Goal: Contribute content: Contribute content

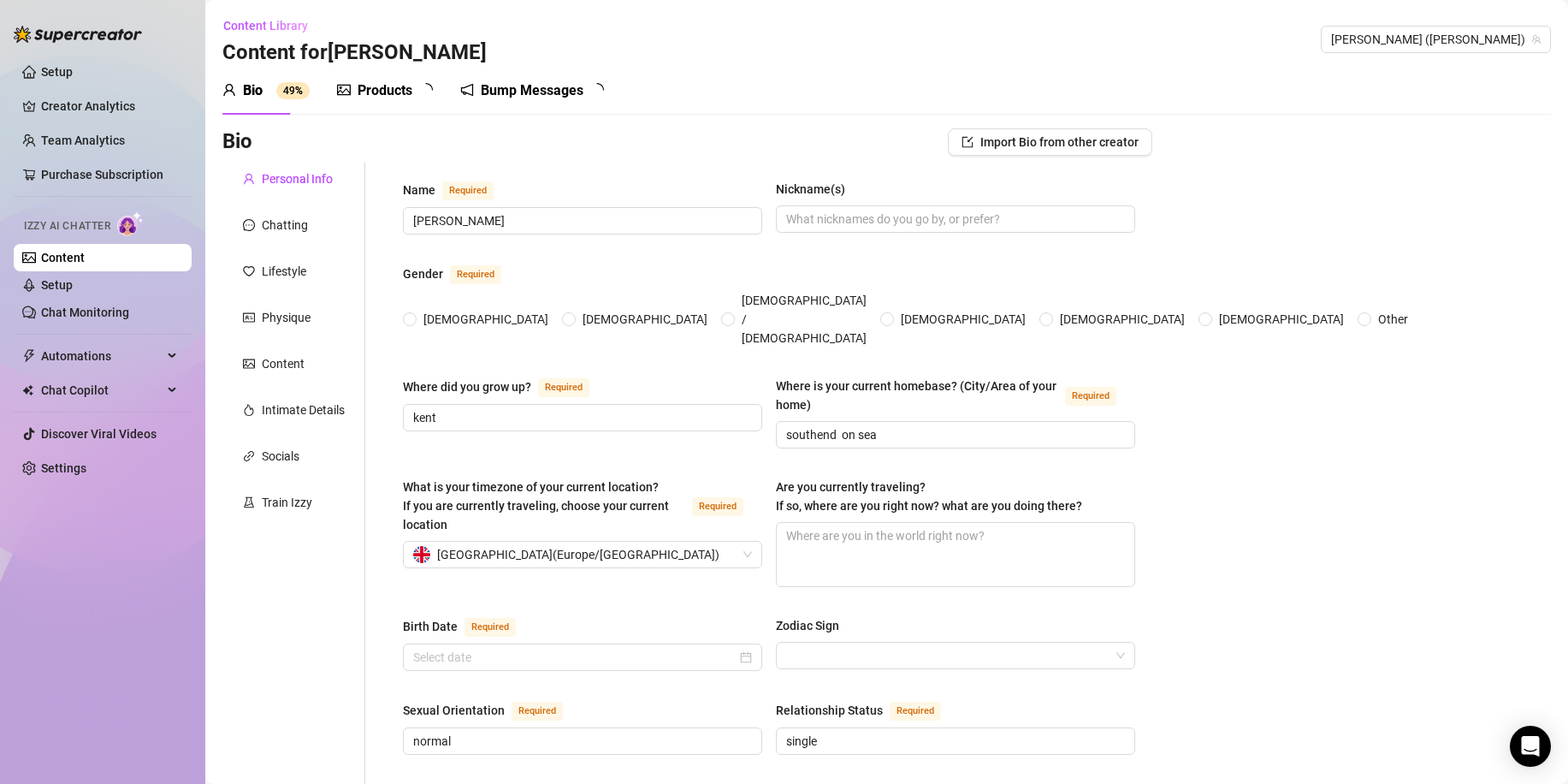
radio input "true"
type input "[DATE]"
click at [383, 87] on div "Products" at bounding box center [384, 91] width 54 height 21
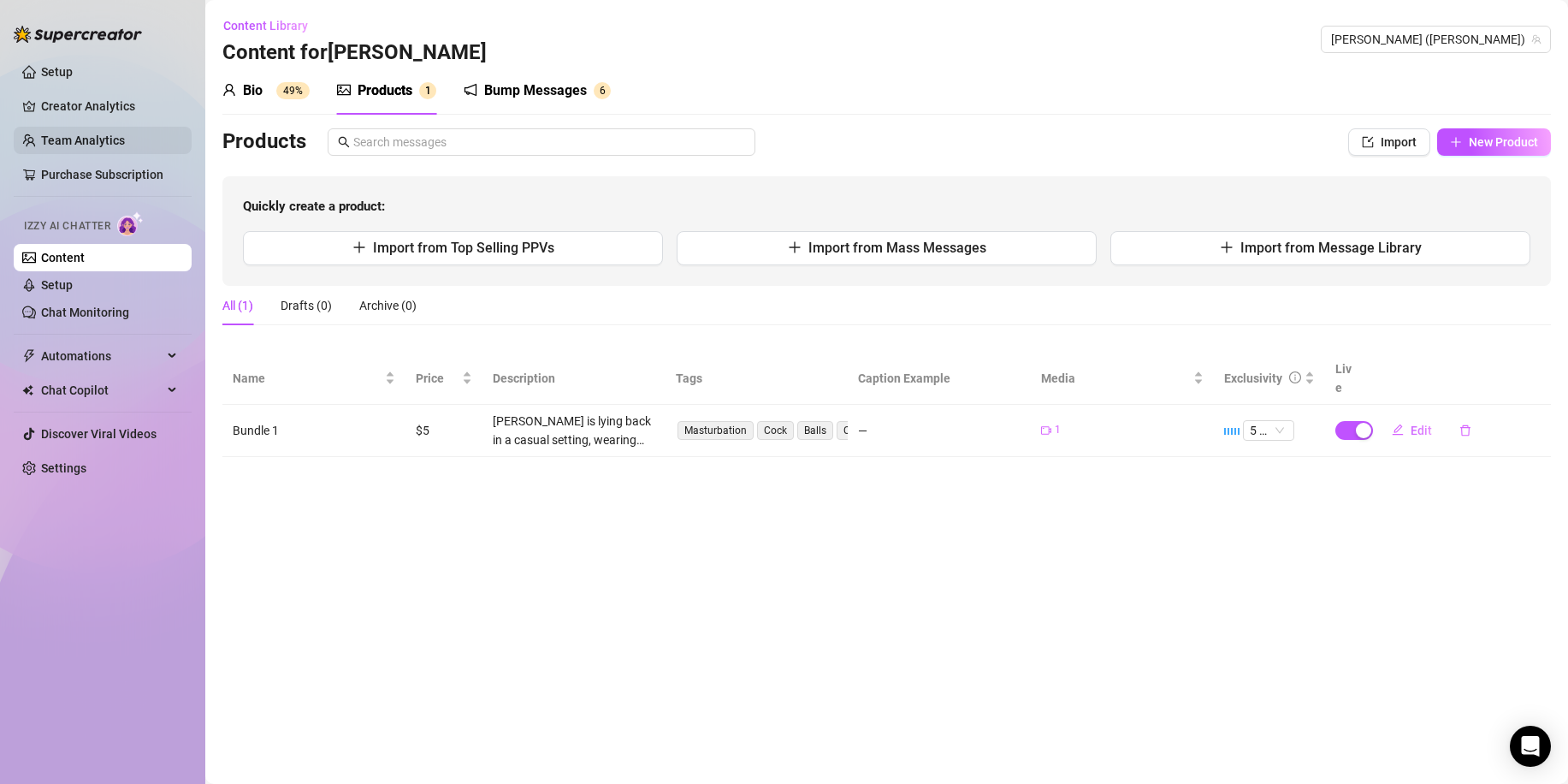
click at [93, 135] on link "Team Analytics" at bounding box center [82, 140] width 84 height 14
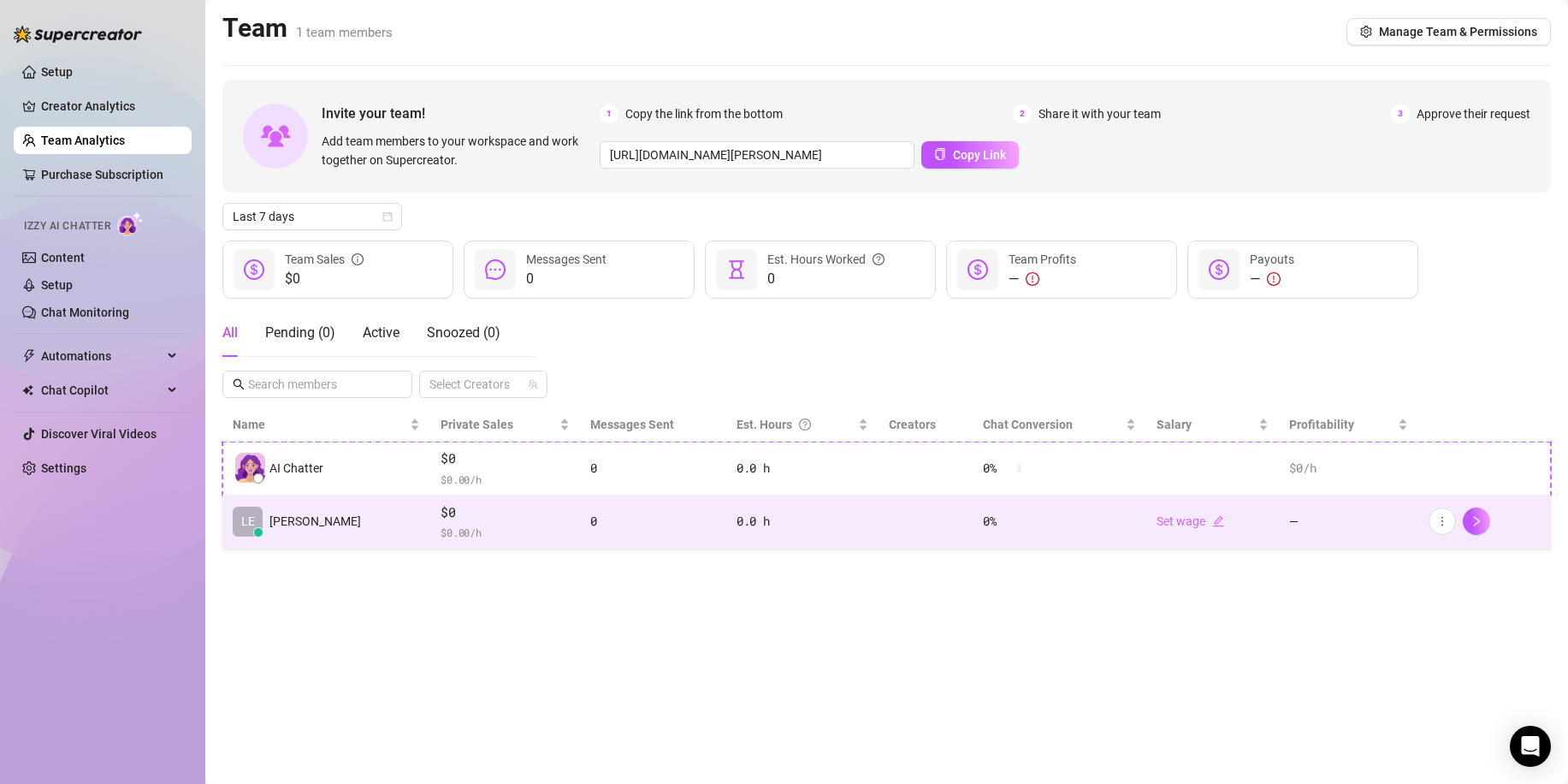
click at [308, 529] on td "LE [PERSON_NAME]" at bounding box center [326, 523] width 208 height 54
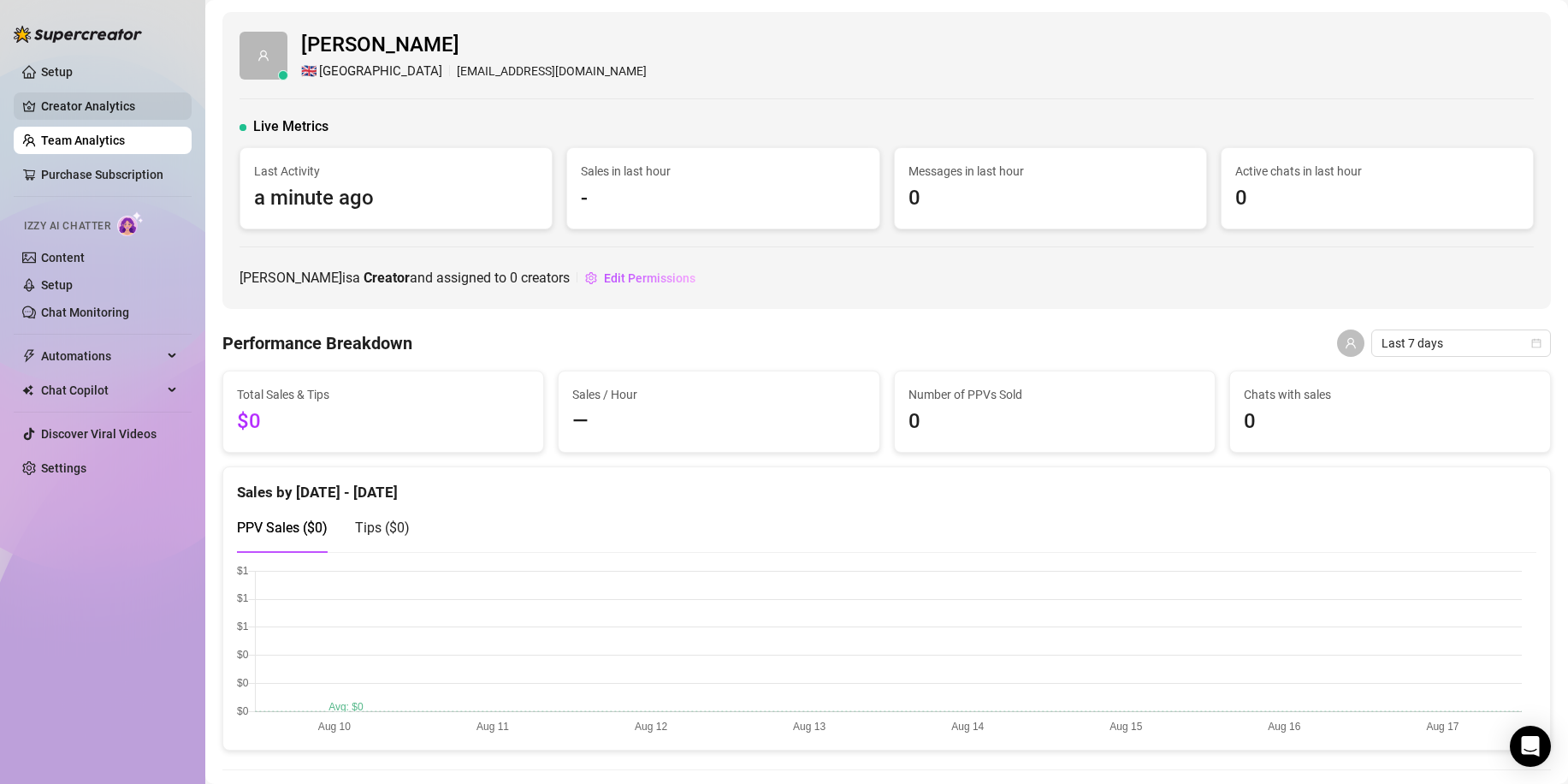
click at [123, 111] on link "Creator Analytics" at bounding box center [109, 106] width 137 height 28
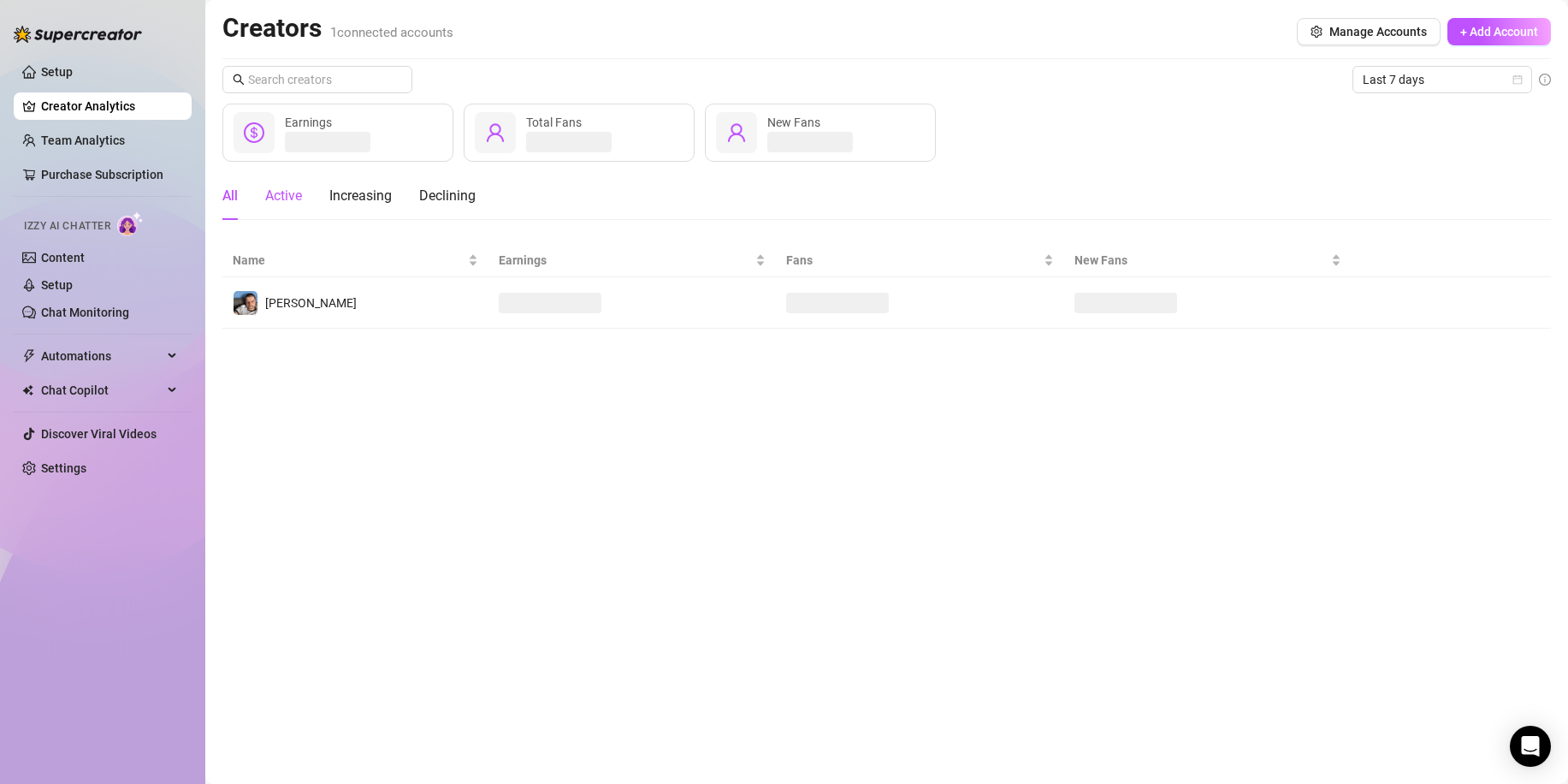
click at [292, 200] on div "Active" at bounding box center [284, 196] width 37 height 21
click at [365, 203] on div "Increasing" at bounding box center [361, 196] width 62 height 21
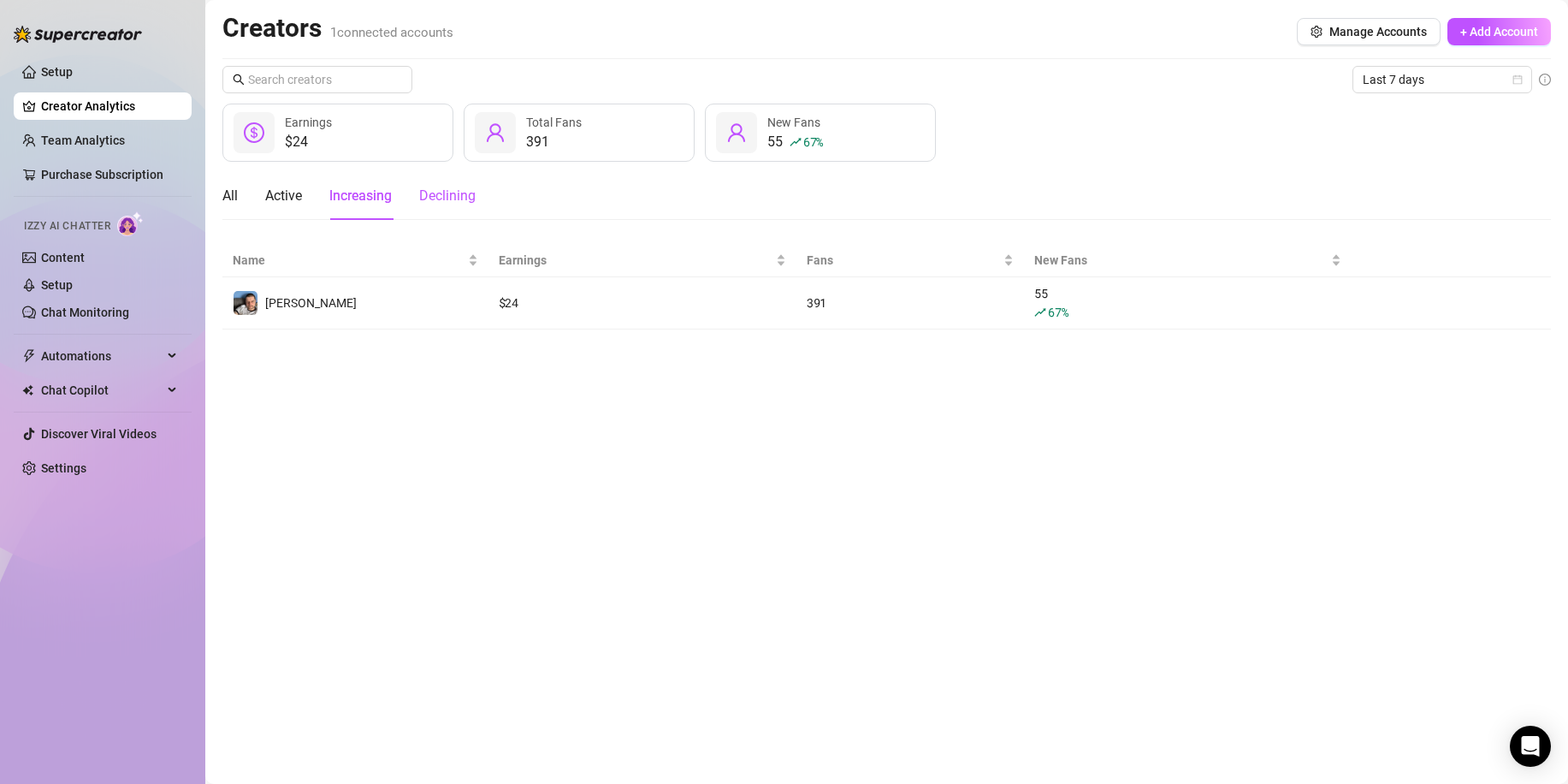
click at [444, 197] on div "Declining" at bounding box center [447, 196] width 56 height 21
click at [365, 192] on div "Increasing" at bounding box center [361, 196] width 62 height 21
click at [234, 197] on div "All" at bounding box center [230, 196] width 16 height 21
click at [80, 253] on link "Content" at bounding box center [62, 258] width 43 height 14
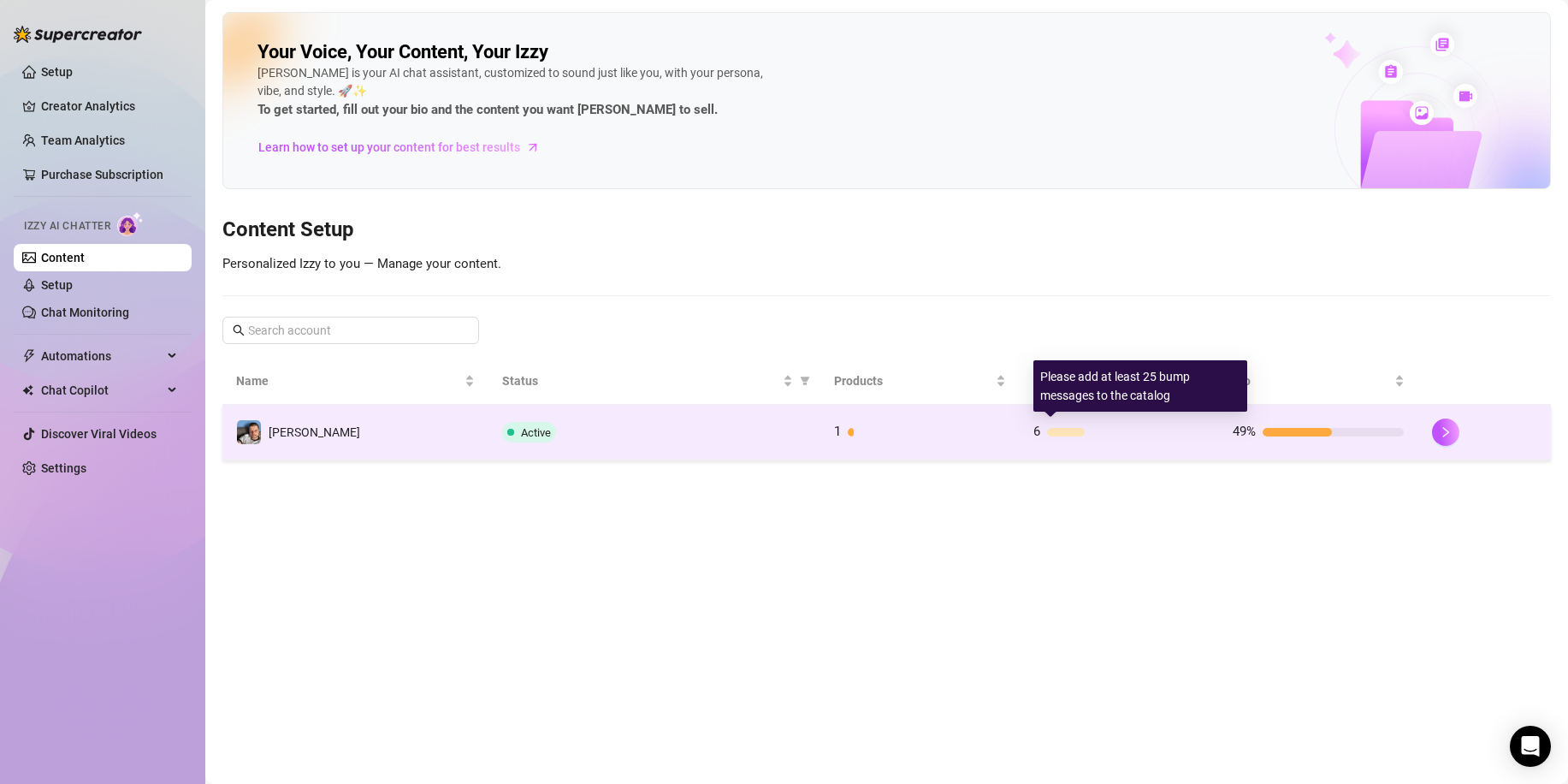
click at [1050, 435] on div at bounding box center [1066, 432] width 38 height 9
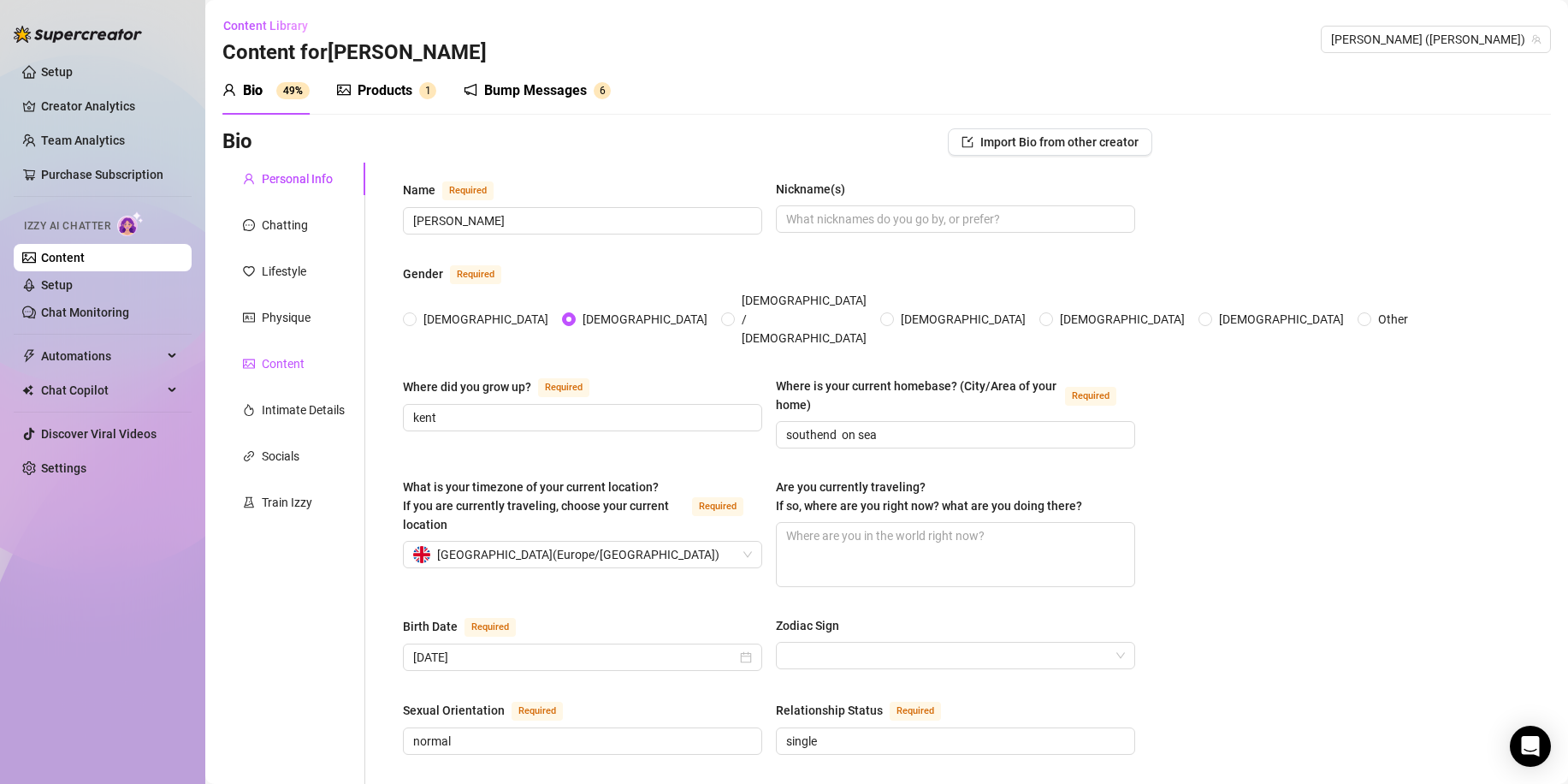
click at [289, 360] on div "Content" at bounding box center [283, 363] width 42 height 19
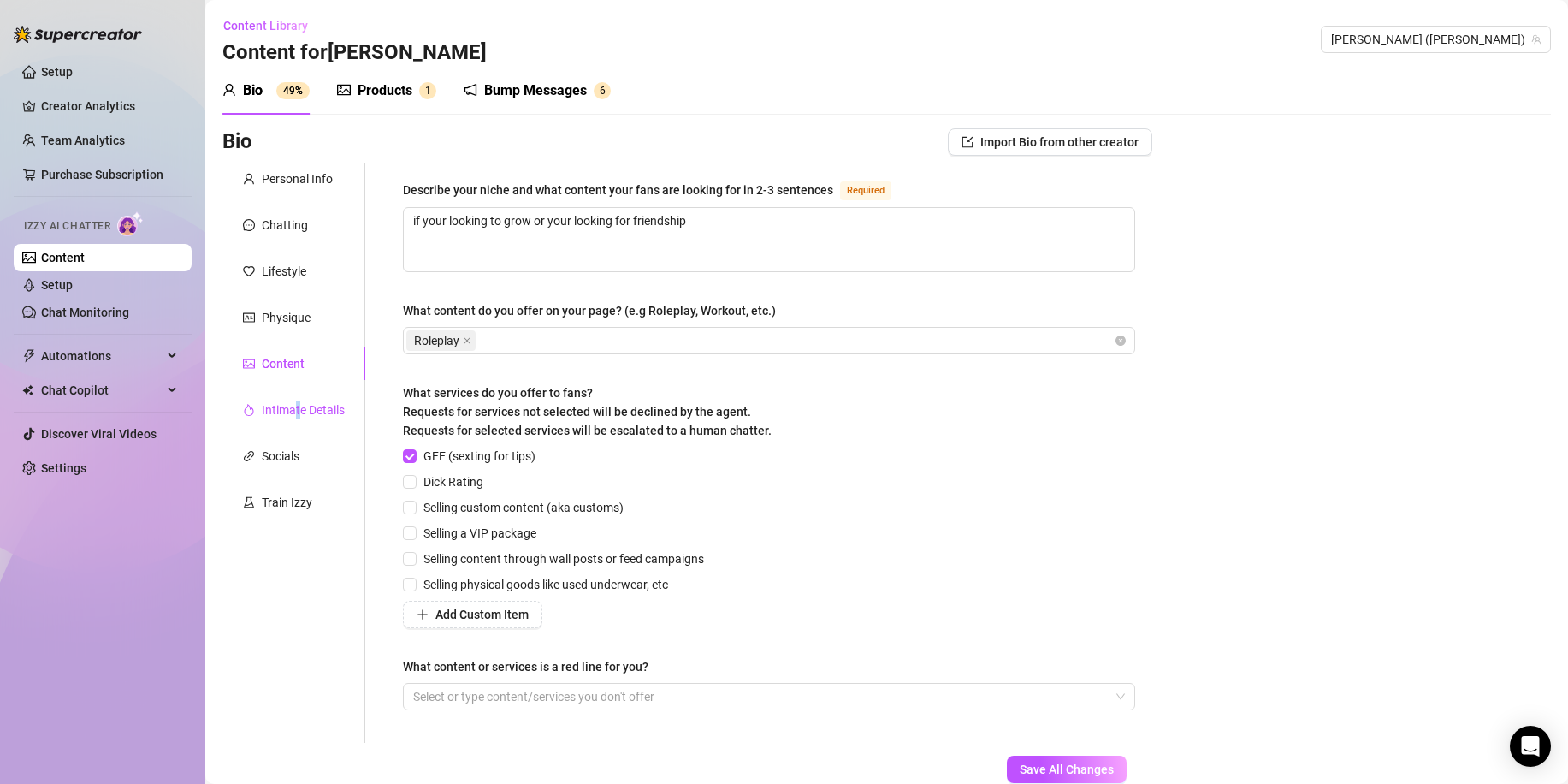
click at [298, 406] on div "Intimate Details" at bounding box center [304, 410] width 83 height 19
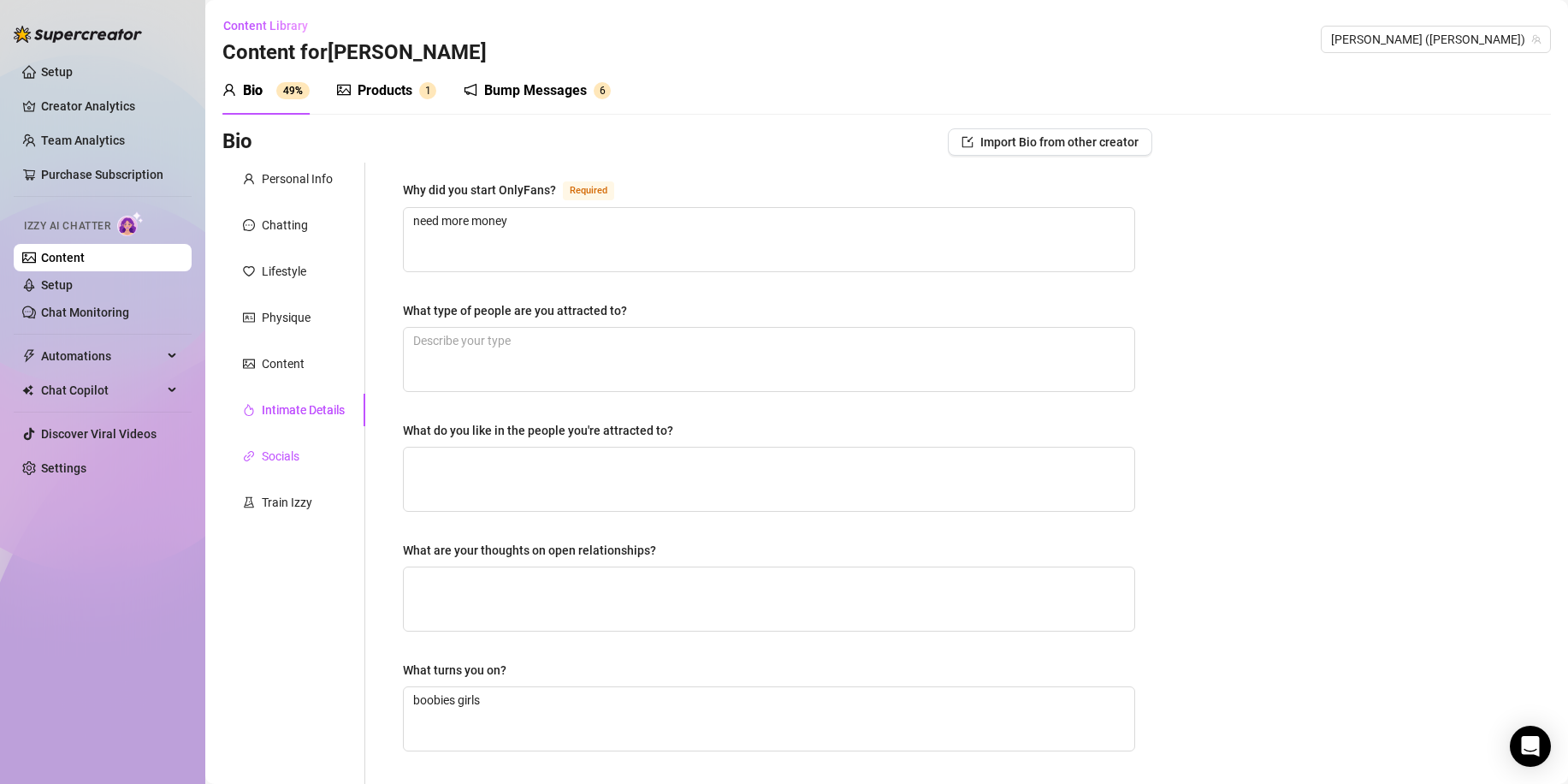
click at [291, 458] on div "Socials" at bounding box center [281, 456] width 38 height 19
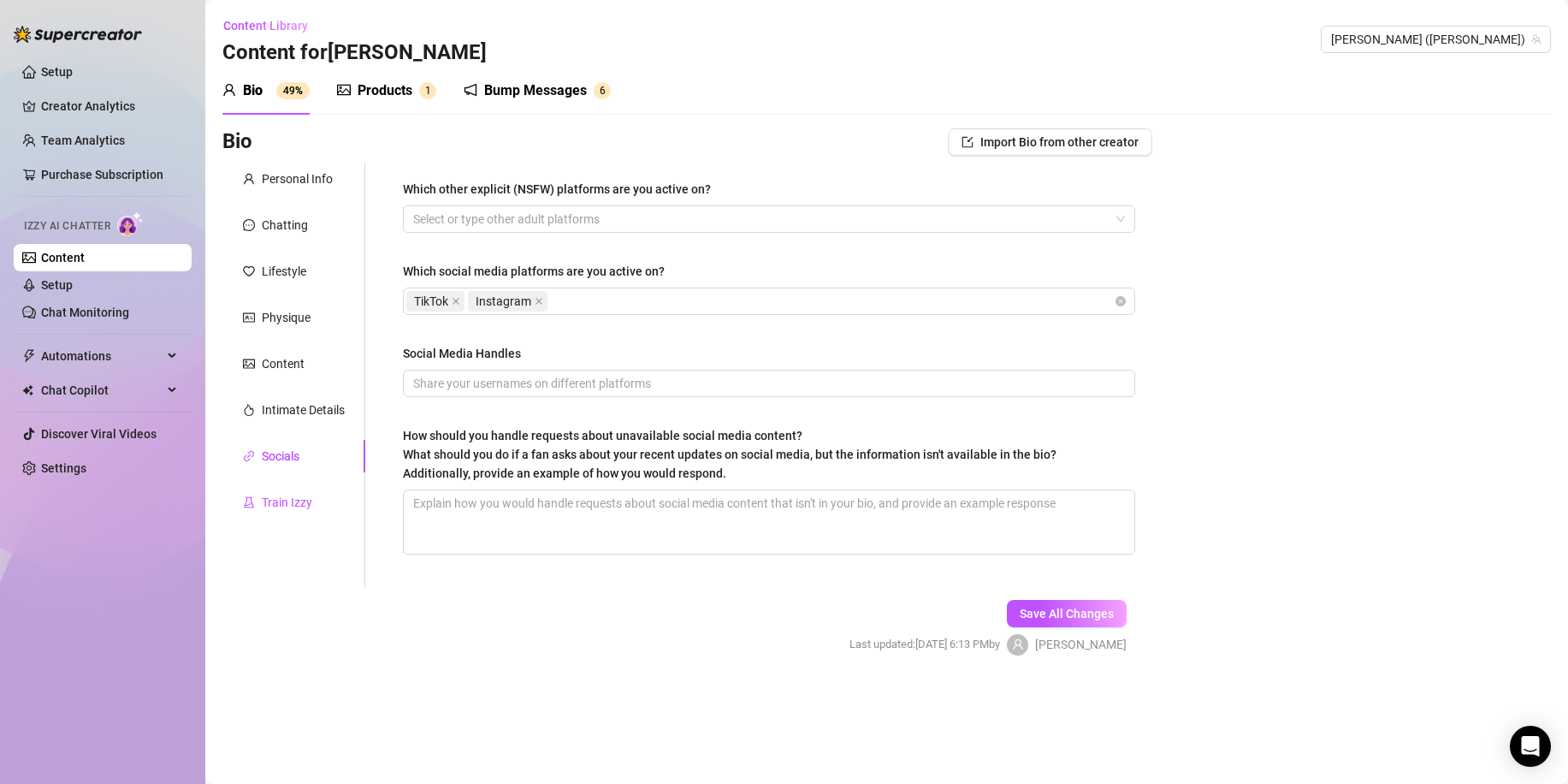
click at [291, 505] on div "Train Izzy" at bounding box center [287, 503] width 50 height 19
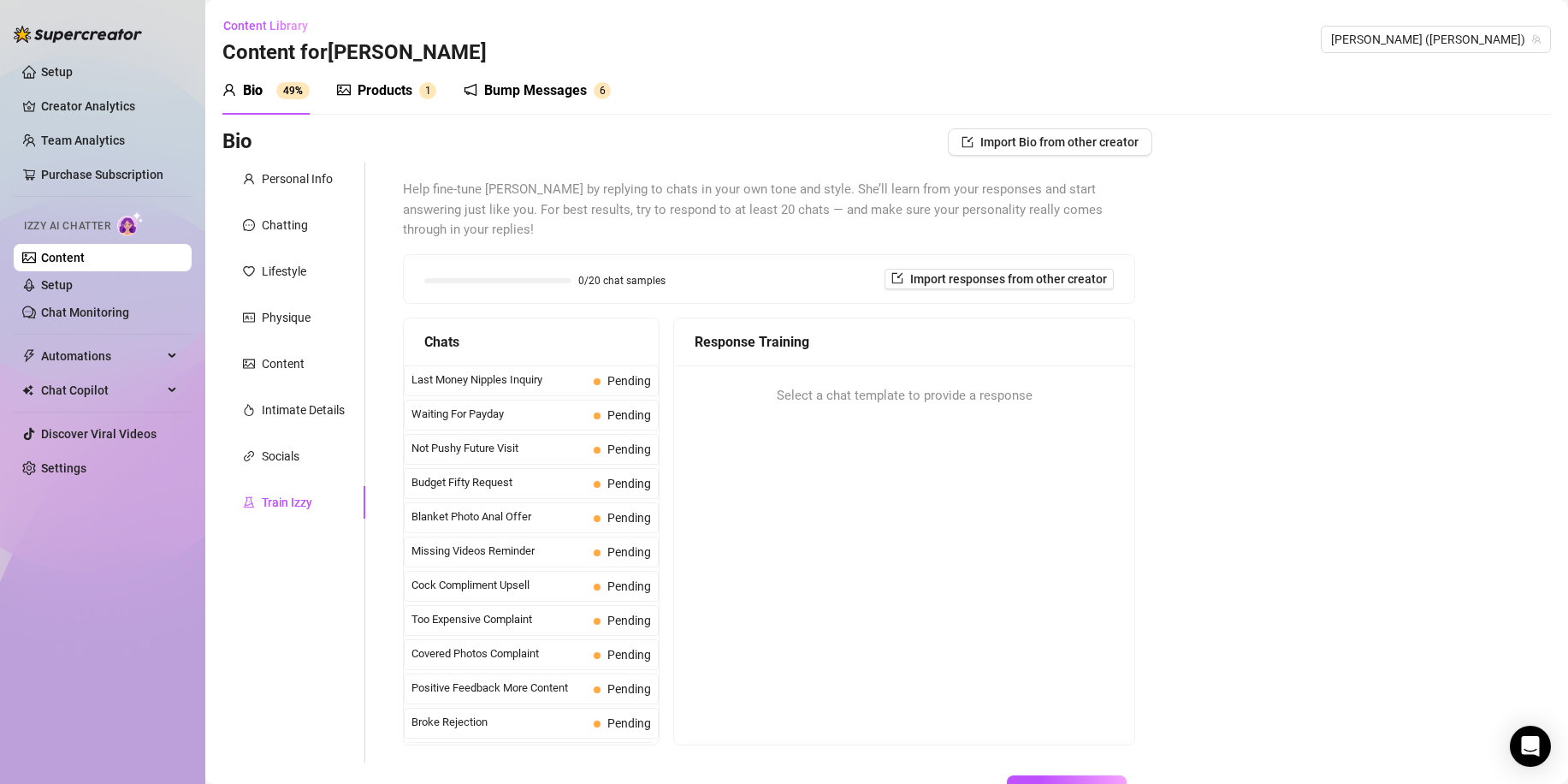
click at [508, 85] on div "Bump Messages" at bounding box center [535, 91] width 103 height 21
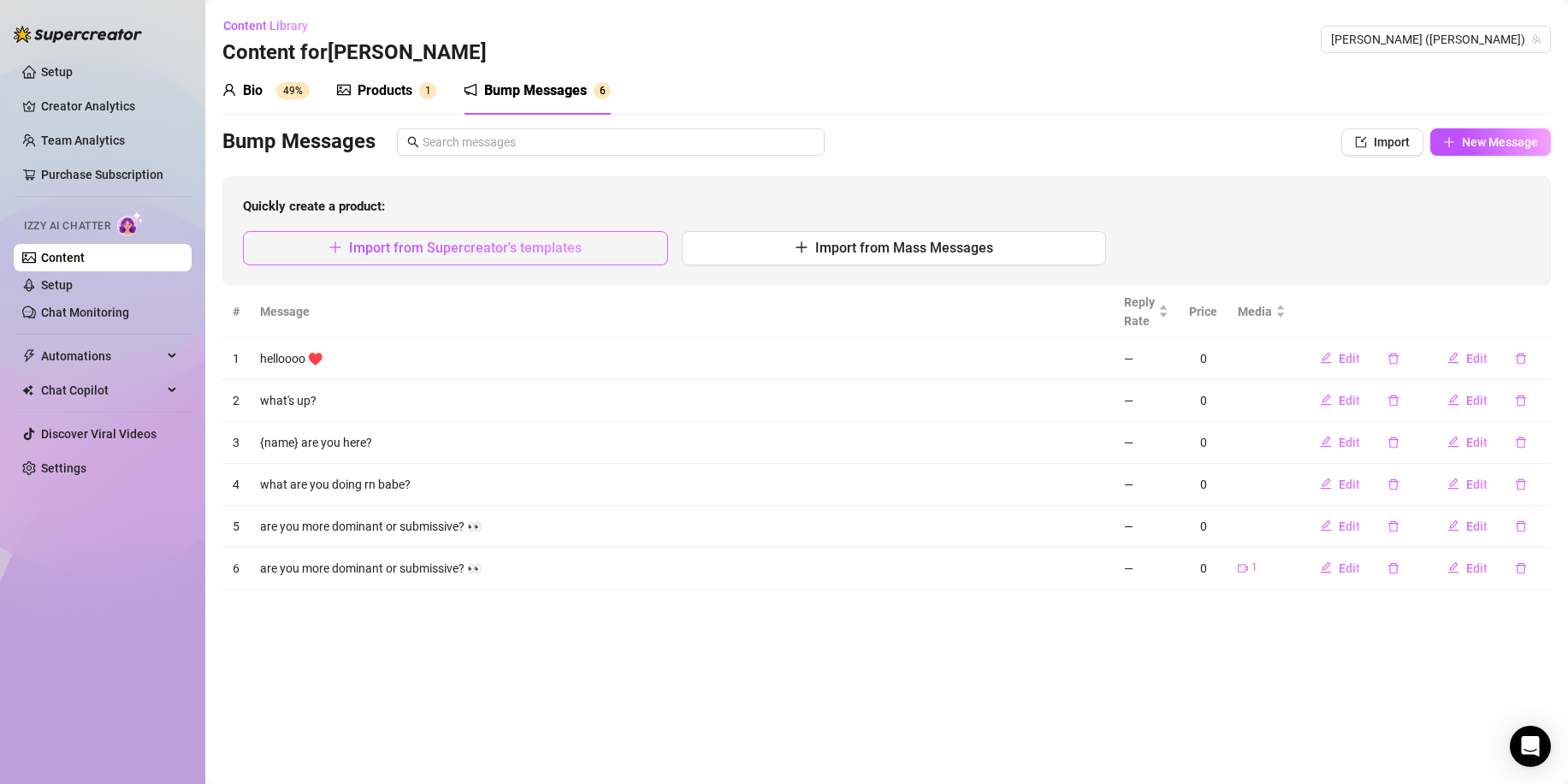
click at [509, 247] on span "Import from Supercreator's templates" at bounding box center [465, 247] width 233 height 16
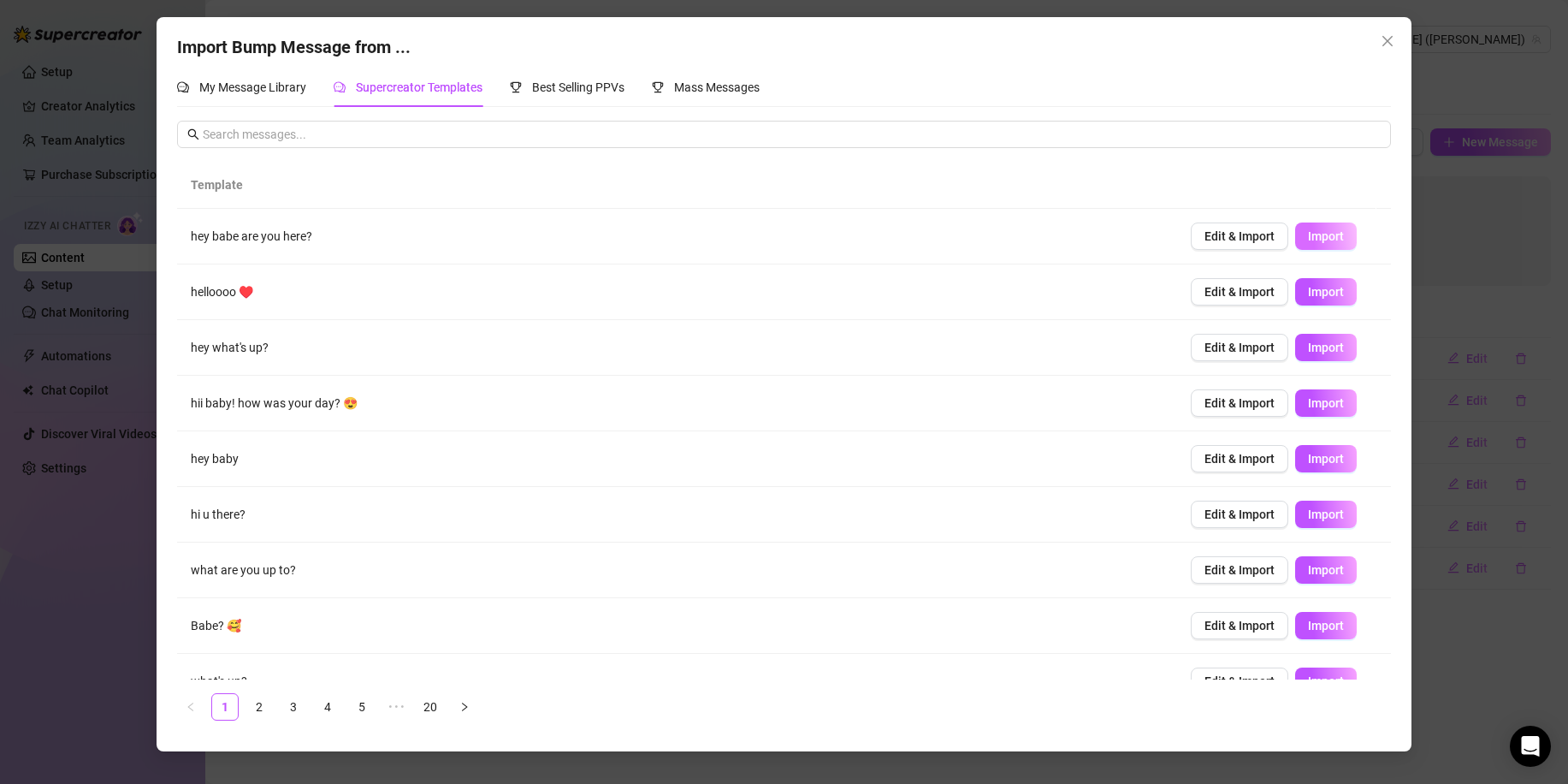
click at [1308, 231] on span "Import" at bounding box center [1326, 236] width 36 height 14
click at [1310, 297] on span "Import" at bounding box center [1326, 292] width 36 height 14
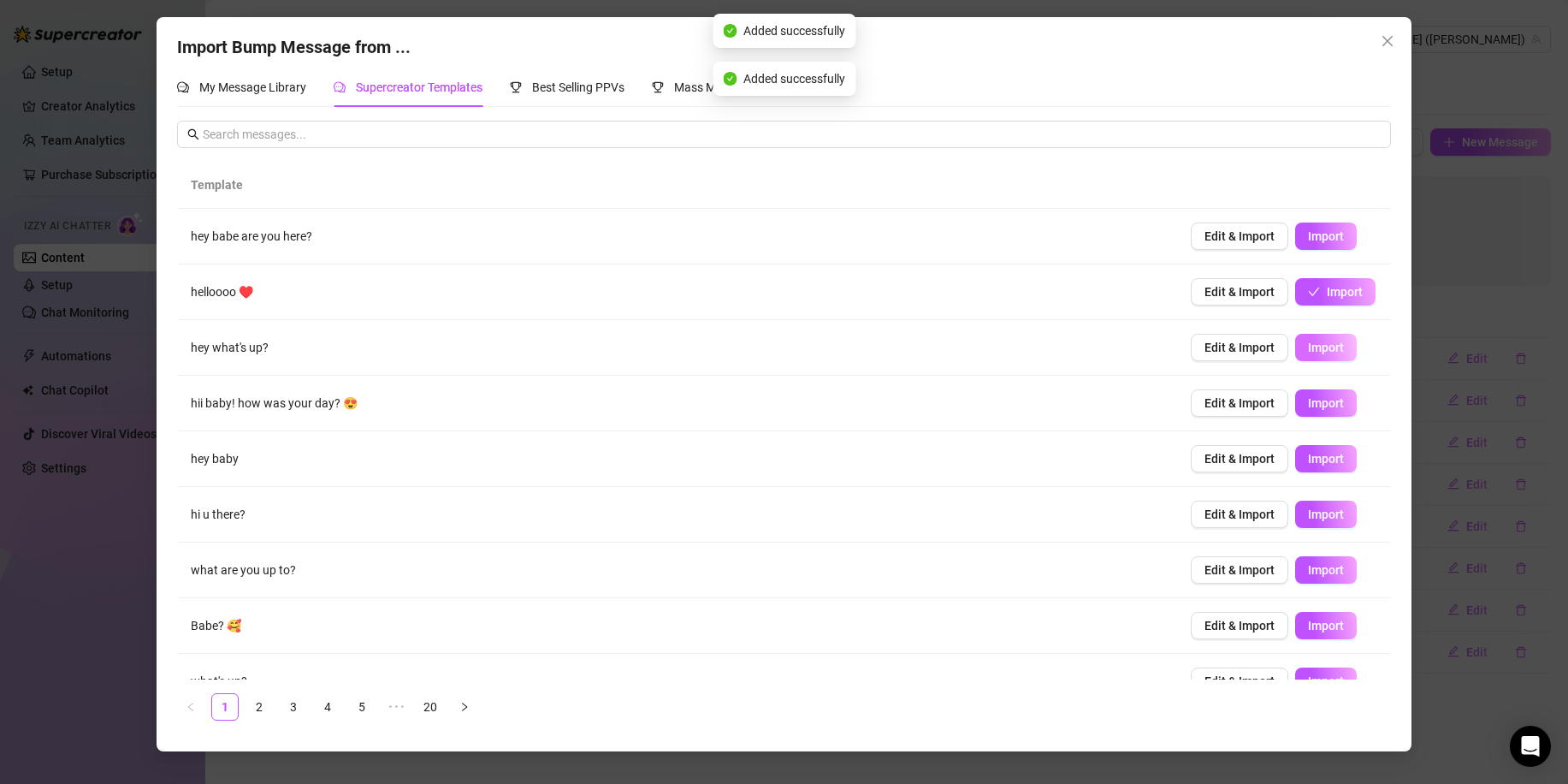
click at [1308, 351] on span "Import" at bounding box center [1326, 348] width 36 height 14
type textarea "hey what's up?"
type input "0"
click at [1308, 399] on span "Import" at bounding box center [1326, 403] width 36 height 14
click at [1312, 454] on span "Import" at bounding box center [1326, 459] width 36 height 14
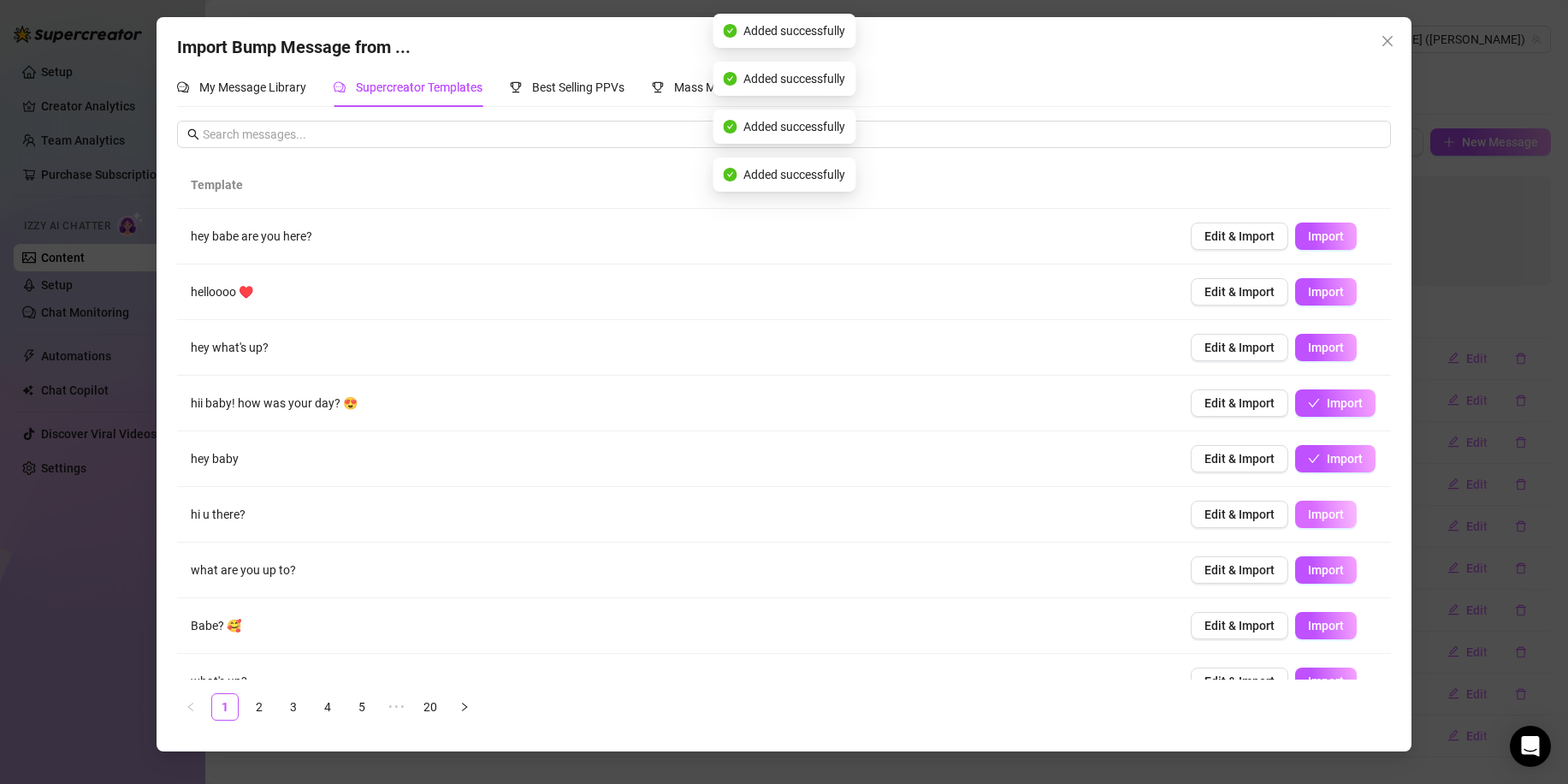
click at [1313, 511] on span "Import" at bounding box center [1326, 514] width 36 height 14
click at [1315, 581] on button "Import" at bounding box center [1325, 570] width 61 height 28
click at [1317, 626] on span "Import" at bounding box center [1326, 626] width 36 height 14
click at [1318, 678] on span "Import" at bounding box center [1326, 681] width 36 height 14
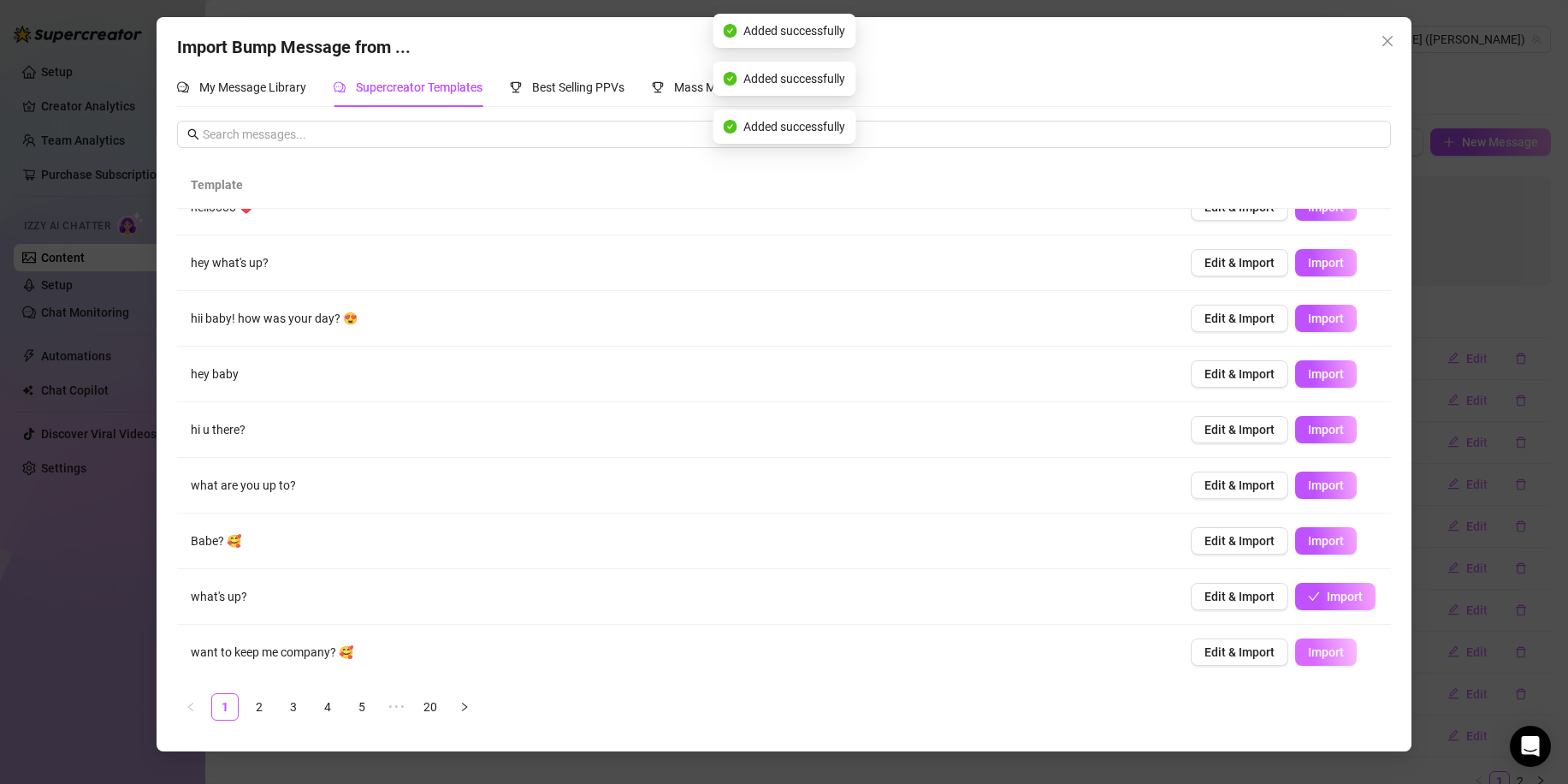
scroll to position [86, 0]
click at [1321, 645] on span "Import" at bounding box center [1326, 652] width 36 height 14
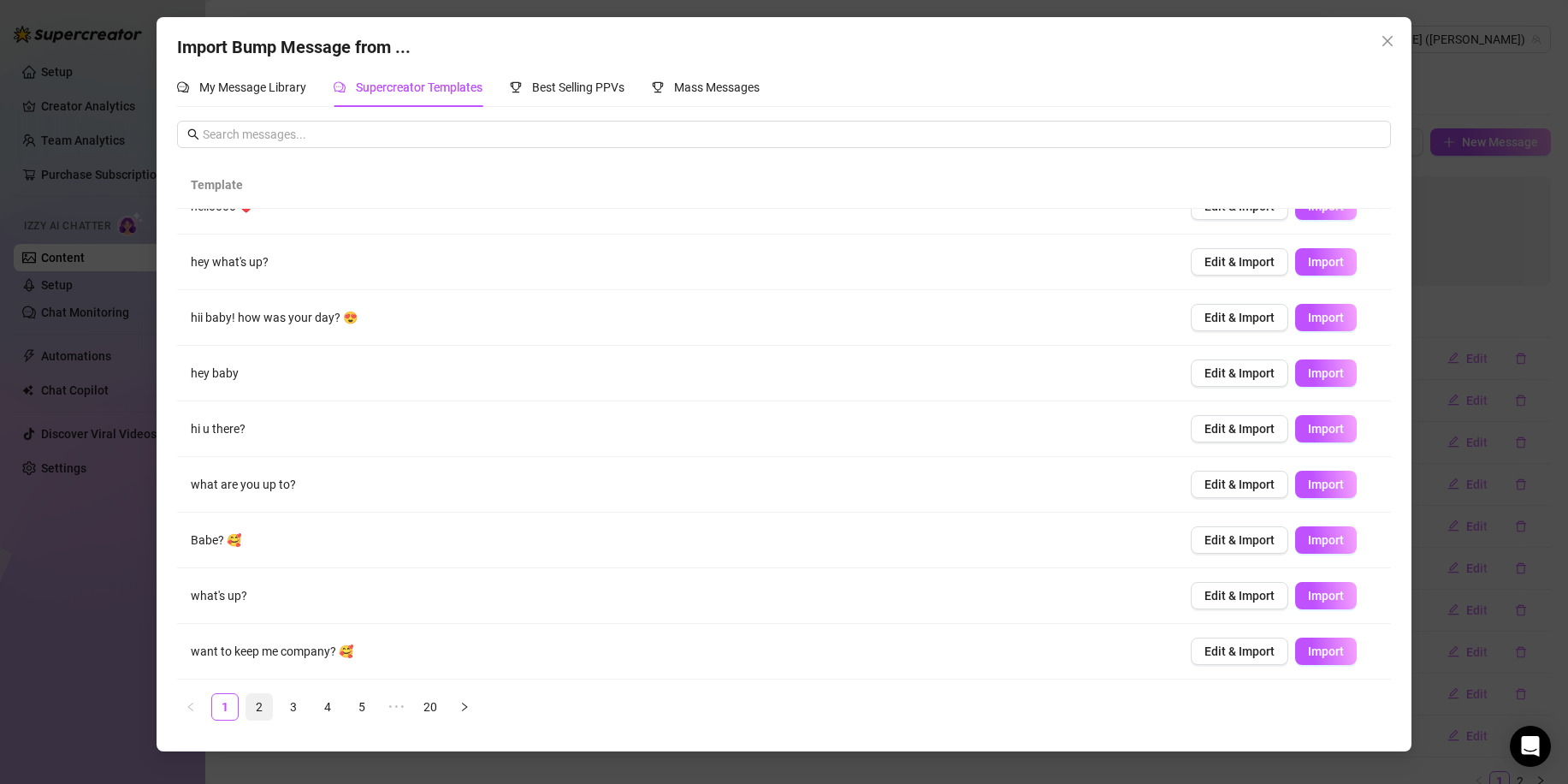
click at [261, 706] on link "2" at bounding box center [259, 707] width 26 height 26
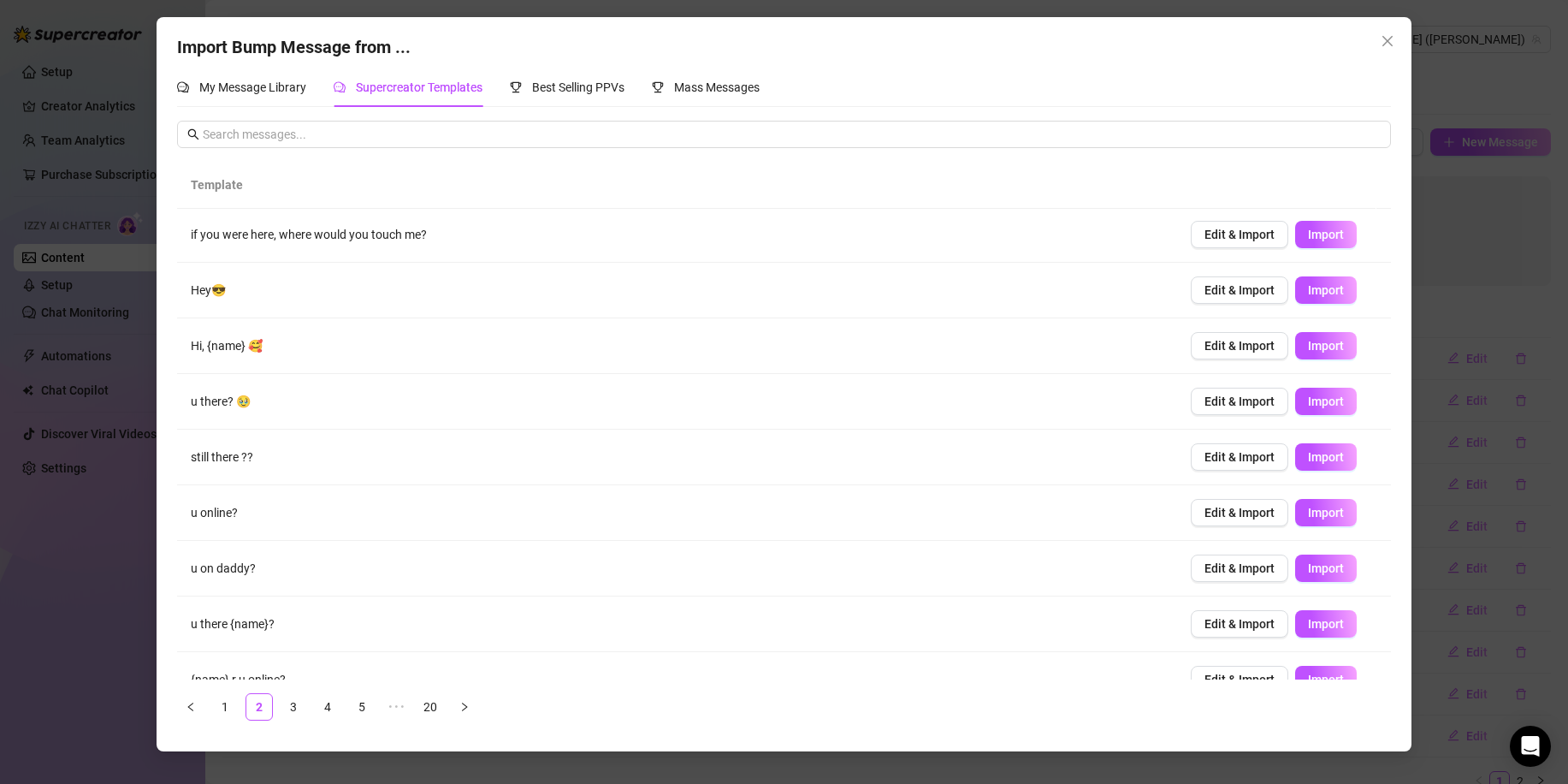
scroll to position [0, 0]
click at [1302, 245] on button "Import" at bounding box center [1325, 236] width 61 height 28
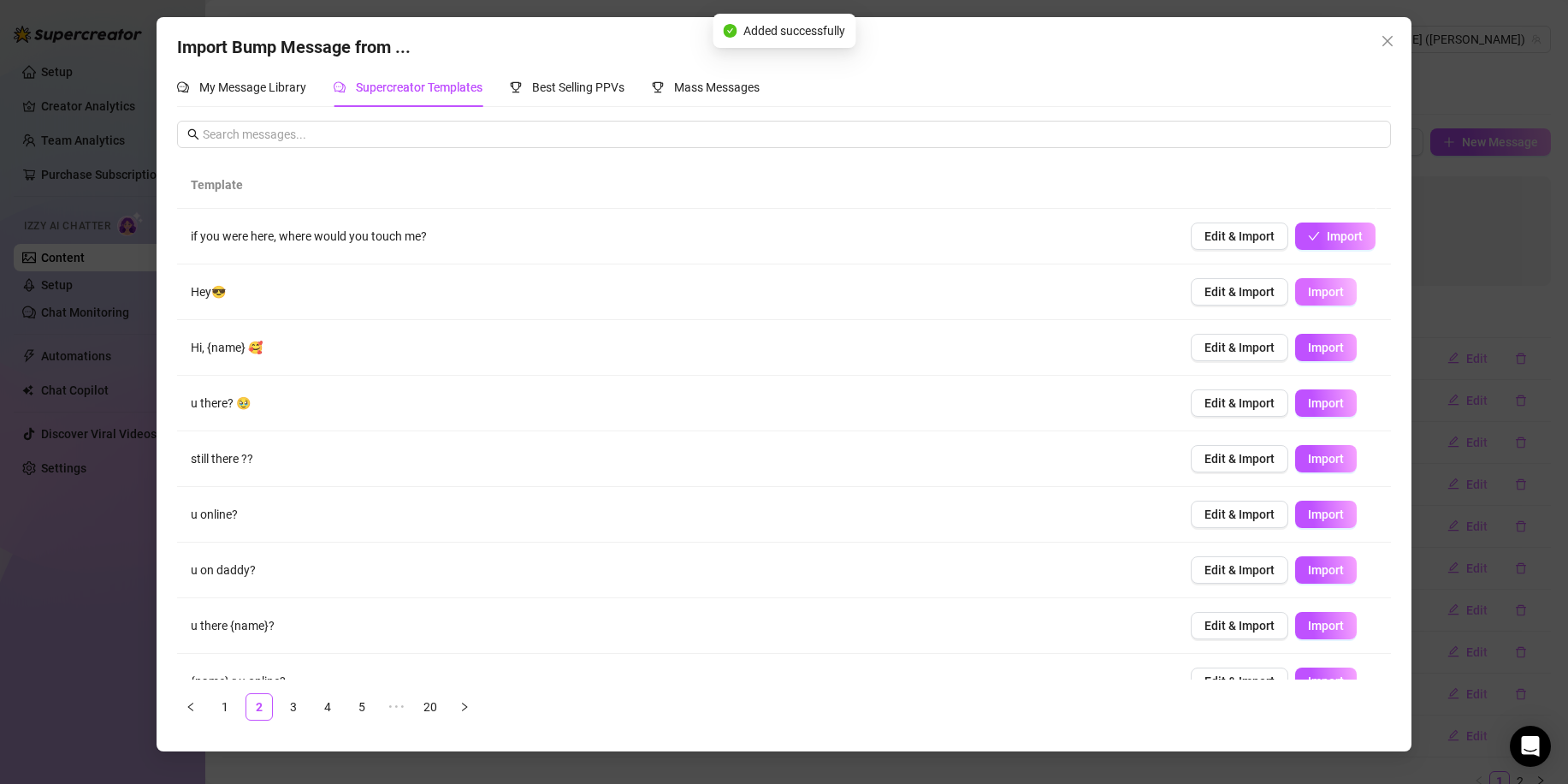
click at [1309, 293] on span "Import" at bounding box center [1326, 292] width 36 height 14
click at [1308, 342] on span "Import" at bounding box center [1326, 348] width 36 height 14
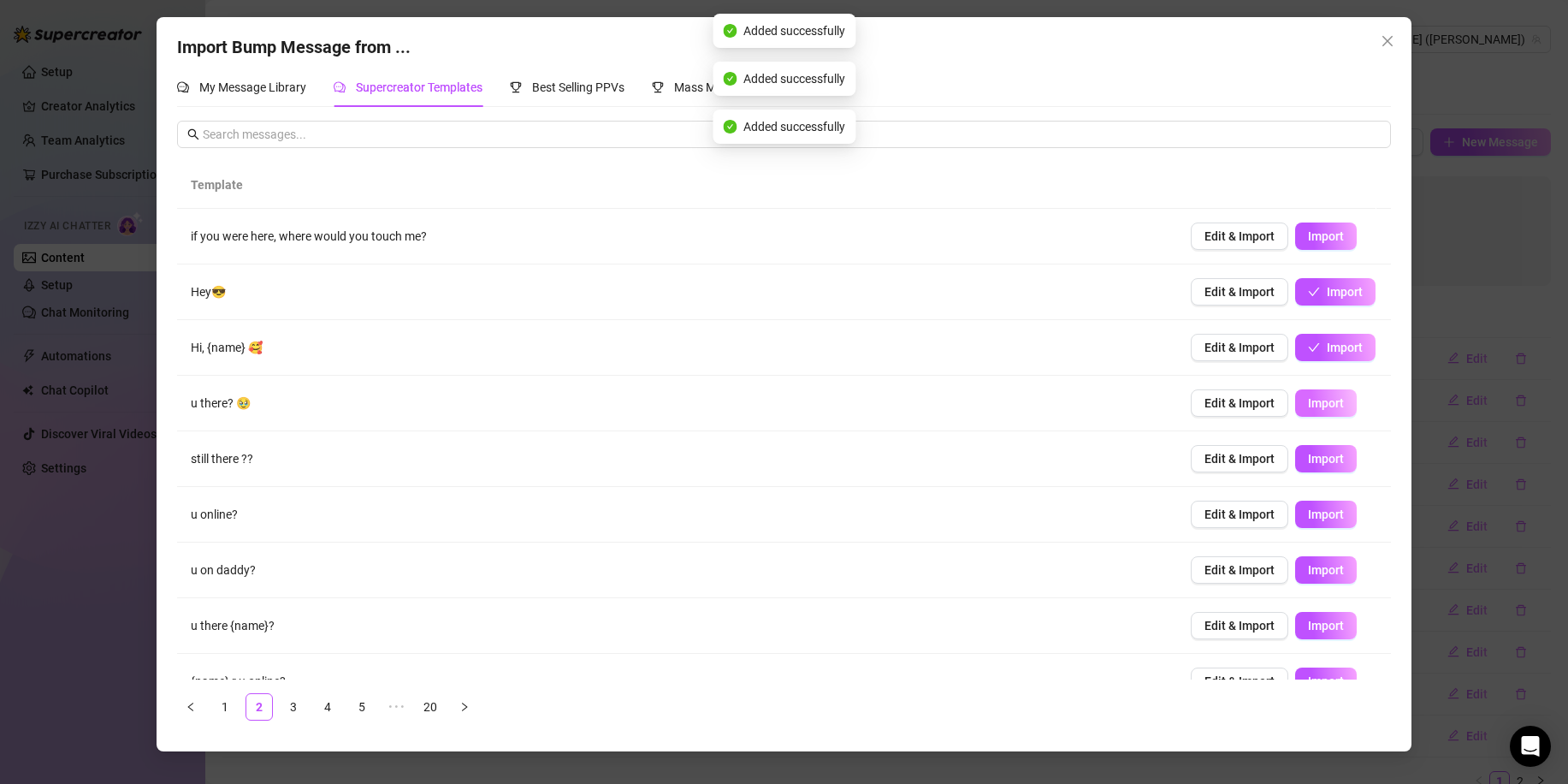
click at [1318, 414] on button "Import" at bounding box center [1325, 403] width 61 height 28
click at [1316, 464] on span "Import" at bounding box center [1326, 459] width 36 height 14
click at [1316, 516] on span "Import" at bounding box center [1326, 514] width 36 height 14
click at [1315, 565] on span "Import" at bounding box center [1326, 570] width 36 height 14
click at [1315, 627] on span "Import" at bounding box center [1326, 626] width 36 height 14
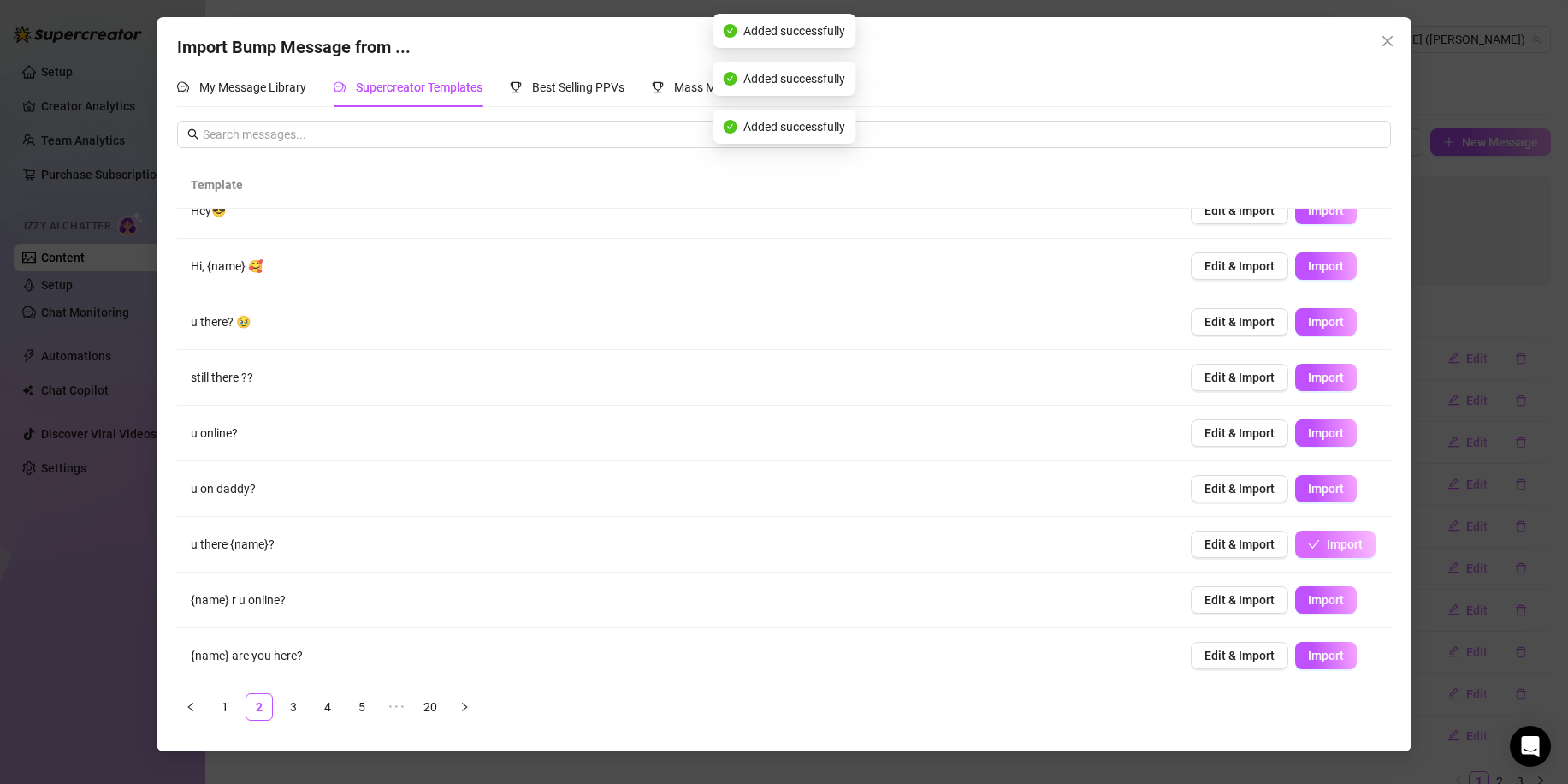
scroll to position [86, 0]
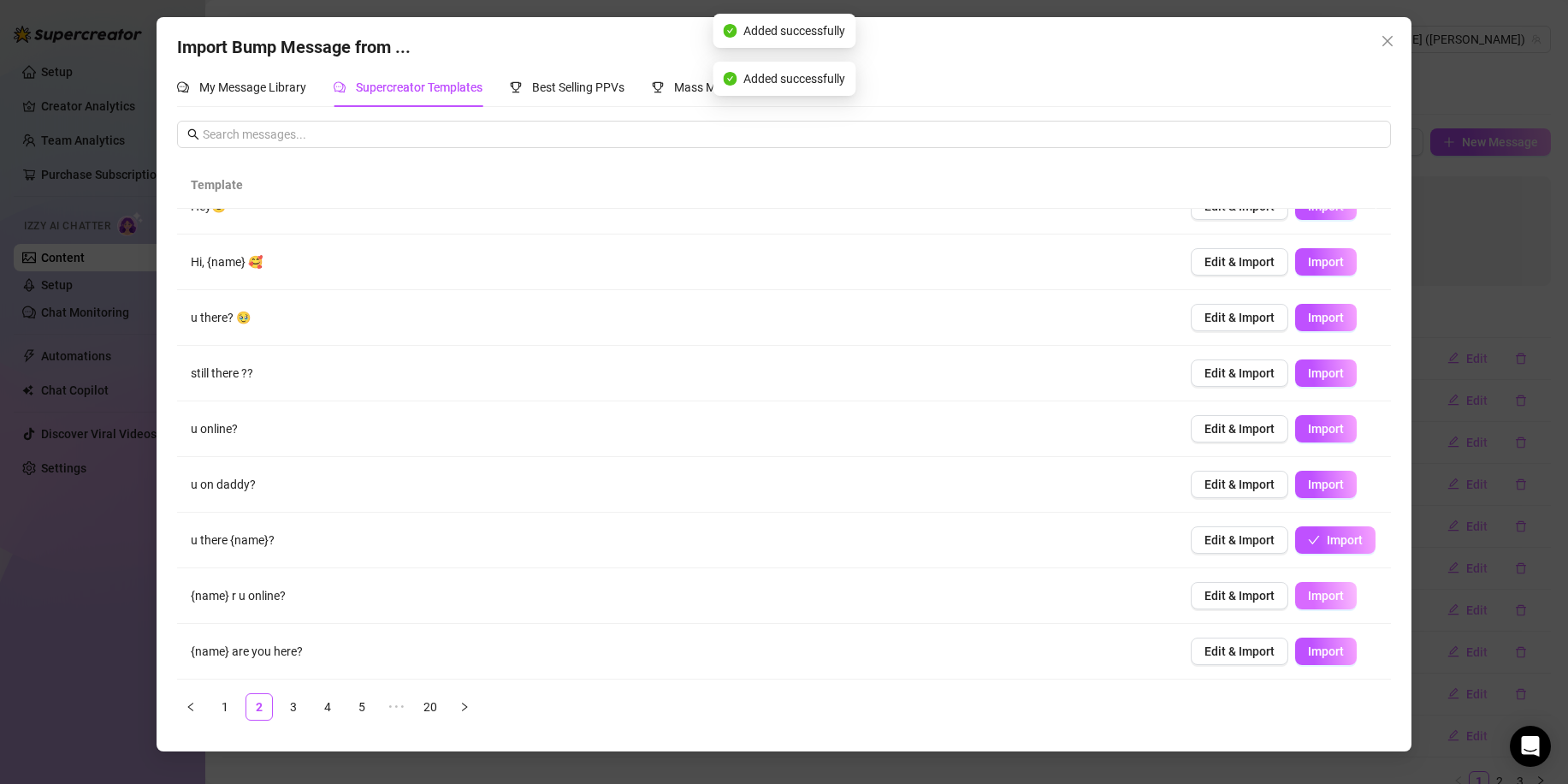
click at [1315, 602] on span "Import" at bounding box center [1326, 595] width 36 height 14
click at [1314, 646] on span "Import" at bounding box center [1326, 652] width 36 height 14
click at [298, 711] on link "3" at bounding box center [293, 707] width 26 height 26
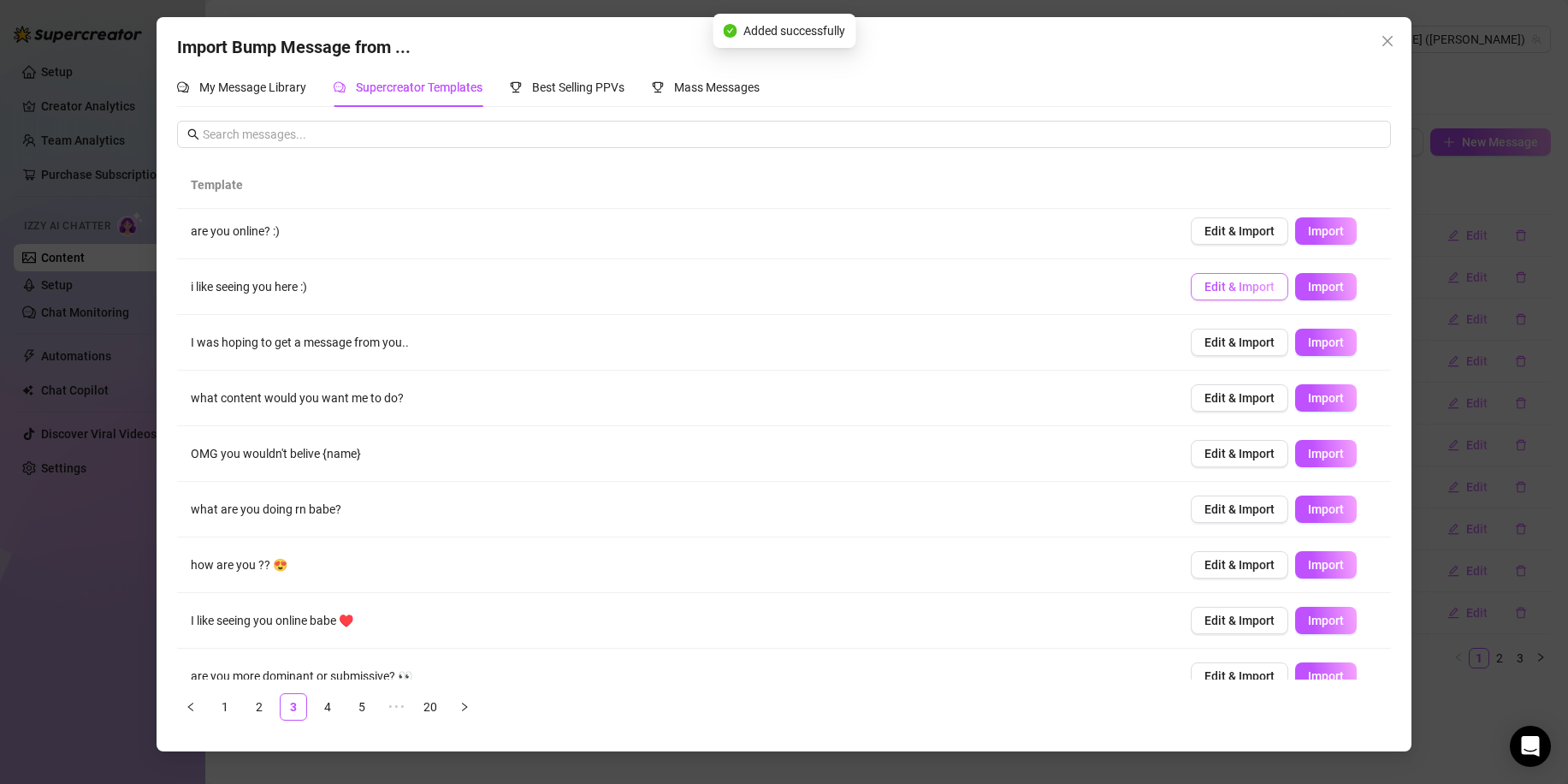
scroll to position [0, 0]
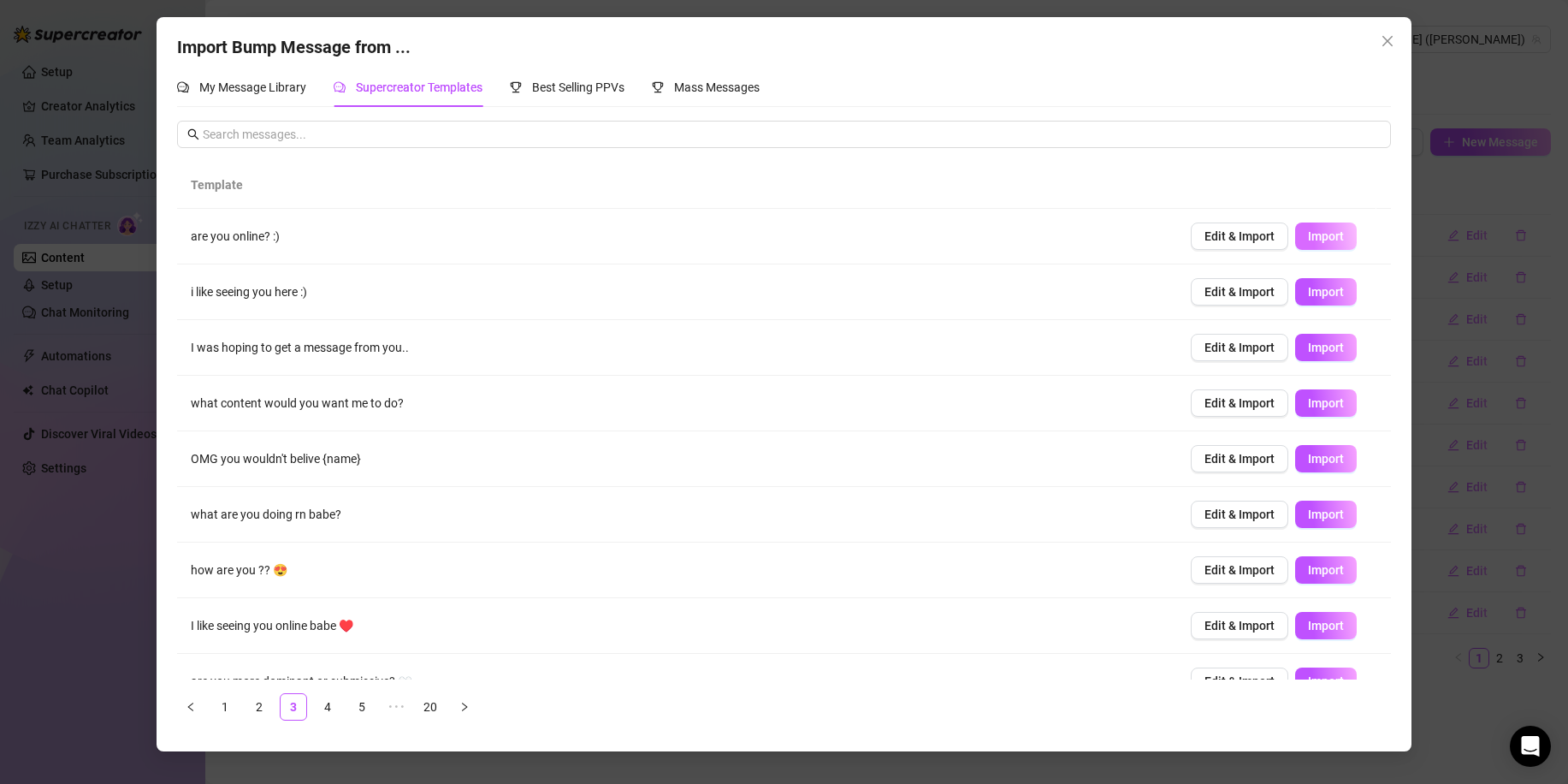
click at [1308, 235] on span "Import" at bounding box center [1326, 236] width 36 height 14
click at [1317, 304] on button "Import" at bounding box center [1325, 292] width 61 height 28
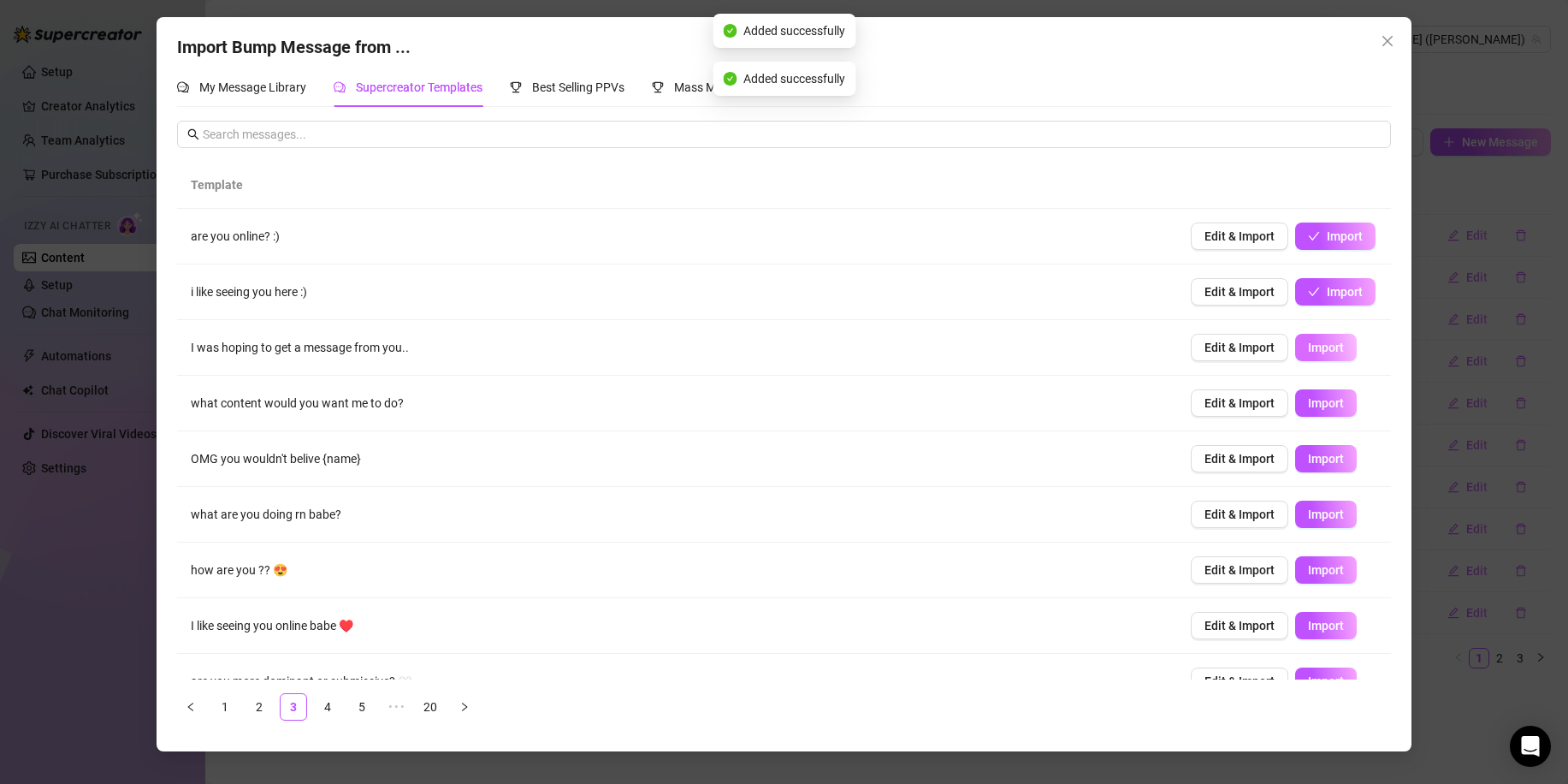
click at [1315, 350] on span "Import" at bounding box center [1326, 348] width 36 height 14
click at [1320, 408] on span "Import" at bounding box center [1326, 403] width 36 height 14
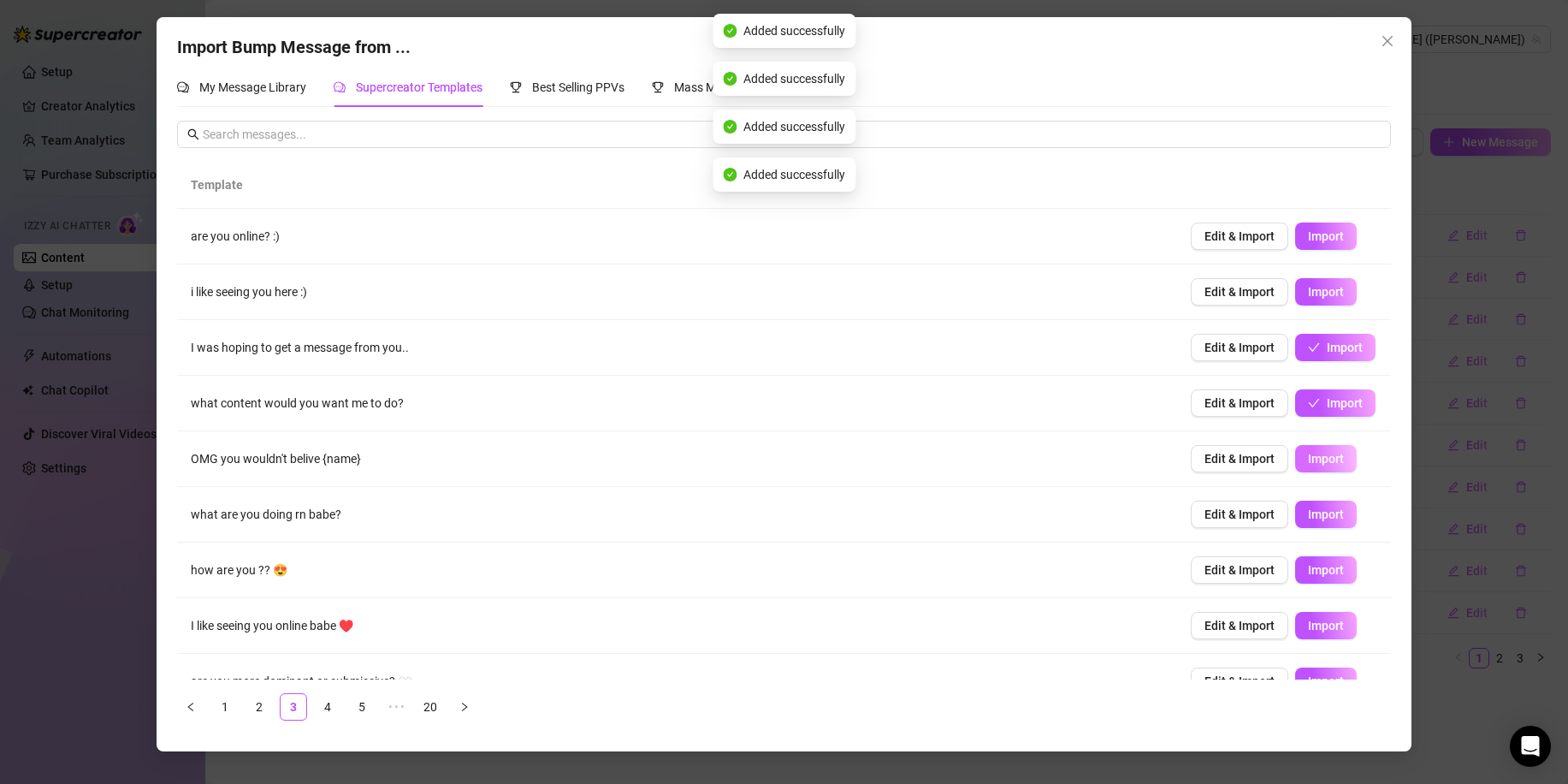
click at [1317, 449] on button "Import" at bounding box center [1325, 459] width 61 height 28
click at [1312, 521] on span "Import" at bounding box center [1326, 514] width 36 height 14
click at [1315, 569] on span "Import" at bounding box center [1326, 570] width 36 height 14
click at [1311, 624] on span "Import" at bounding box center [1326, 626] width 36 height 14
click at [1317, 674] on span "Import" at bounding box center [1326, 681] width 36 height 14
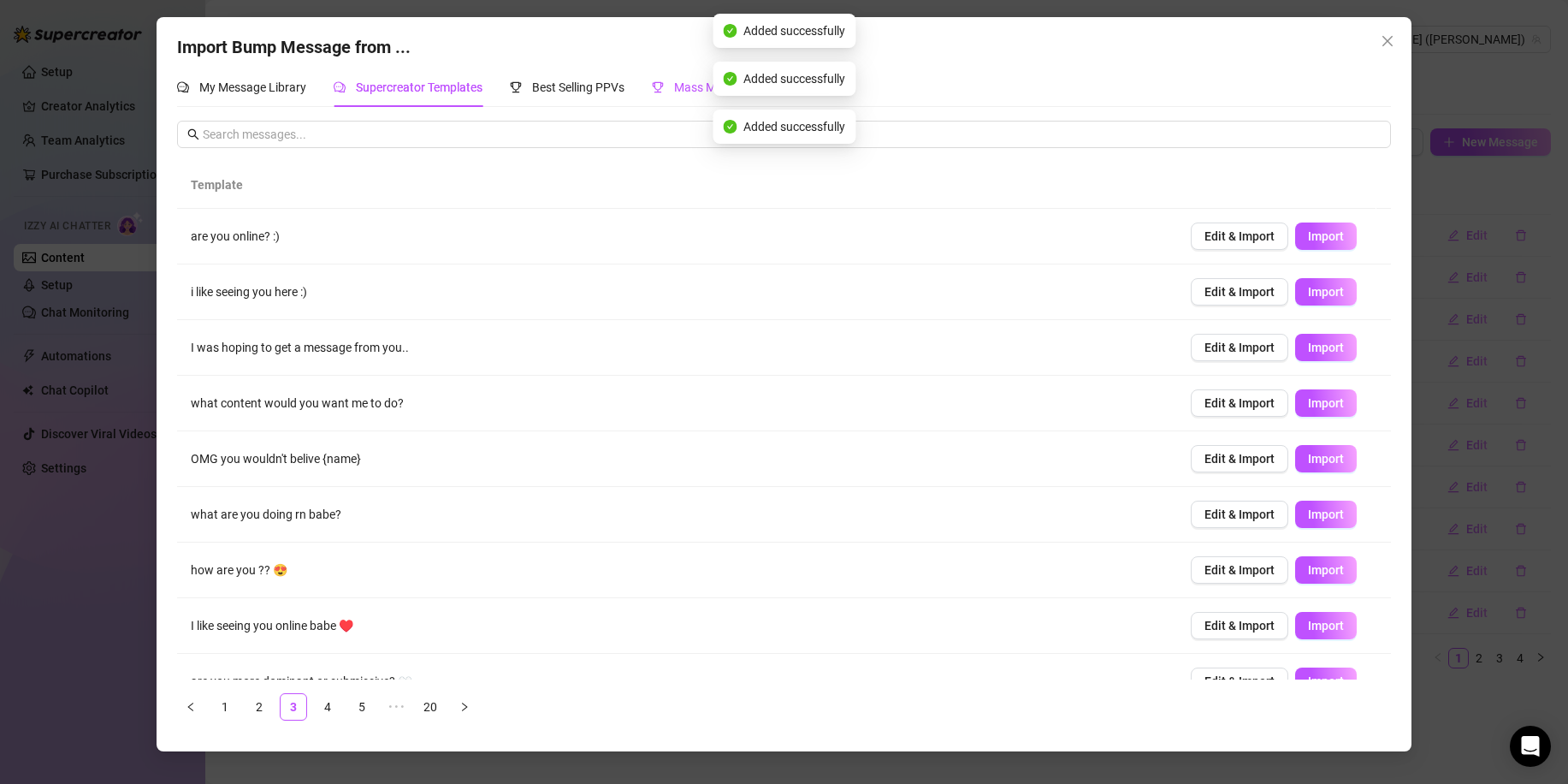
click at [694, 95] on div "Mass Messages" at bounding box center [706, 87] width 108 height 19
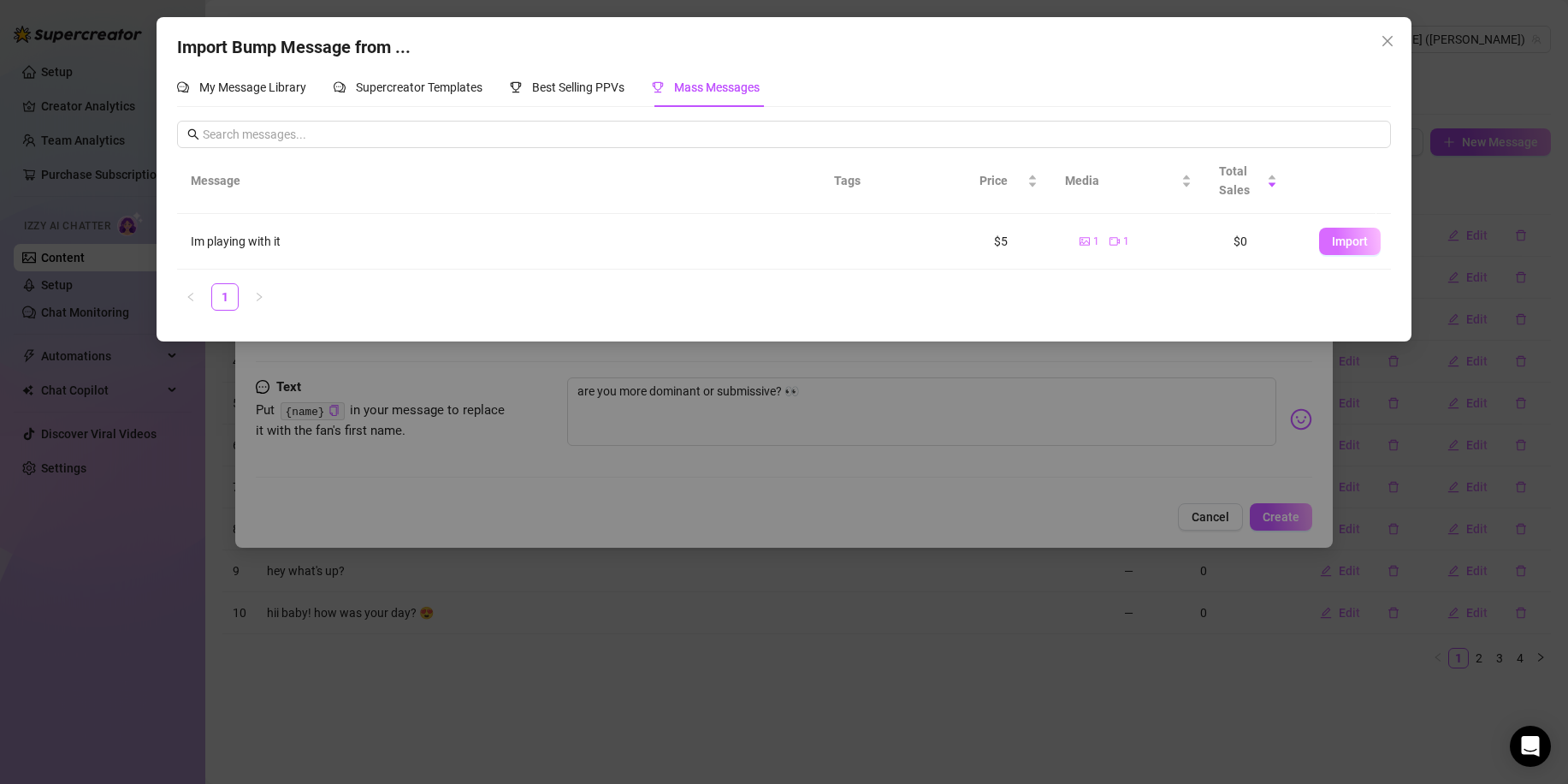
click at [1341, 247] on span "Import" at bounding box center [1350, 241] width 36 height 14
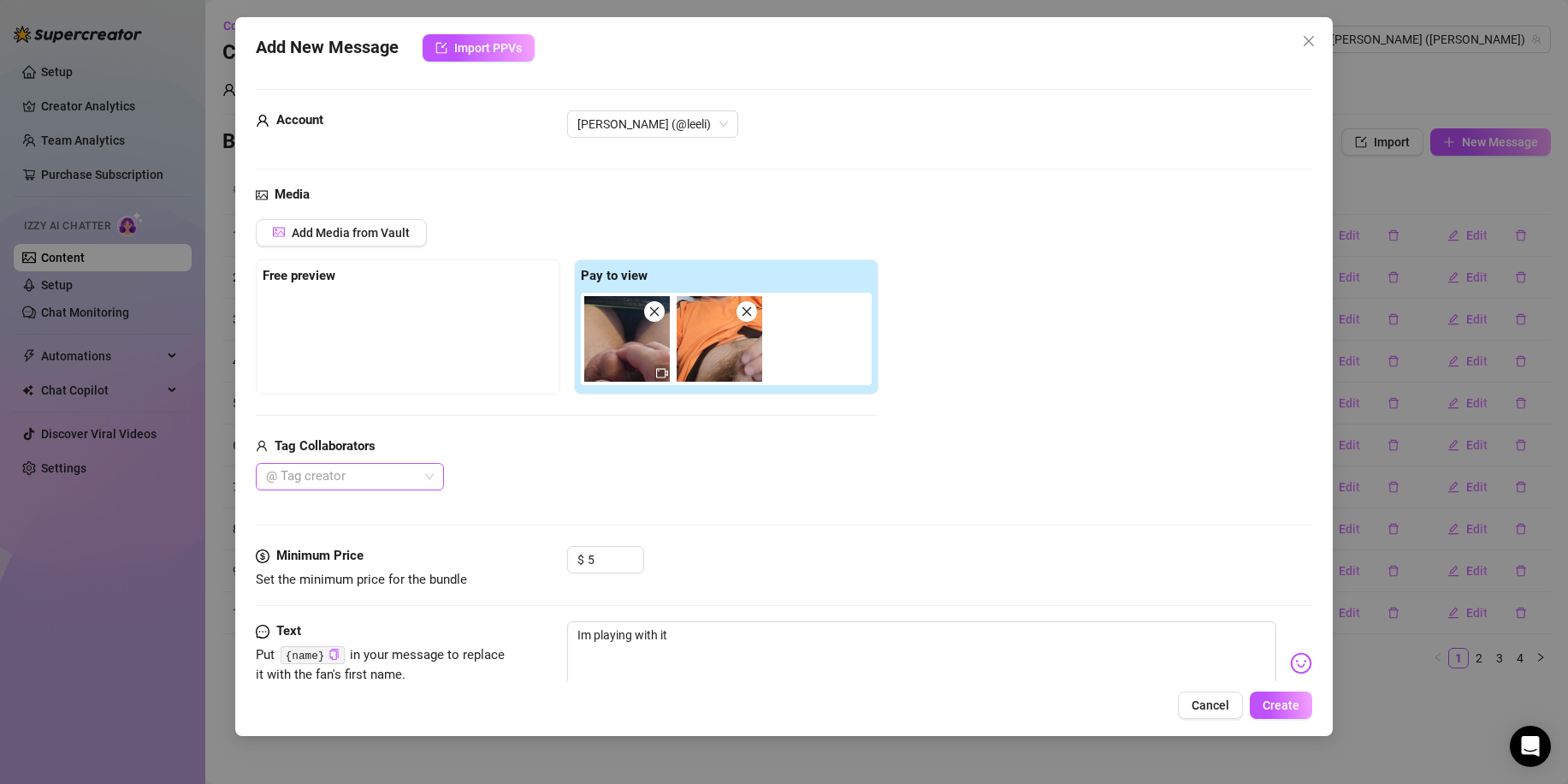
click at [433, 480] on div "@ Tag creator" at bounding box center [350, 477] width 189 height 28
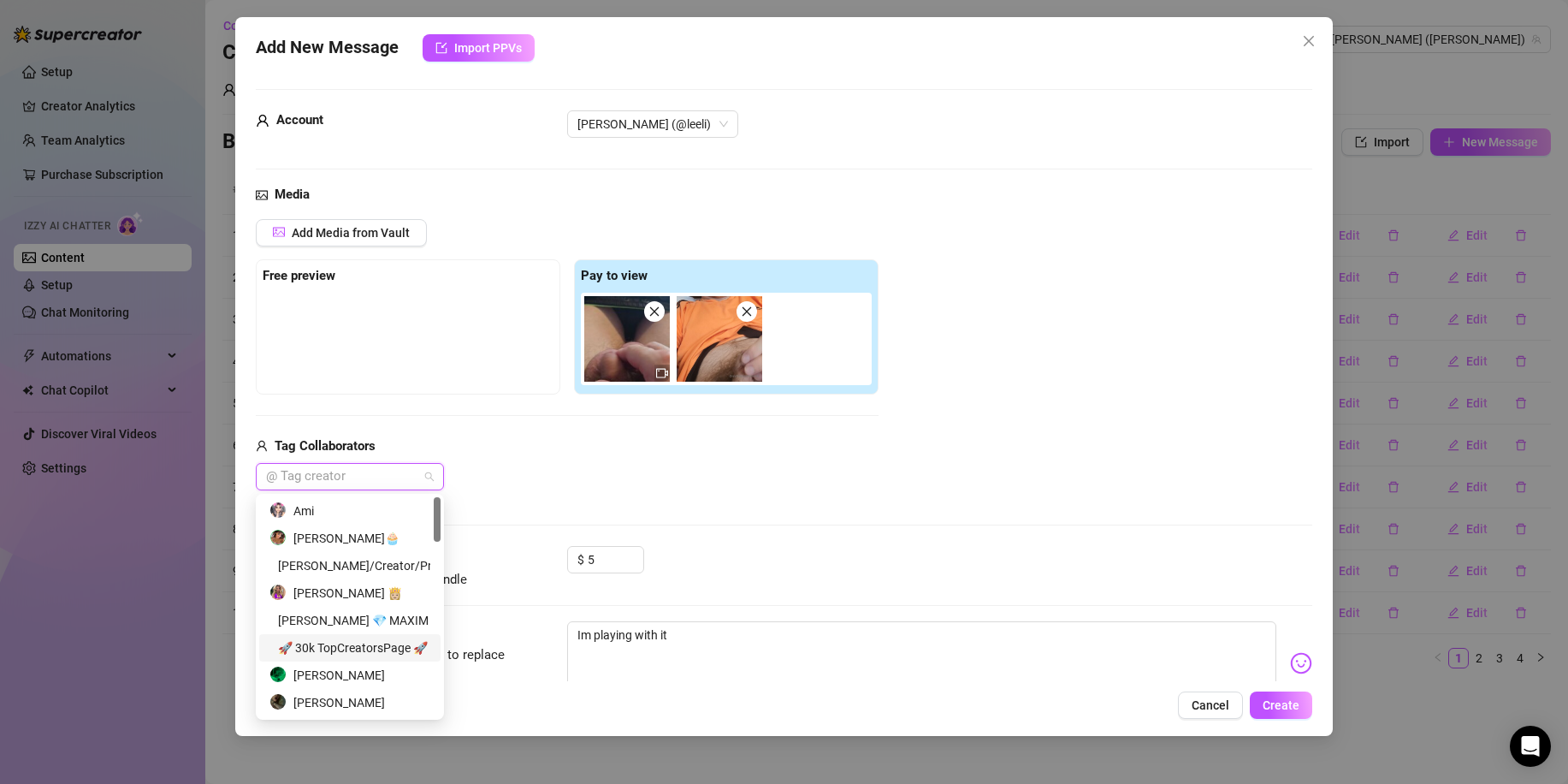
click at [407, 646] on div "🚀 30k TopCreatorsPage 🚀 by Slimboygr" at bounding box center [350, 648] width 161 height 19
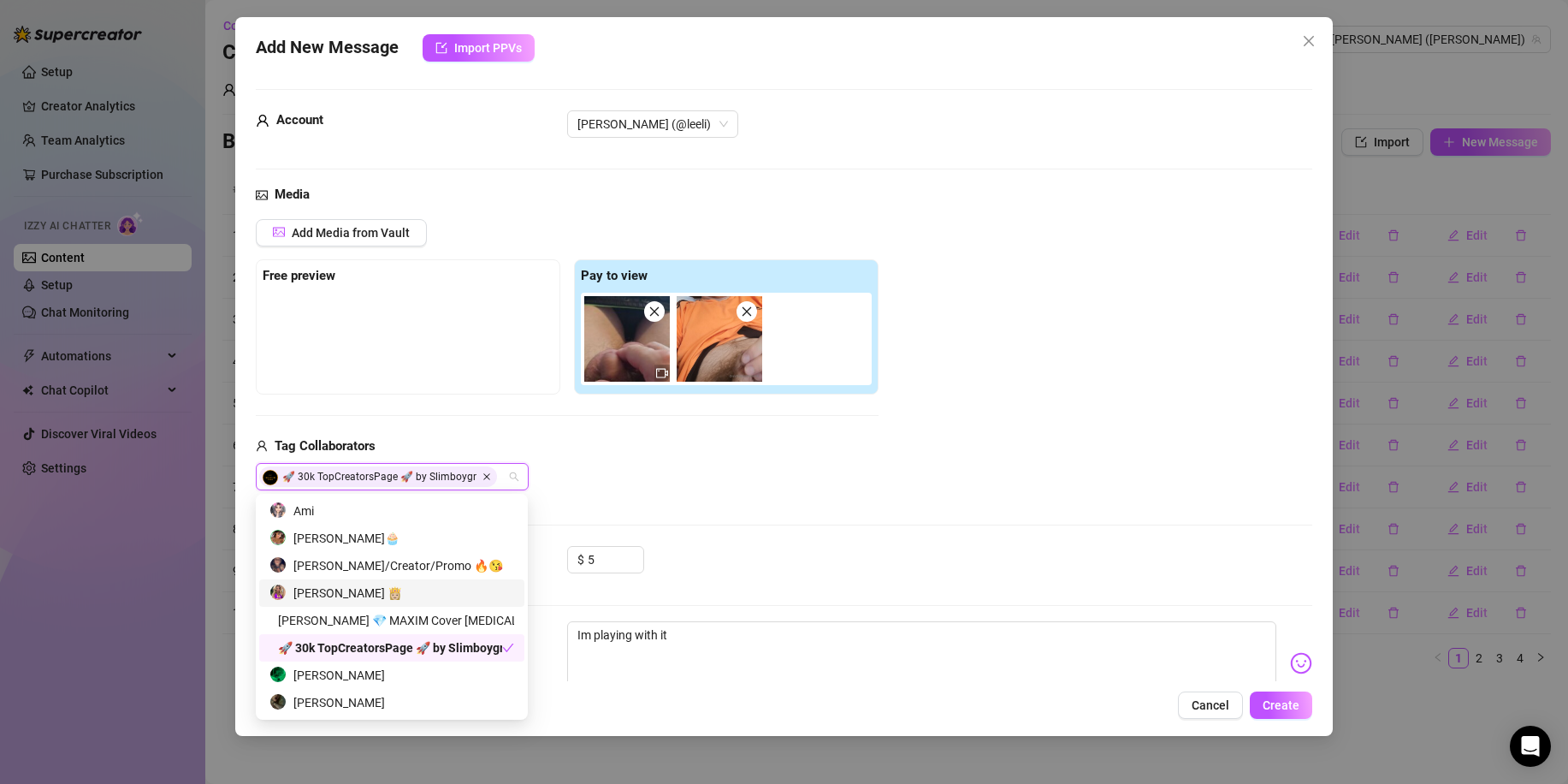
click at [490, 472] on icon "Close" at bounding box center [487, 477] width 9 height 9
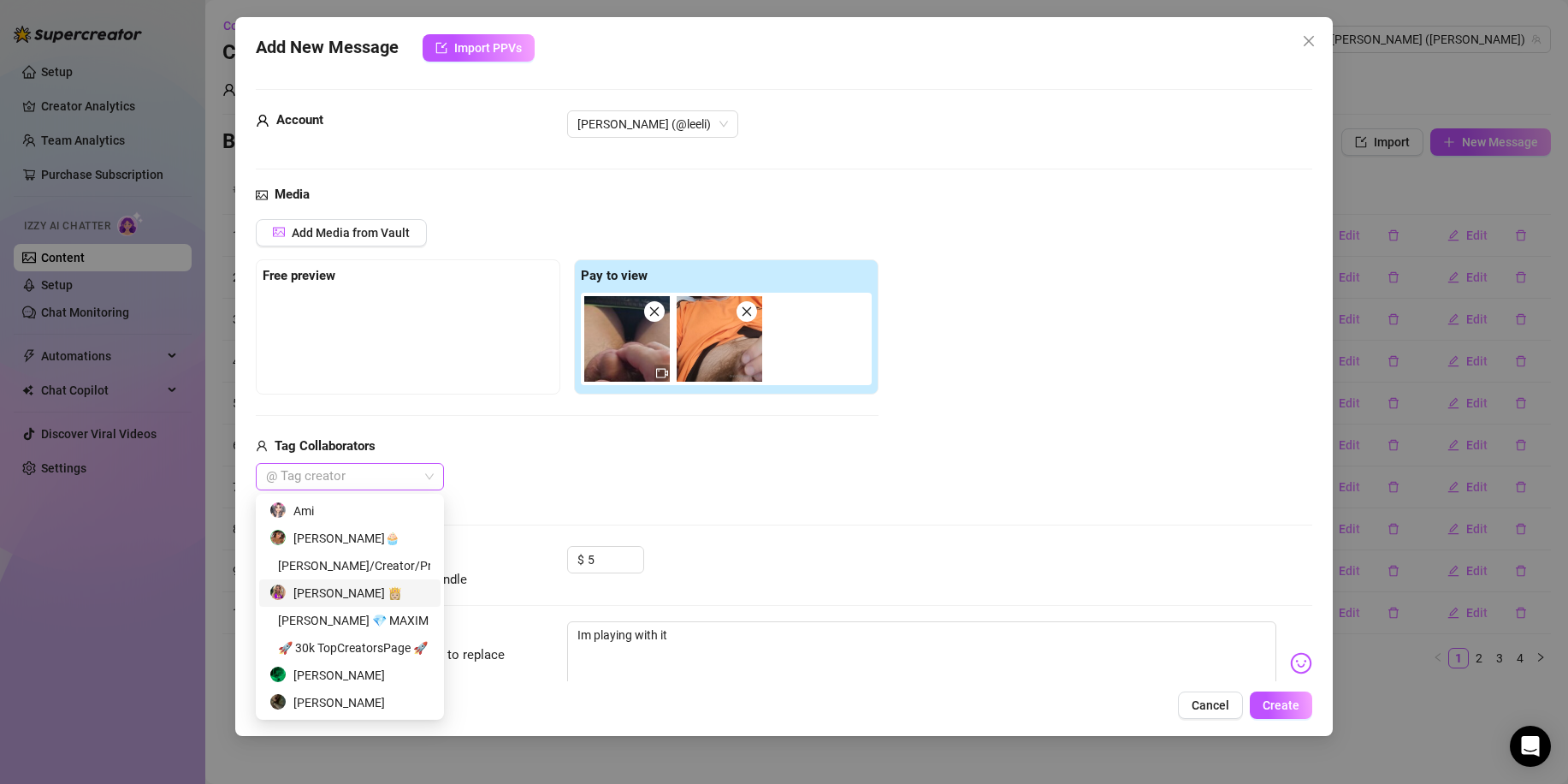
click at [906, 588] on div "$ 5" at bounding box center [939, 567] width 745 height 42
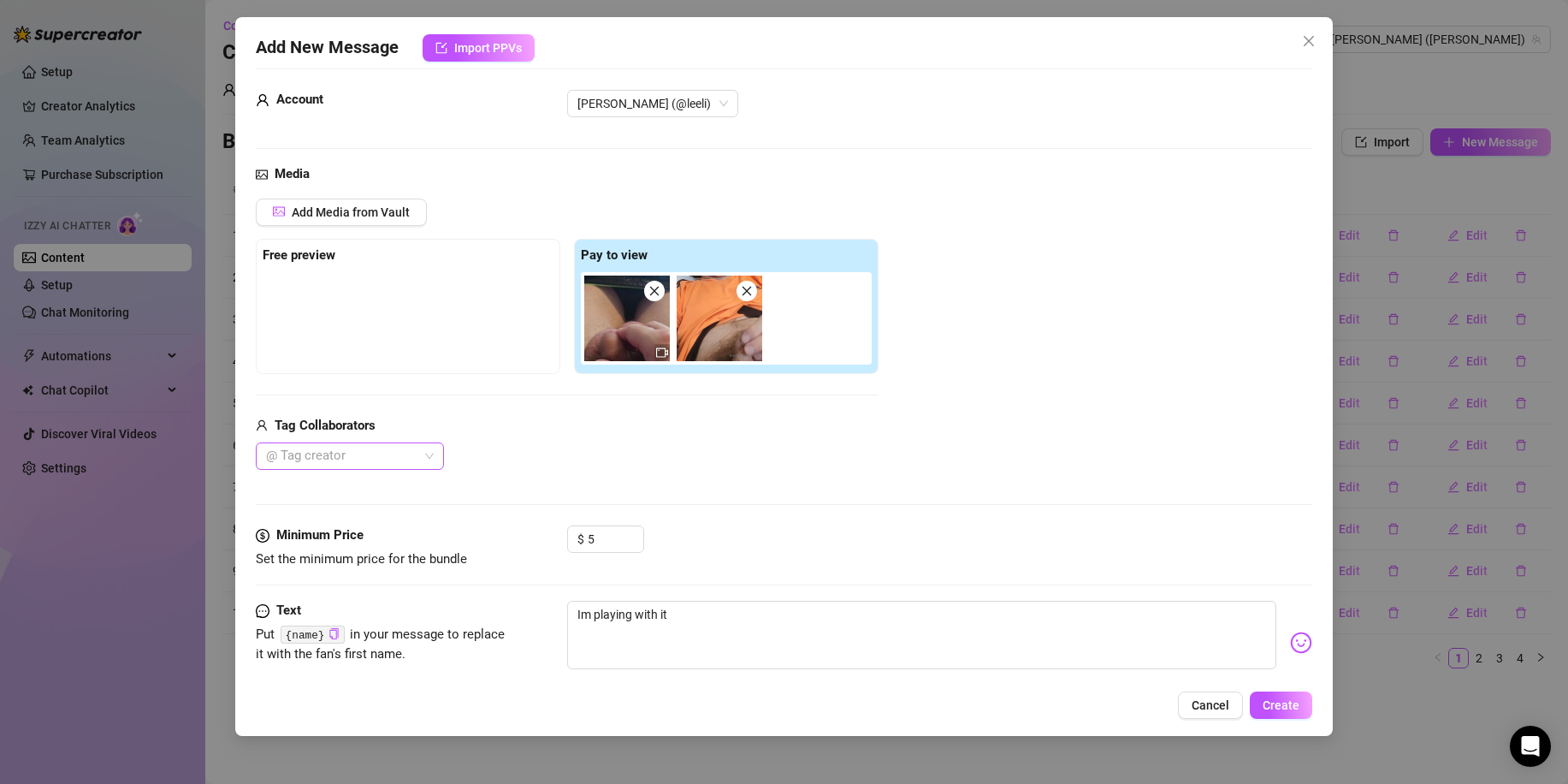
scroll to position [56, 0]
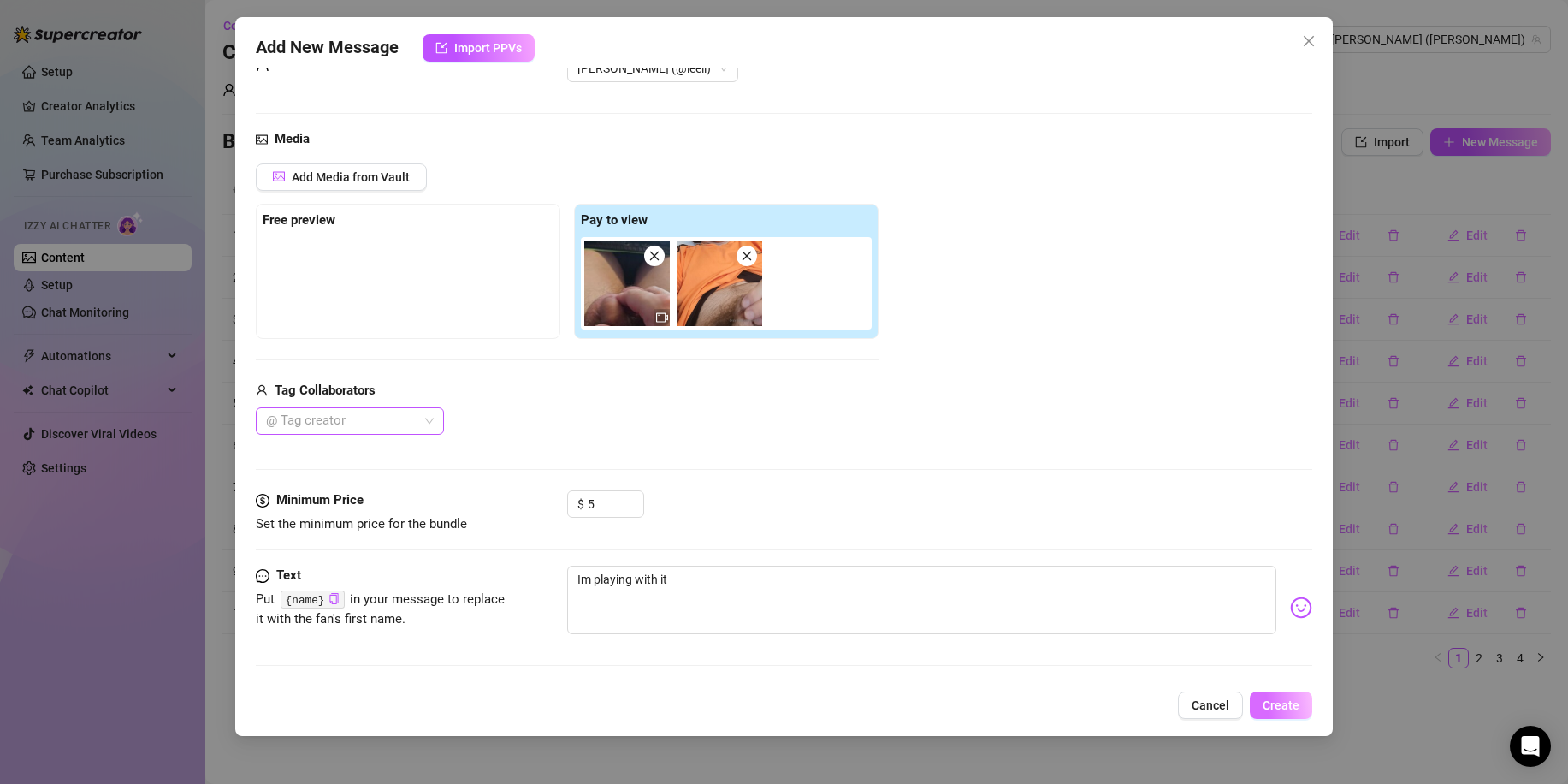
click at [1271, 711] on span "Create" at bounding box center [1281, 705] width 37 height 14
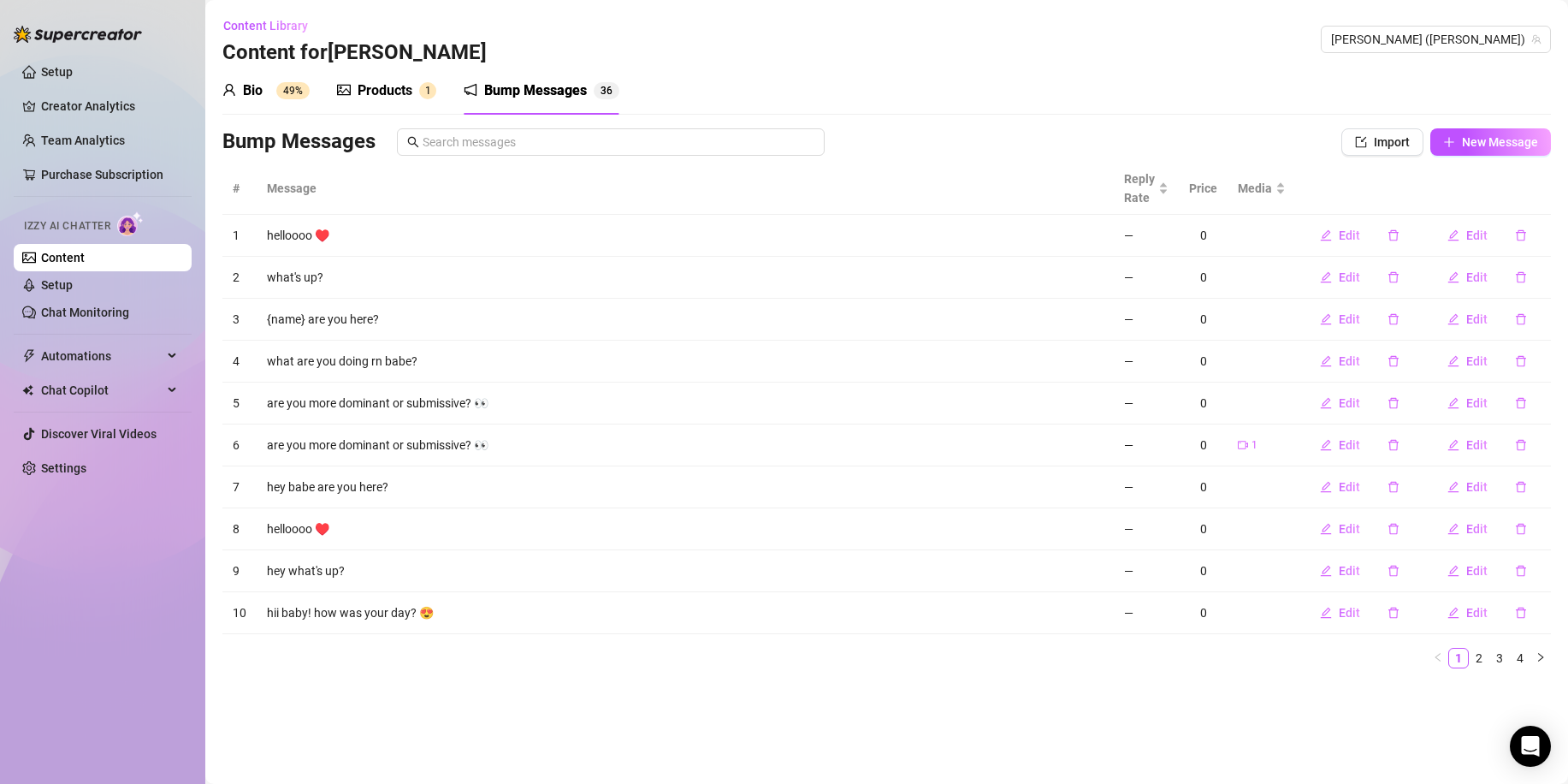
click at [385, 86] on div "Products" at bounding box center [384, 91] width 54 height 21
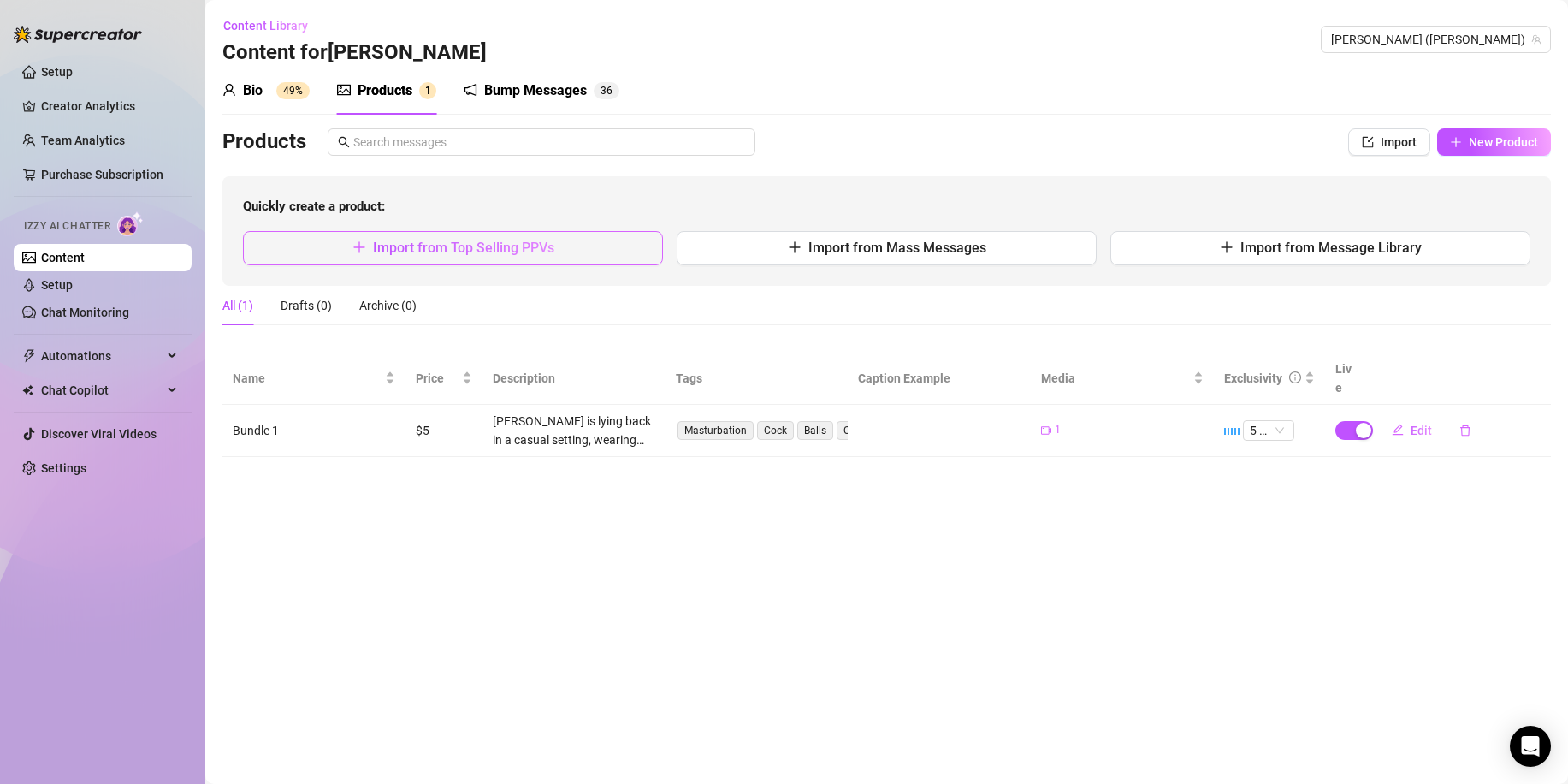
click at [620, 253] on button "Import from Top Selling PPVs" at bounding box center [453, 248] width 420 height 35
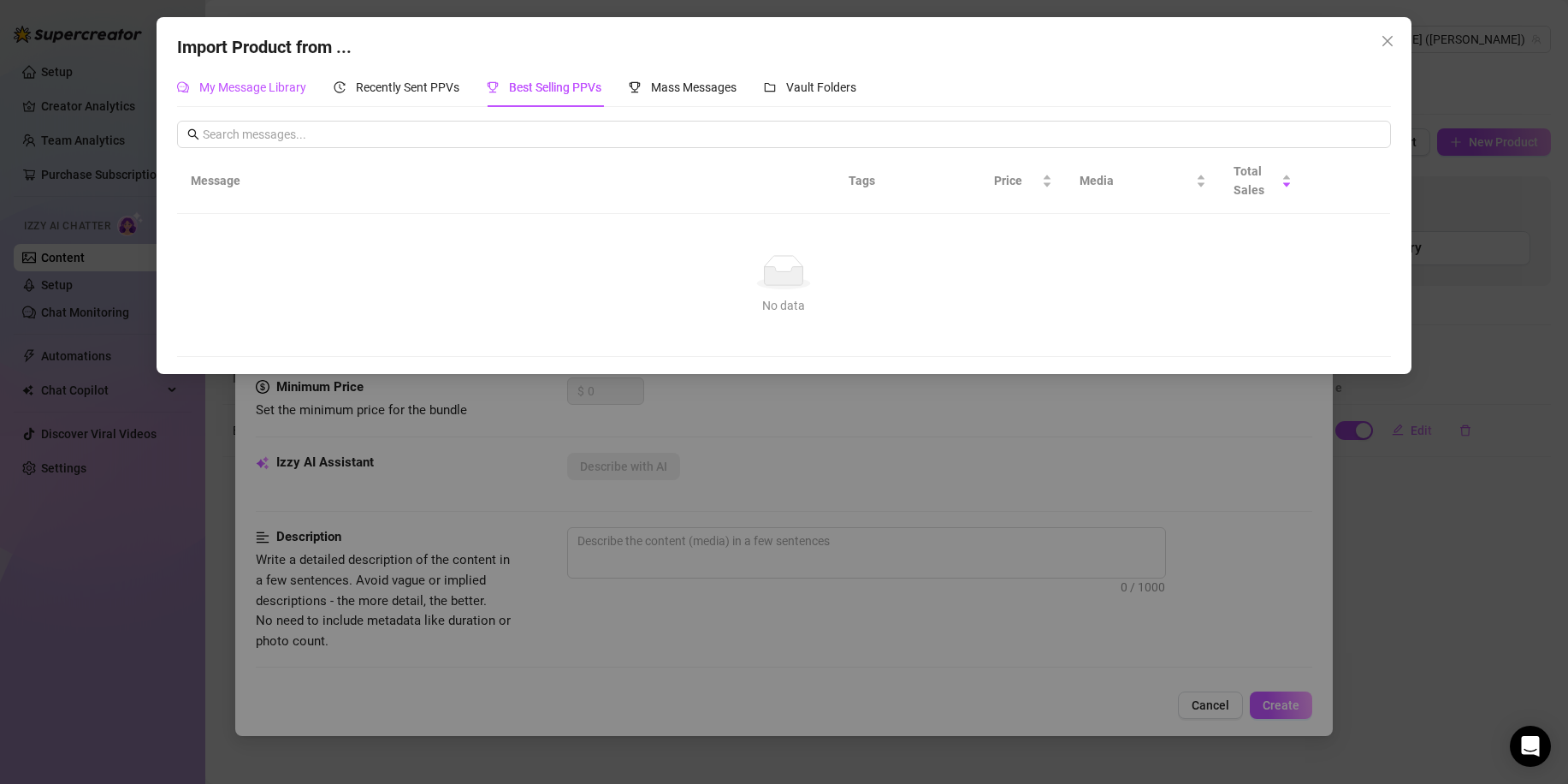
click at [271, 91] on span "My Message Library" at bounding box center [253, 87] width 107 height 14
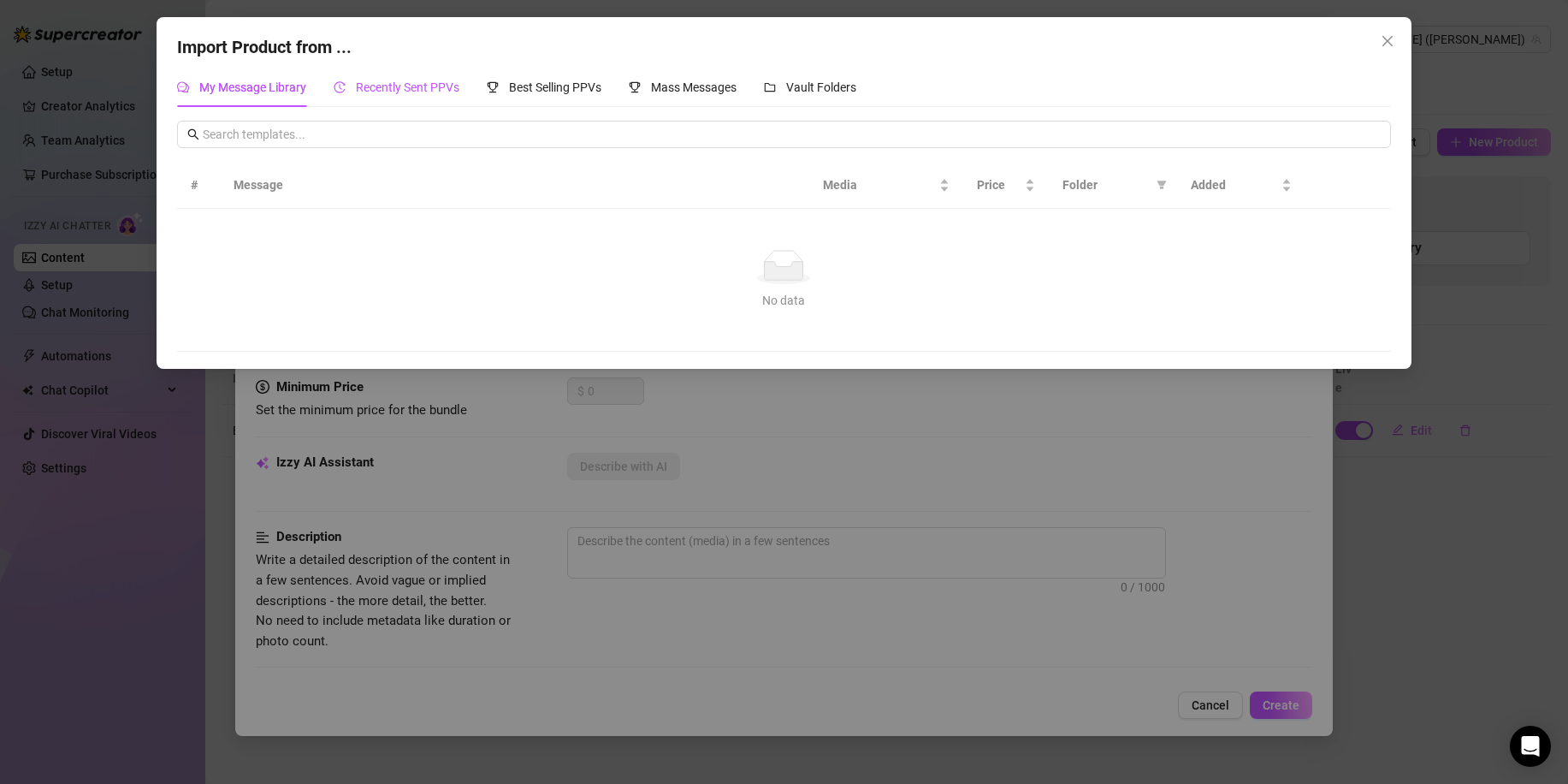
click at [404, 87] on span "Recently Sent PPVs" at bounding box center [407, 87] width 104 height 14
click at [553, 93] on span "Best Selling PPVs" at bounding box center [554, 87] width 93 height 14
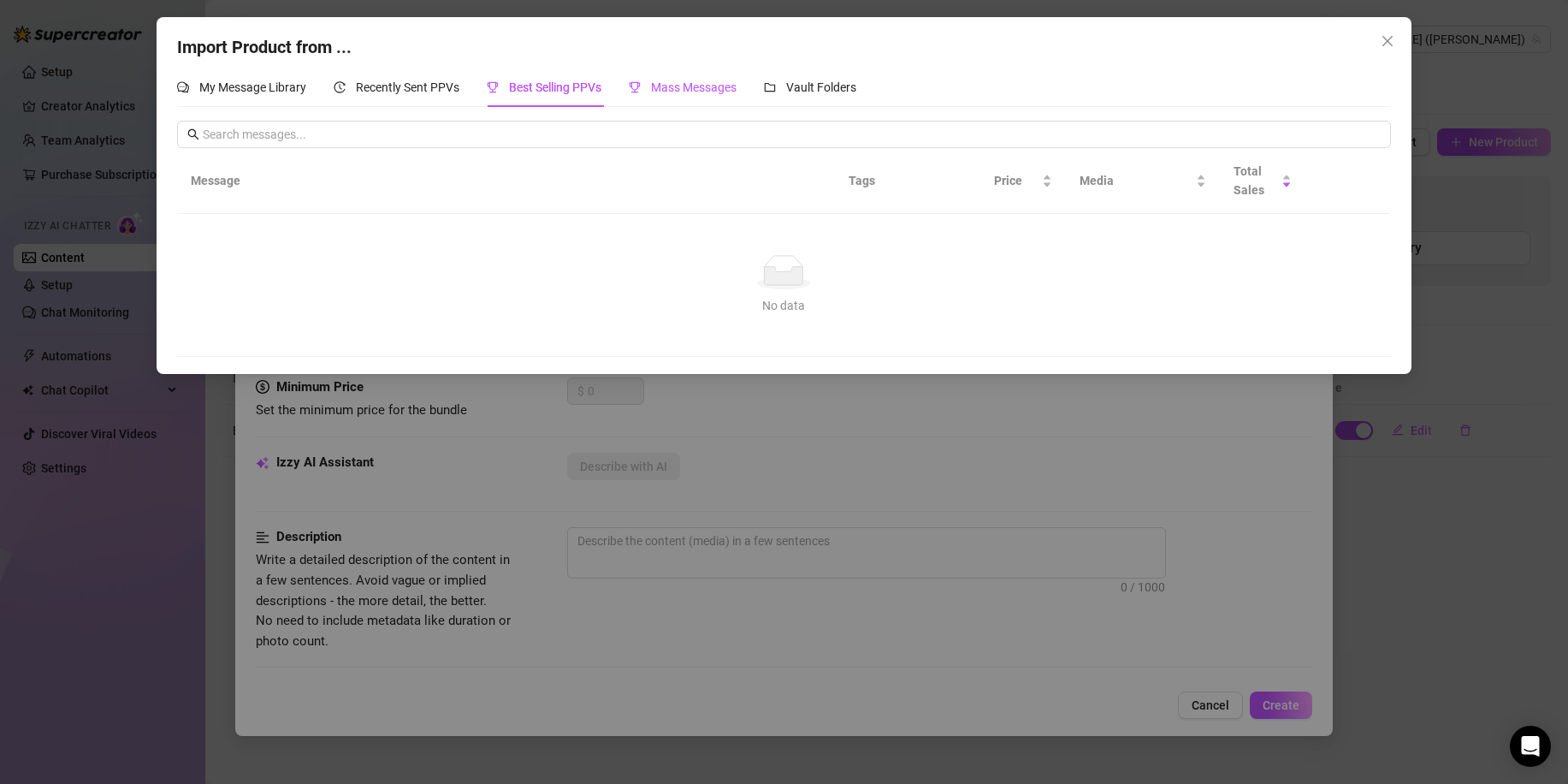
click at [677, 87] on span "Mass Messages" at bounding box center [694, 87] width 86 height 14
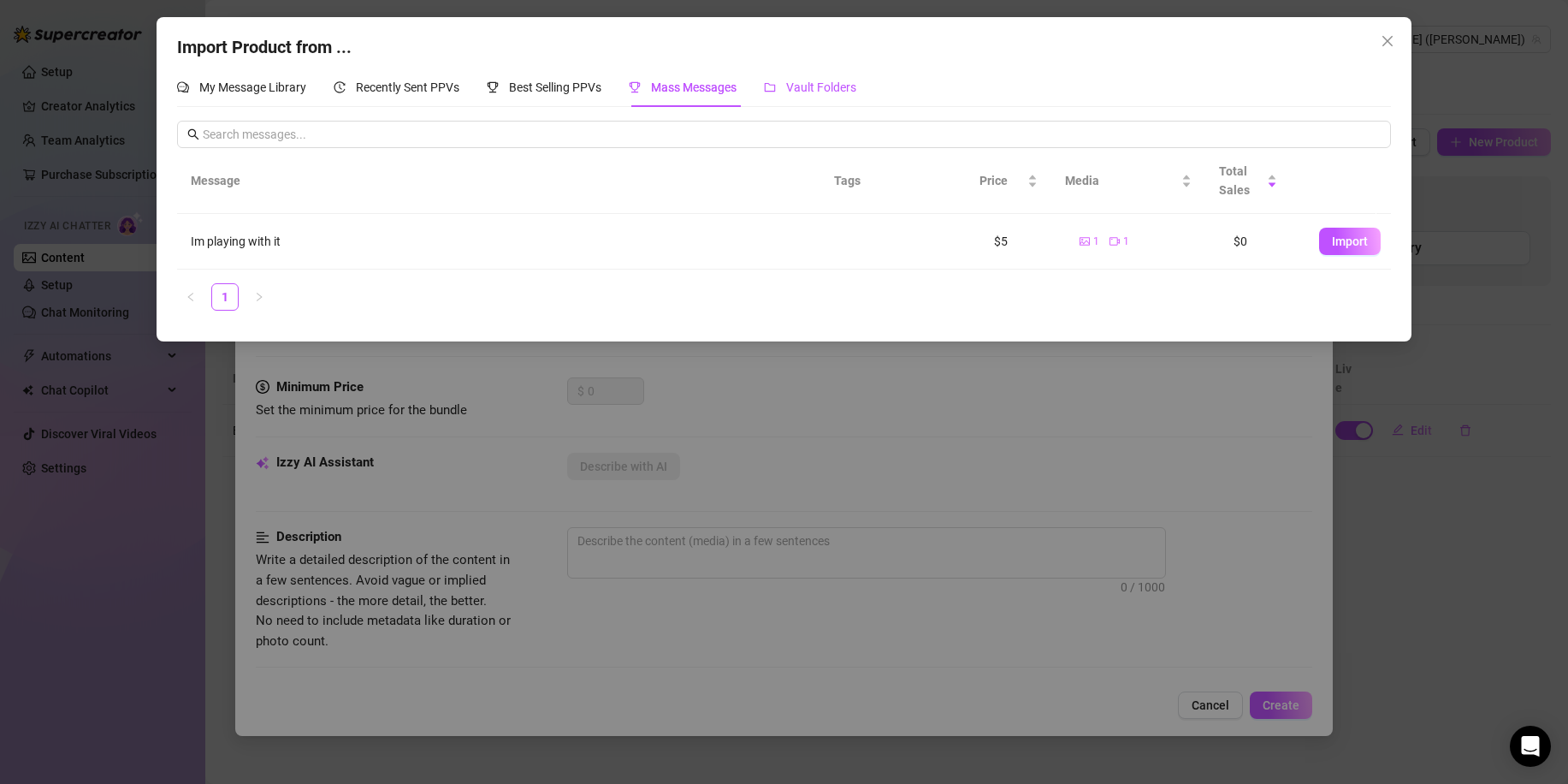
click at [811, 84] on span "Vault Folders" at bounding box center [821, 87] width 70 height 14
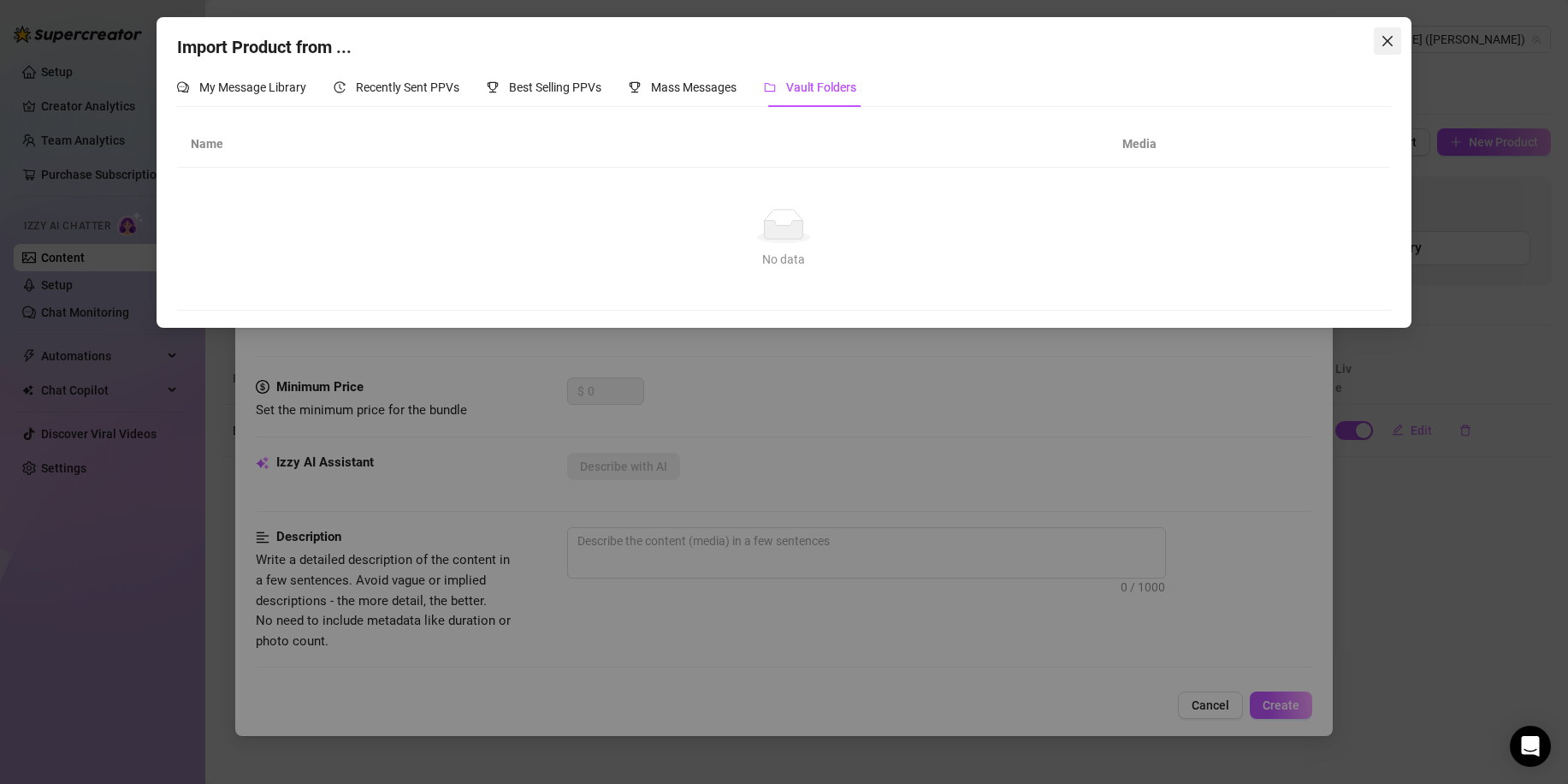
click at [1389, 39] on icon "close" at bounding box center [1387, 42] width 10 height 10
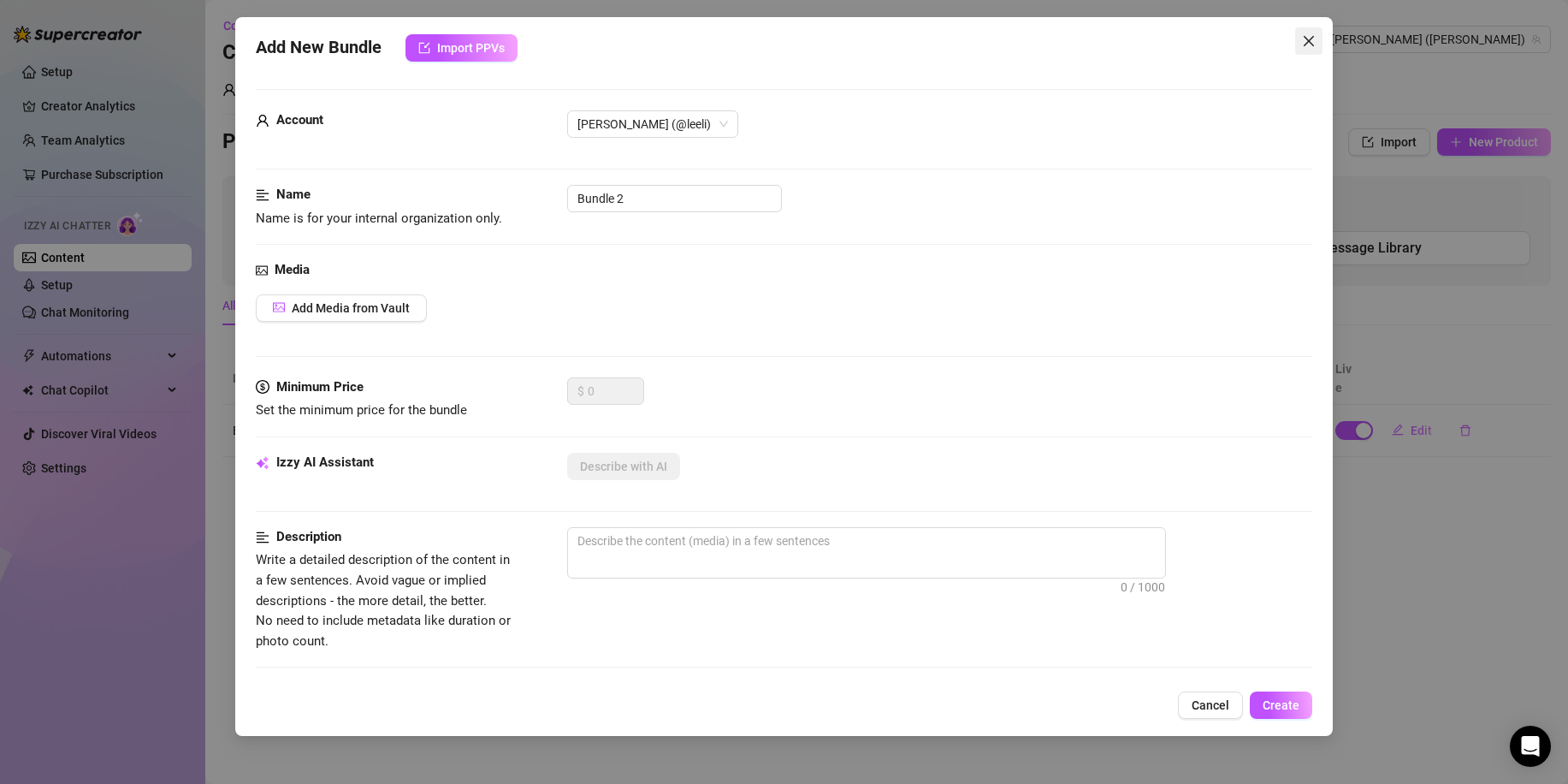
click at [1307, 40] on icon "close" at bounding box center [1309, 42] width 14 height 14
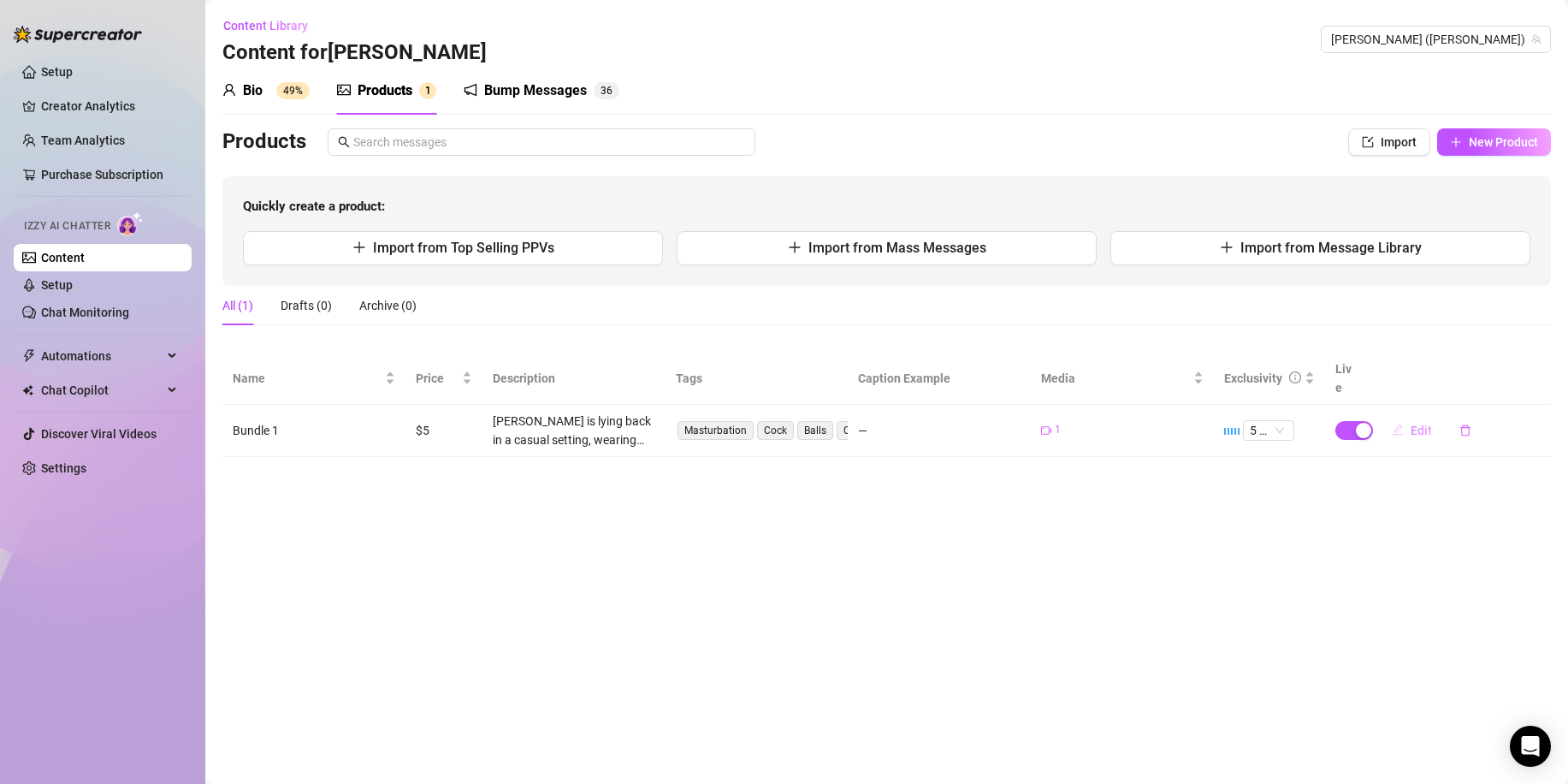
click at [1425, 424] on span "Edit" at bounding box center [1421, 431] width 22 height 14
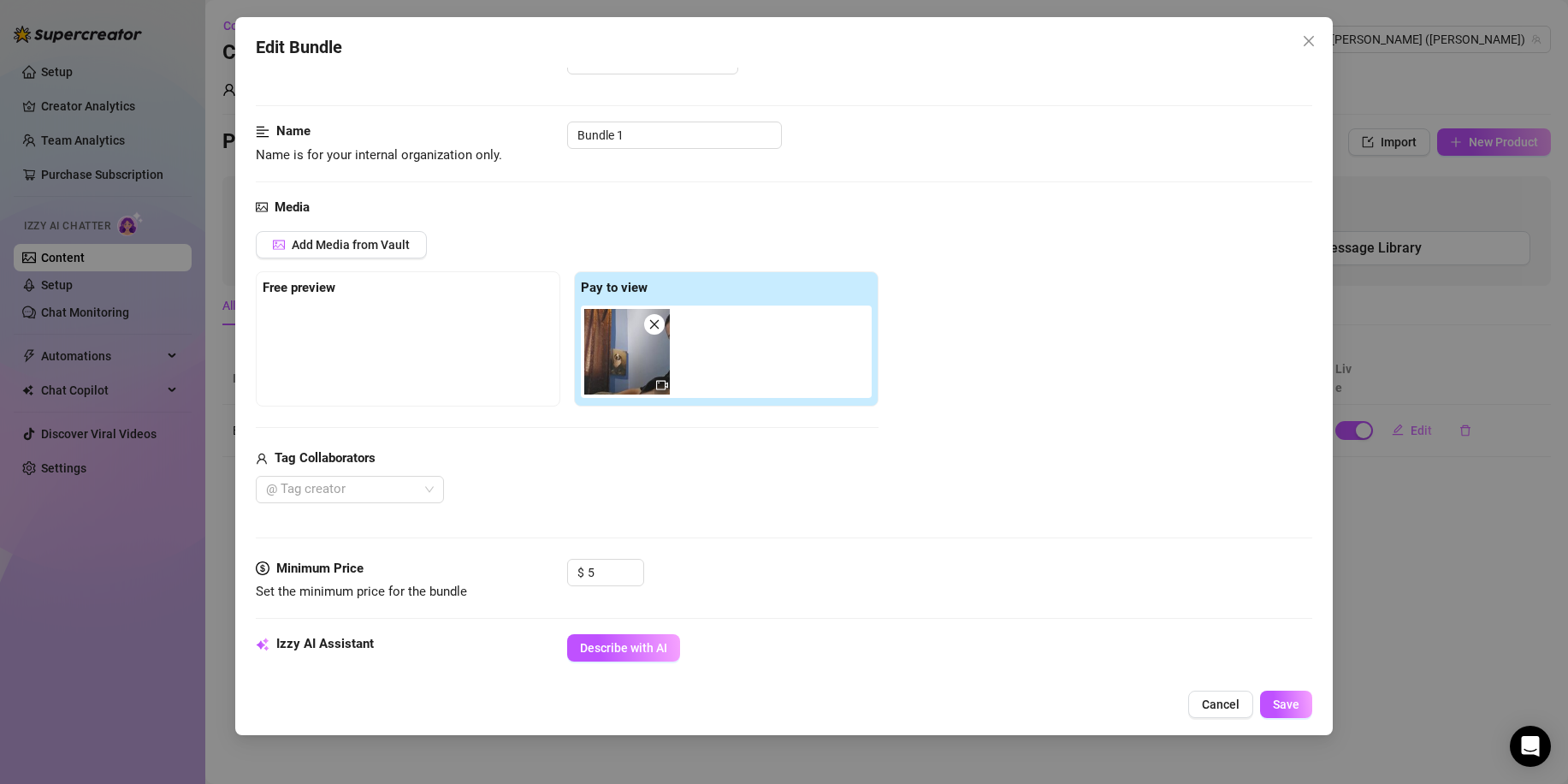
scroll to position [171, 0]
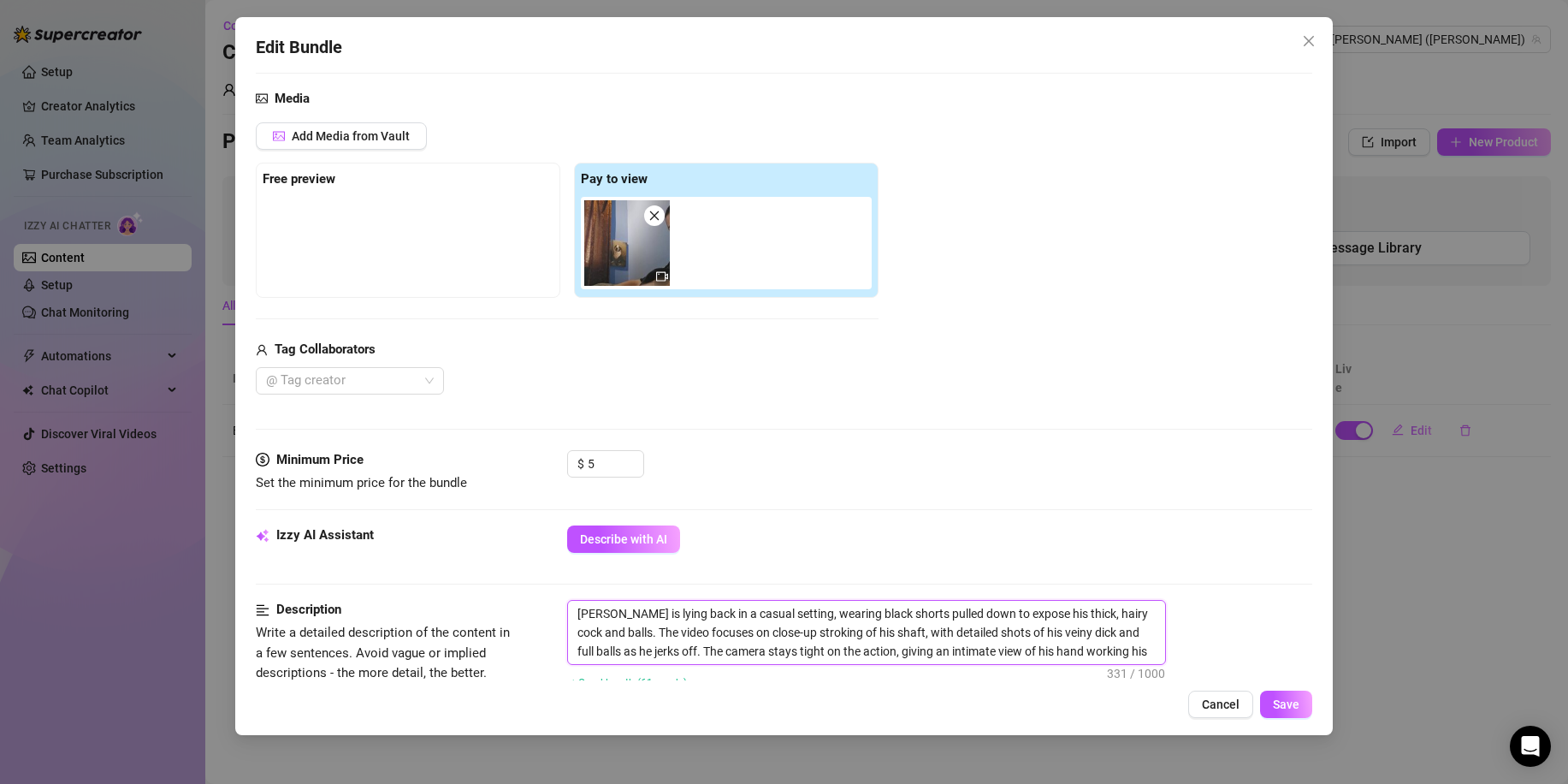
drag, startPoint x: 637, startPoint y: 613, endPoint x: 611, endPoint y: 612, distance: 26.0
click at [611, 612] on textarea "[PERSON_NAME] is lying back in a casual setting, wearing black shorts pulled do…" at bounding box center [867, 632] width 597 height 63
click at [610, 612] on textarea "[PERSON_NAME] is lying back in a casual setting, wearing black shorts pulled do…" at bounding box center [867, 632] width 597 height 63
drag, startPoint x: 608, startPoint y: 613, endPoint x: 575, endPoint y: 615, distance: 33.1
click at [575, 615] on textarea "[PERSON_NAME] is lying back in a casual setting, wearing black shorts pulled do…" at bounding box center [867, 632] width 597 height 63
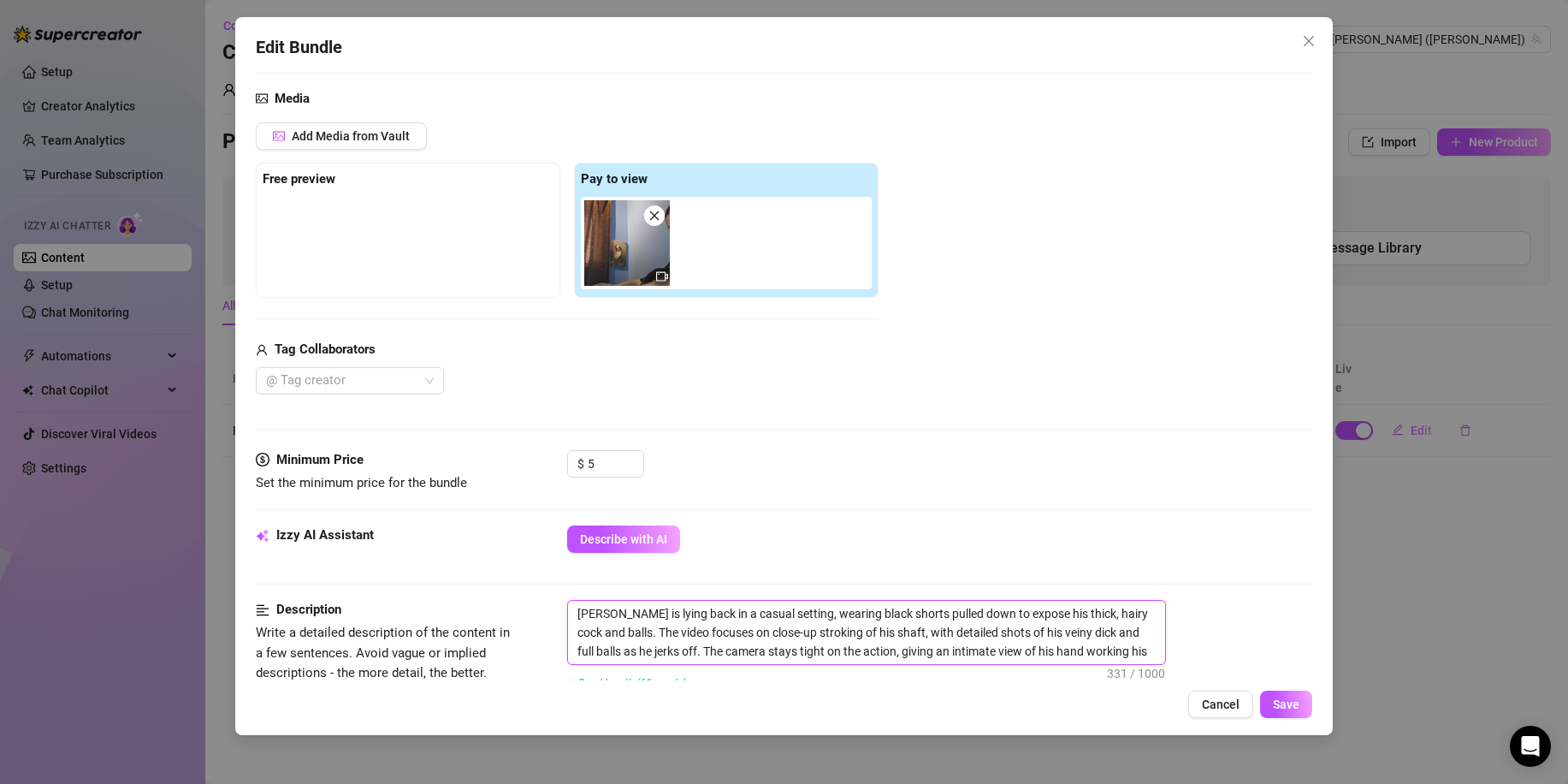
type textarea "lying back in a casual setting, wearing black shorts pulled down to expose his …"
click at [1295, 710] on span "Save" at bounding box center [1286, 704] width 27 height 14
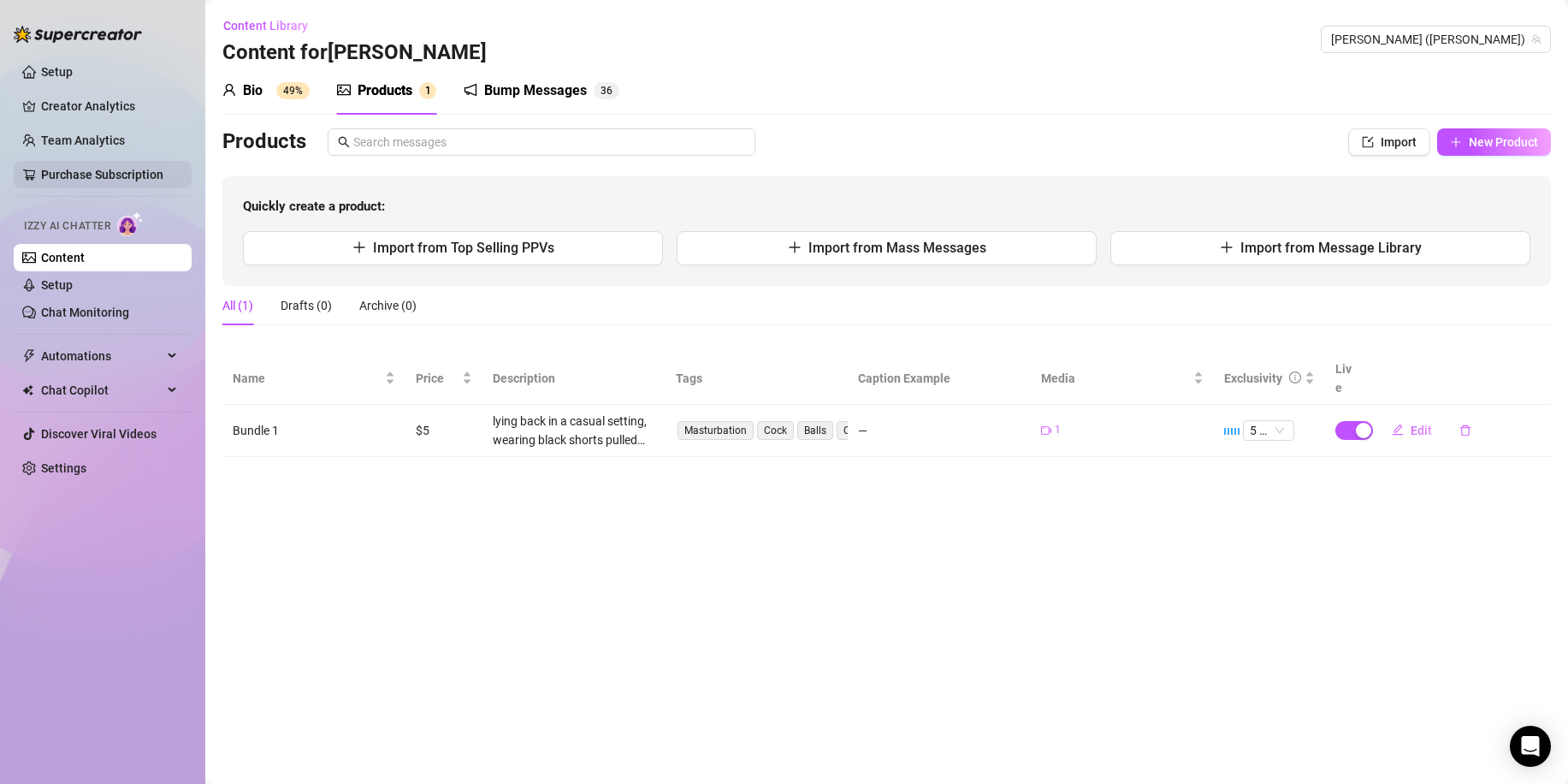
click at [110, 170] on link "Purchase Subscription" at bounding box center [101, 175] width 122 height 14
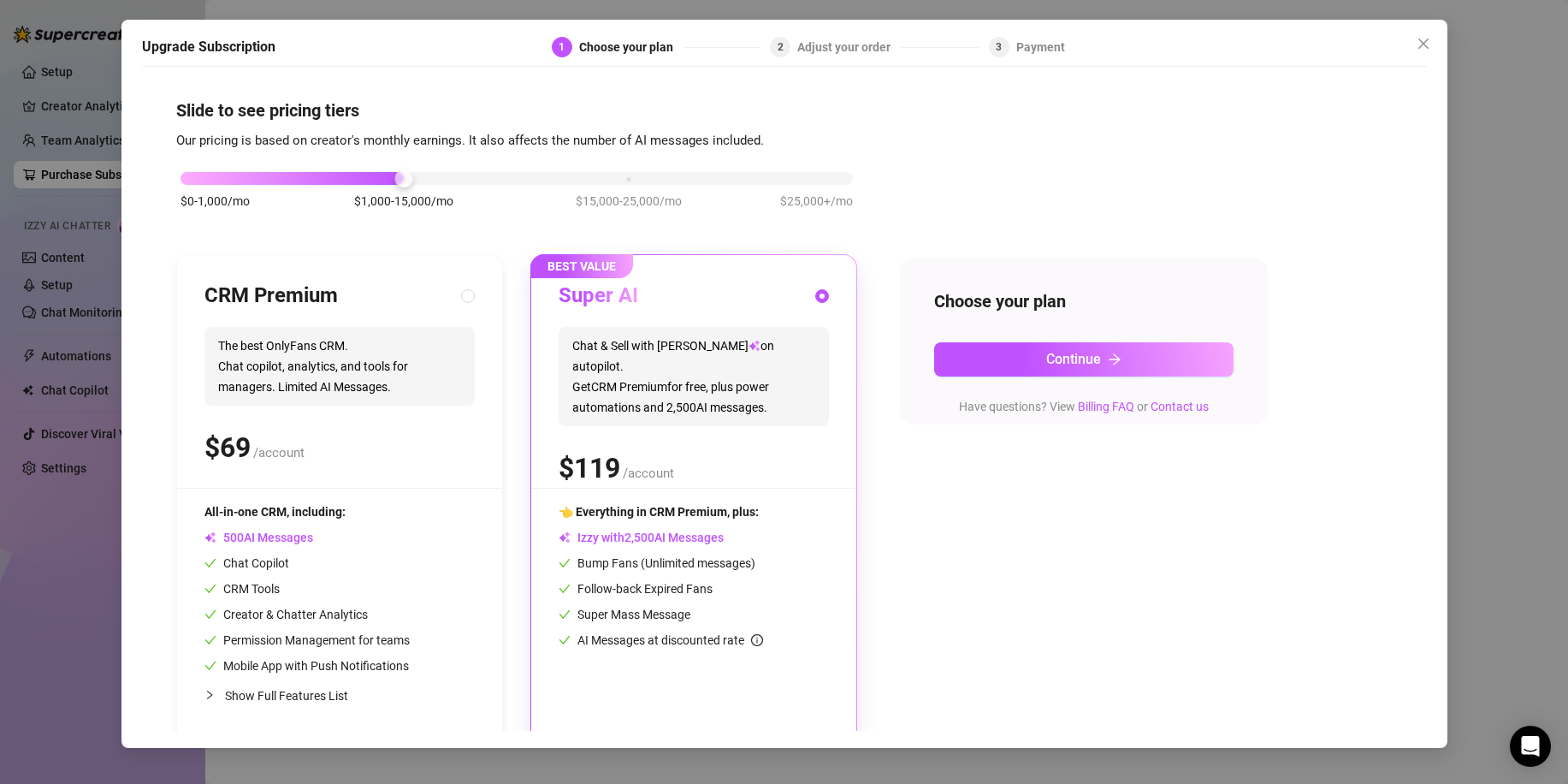
drag, startPoint x: 67, startPoint y: 211, endPoint x: 88, endPoint y: 226, distance: 25.8
click at [67, 214] on div "Upgrade Subscription 1 Choose your plan 2 Adjust your order 3 Payment Slide to …" at bounding box center [784, 392] width 1568 height 784
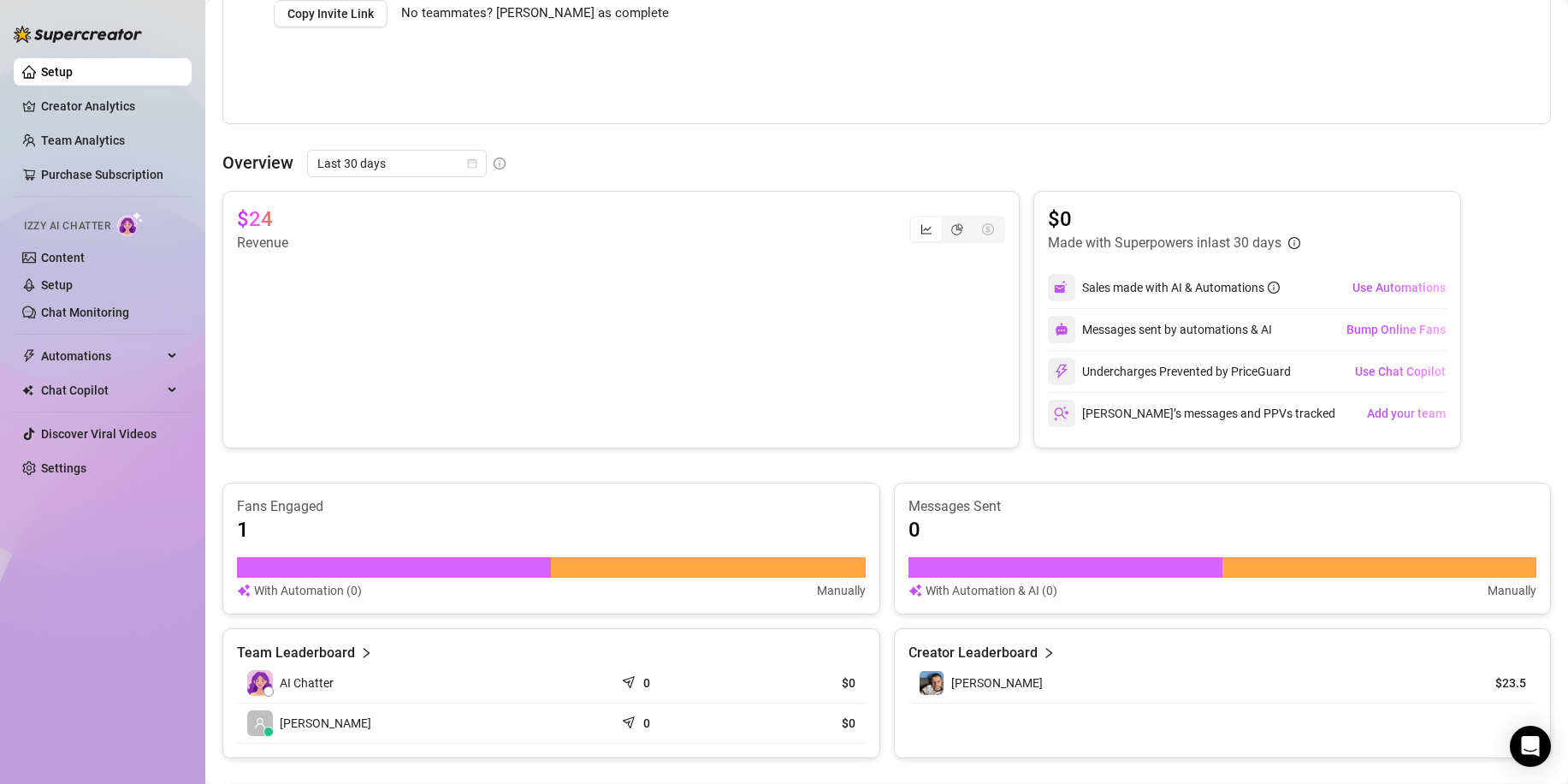
scroll to position [427, 0]
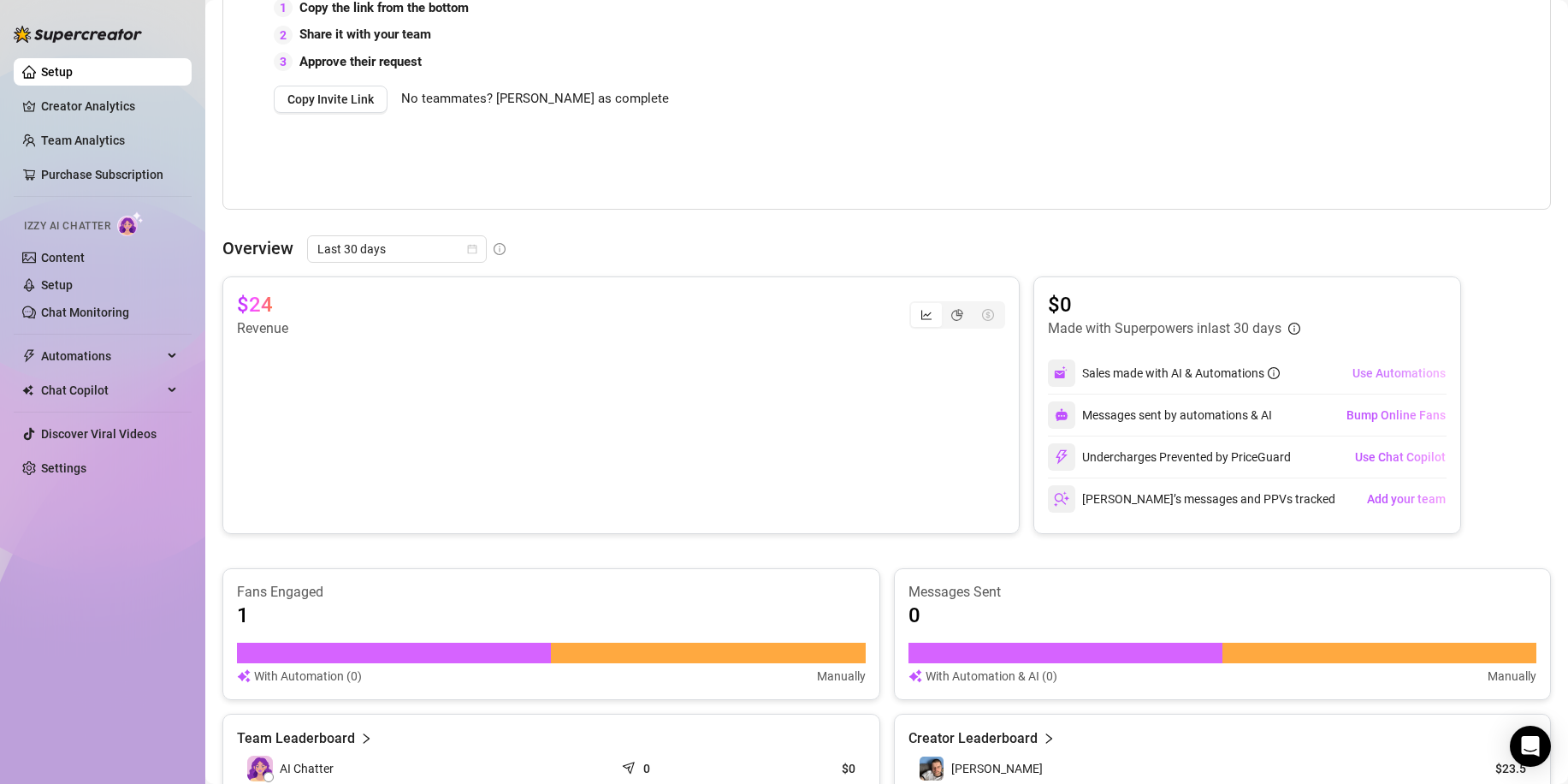
click at [1385, 376] on span "Use Automations" at bounding box center [1399, 373] width 93 height 14
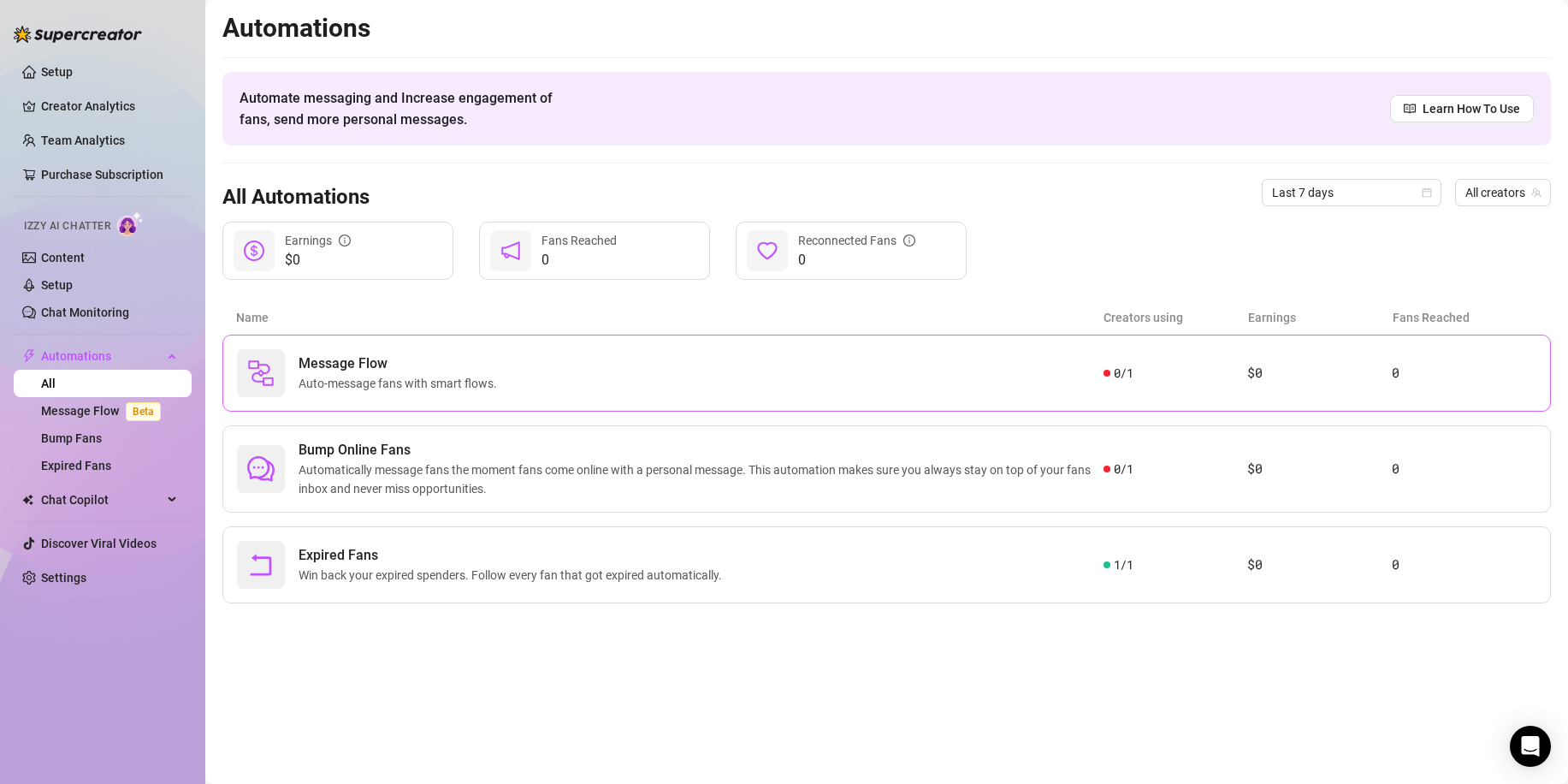
click at [904, 373] on div "Message Flow Auto-message fans with smart flows." at bounding box center [670, 373] width 867 height 48
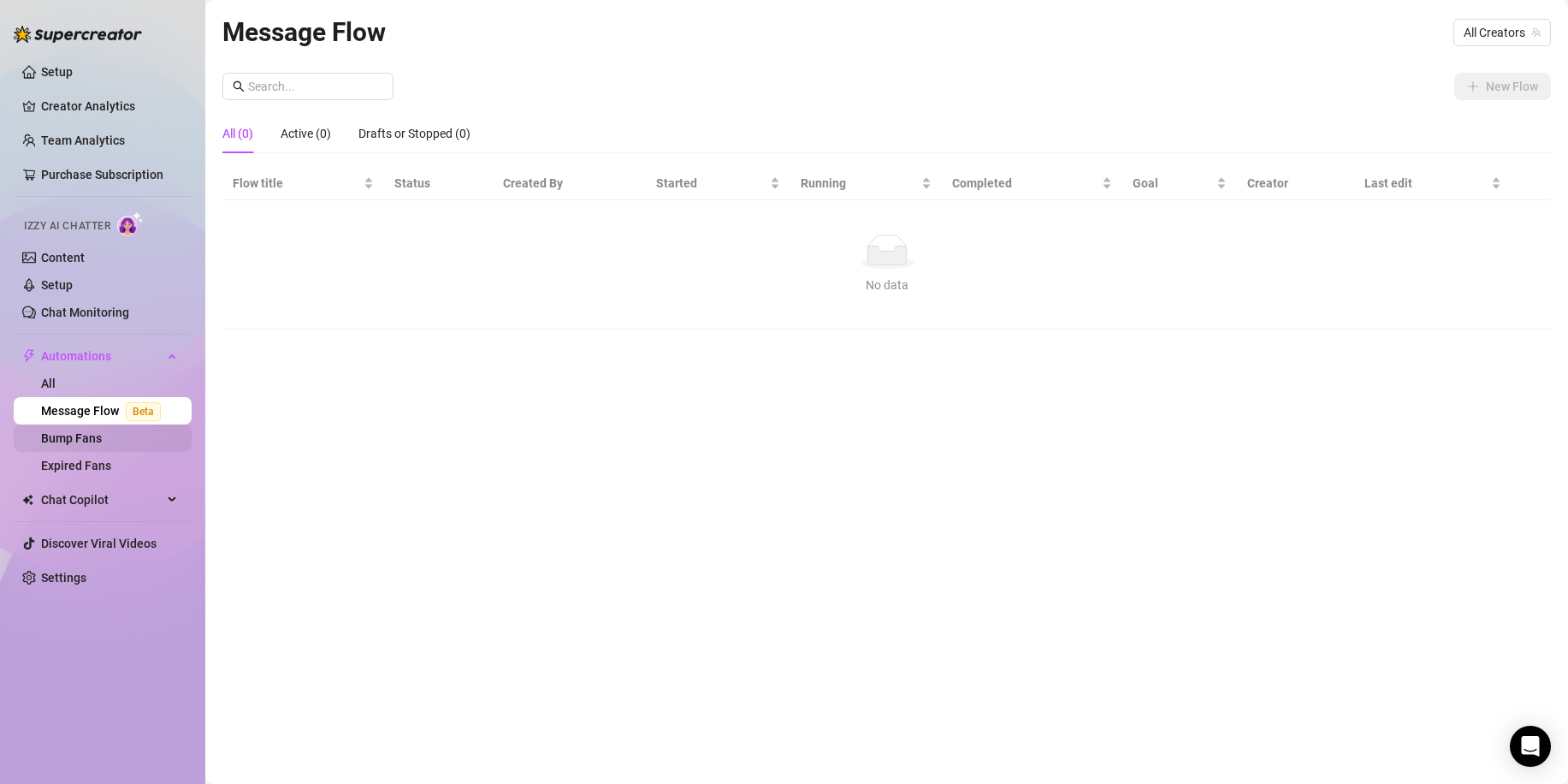
click at [102, 434] on link "Bump Fans" at bounding box center [71, 438] width 61 height 14
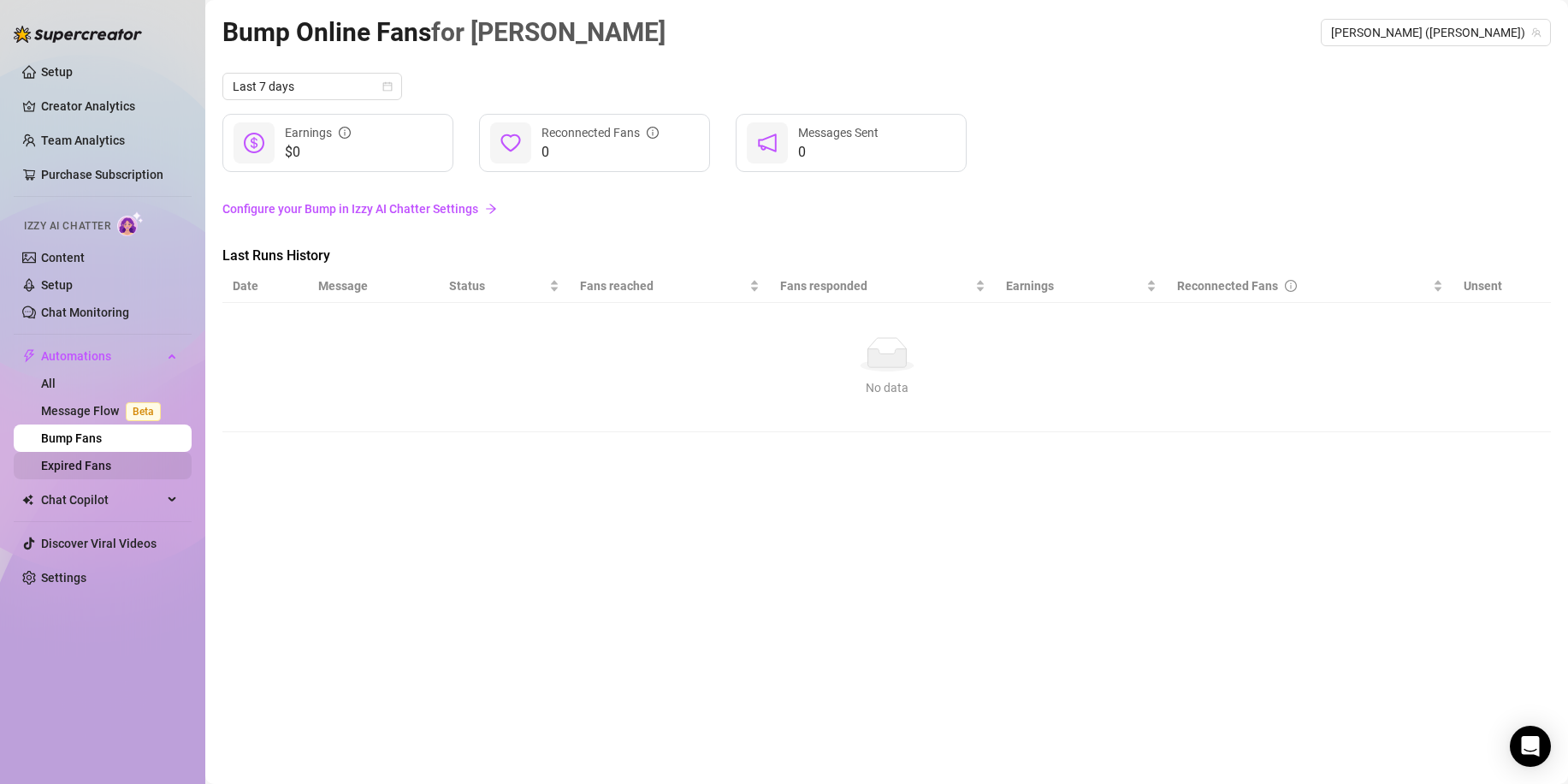
click at [111, 471] on link "Expired Fans" at bounding box center [75, 466] width 70 height 14
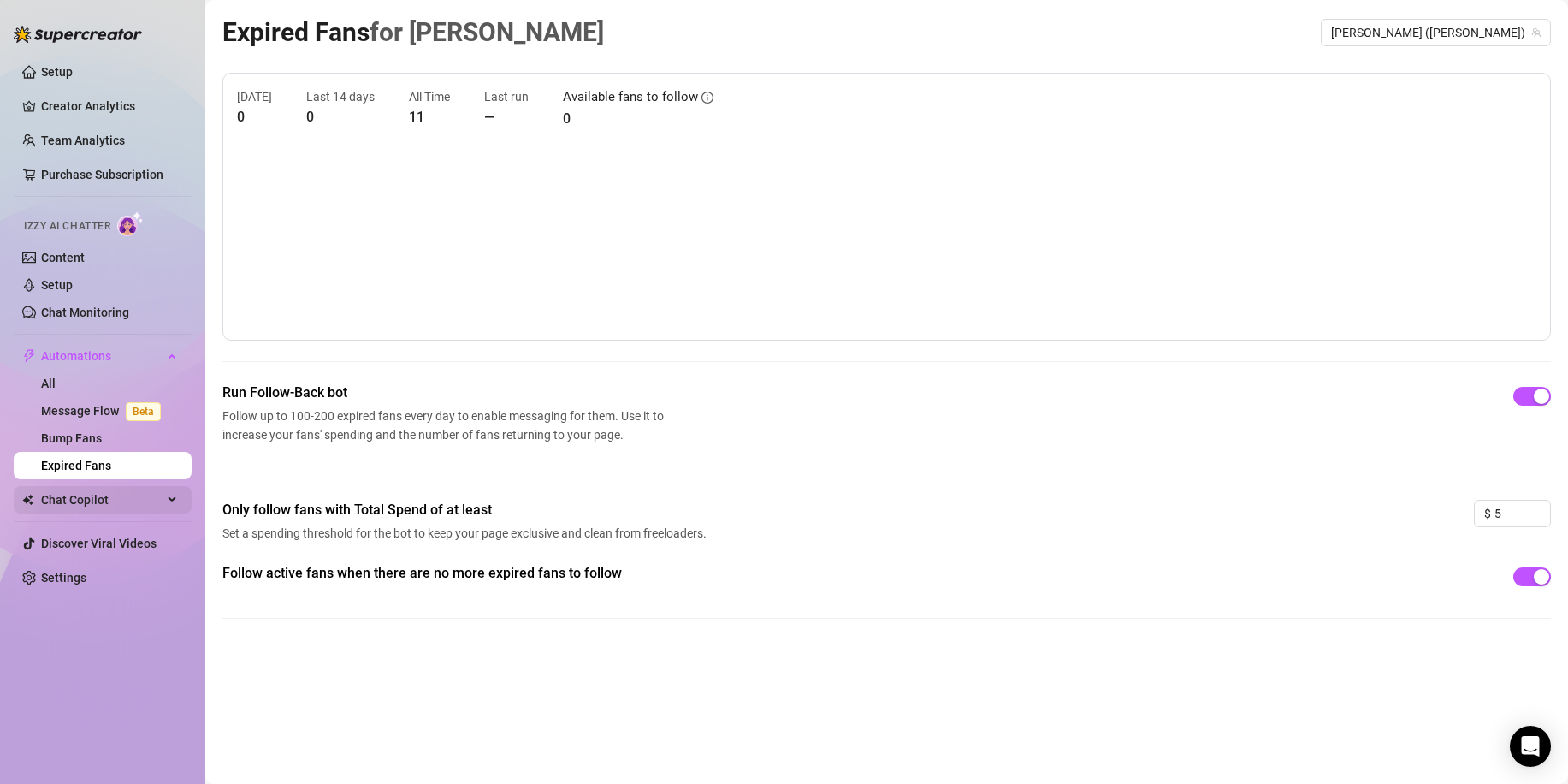
click at [120, 502] on span "Chat Copilot" at bounding box center [101, 500] width 121 height 28
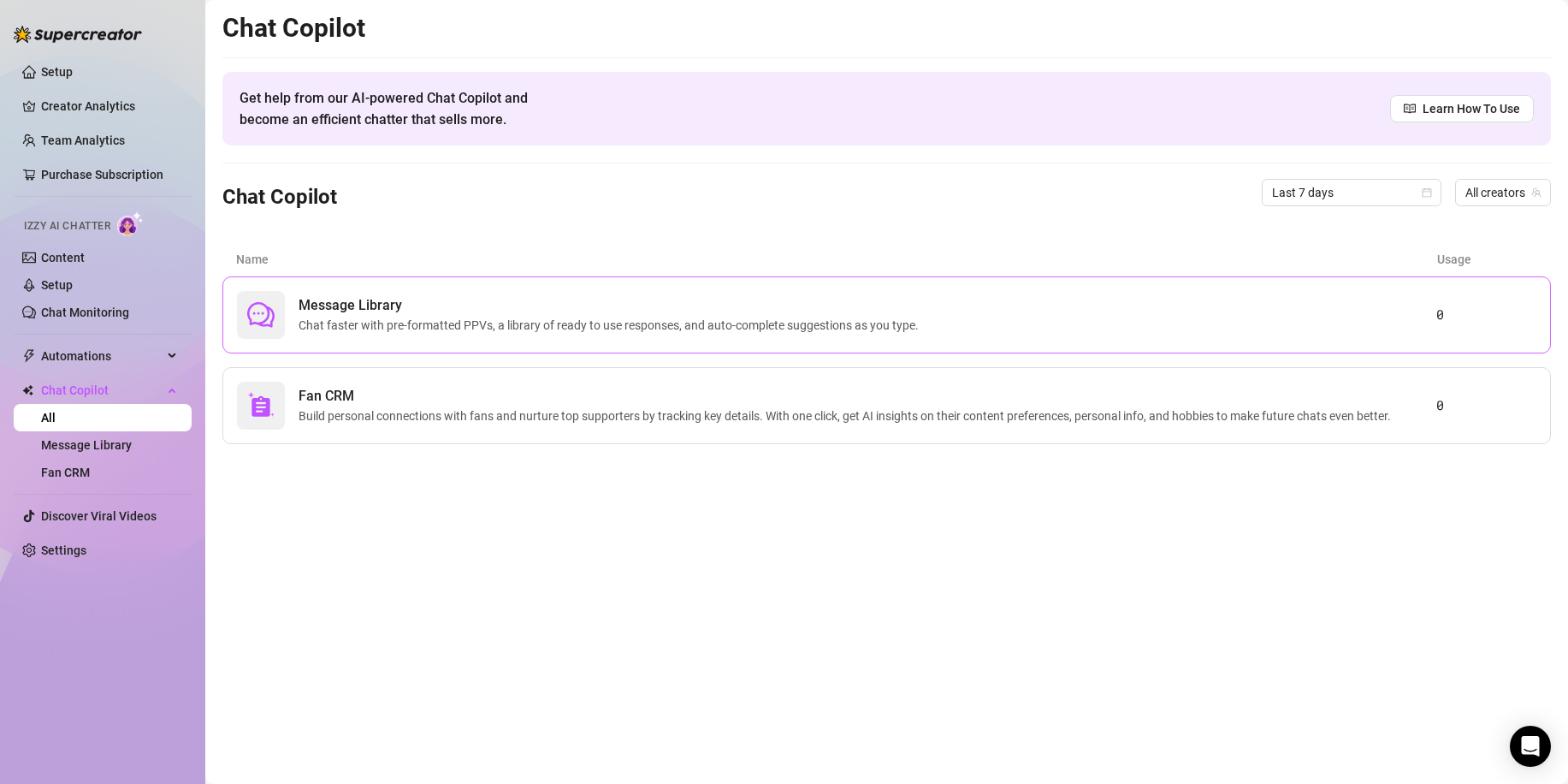
click at [723, 316] on span "Chat faster with pre-formatted PPVs, a library of ready to use responses, and a…" at bounding box center [611, 325] width 627 height 19
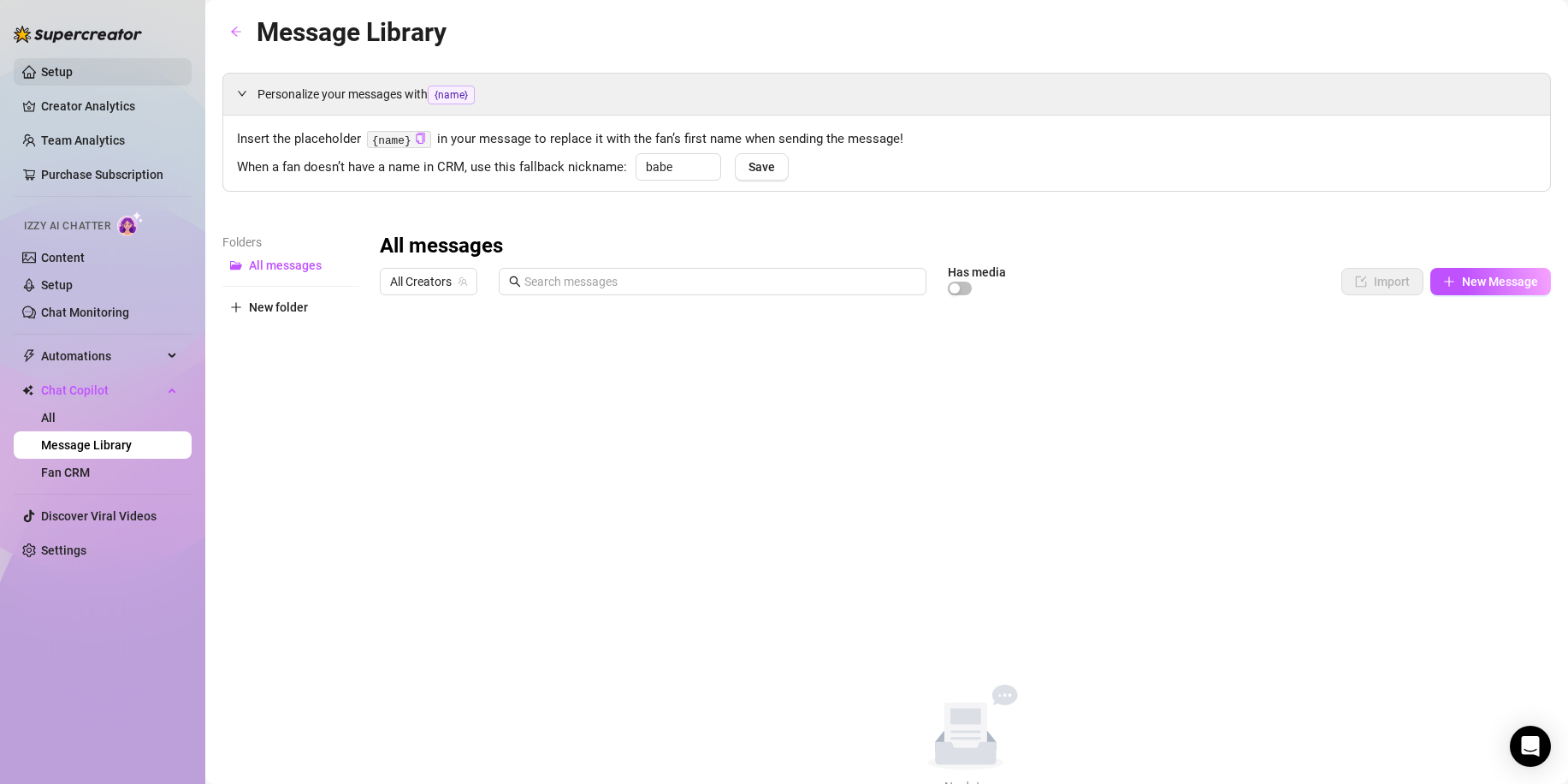
click at [73, 71] on link "Setup" at bounding box center [56, 72] width 32 height 14
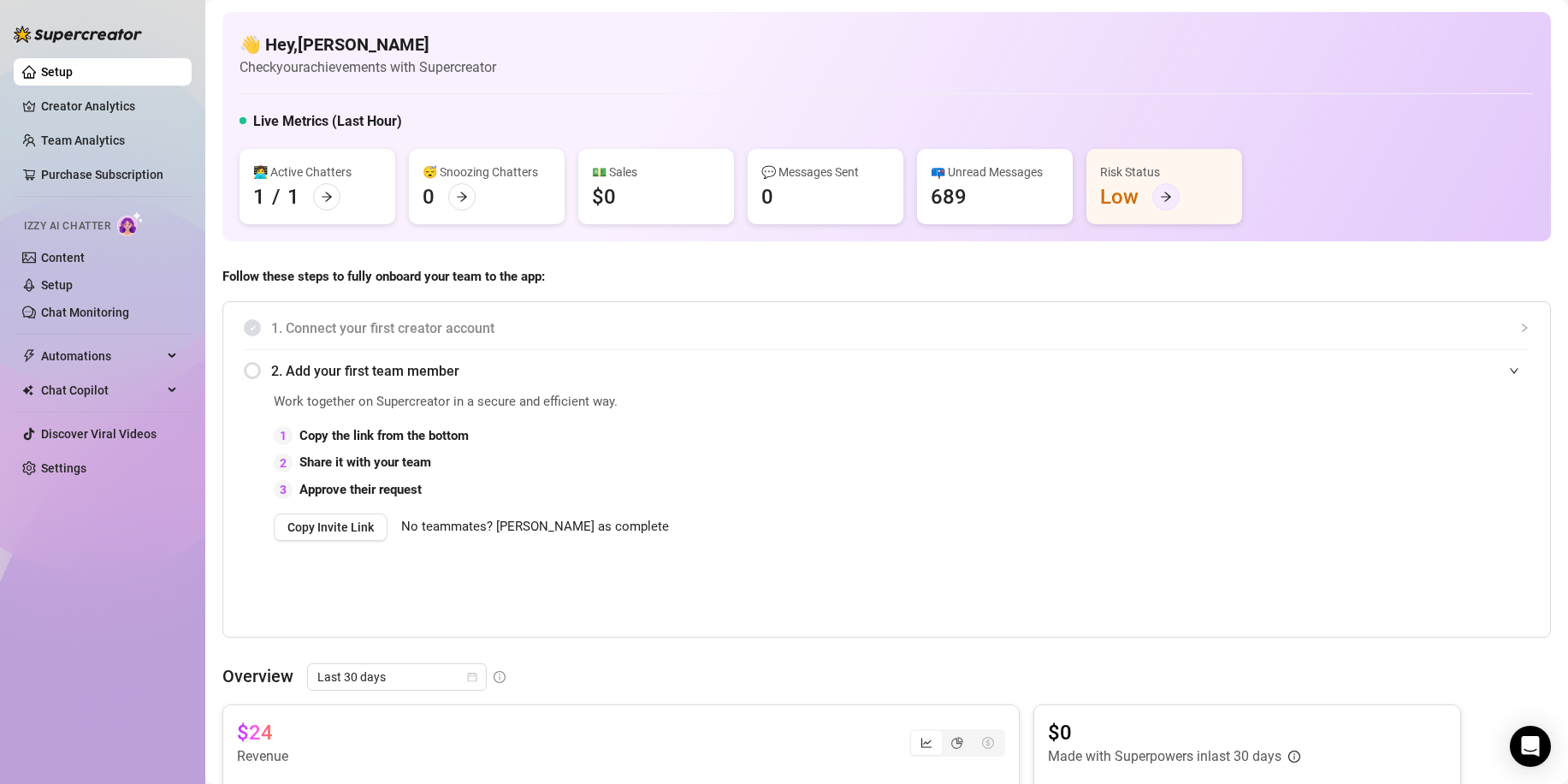
click at [1165, 190] on div at bounding box center [1166, 197] width 28 height 28
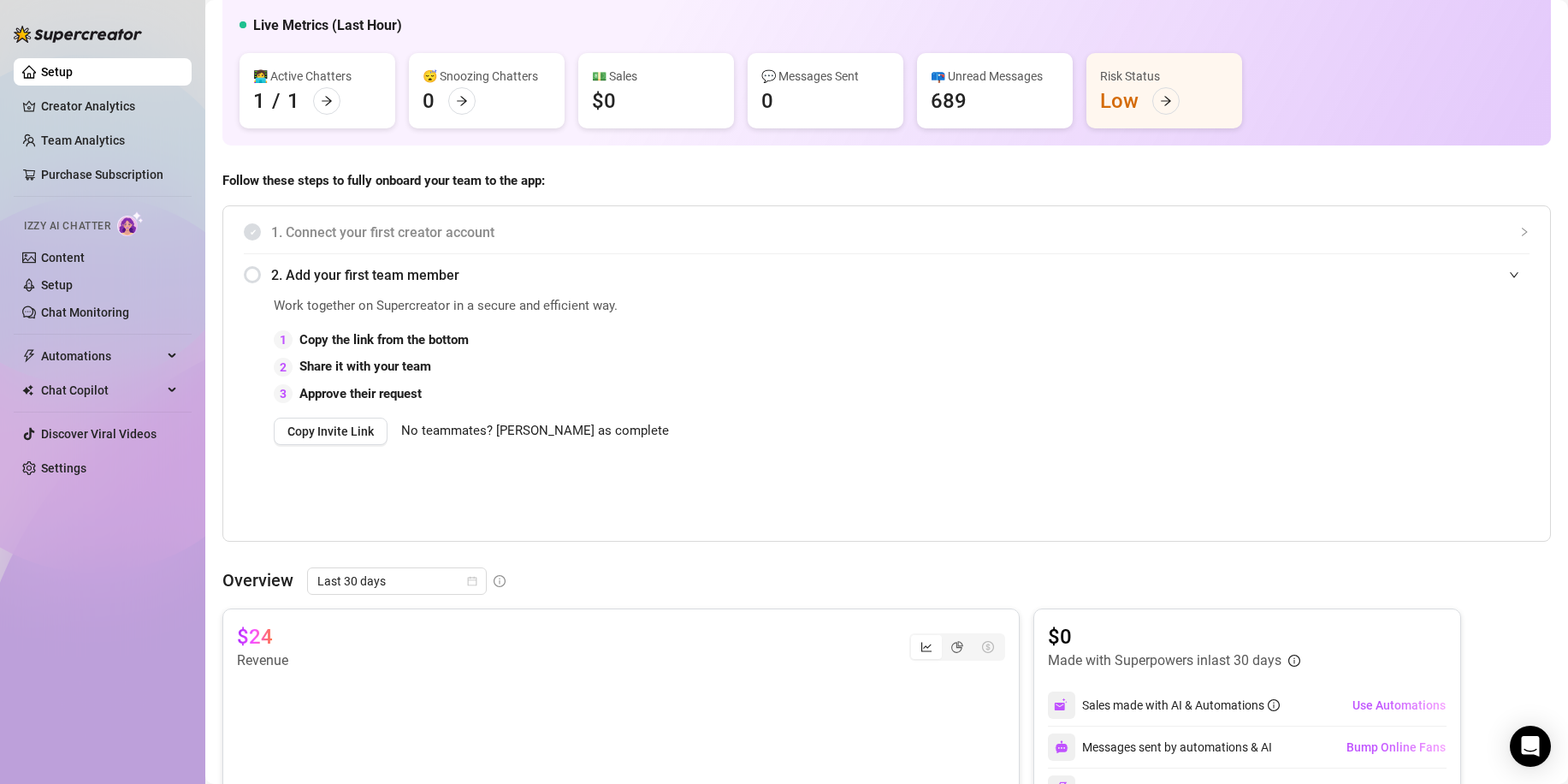
scroll to position [77, 0]
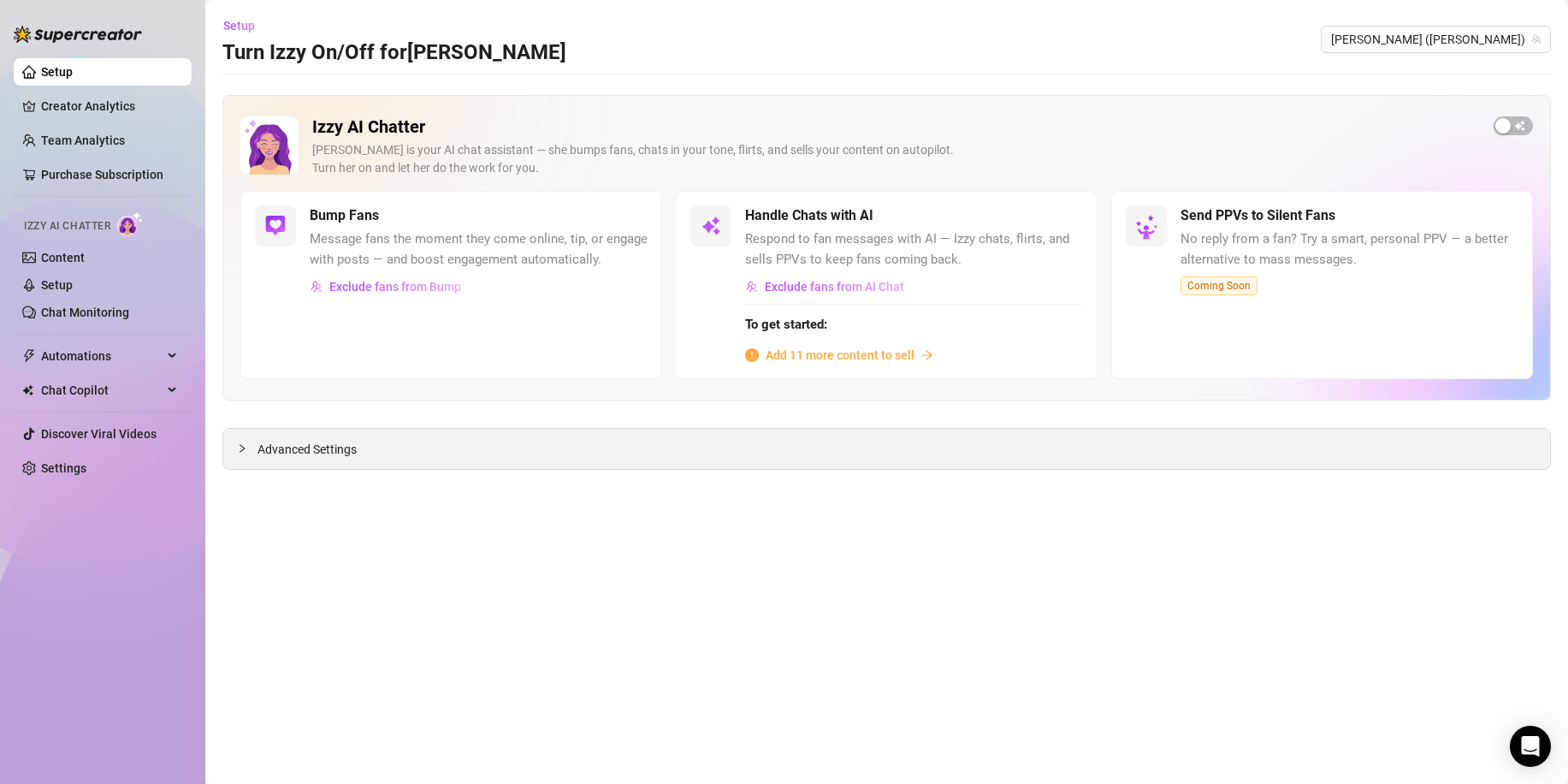
click at [296, 451] on span "Advanced Settings" at bounding box center [307, 449] width 99 height 19
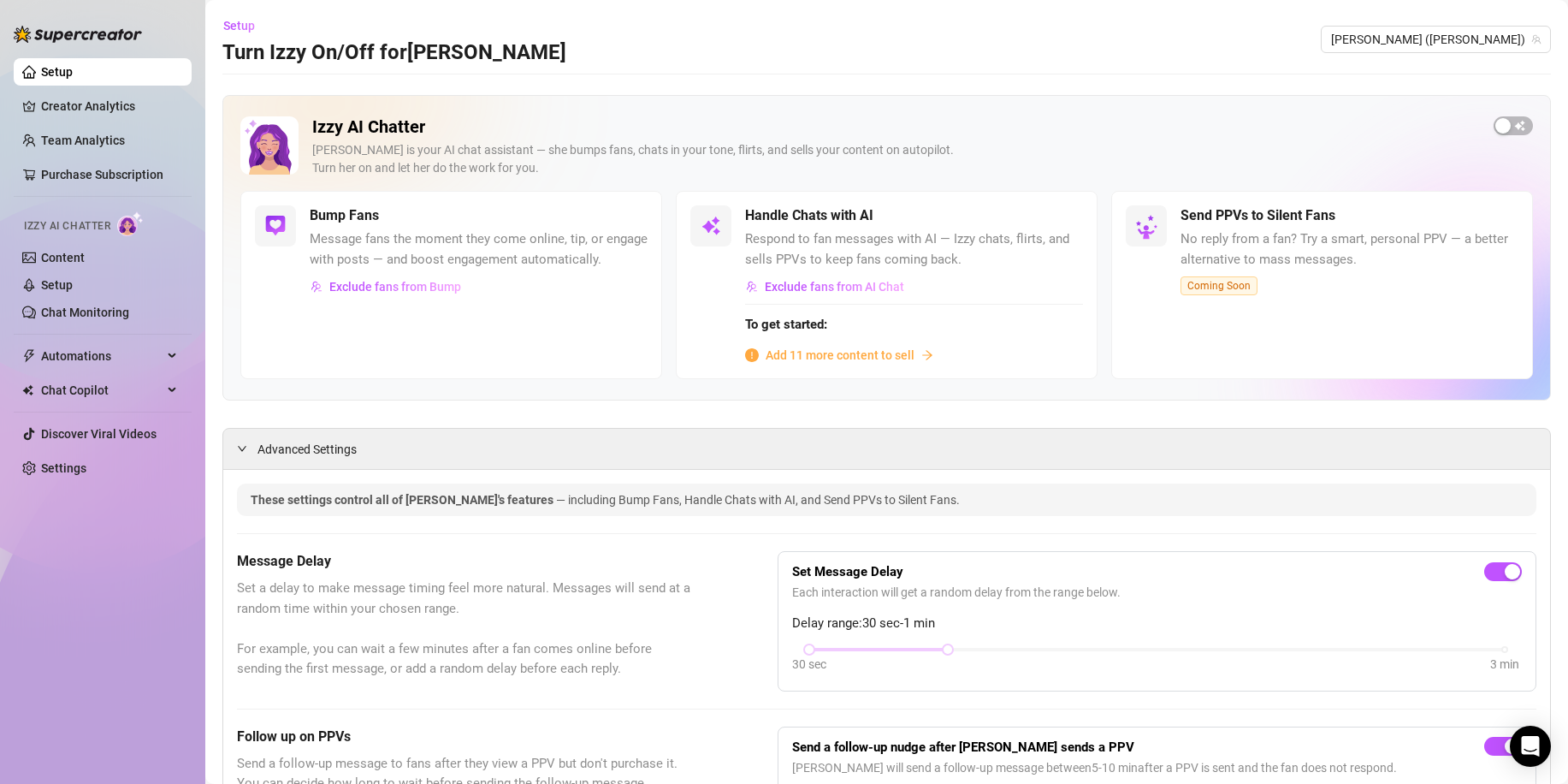
click at [828, 357] on span "Add 11 more content to sell" at bounding box center [840, 356] width 149 height 19
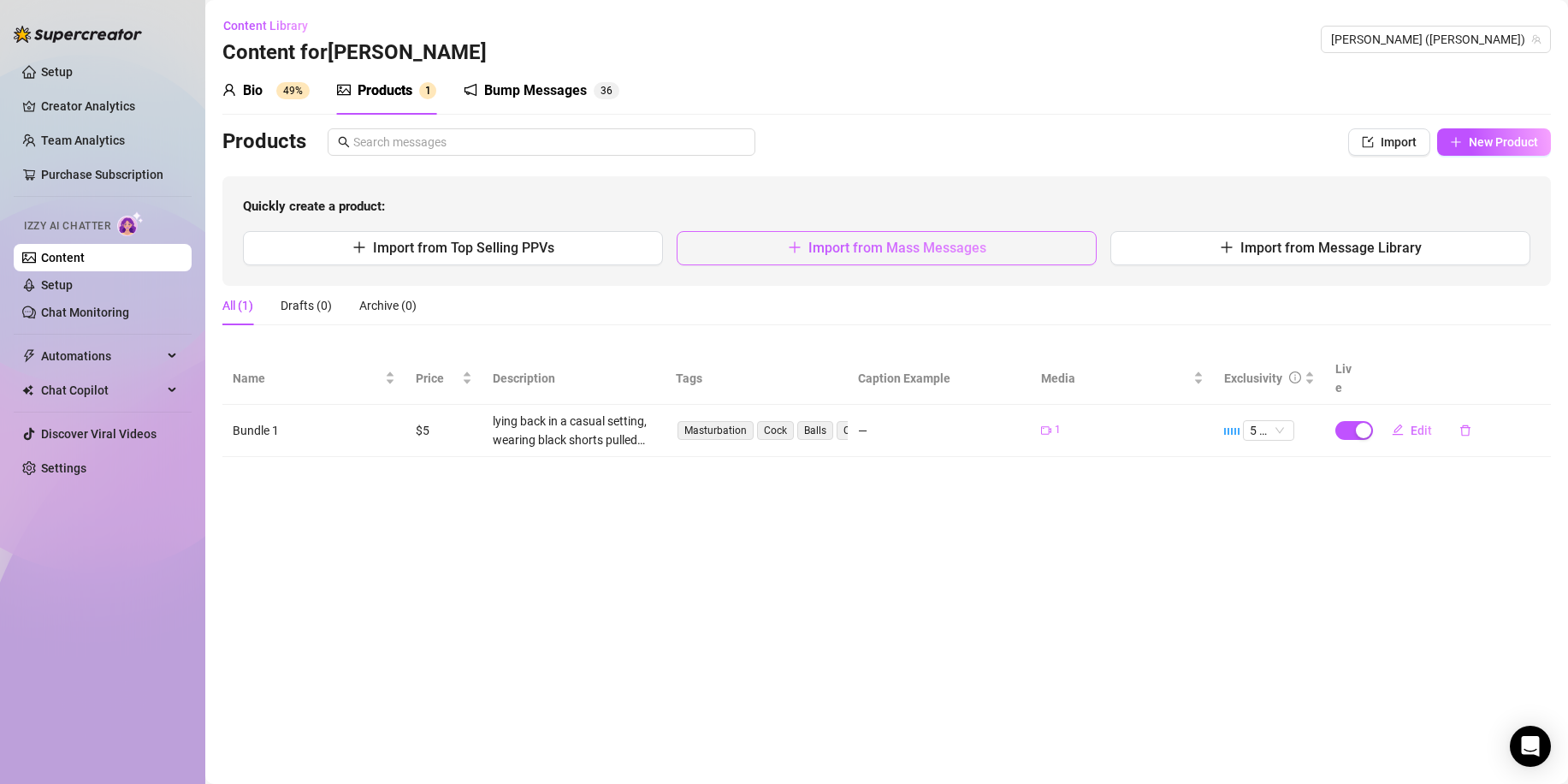
click at [776, 263] on button "Import from Mass Messages" at bounding box center [886, 248] width 420 height 35
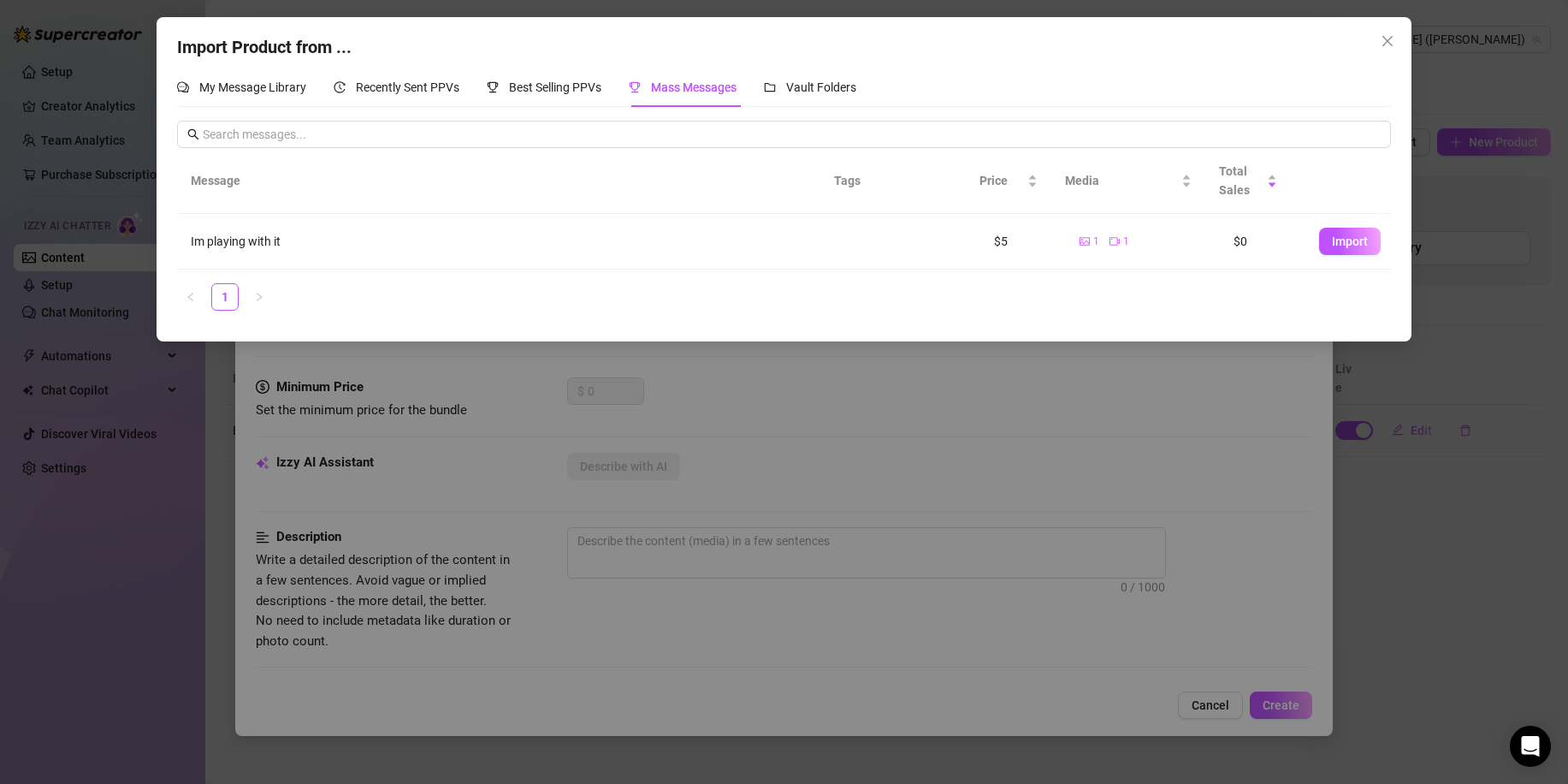
drag, startPoint x: 1328, startPoint y: 237, endPoint x: 1331, endPoint y: 247, distance: 10.4
click at [1332, 242] on span "Import" at bounding box center [1350, 241] width 36 height 14
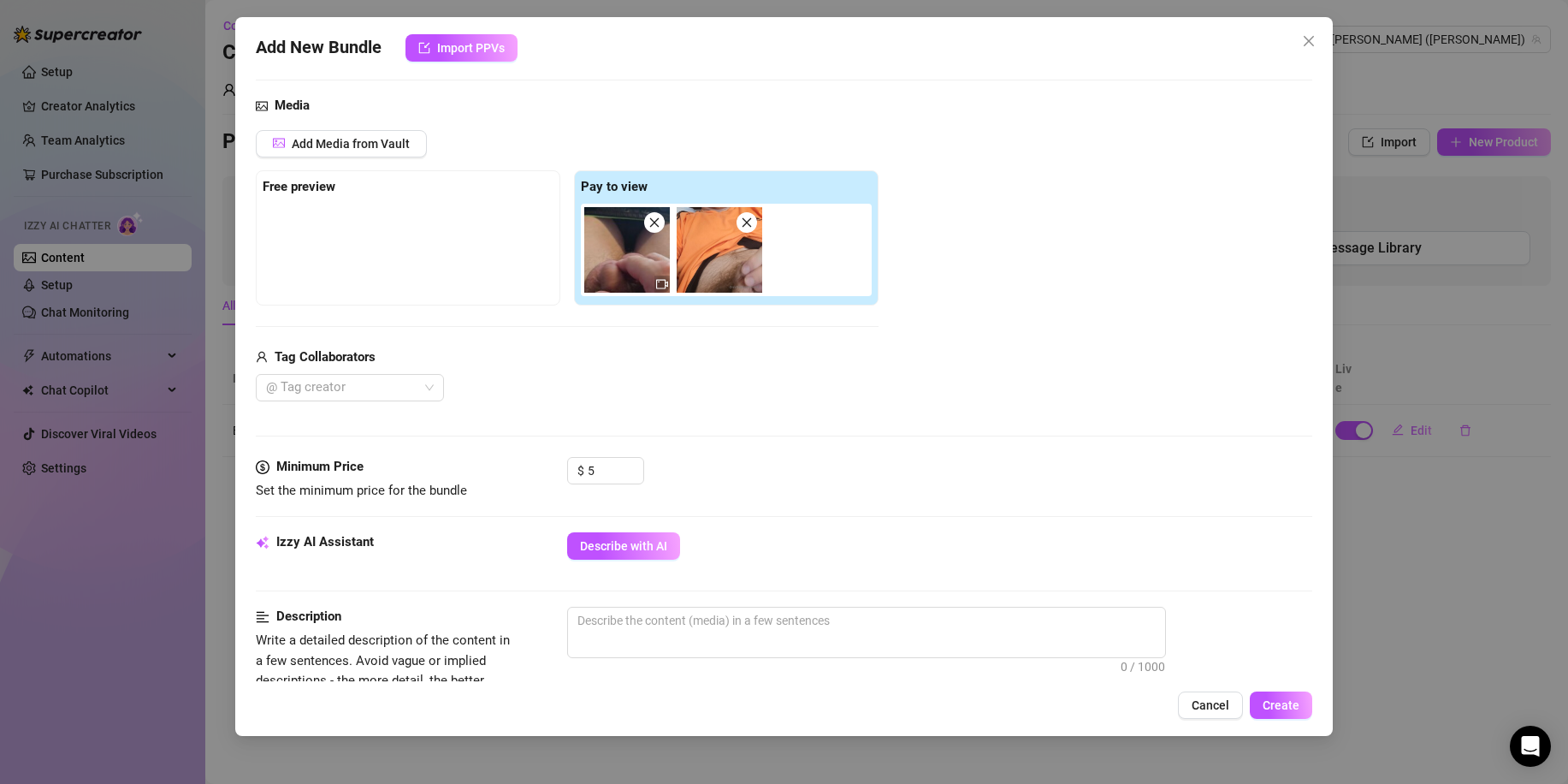
scroll to position [171, 0]
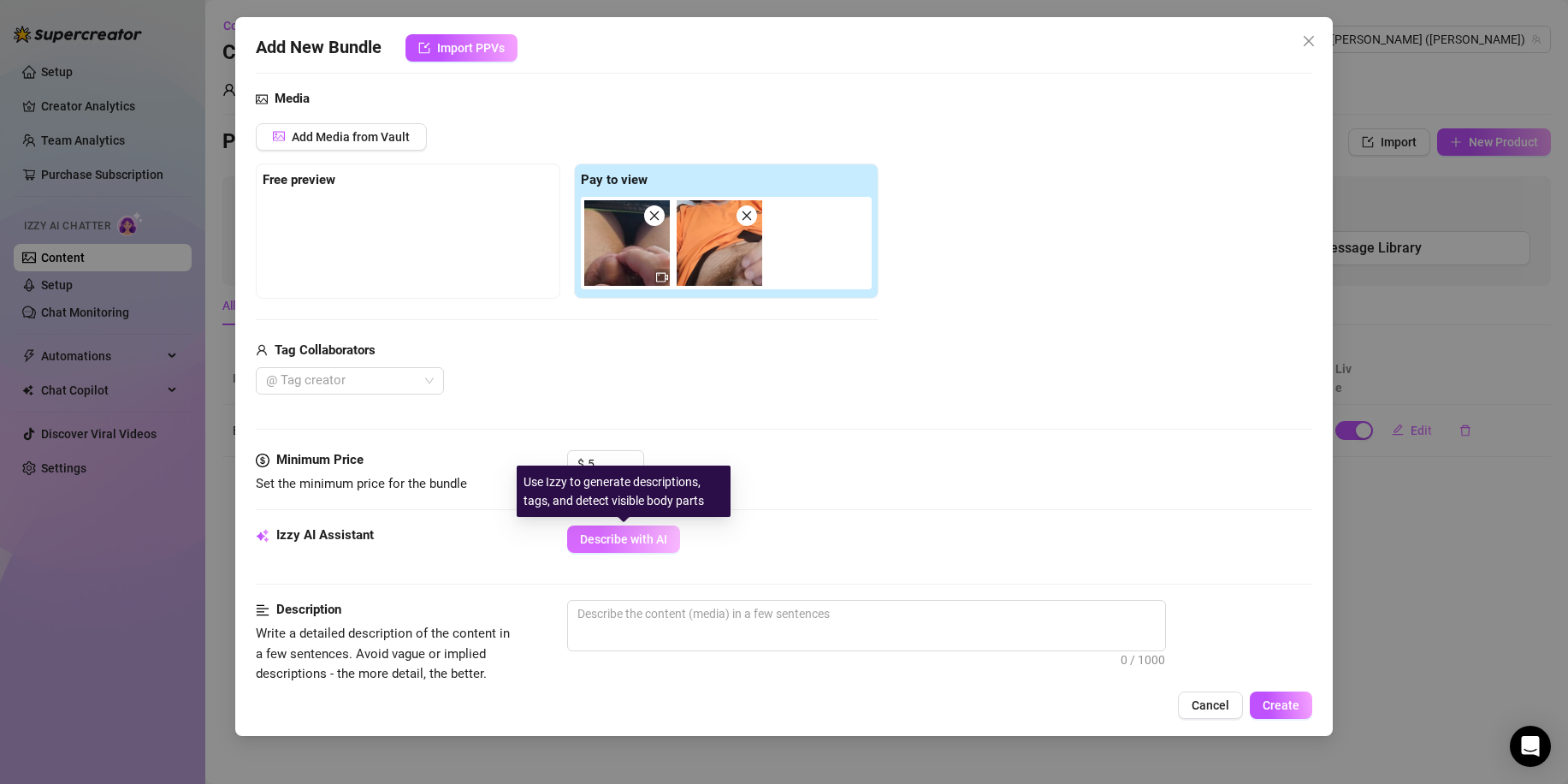
click at [660, 549] on button "Describe with AI" at bounding box center [624, 539] width 113 height 28
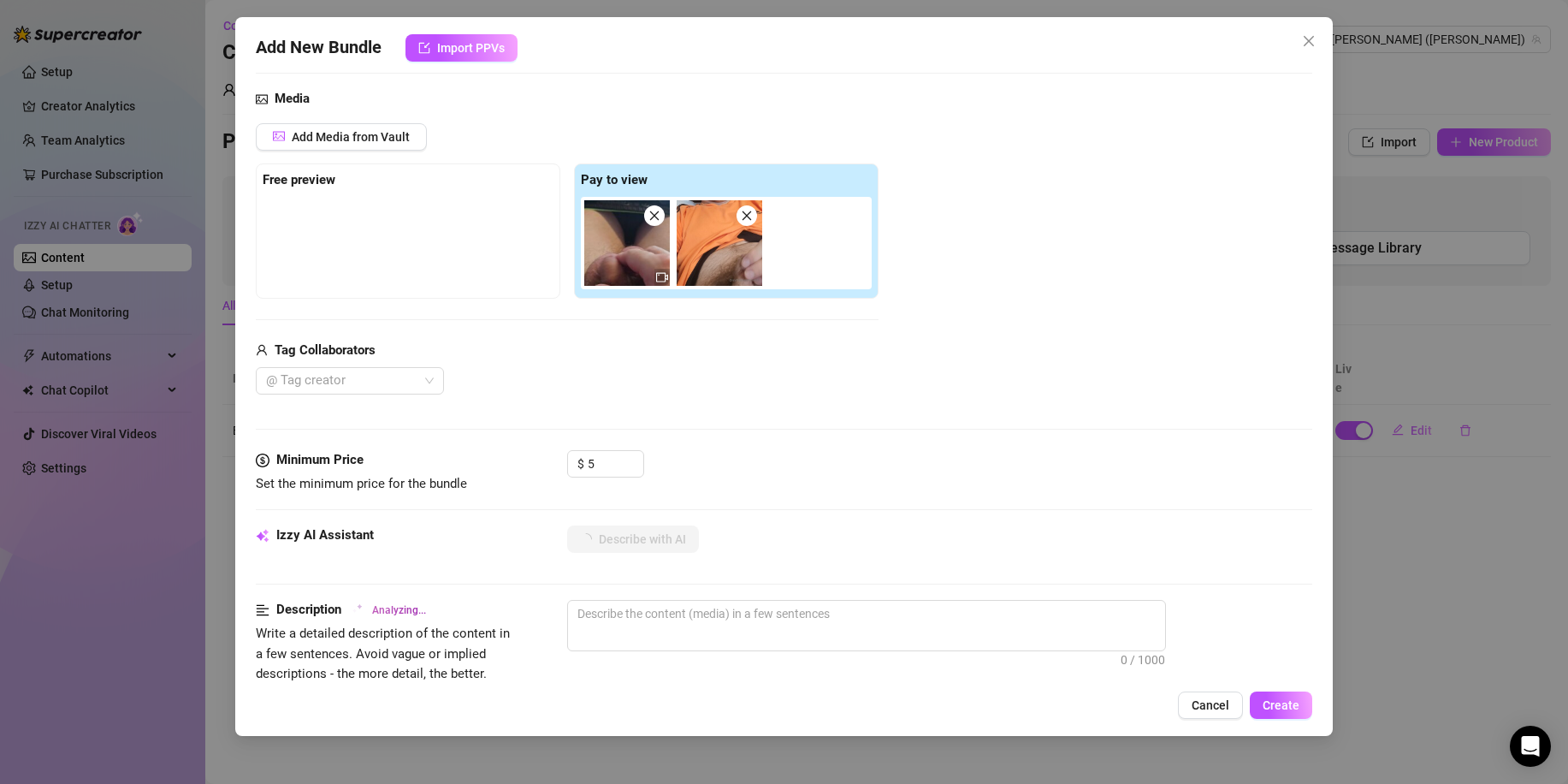
type textarea "[PERSON_NAME]"
type textarea "[PERSON_NAME] wears"
type textarea "[PERSON_NAME] wears an"
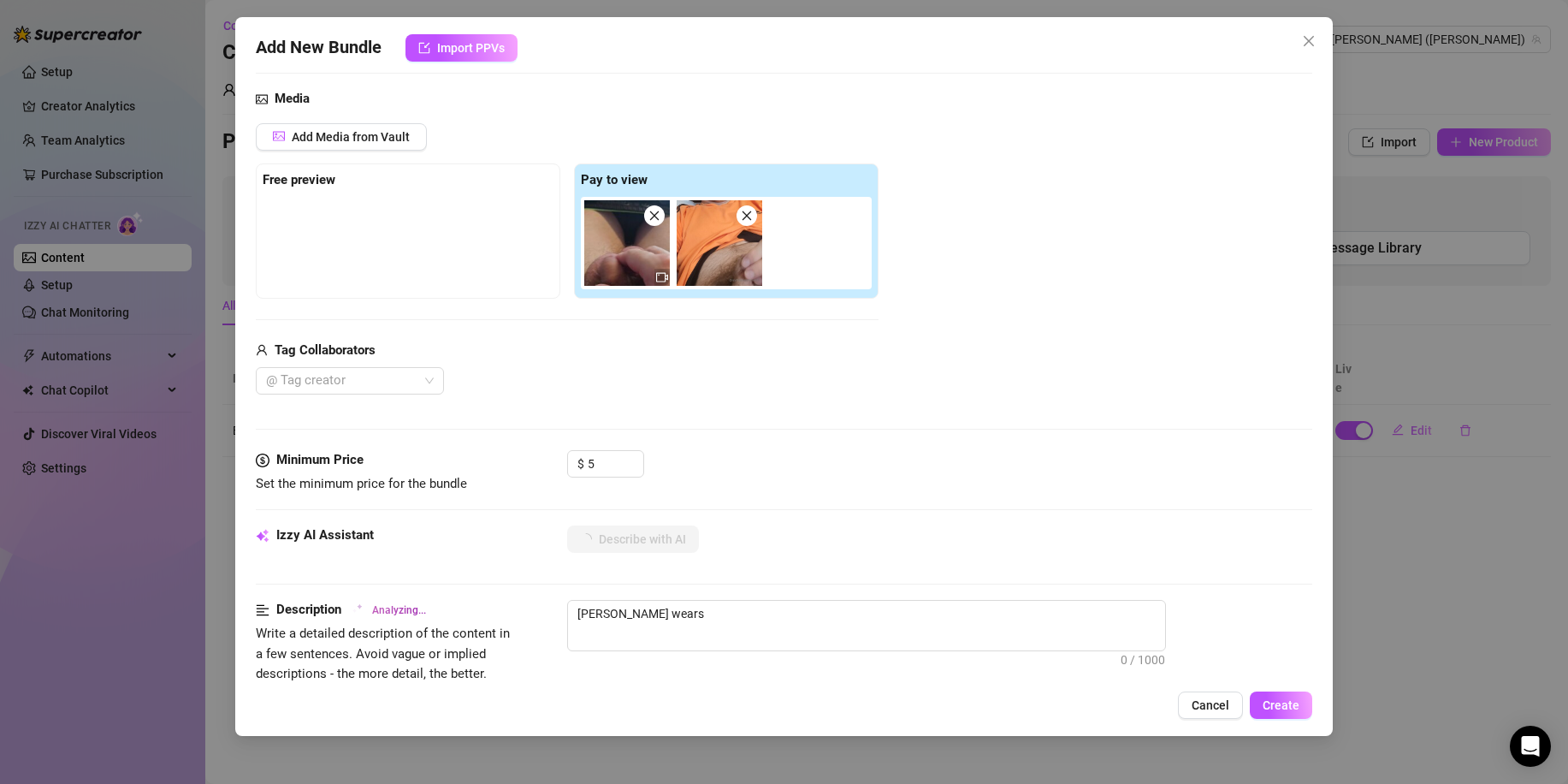
type textarea "[PERSON_NAME] wears an"
type textarea "[PERSON_NAME] wears an orange"
type textarea "[PERSON_NAME] wears an orange sports"
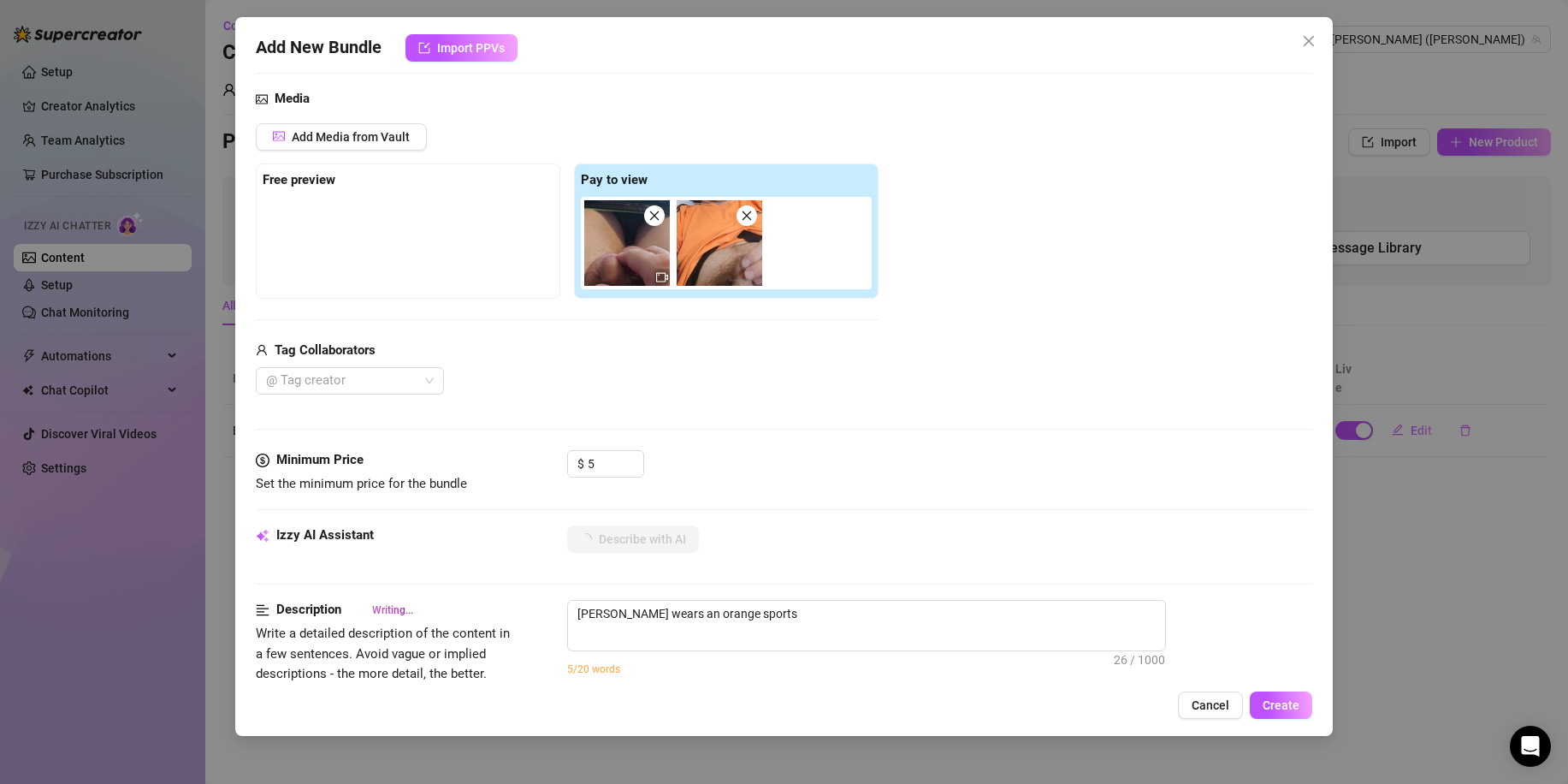
type textarea "[PERSON_NAME] wears an orange sports shirt"
type textarea "[PERSON_NAME] wears an orange sports shirt pulled"
type textarea "[PERSON_NAME] wears an orange sports shirt pulled up"
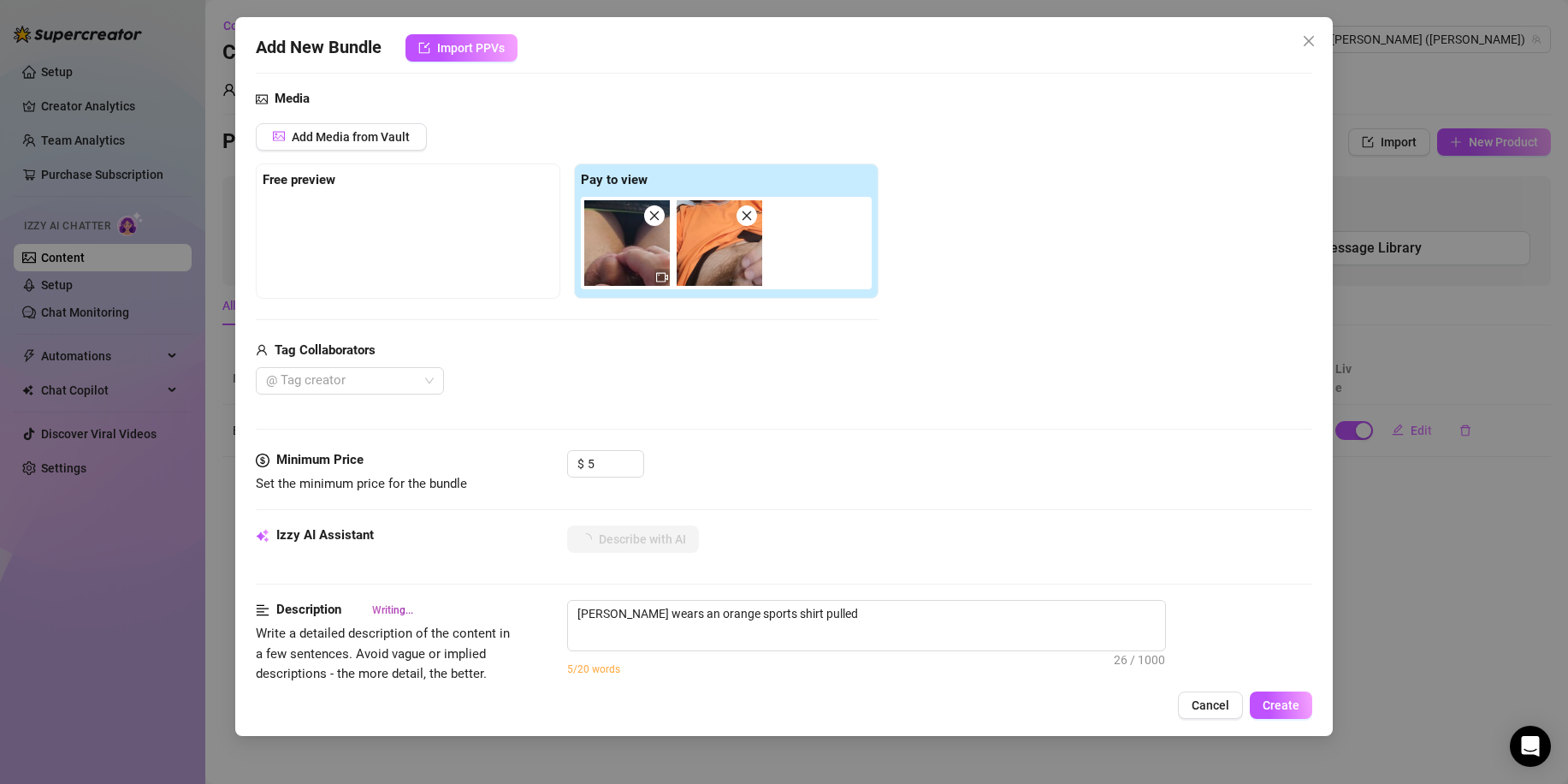
type textarea "[PERSON_NAME] wears an orange sports shirt pulled up"
type textarea "[PERSON_NAME] wears an orange sports shirt pulled up to"
type textarea "[PERSON_NAME] wears an orange sports shirt pulled up to reveal"
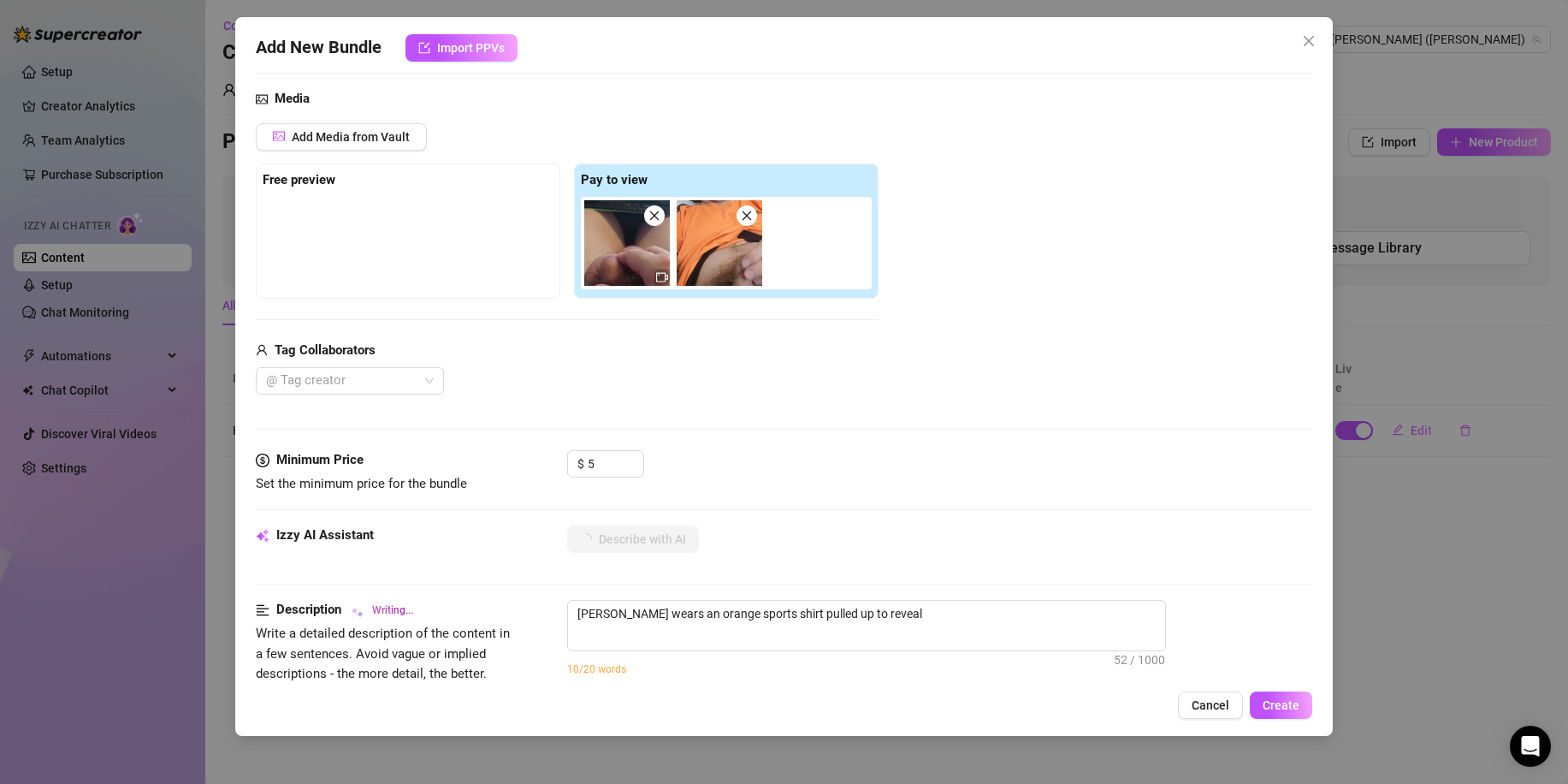
type textarea "[PERSON_NAME] wears an orange sports shirt pulled up to reveal his"
type textarea "[PERSON_NAME] wears an orange sports shirt pulled up to reveal his hairy"
type textarea "[PERSON_NAME] wears an orange sports shirt pulled up to reveal his hairy lower"
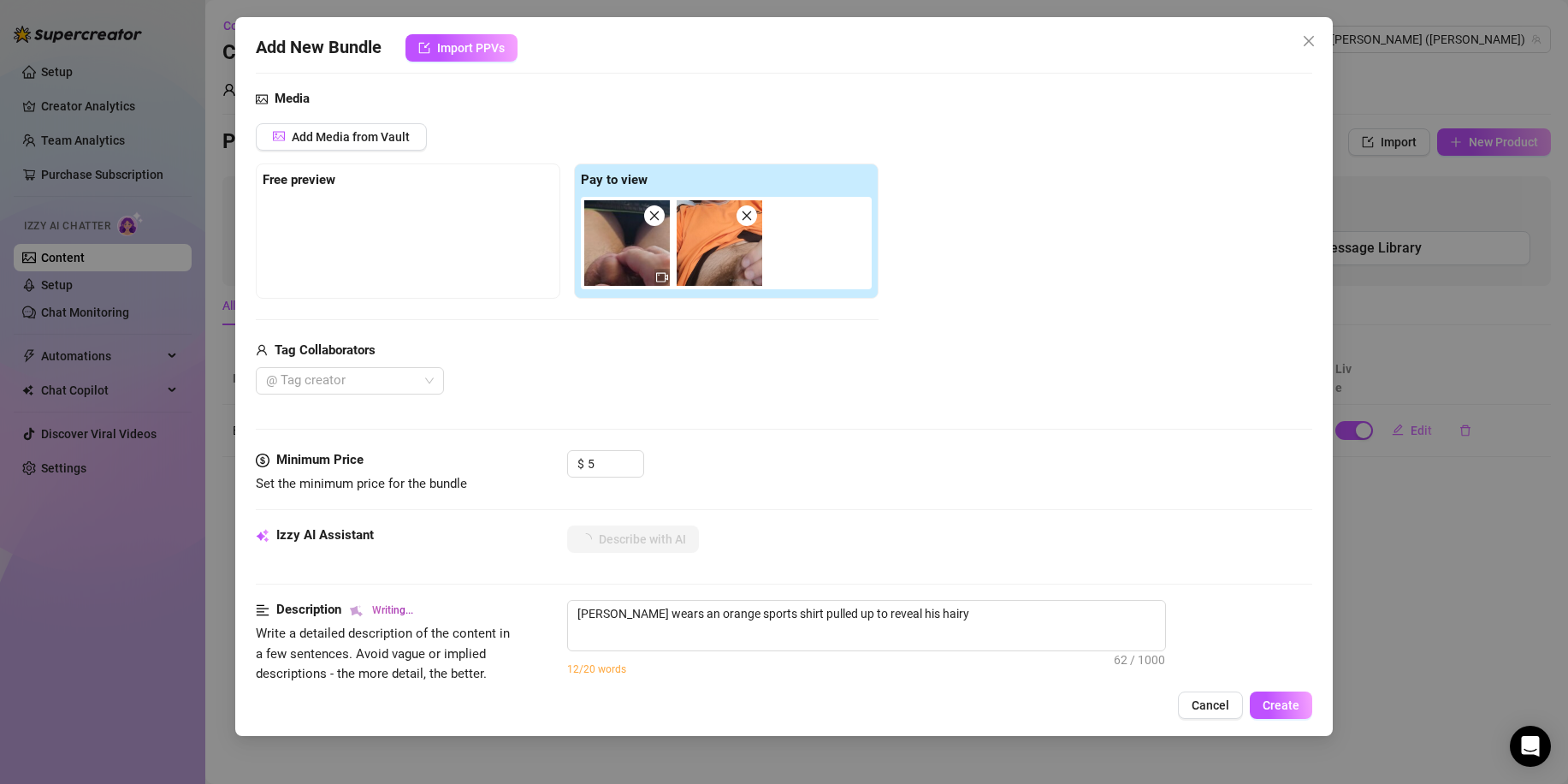
type textarea "[PERSON_NAME] wears an orange sports shirt pulled up to reveal his hairy lower"
type textarea "[PERSON_NAME] wears an orange sports shirt pulled up to reveal his hairy lower …"
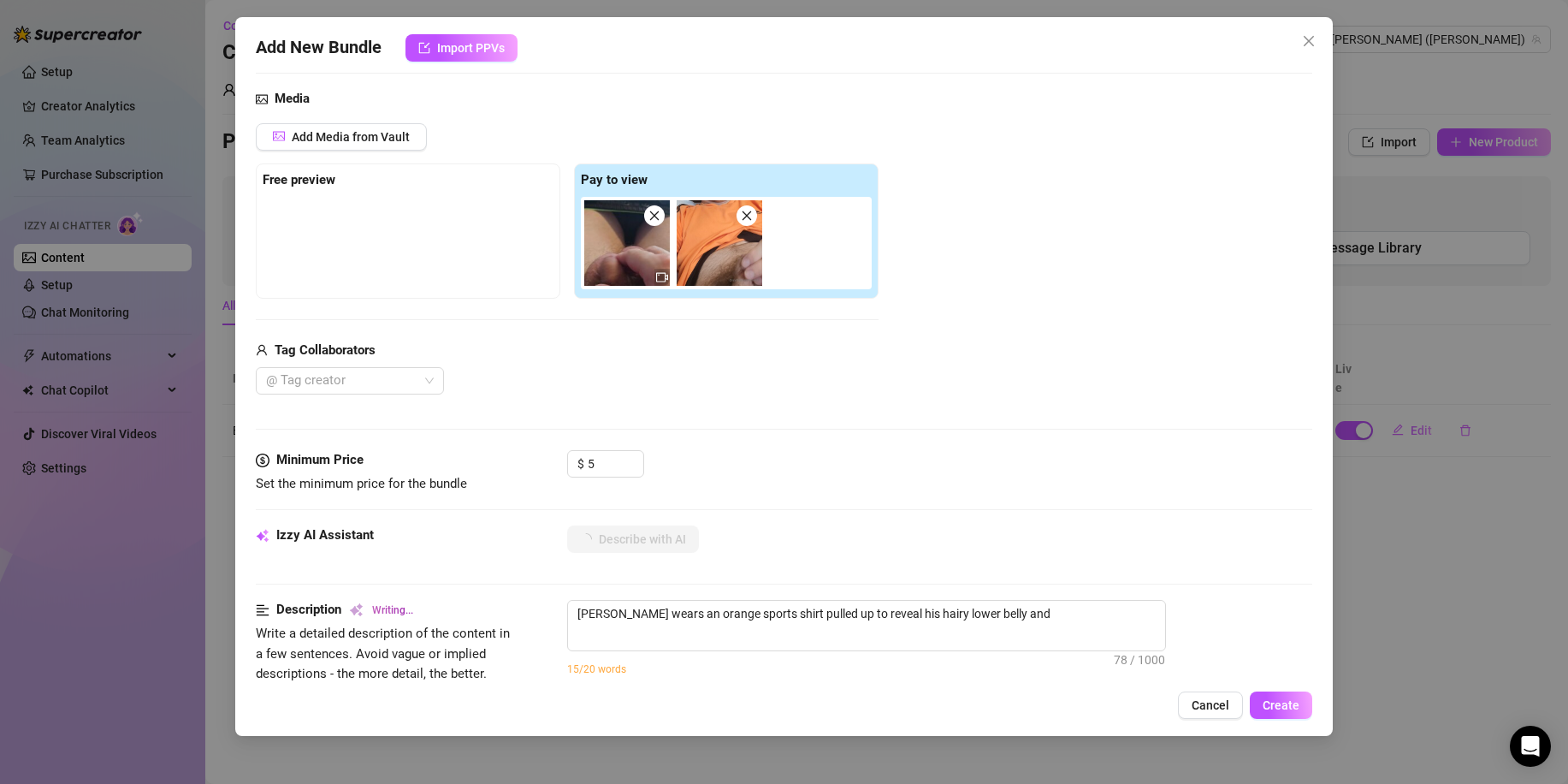
type textarea "[PERSON_NAME] wears an orange sports shirt pulled up to reveal his hairy lower …"
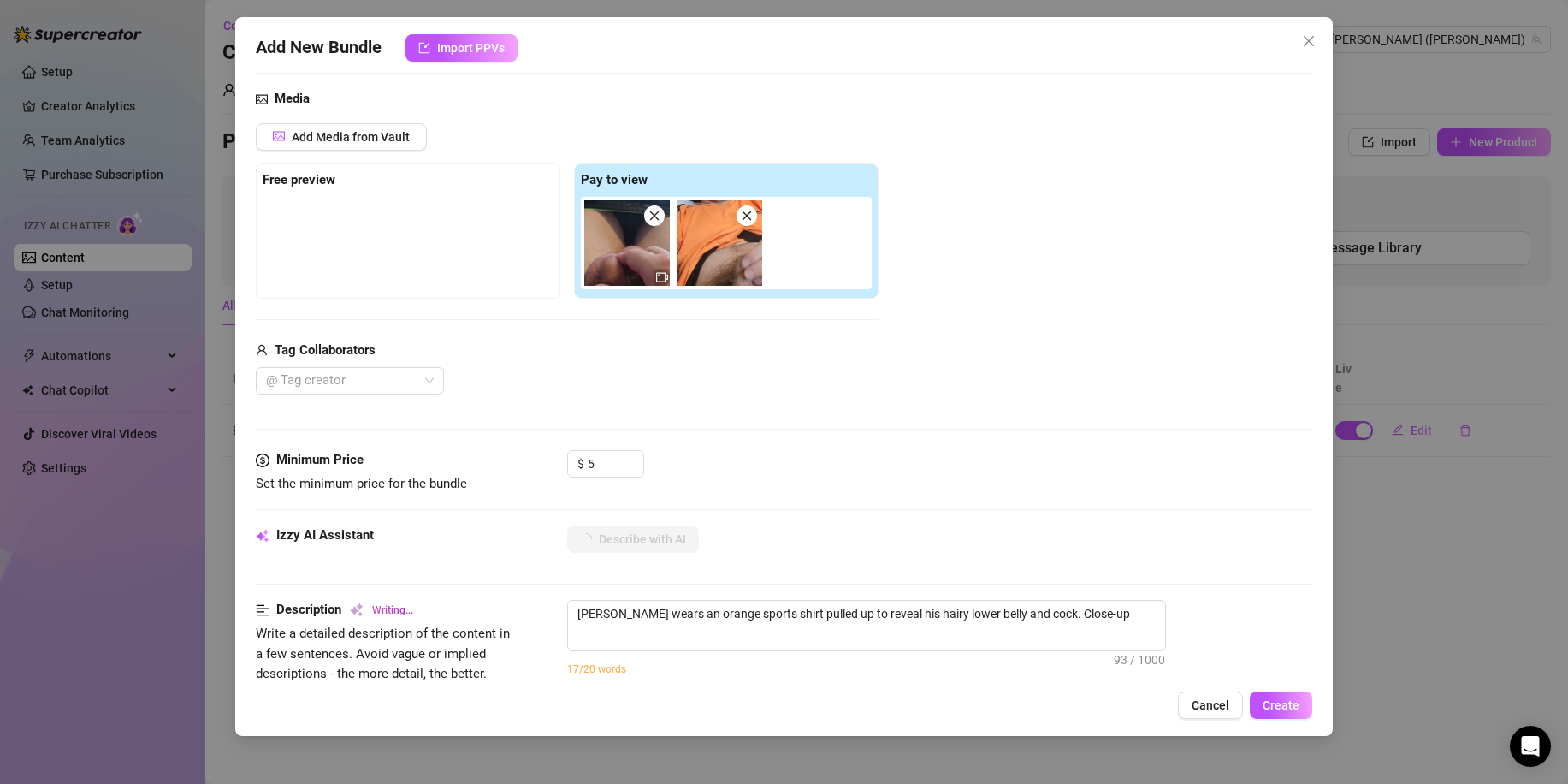
type textarea "[PERSON_NAME] wears an orange sports shirt pulled up to reveal his hairy lower …"
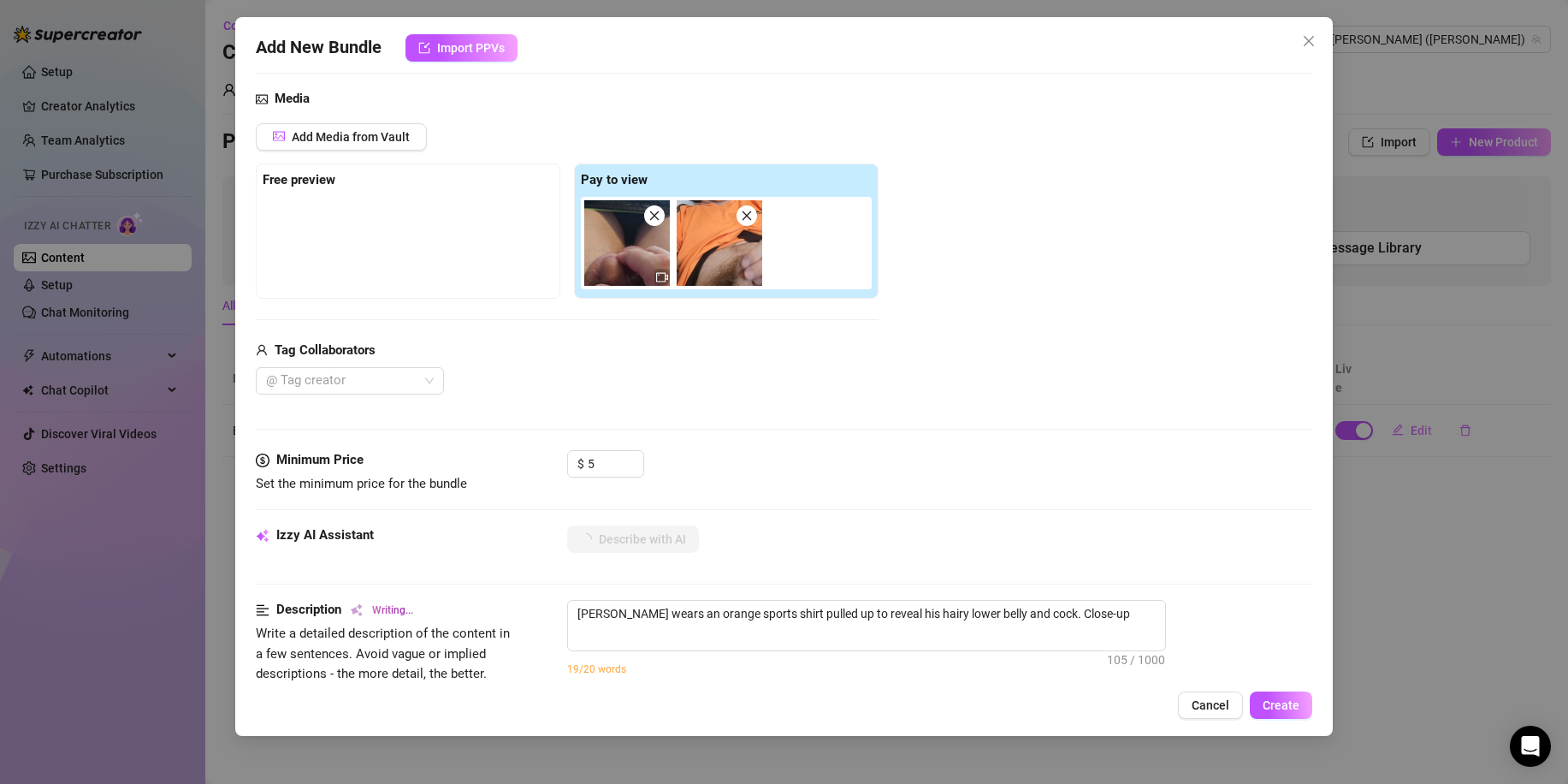
type textarea "[PERSON_NAME] wears an orange sports shirt pulled up to reveal his hairy lower …"
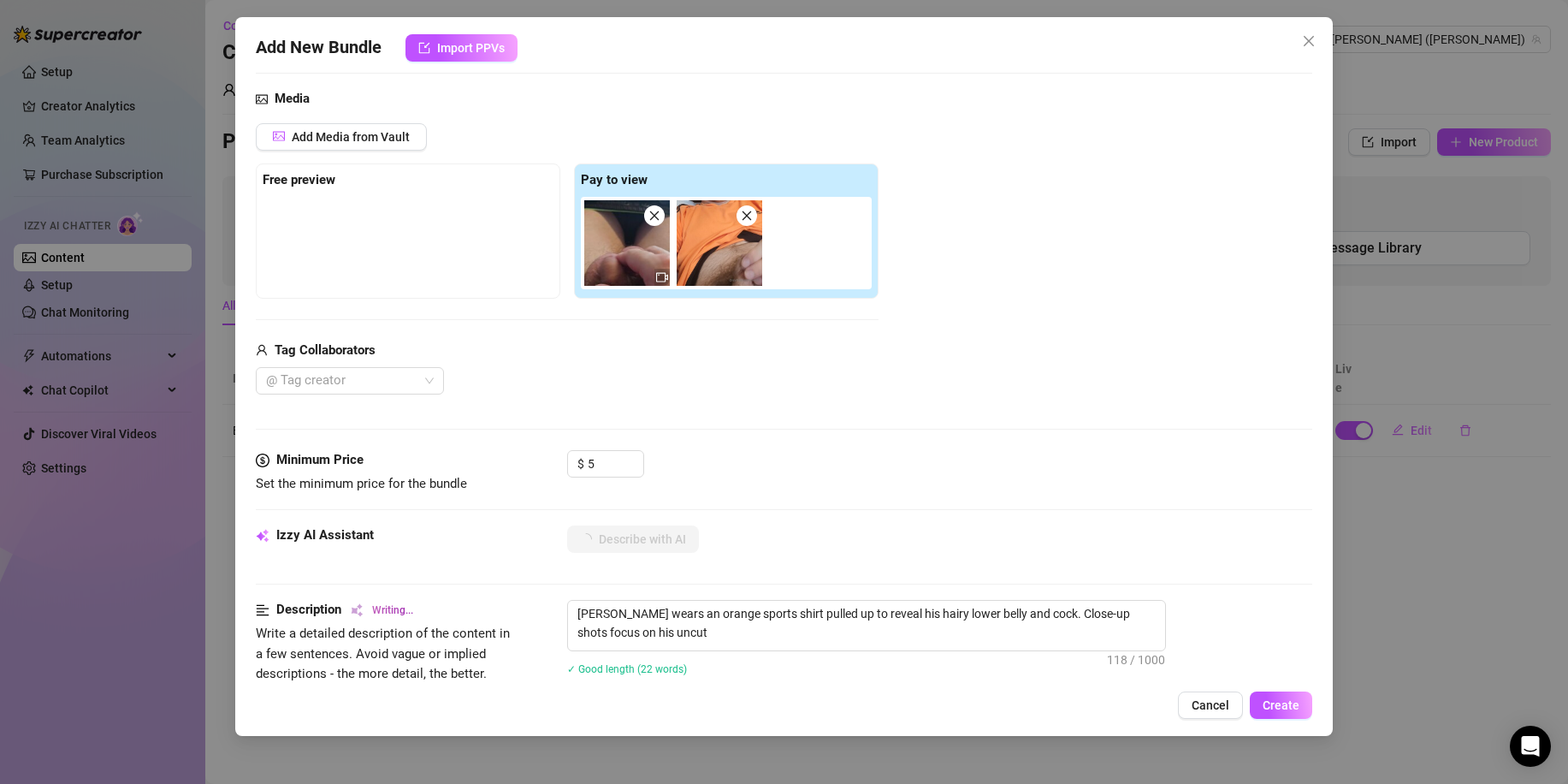
type textarea "[PERSON_NAME] wears an orange sports shirt pulled up to reveal his hairy lower …"
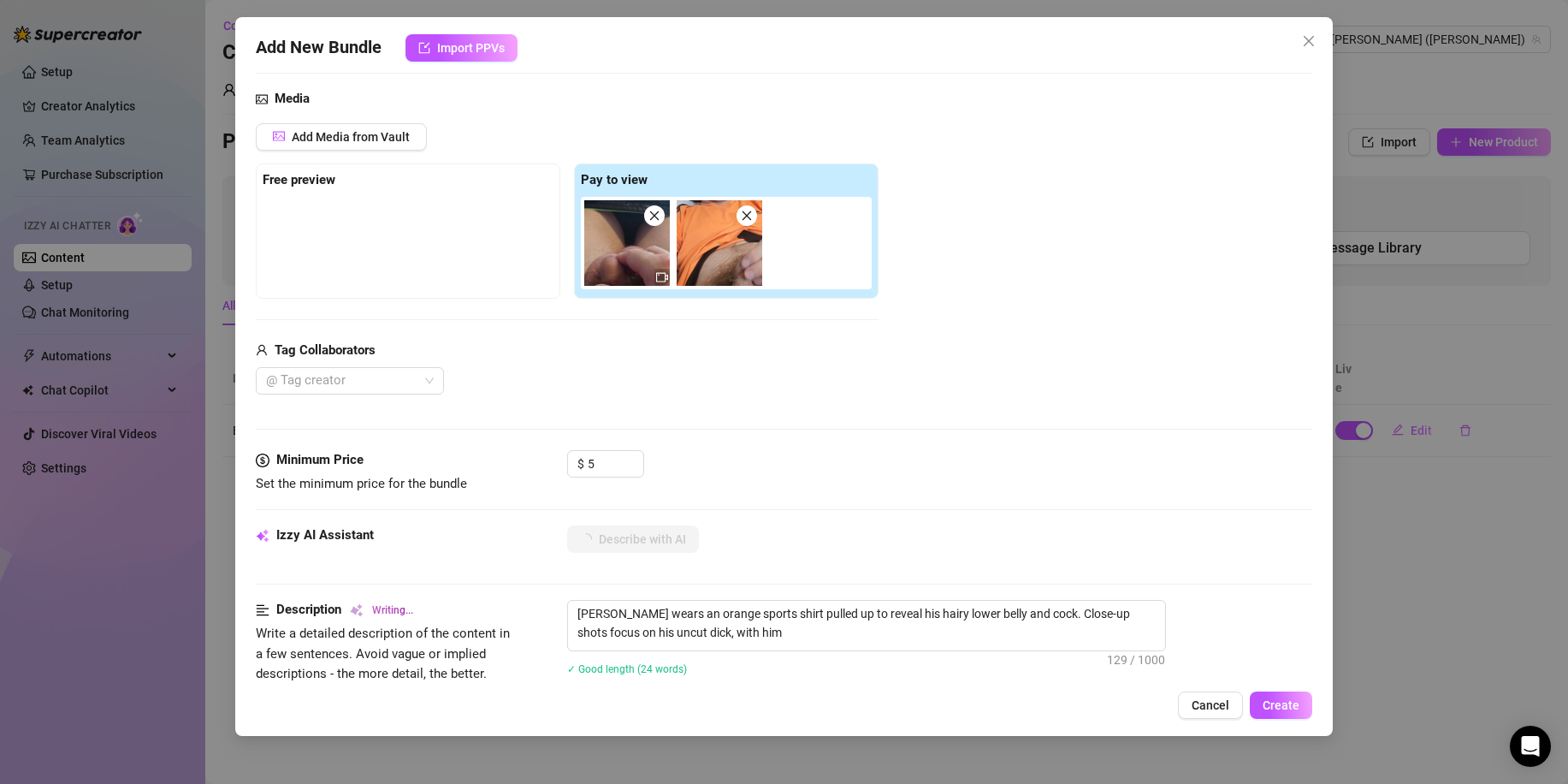
type textarea "[PERSON_NAME] wears an orange sports shirt pulled up to reveal his hairy lower …"
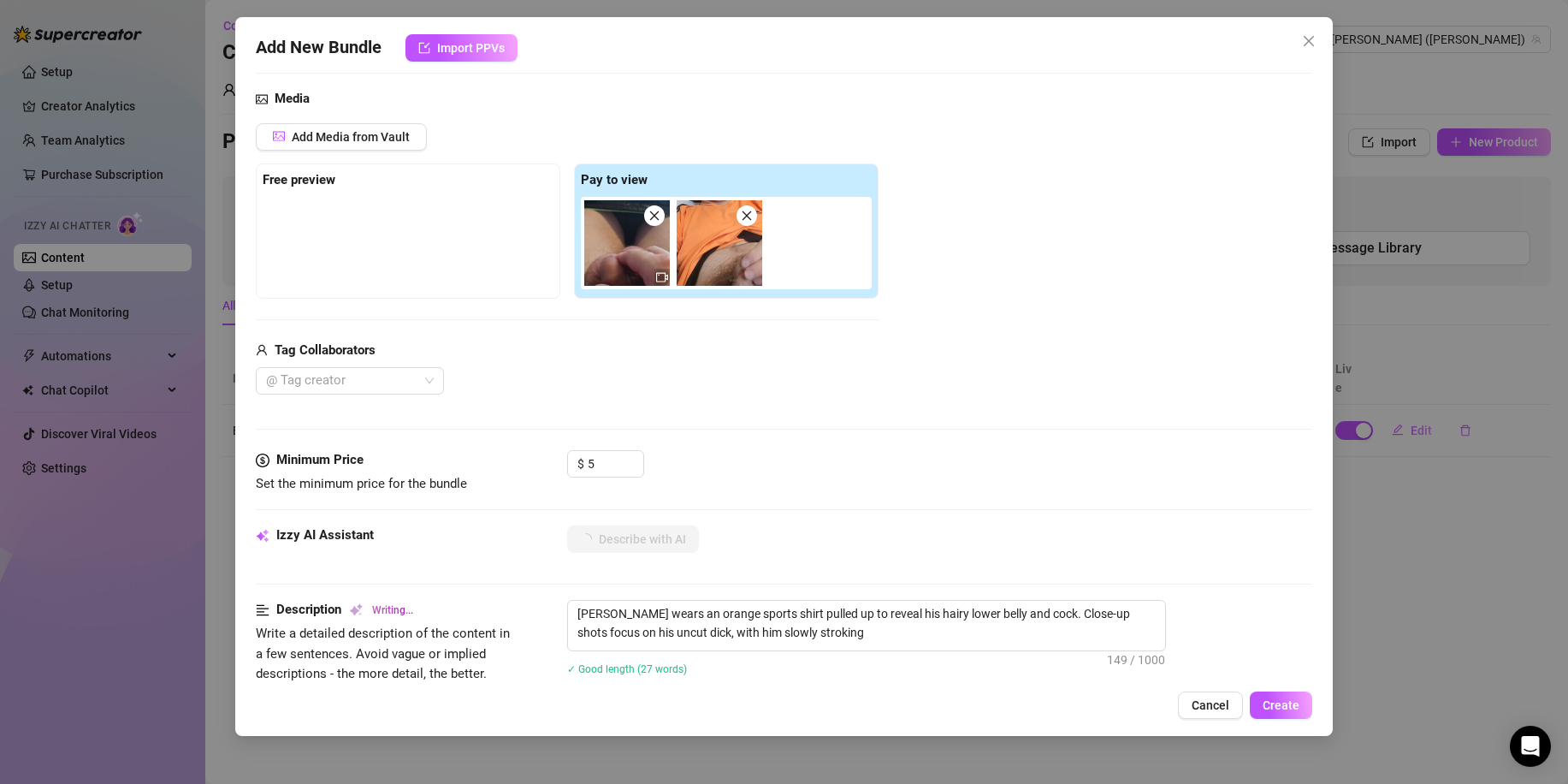
type textarea "[PERSON_NAME] wears an orange sports shirt pulled up to reveal his hairy lower …"
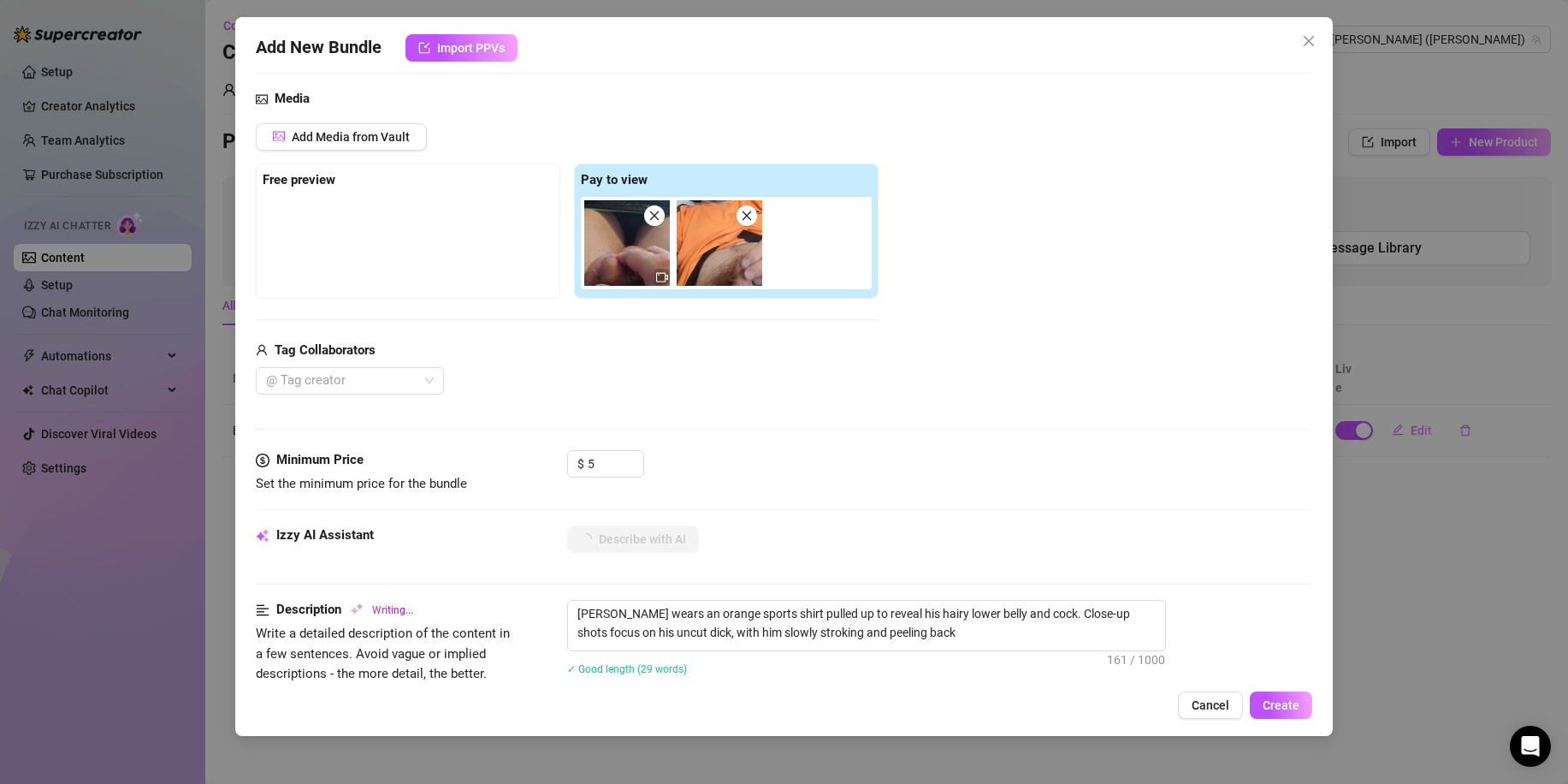
type textarea "[PERSON_NAME] wears an orange sports shirt pulled up to reveal his hairy lower …"
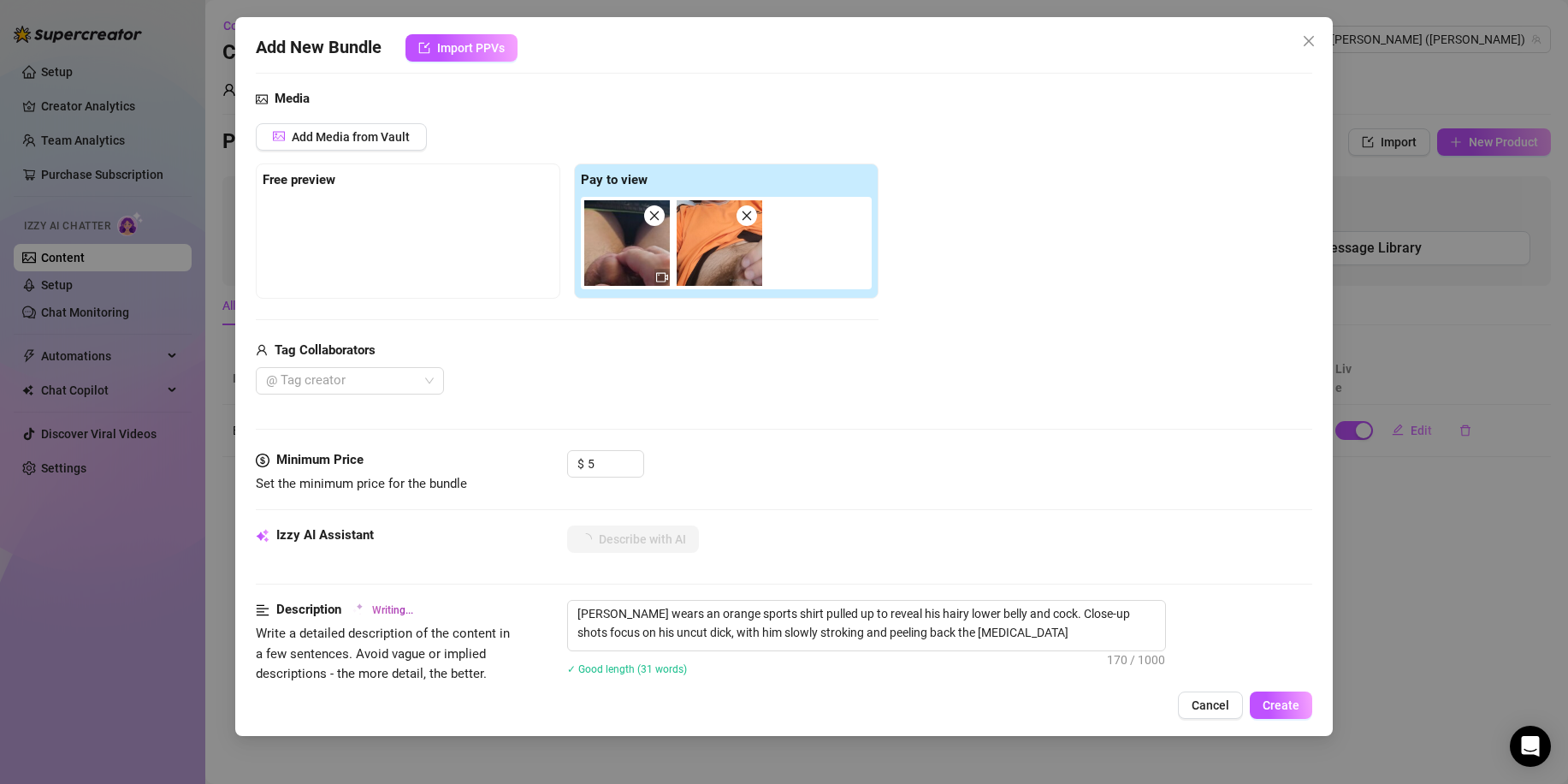
type textarea "[PERSON_NAME] wears an orange sports shirt pulled up to reveal his hairy lower …"
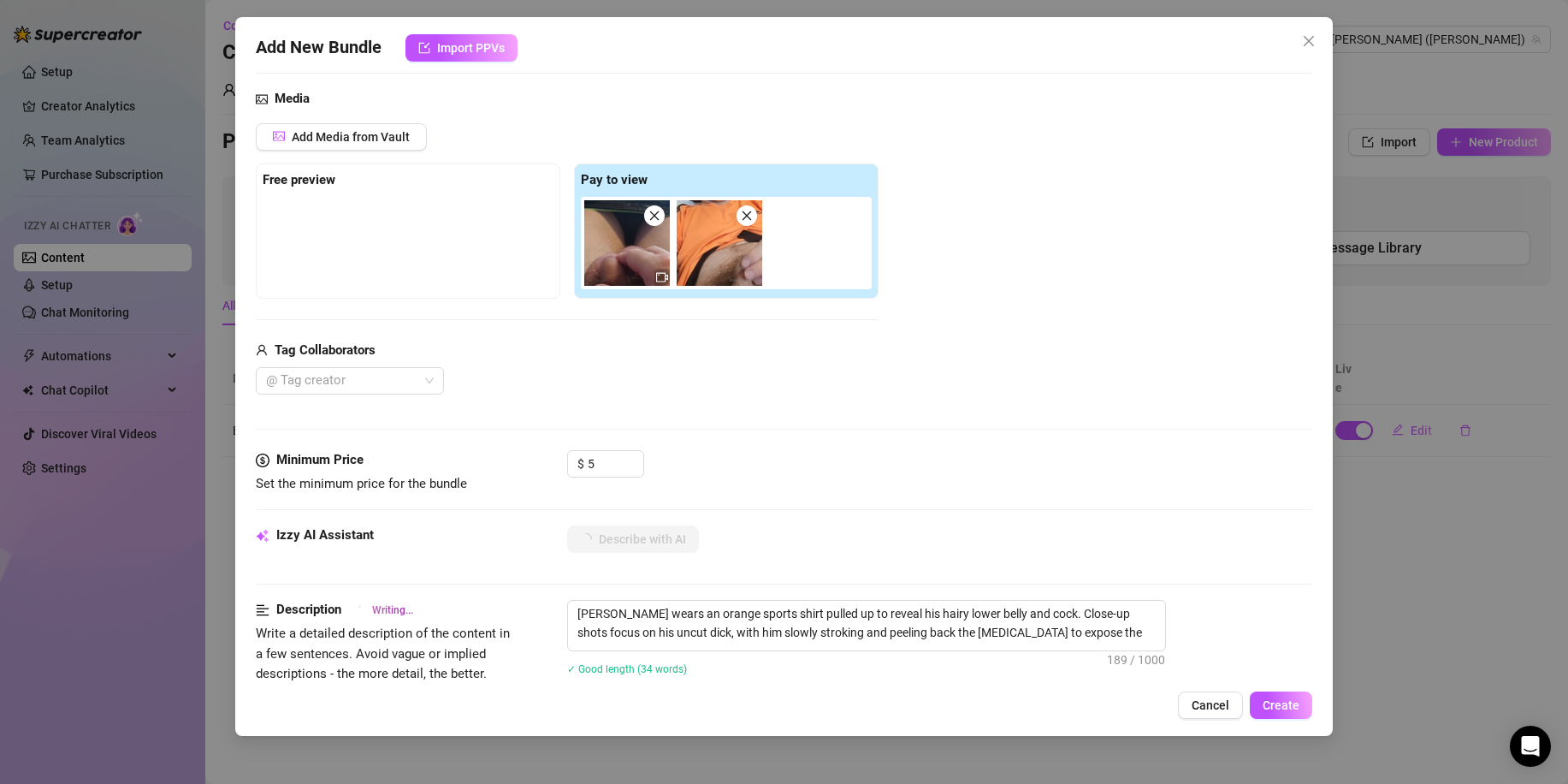
type textarea "[PERSON_NAME] wears an orange sports shirt pulled up to reveal his hairy lower …"
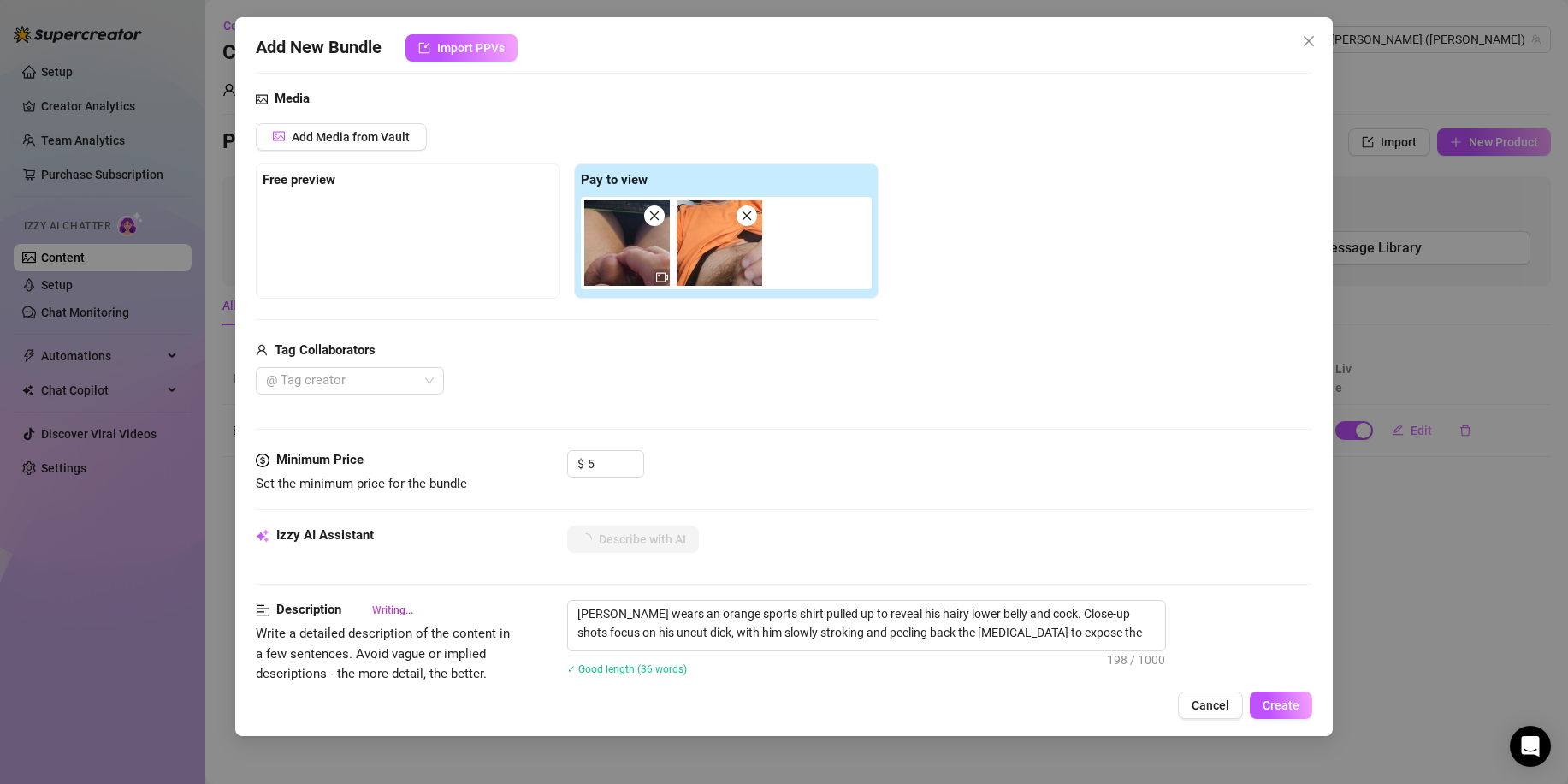
type textarea "[PERSON_NAME] wears an orange sports shirt pulled up to reveal his hairy lower …"
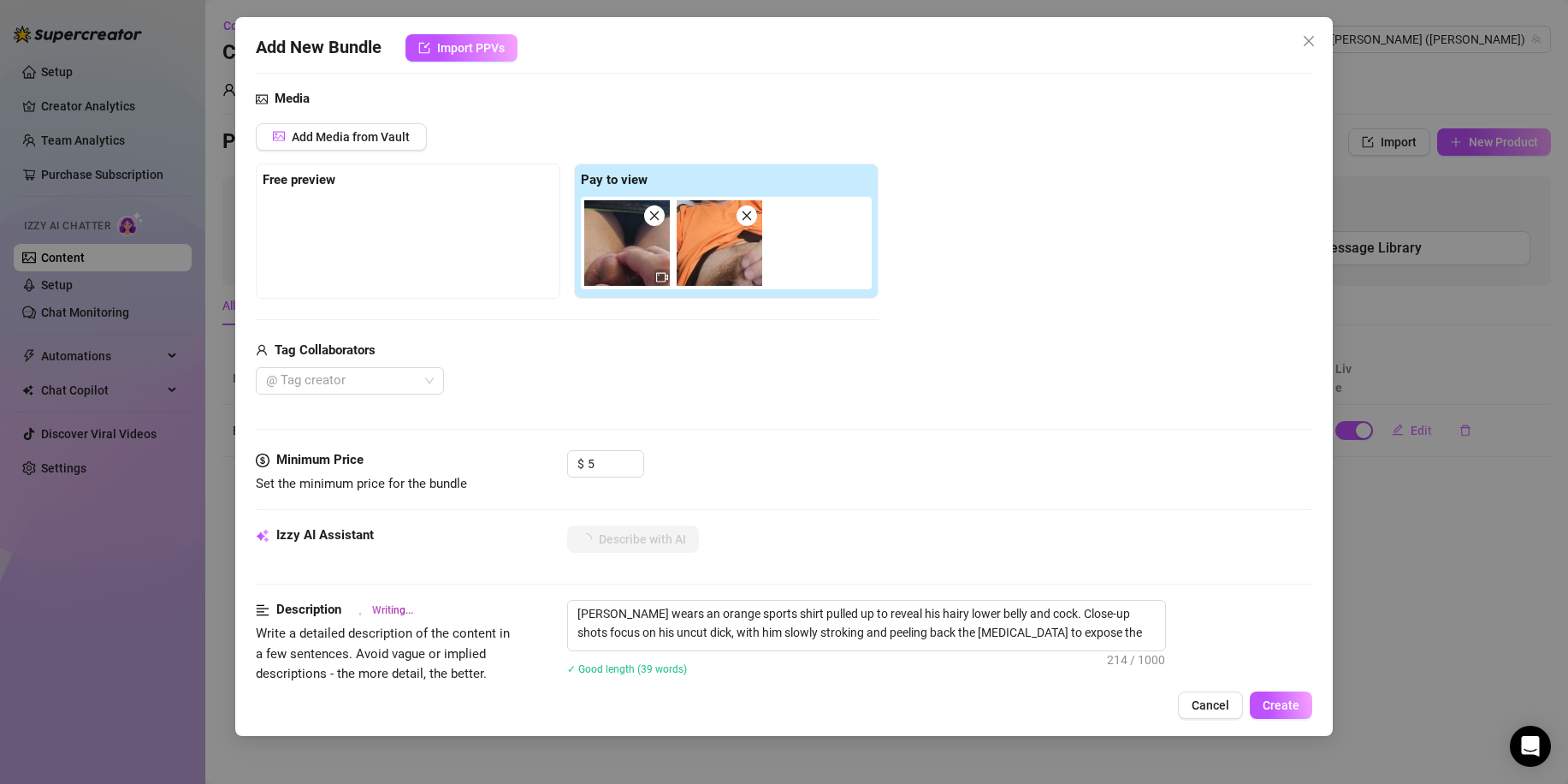
type textarea "[PERSON_NAME] wears an orange sports shirt pulled up to reveal his hairy lower …"
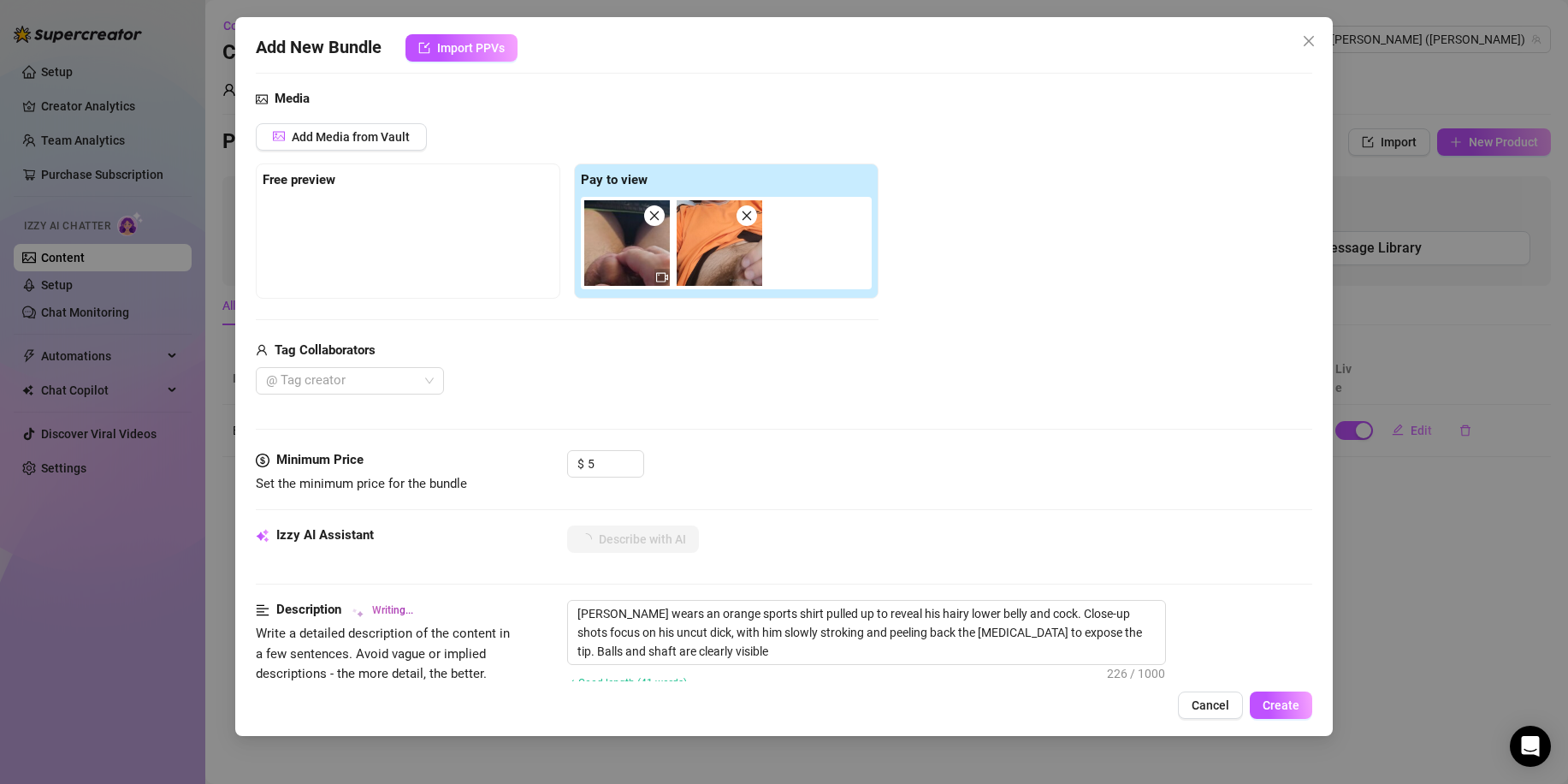
type textarea "[PERSON_NAME] wears an orange sports shirt pulled up to reveal his hairy lower …"
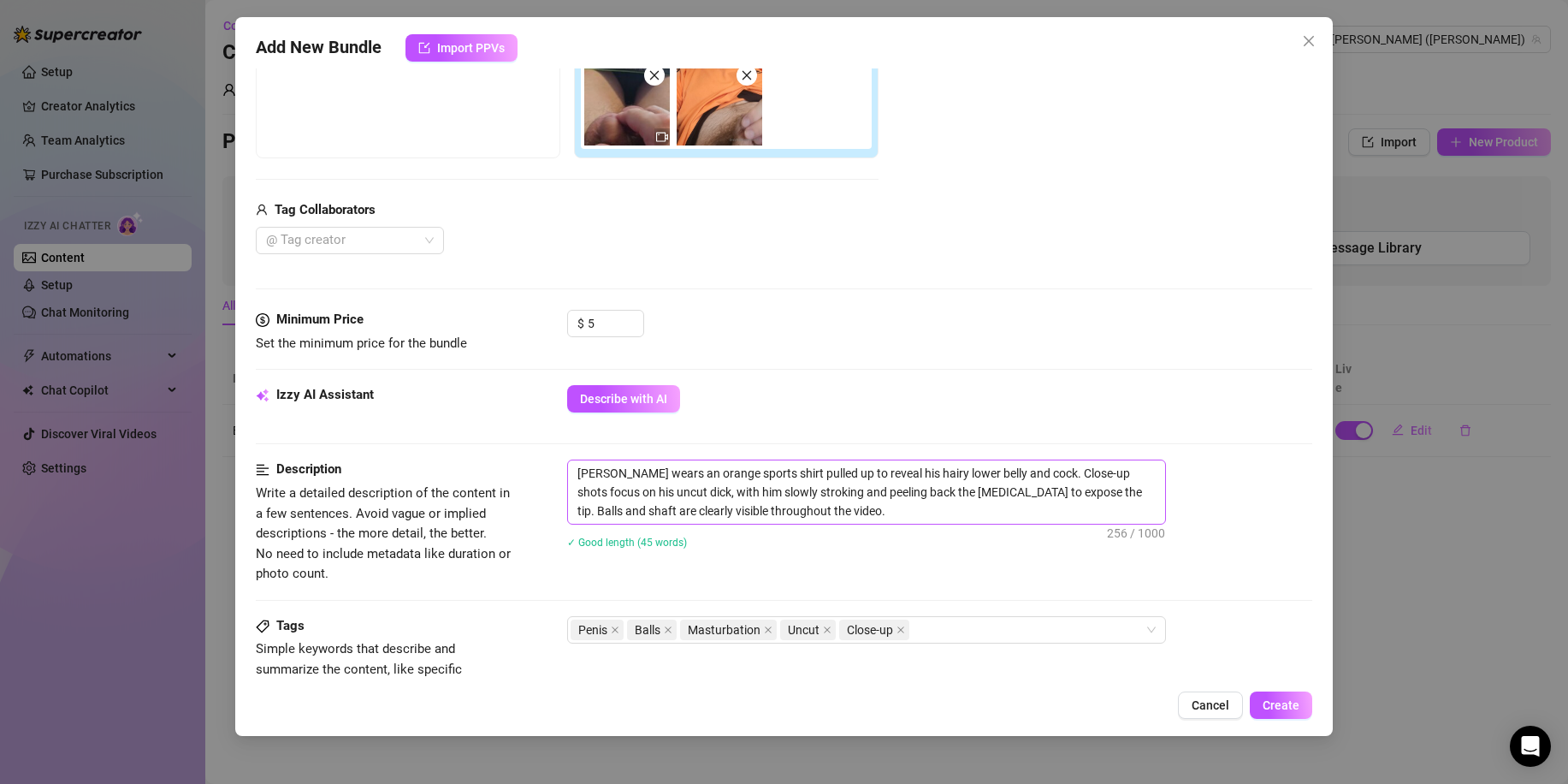
scroll to position [343, 0]
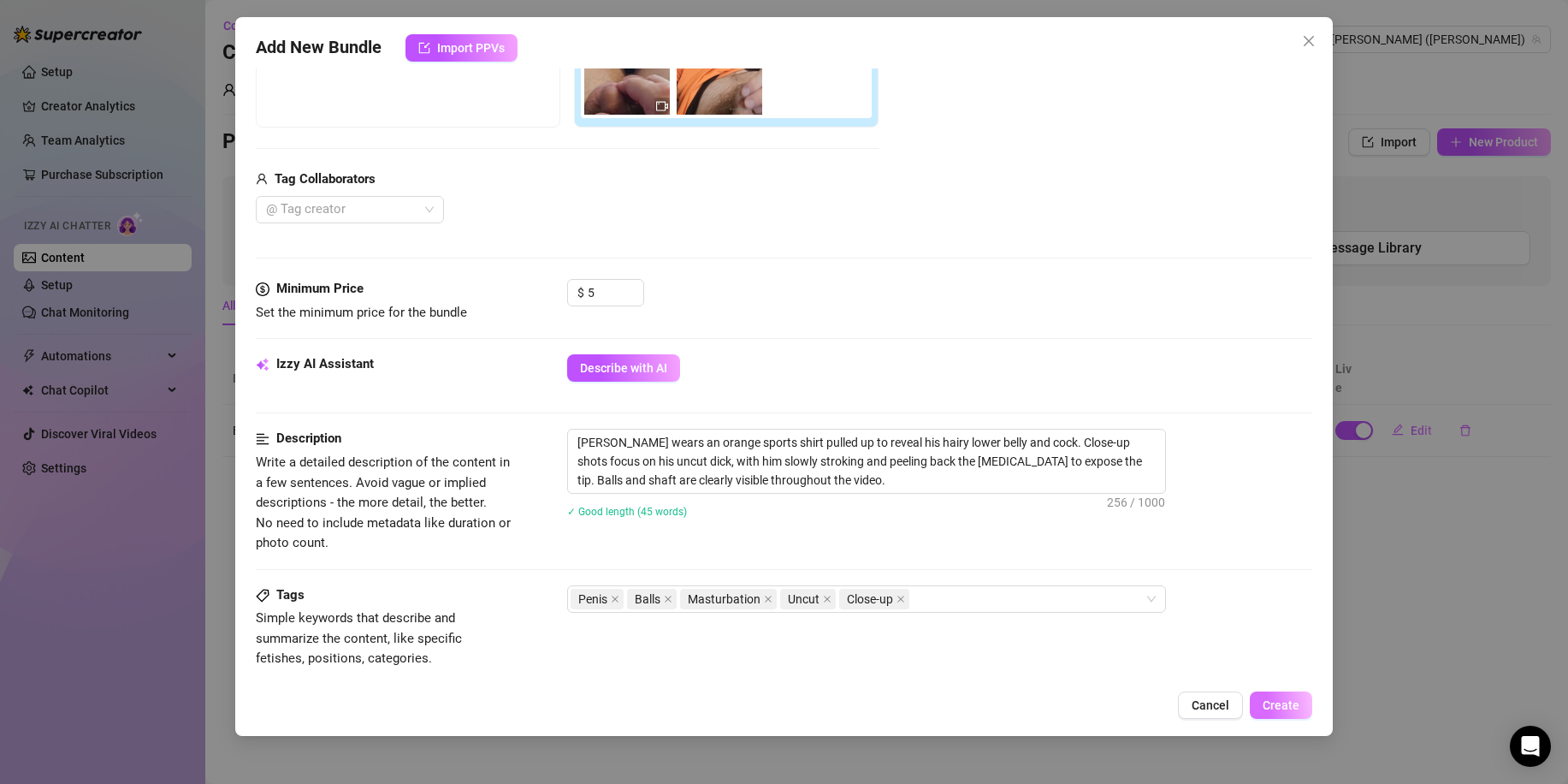
click at [1289, 710] on span "Create" at bounding box center [1281, 705] width 37 height 14
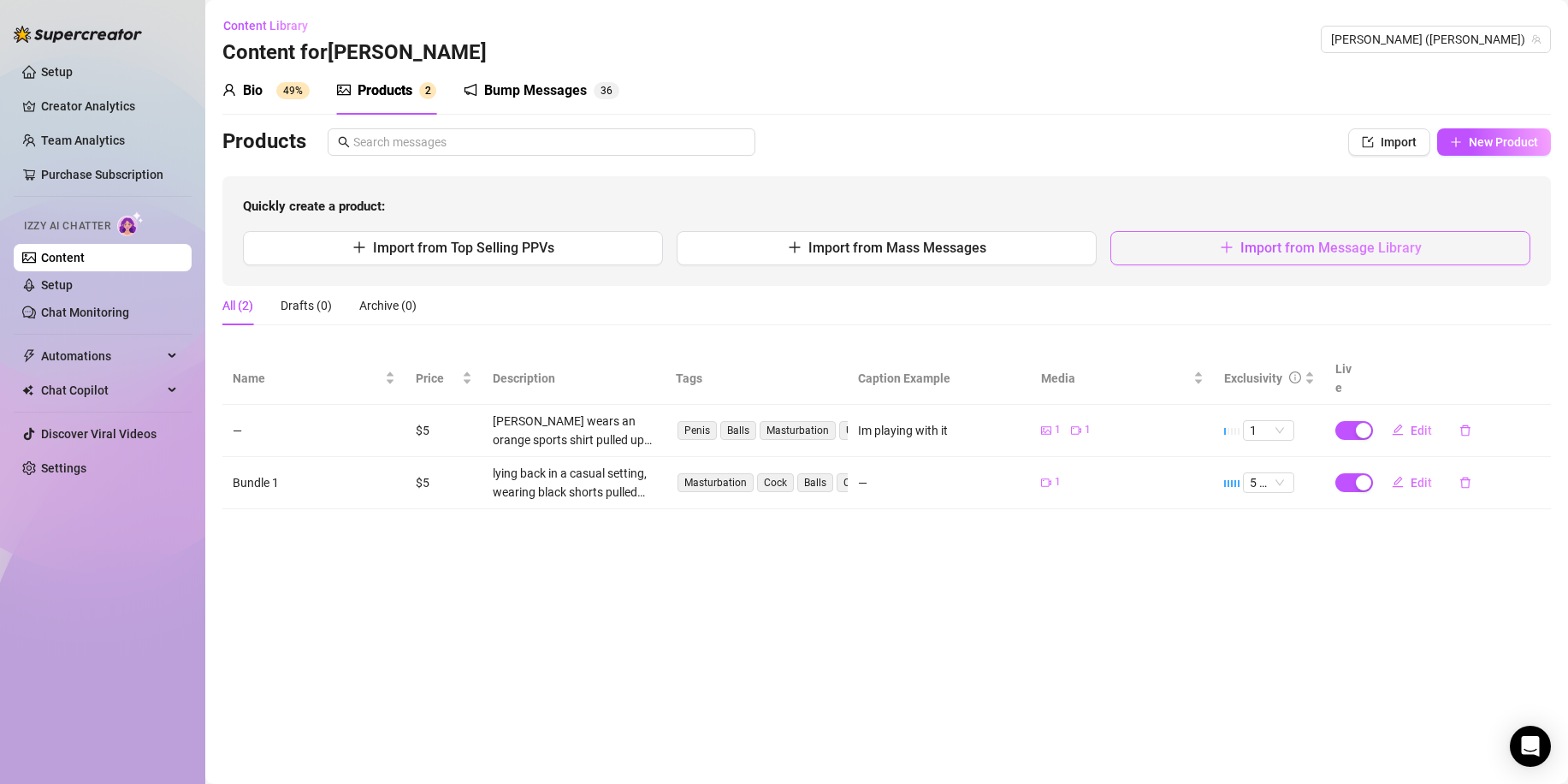
click at [1171, 251] on button "Import from Message Library" at bounding box center [1321, 248] width 420 height 35
type textarea "Type your message here..."
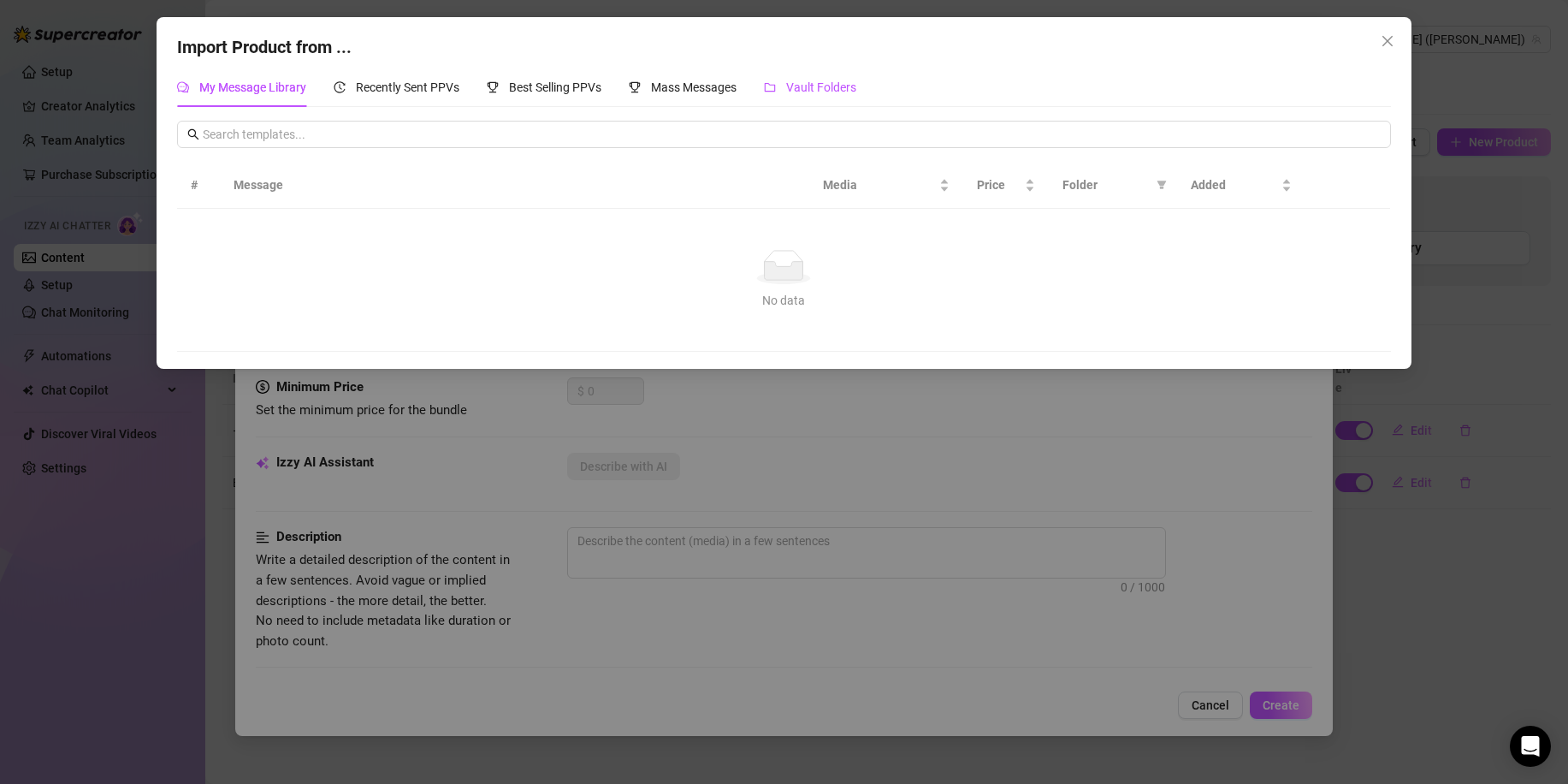
click at [847, 80] on span "Vault Folders" at bounding box center [821, 87] width 70 height 14
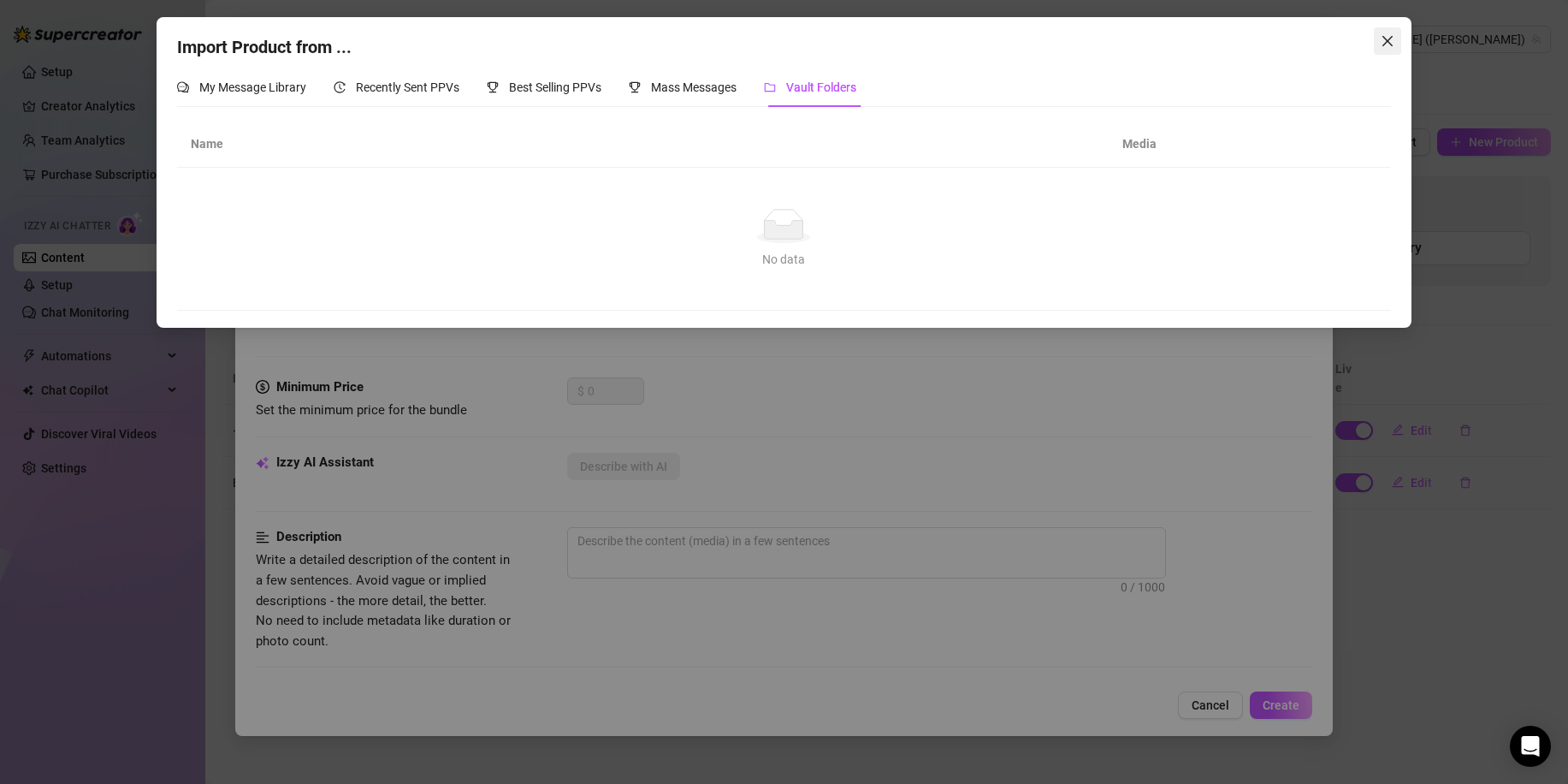
click at [1386, 41] on icon "close" at bounding box center [1387, 42] width 14 height 14
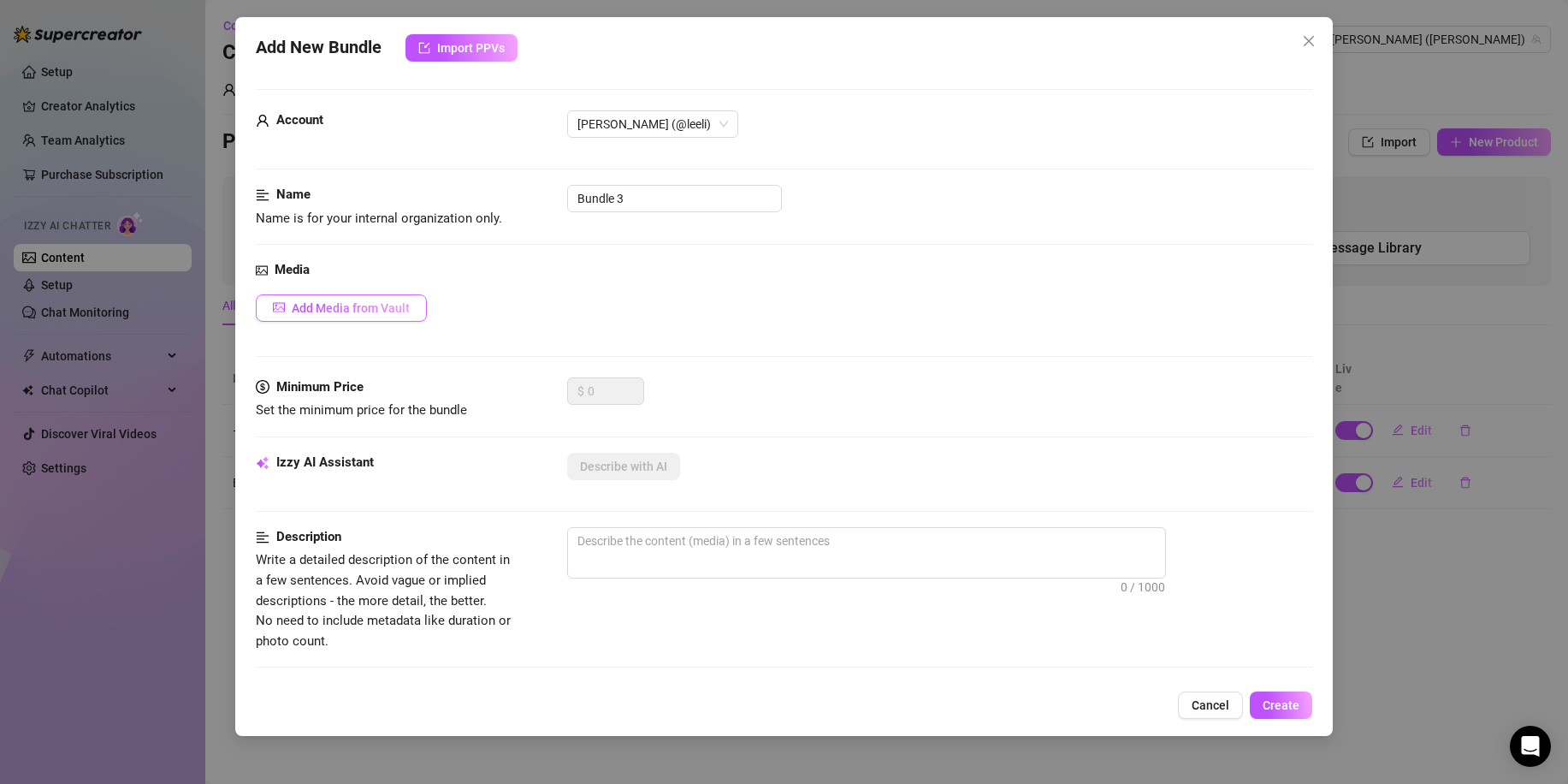
click at [403, 311] on span "Add Media from Vault" at bounding box center [350, 308] width 118 height 14
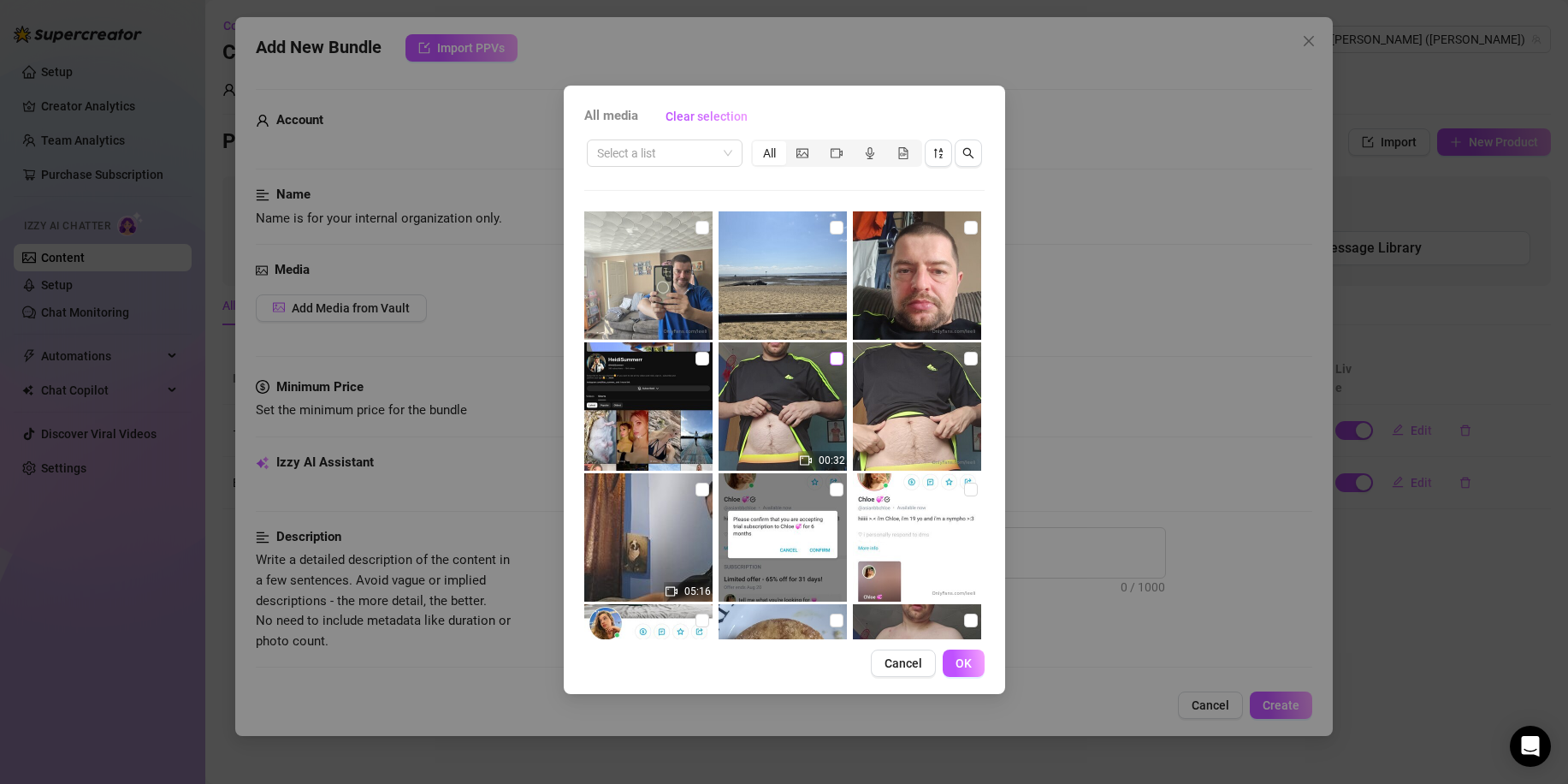
click at [829, 356] on input "checkbox" at bounding box center [836, 358] width 14 height 14
checkbox input "true"
click at [974, 667] on button "OK" at bounding box center [963, 664] width 42 height 28
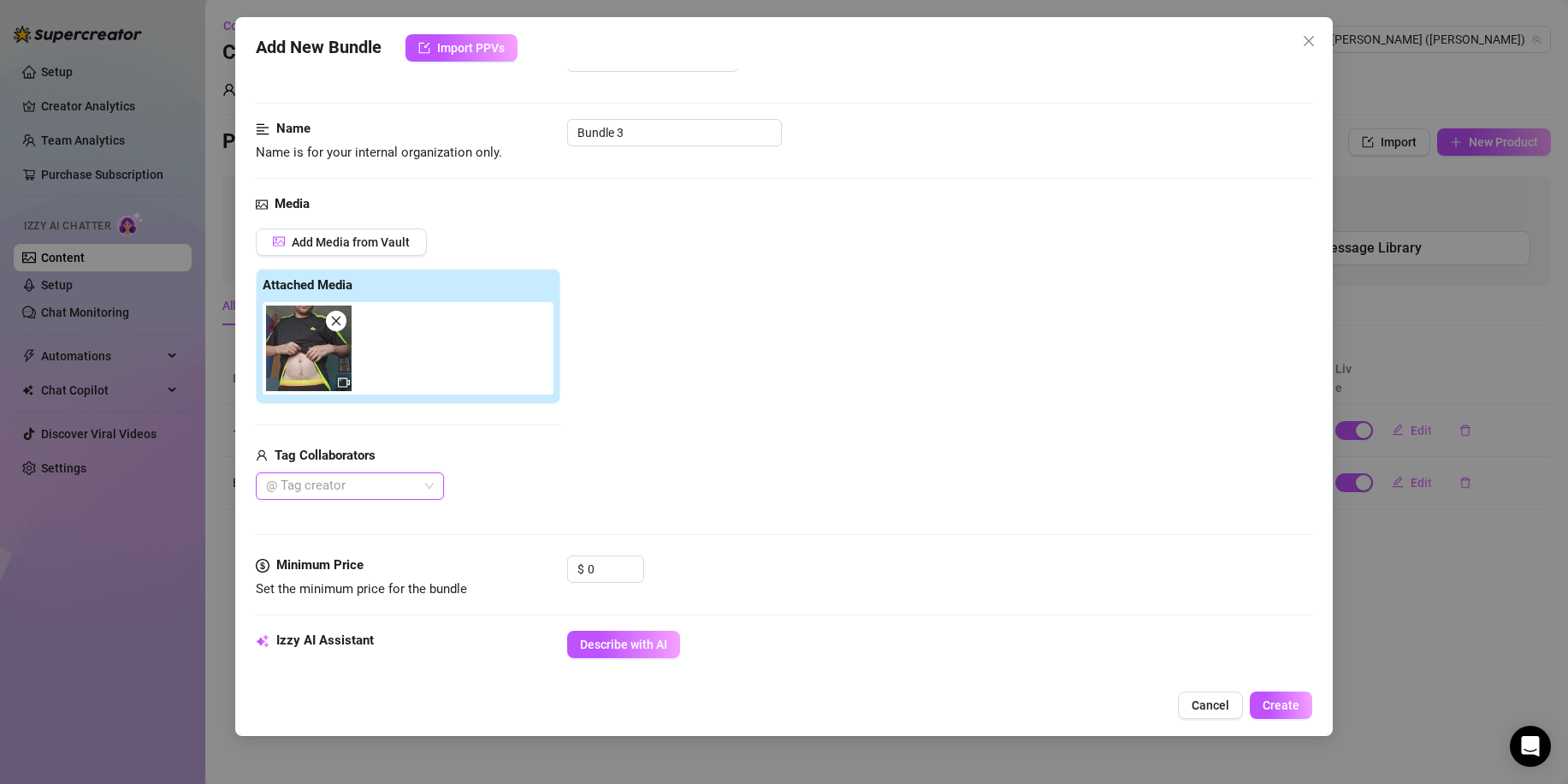
scroll to position [86, 0]
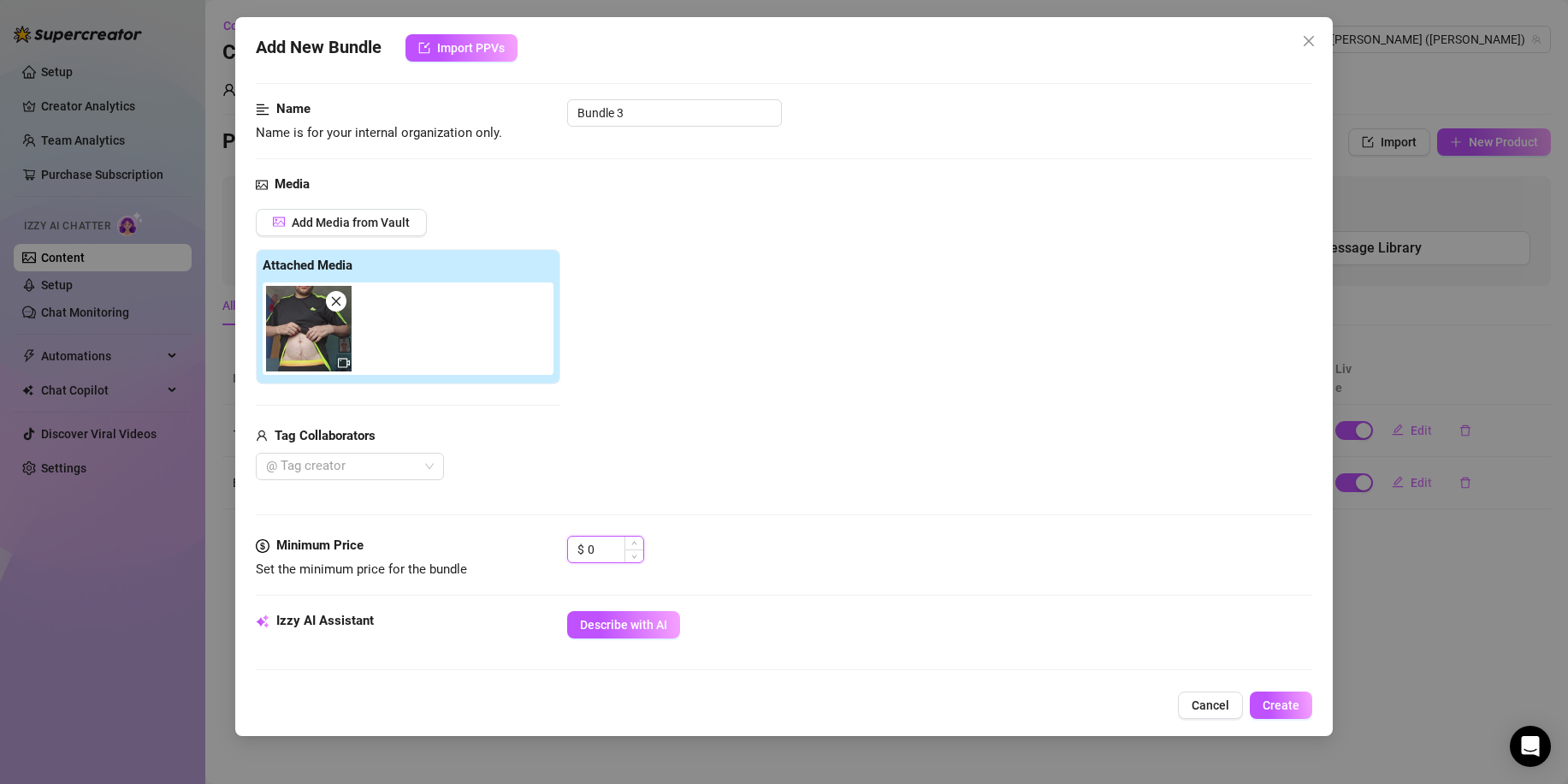
click at [606, 549] on input "0" at bounding box center [615, 549] width 55 height 26
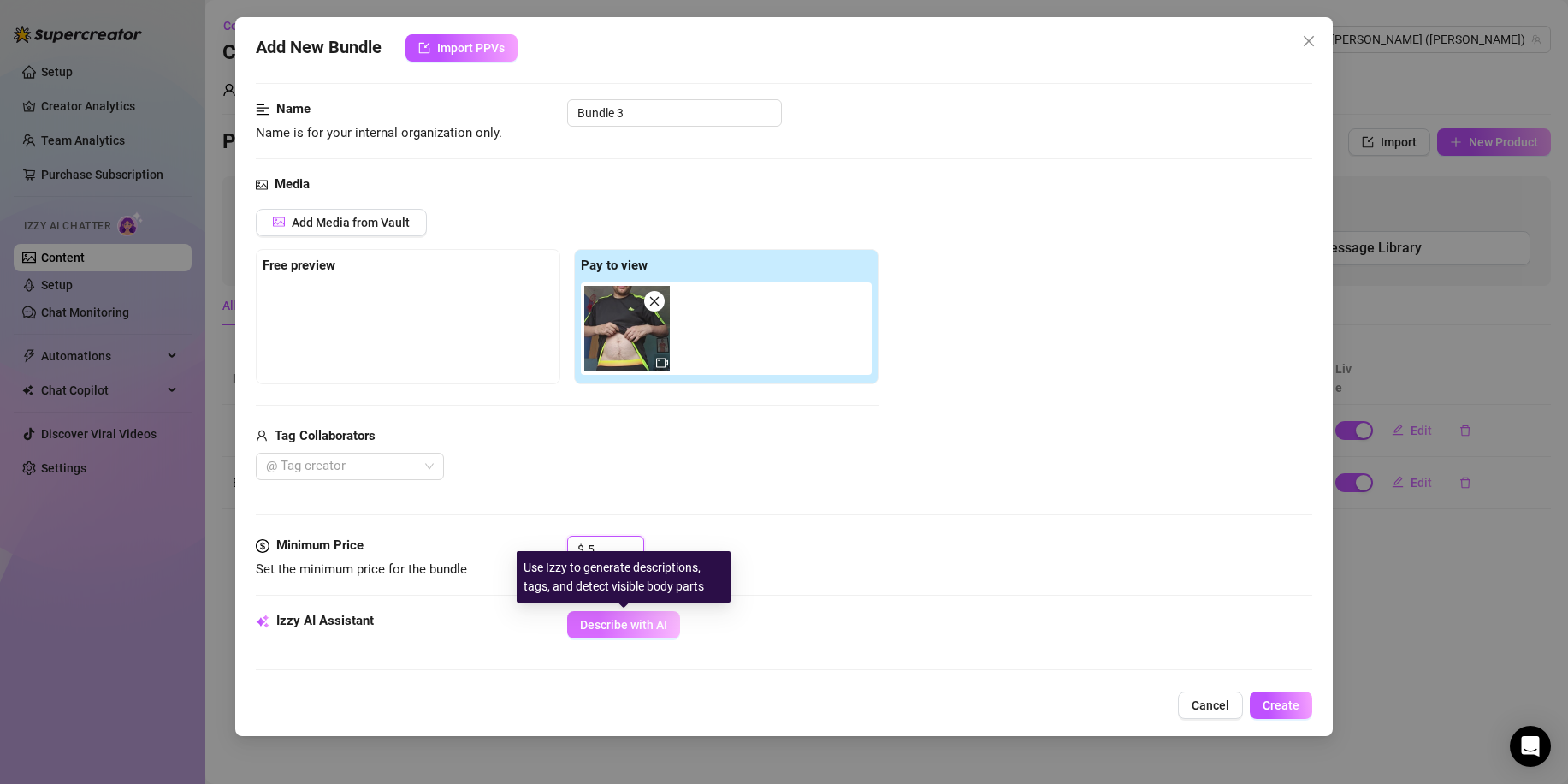
type input "5"
click at [605, 635] on button "Describe with AI" at bounding box center [624, 625] width 113 height 28
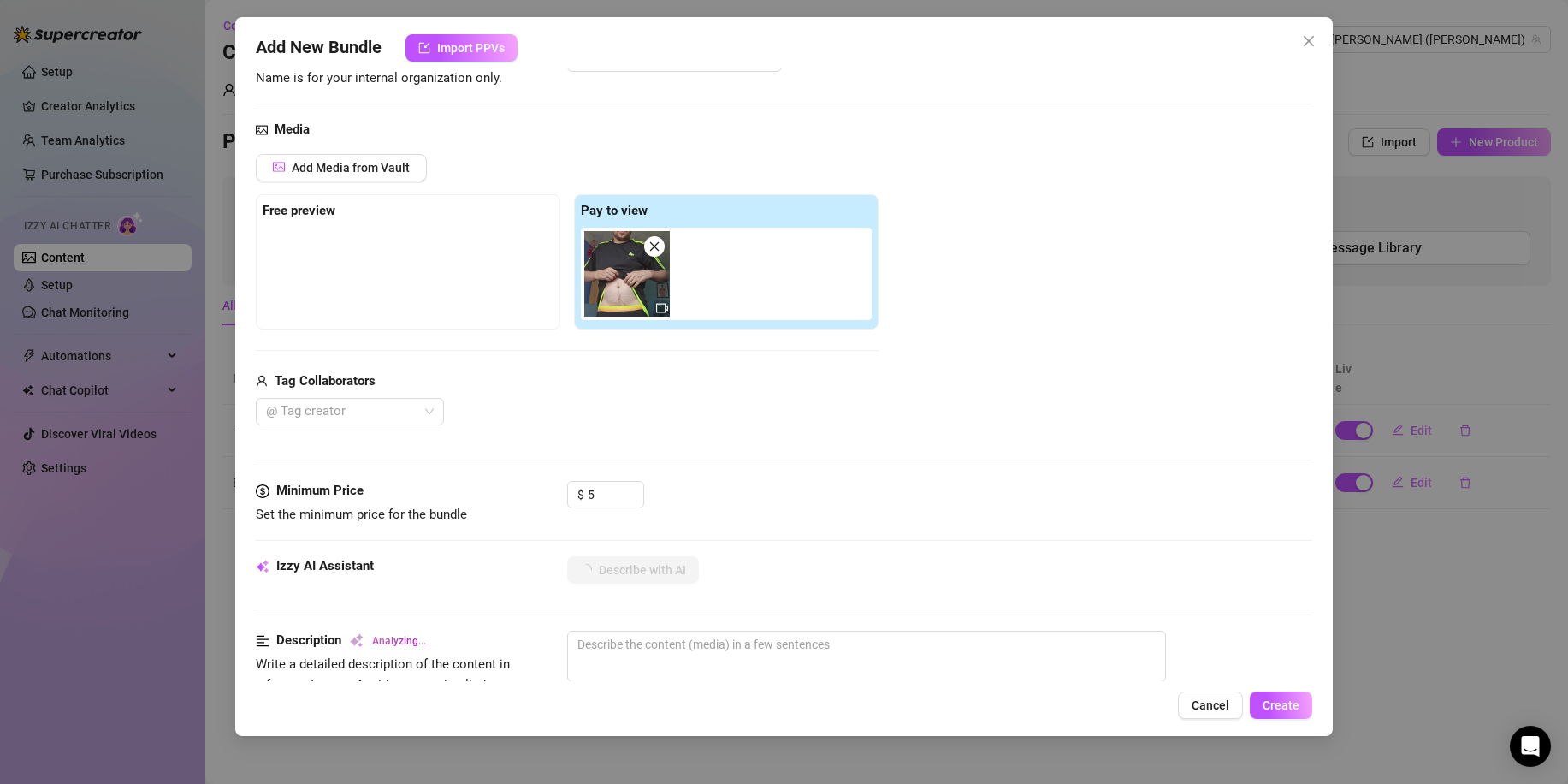
scroll to position [171, 0]
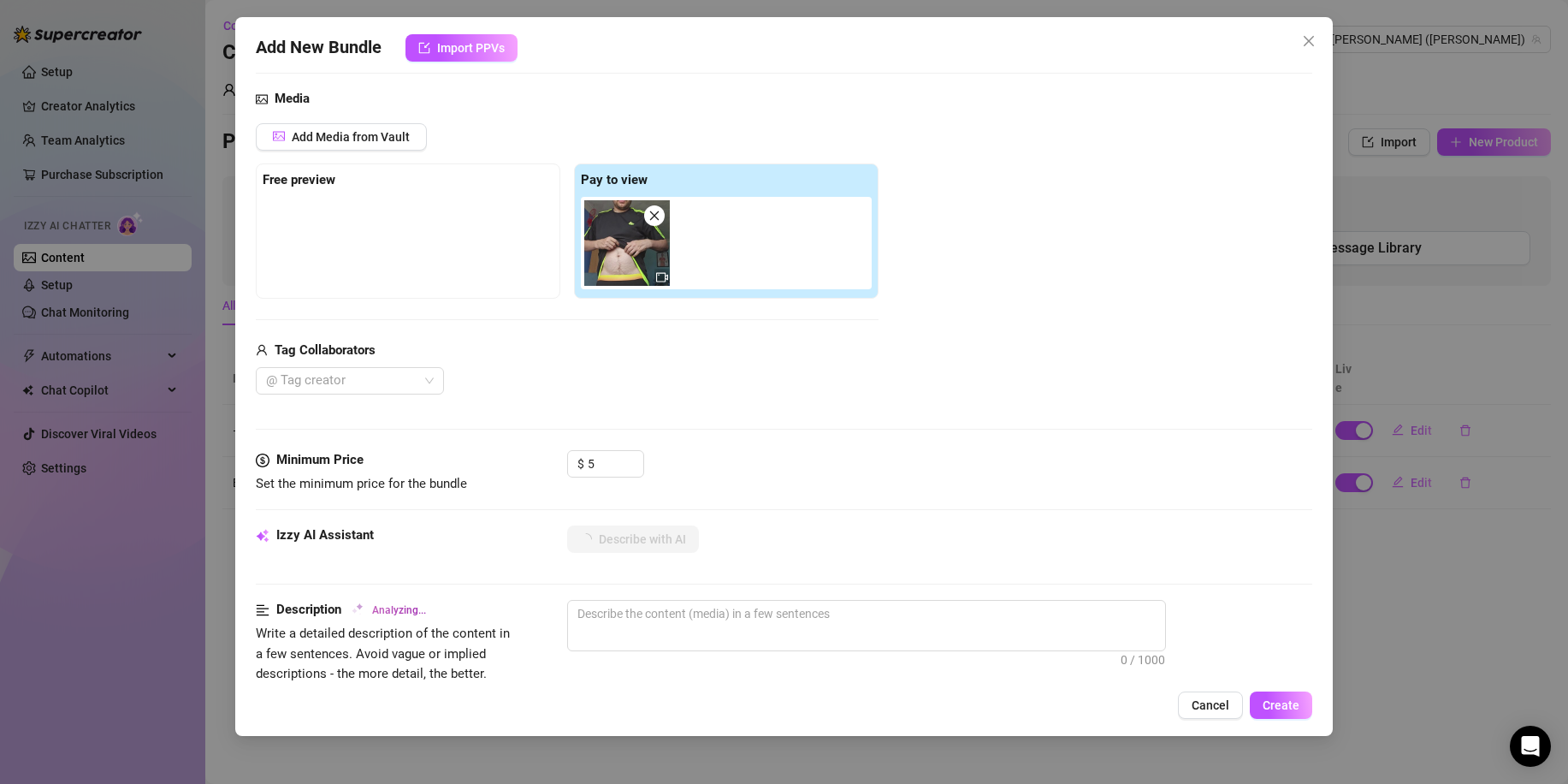
type textarea "[PERSON_NAME]"
type textarea "[PERSON_NAME] in"
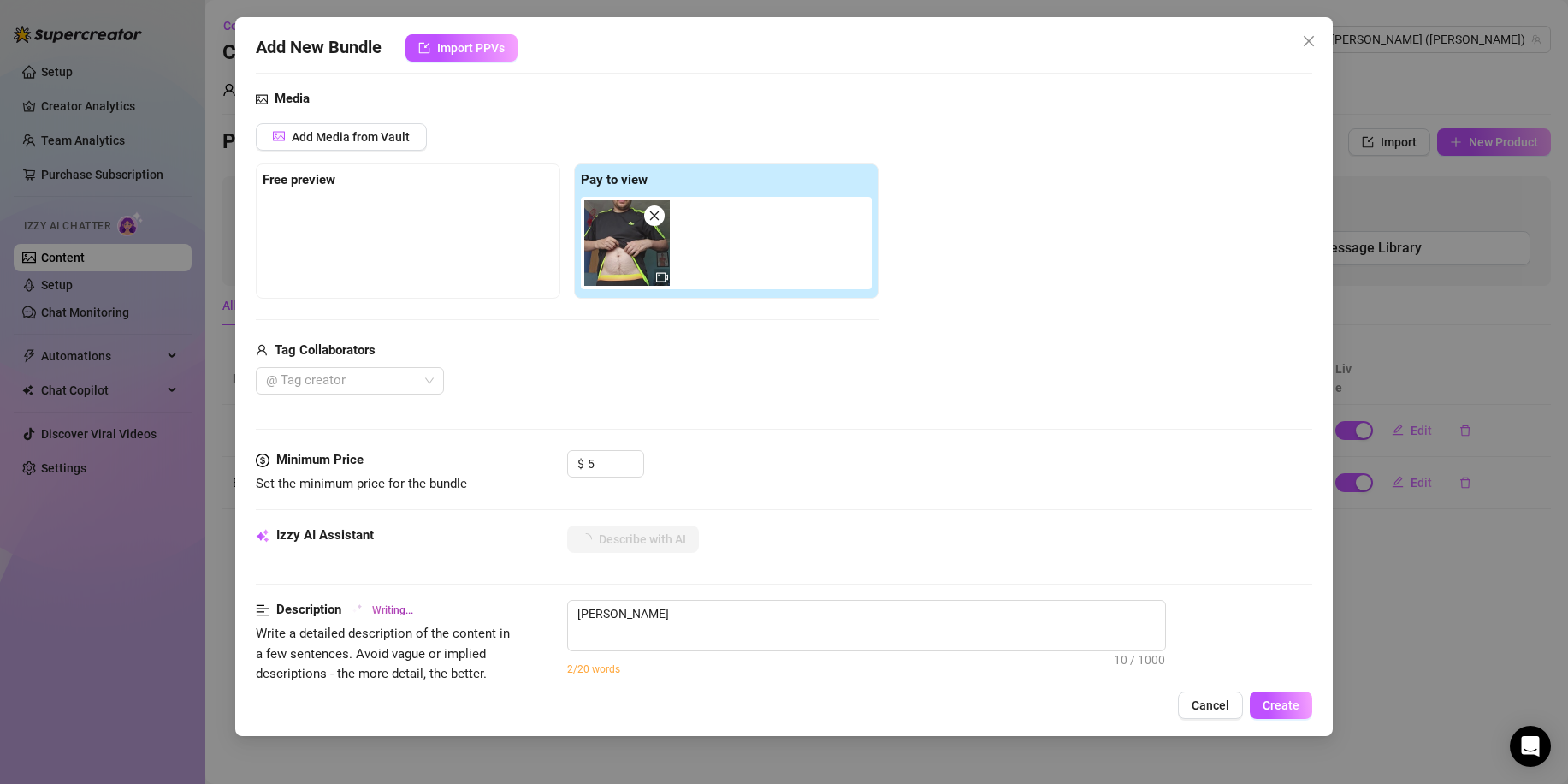
type textarea "[PERSON_NAME] in"
type textarea "[PERSON_NAME] teases in a"
type textarea "[PERSON_NAME] teases in a tight"
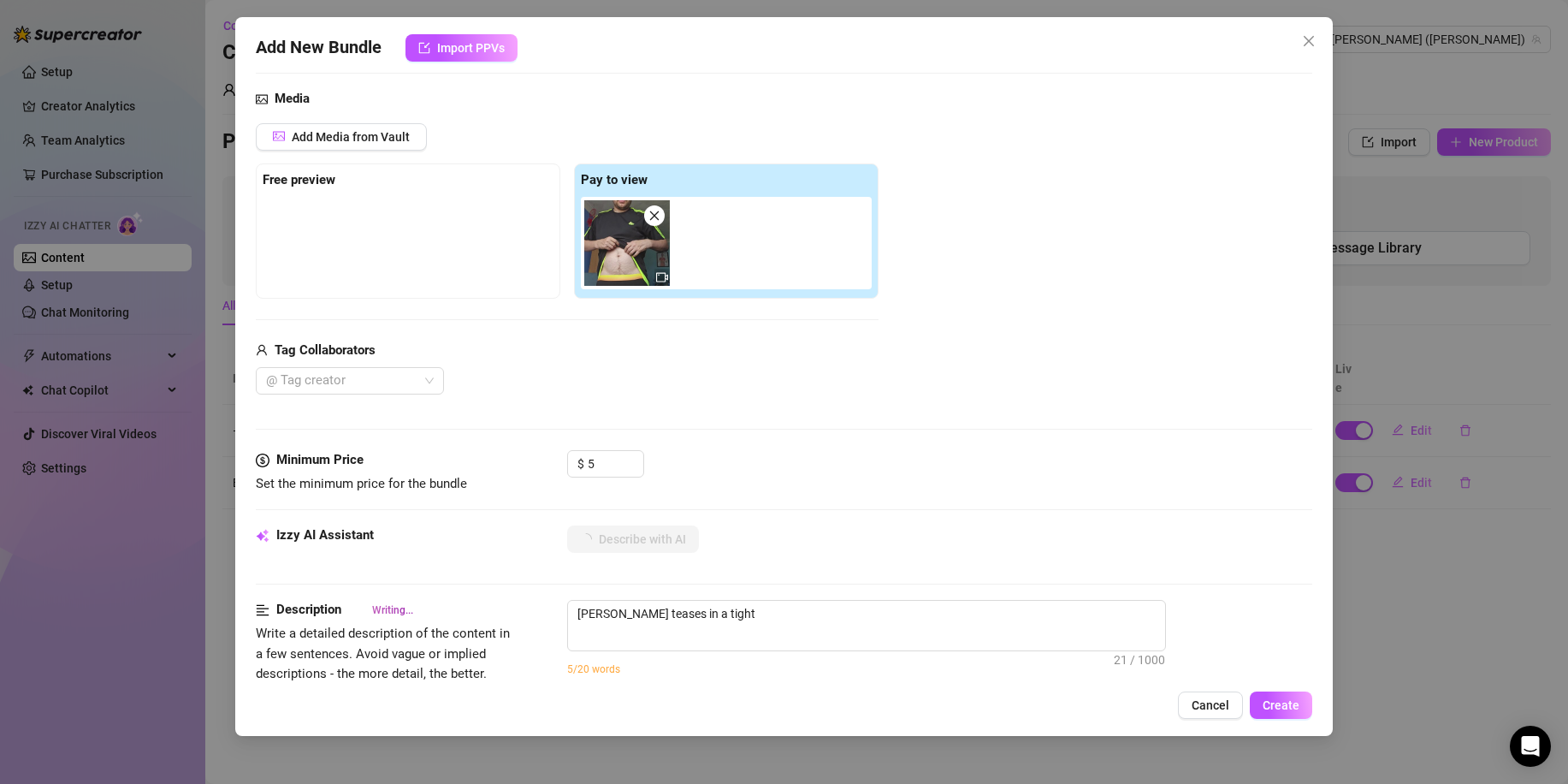
type textarea "[PERSON_NAME] teases in a tight black"
type textarea "[PERSON_NAME] teases in a tight black sports"
type textarea "[PERSON_NAME] teases in a tight black sports shirt"
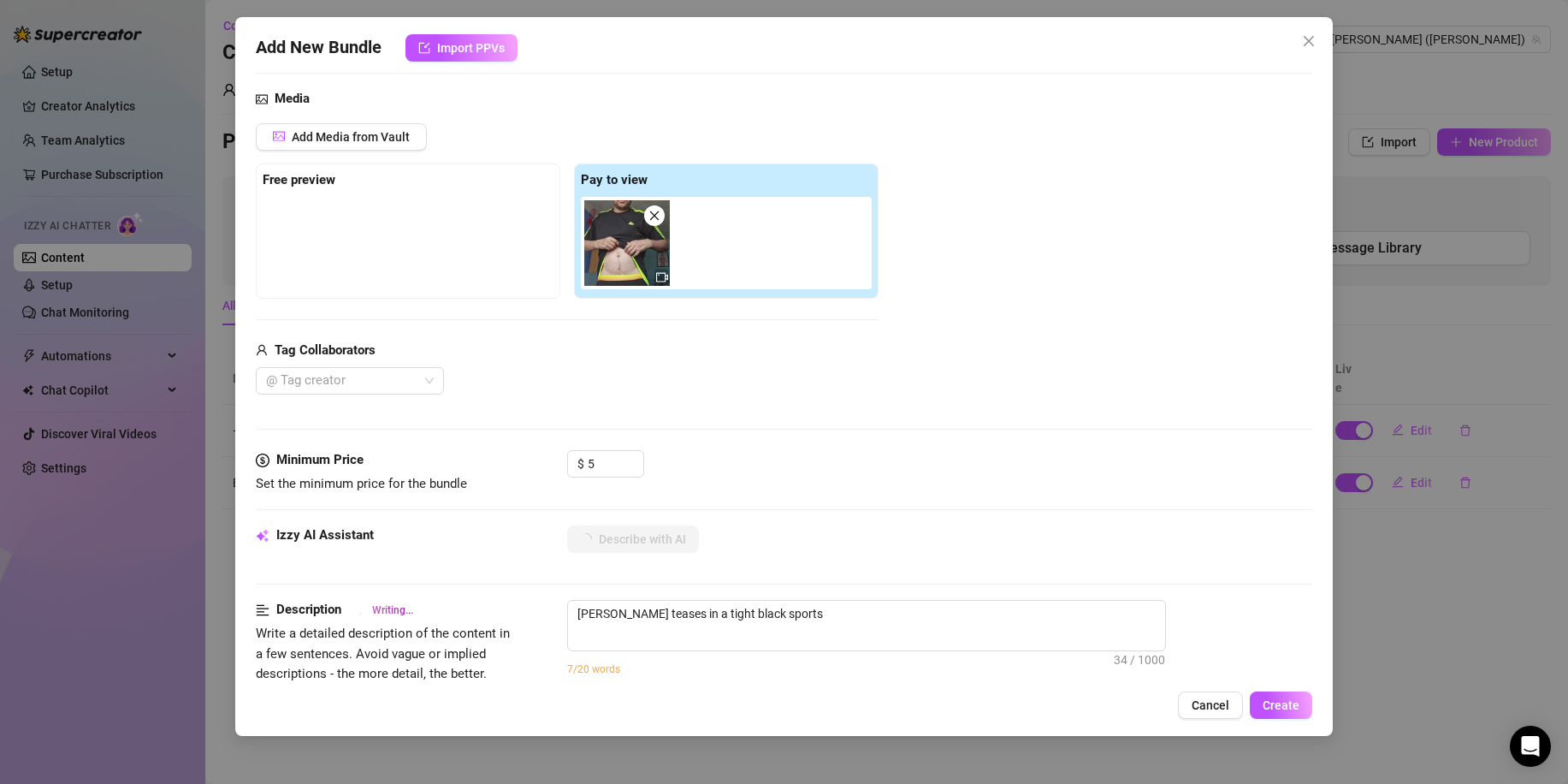
type textarea "[PERSON_NAME] teases in a tight black sports shirt"
type textarea "[PERSON_NAME] teases in a tight black sports shirt with"
type textarea "[PERSON_NAME] teases in a tight black sports shirt with neon"
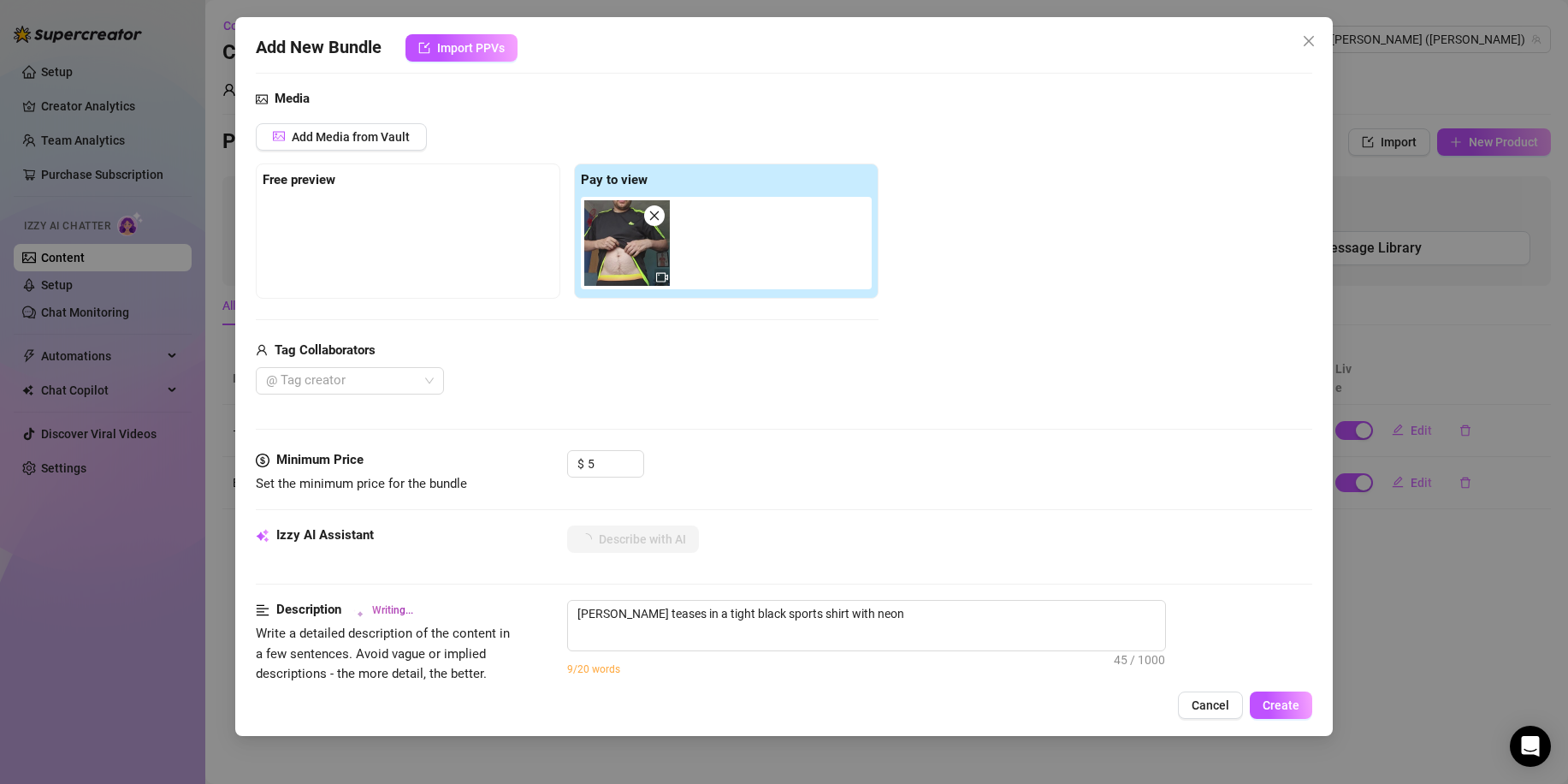
type textarea "[PERSON_NAME] teases in a tight black sports shirt with neon accents,"
type textarea "[PERSON_NAME] teases in a tight black sports shirt with neon accents, slowly"
type textarea "[PERSON_NAME] teases in a tight black sports shirt with neon accents, slowly pu…"
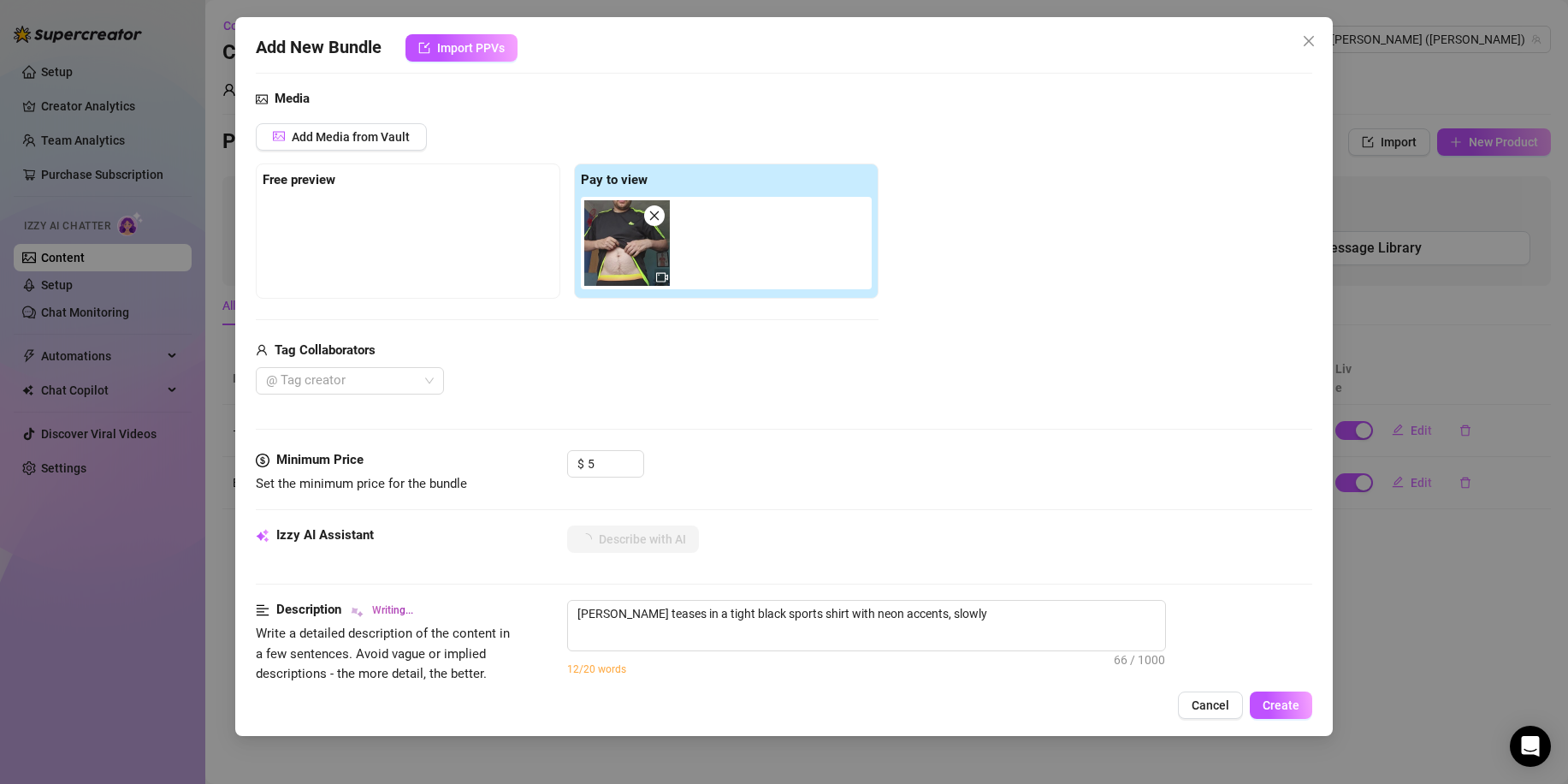
type textarea "[PERSON_NAME] teases in a tight black sports shirt with neon accents, slowly pu…"
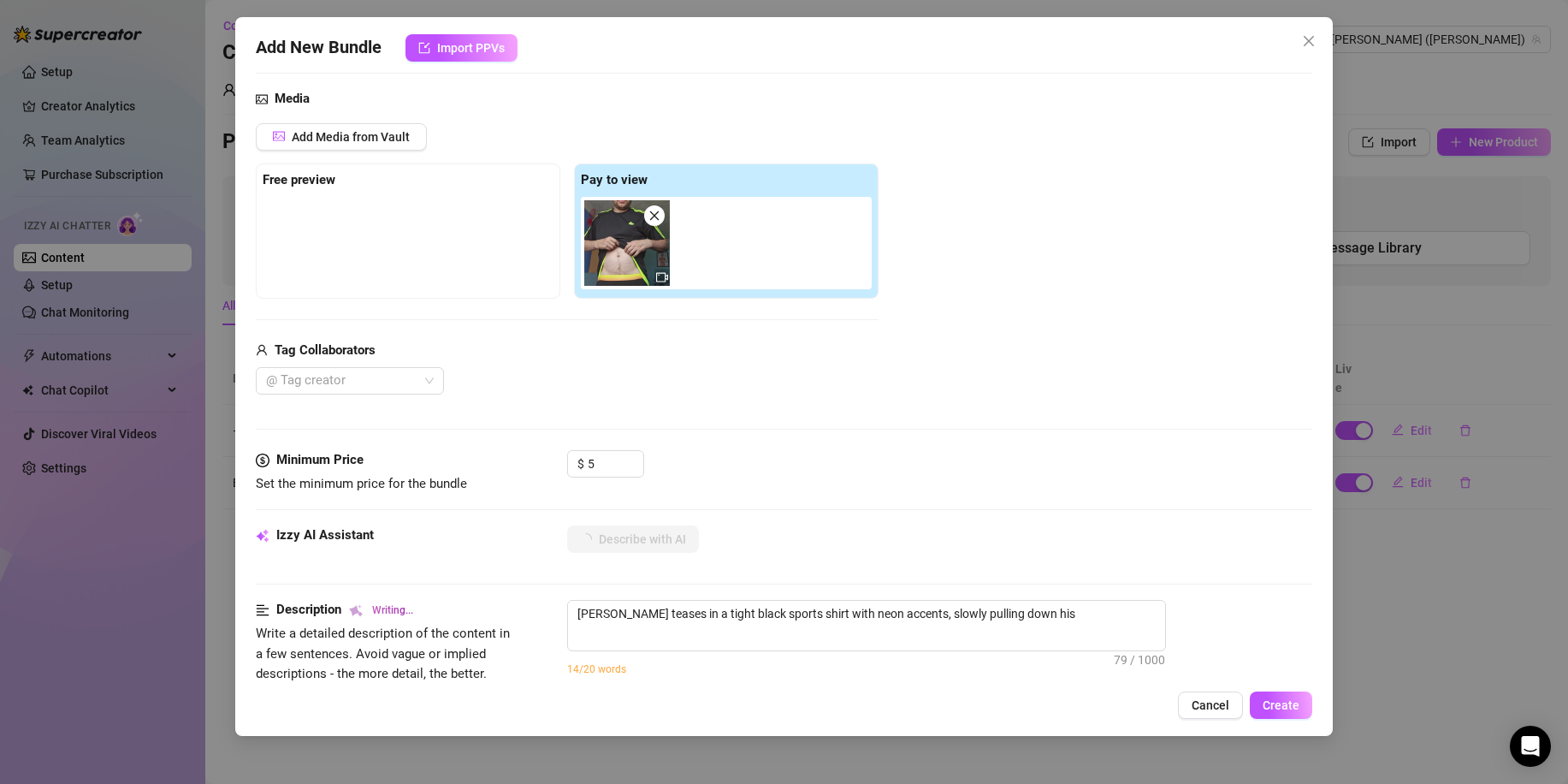
type textarea "[PERSON_NAME] teases in a tight black sports shirt with neon accents, slowly pu…"
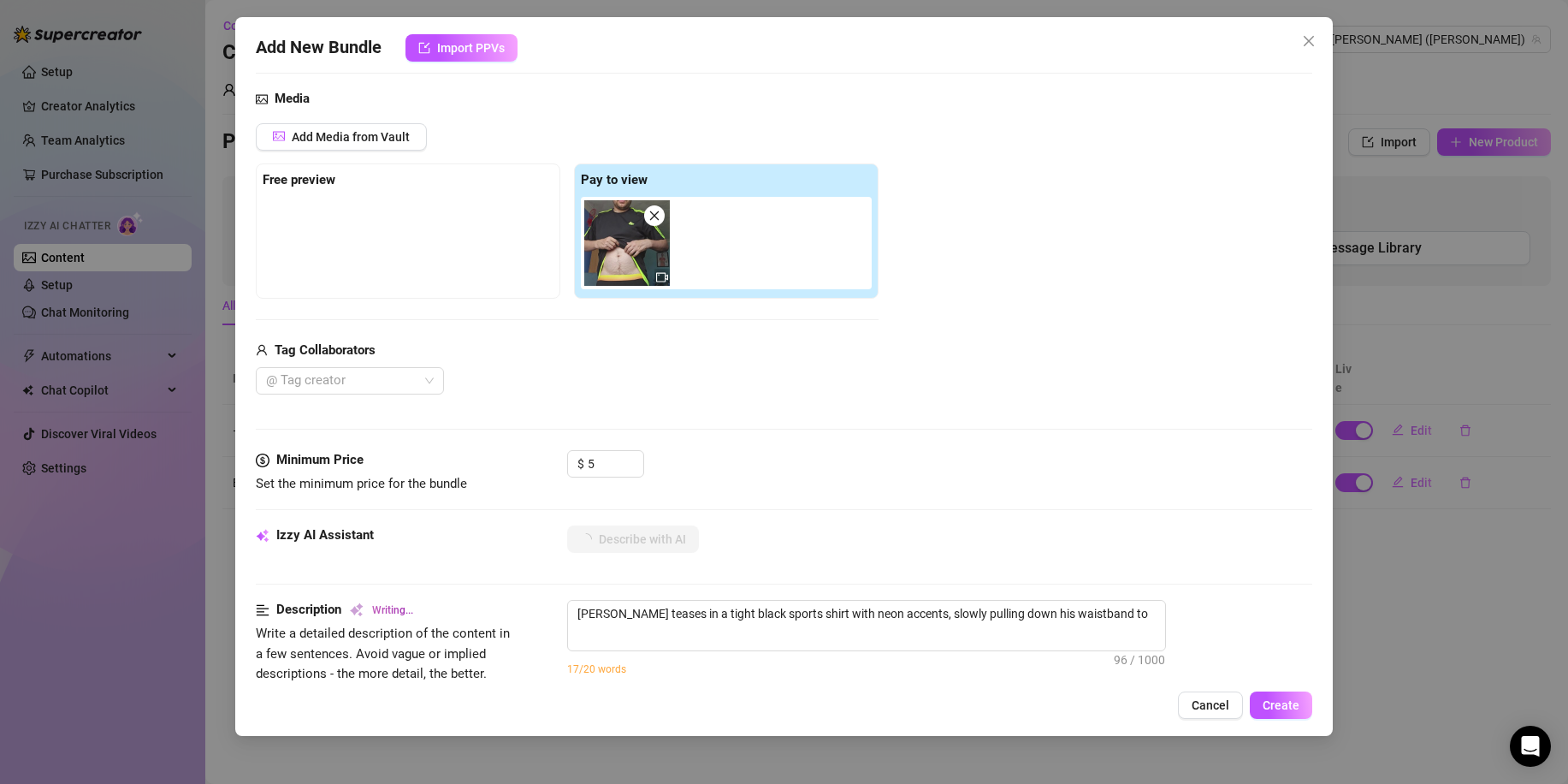
type textarea "[PERSON_NAME] teases in a tight black sports shirt with neon accents, slowly pu…"
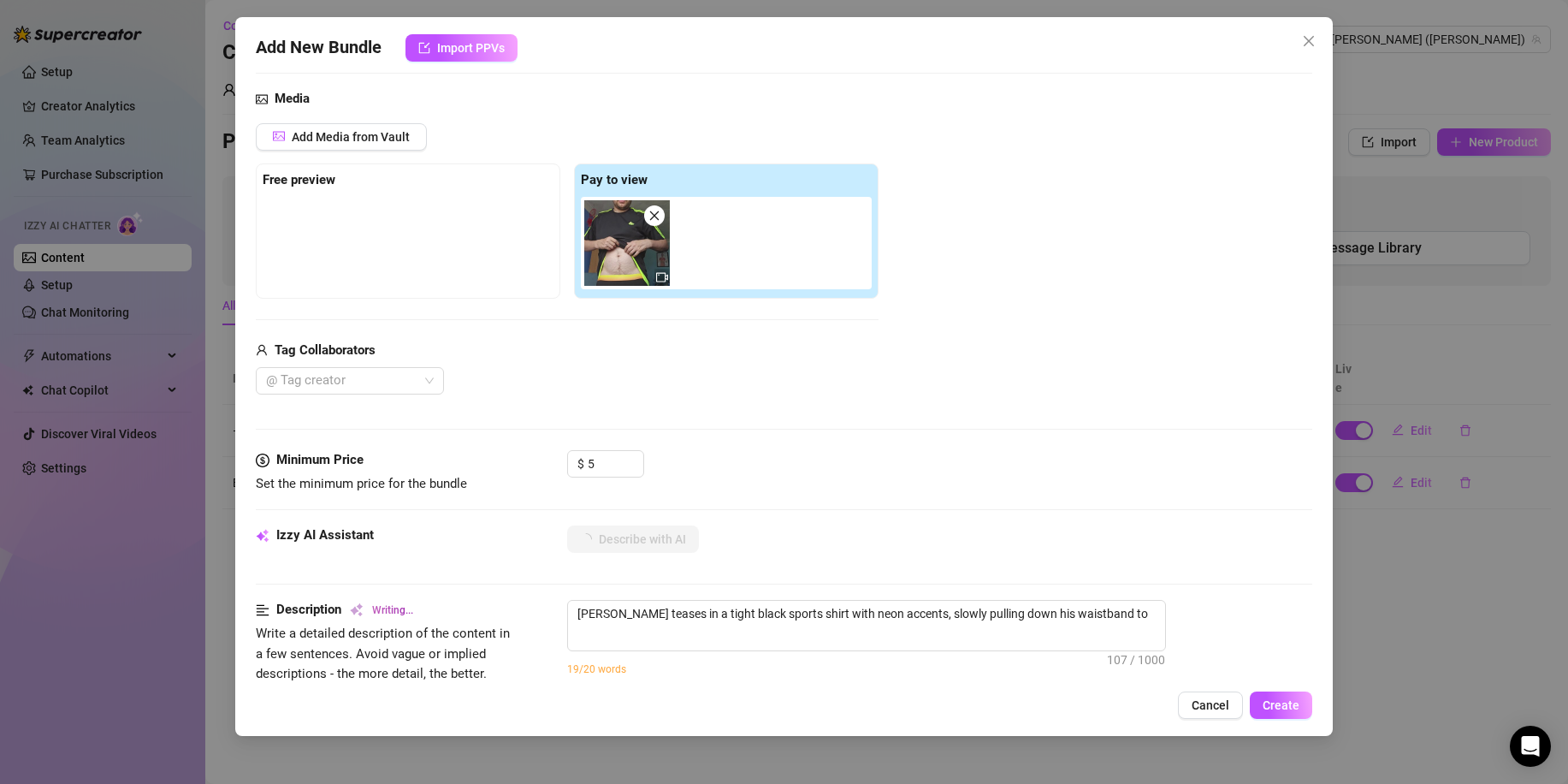
type textarea "[PERSON_NAME] teases in a tight black sports shirt with neon accents, slowly pu…"
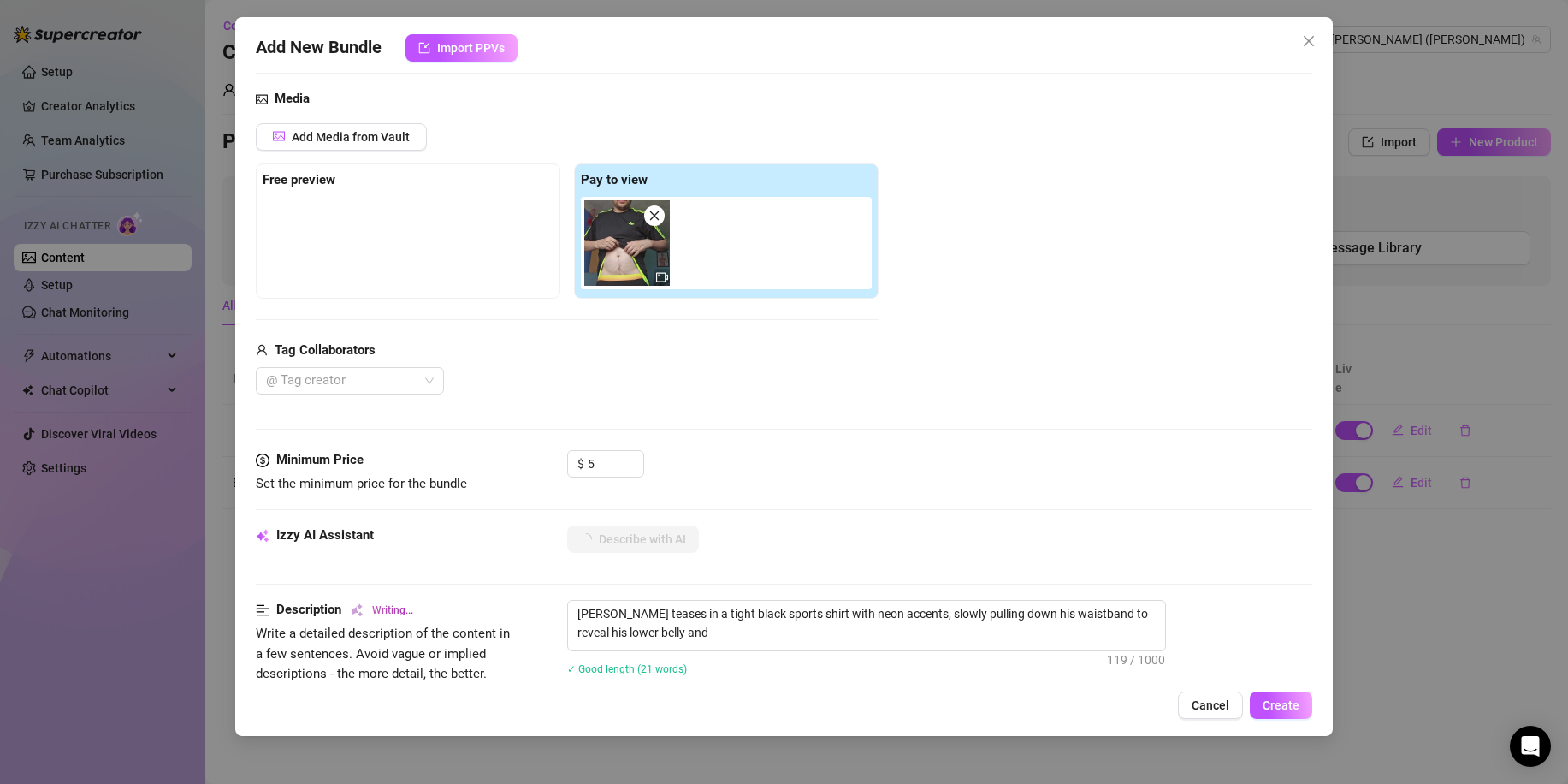
type textarea "[PERSON_NAME] teases in a tight black sports shirt with neon accents, slowly pu…"
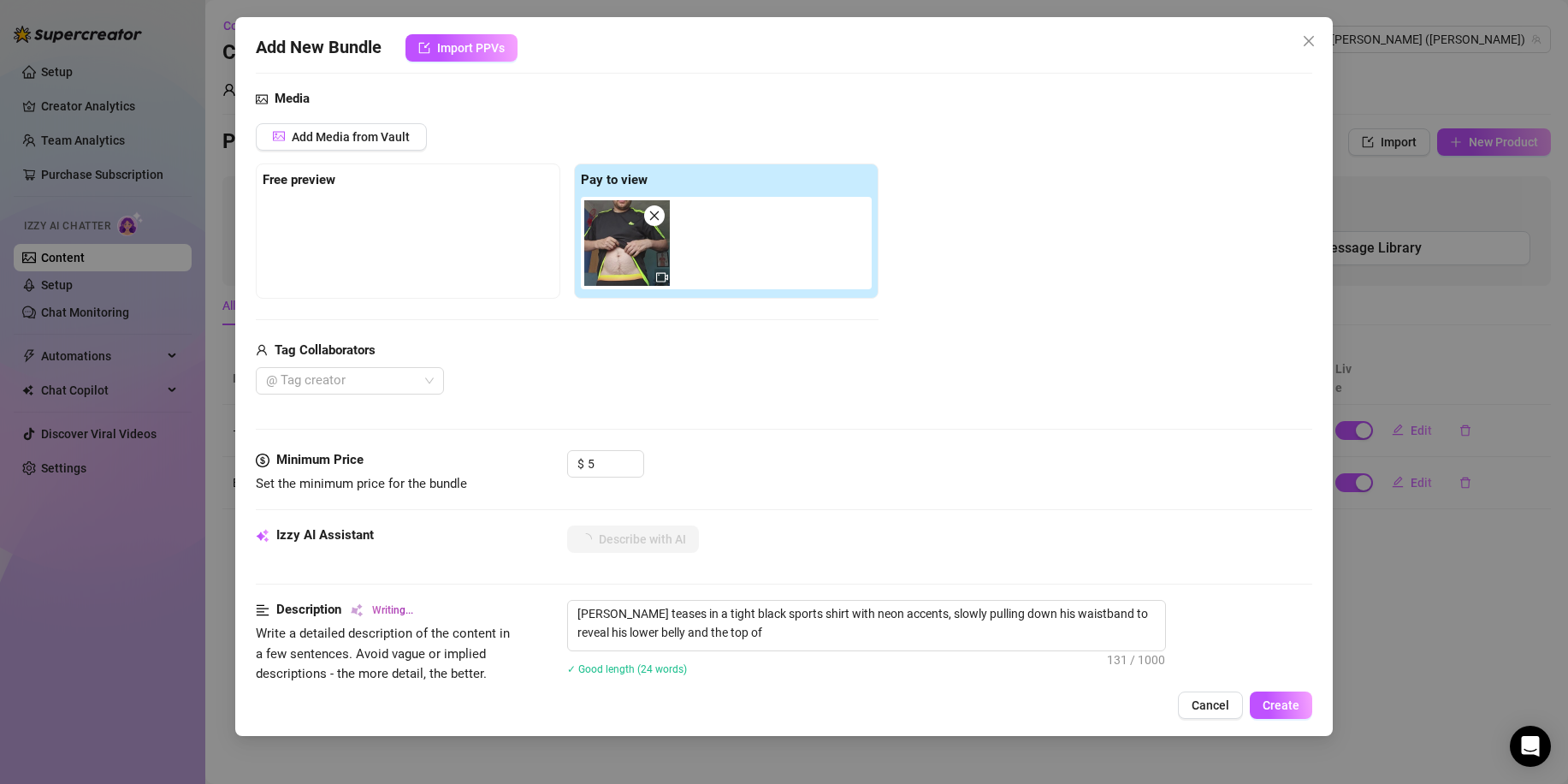
type textarea "[PERSON_NAME] teases in a tight black sports shirt with neon accents, slowly pu…"
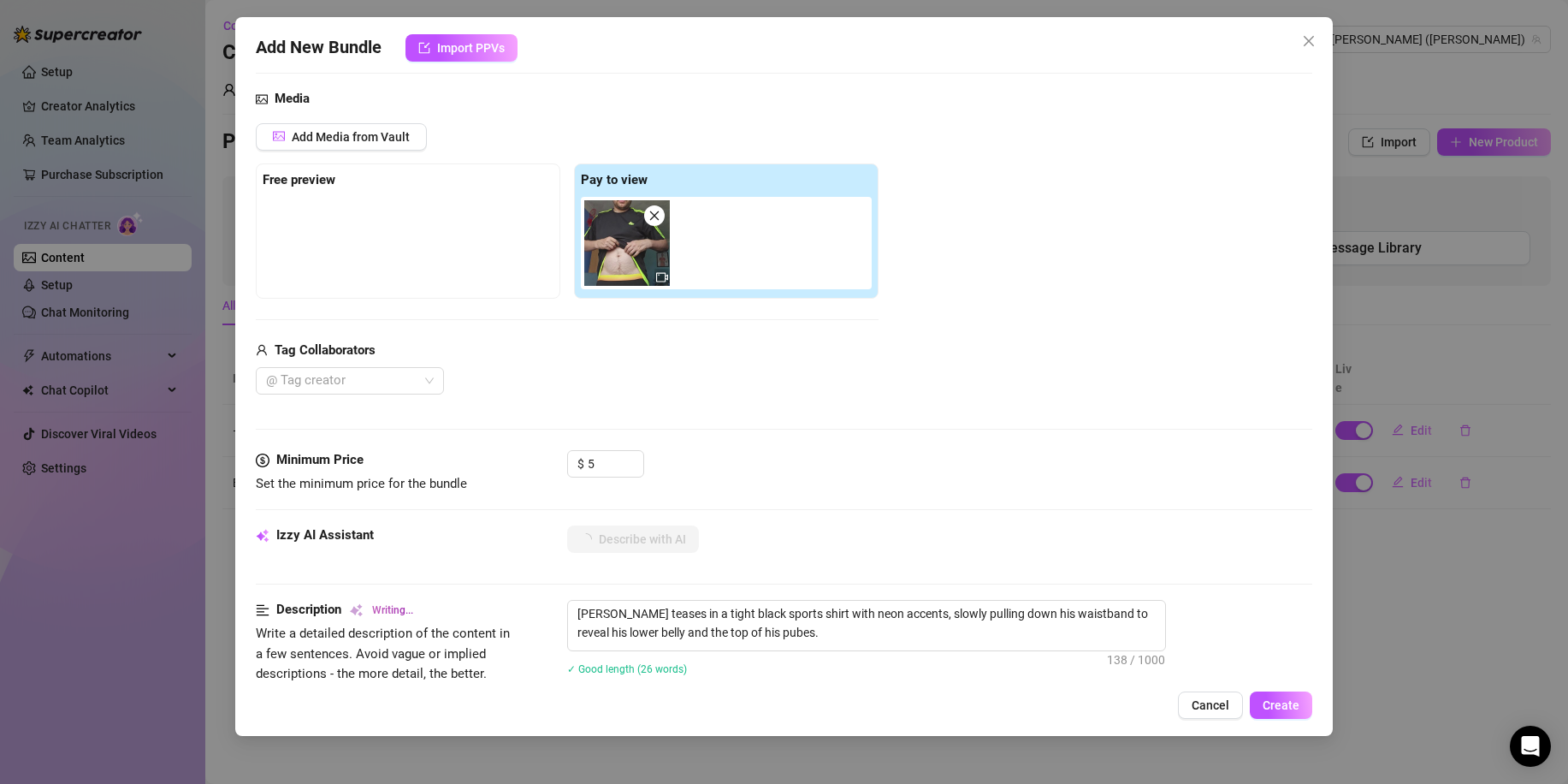
type textarea "[PERSON_NAME] teases in a tight black sports shirt with neon accents, slowly pu…"
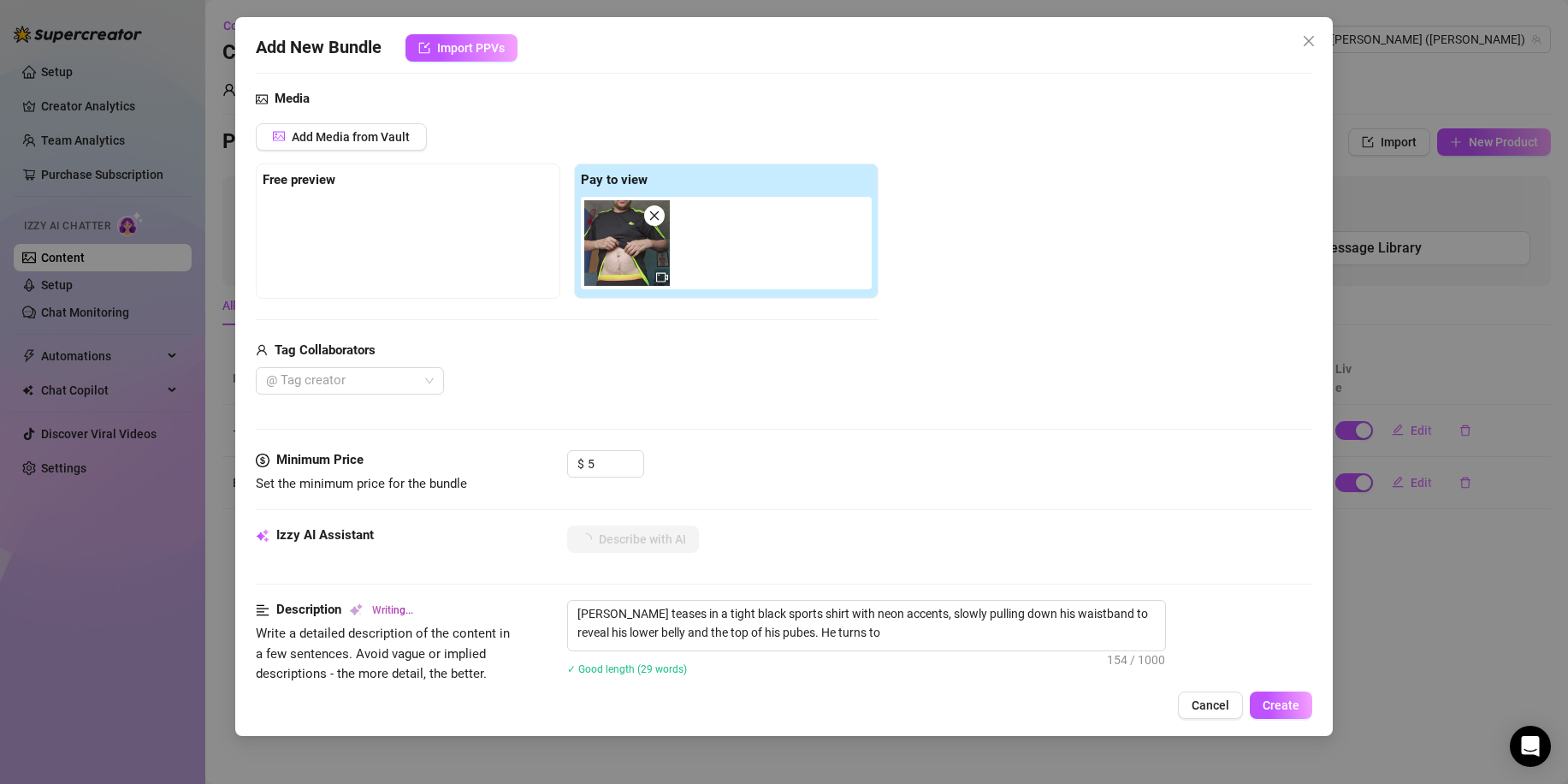
type textarea "[PERSON_NAME] teases in a tight black sports shirt with neon accents, slowly pu…"
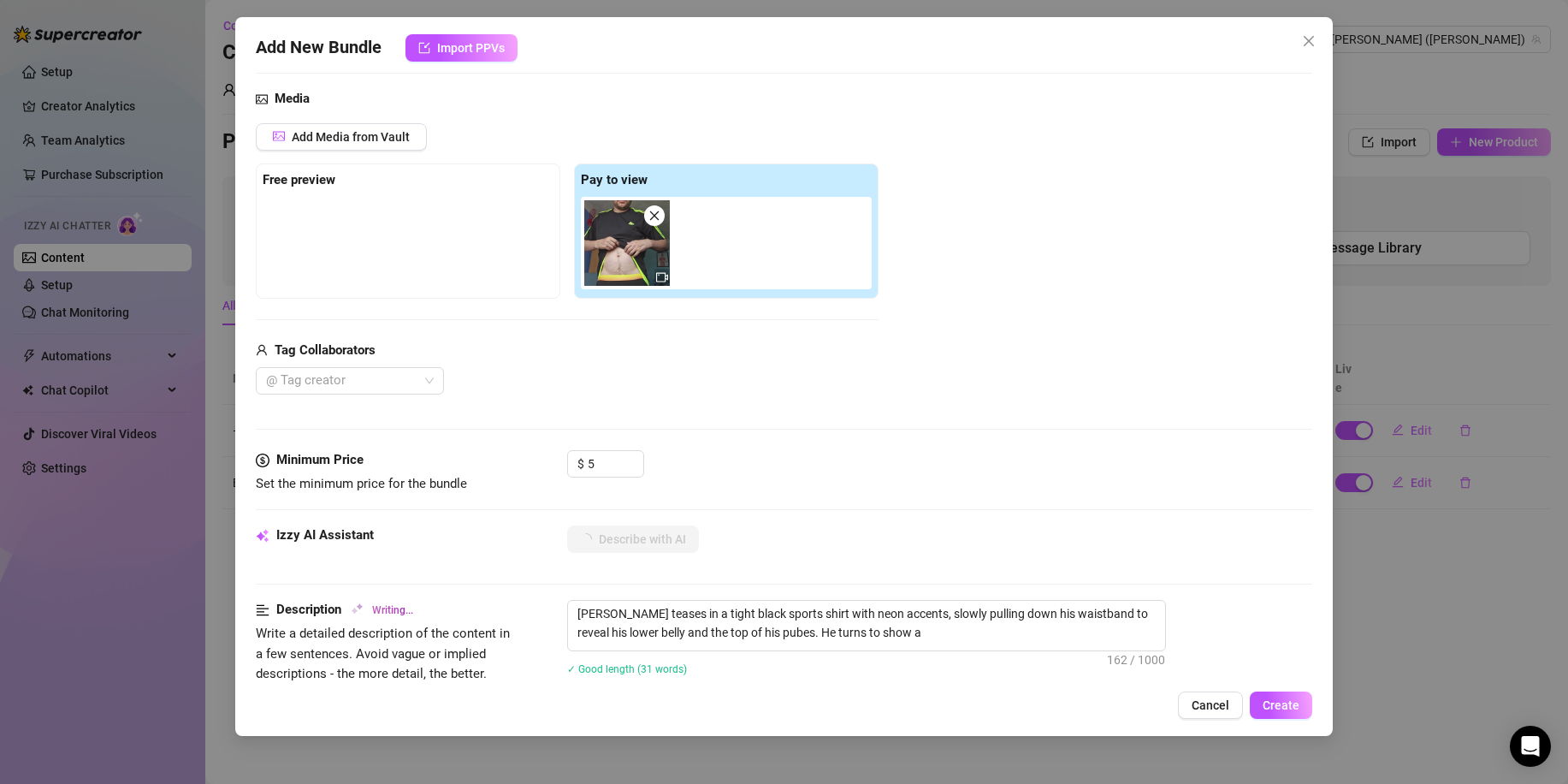
type textarea "[PERSON_NAME] teases in a tight black sports shirt with neon accents, slowly pu…"
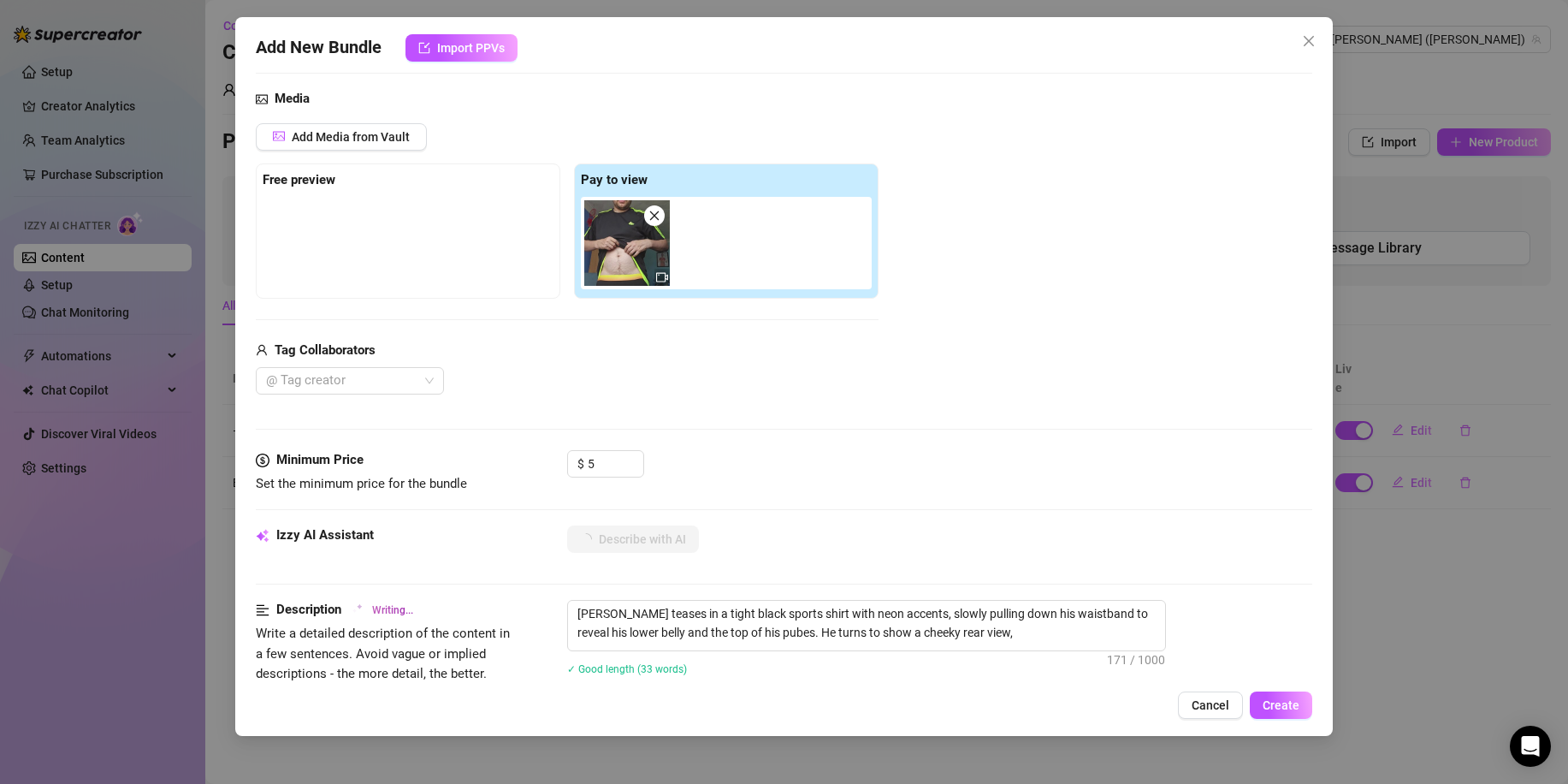
type textarea "[PERSON_NAME] teases in a tight black sports shirt with neon accents, slowly pu…"
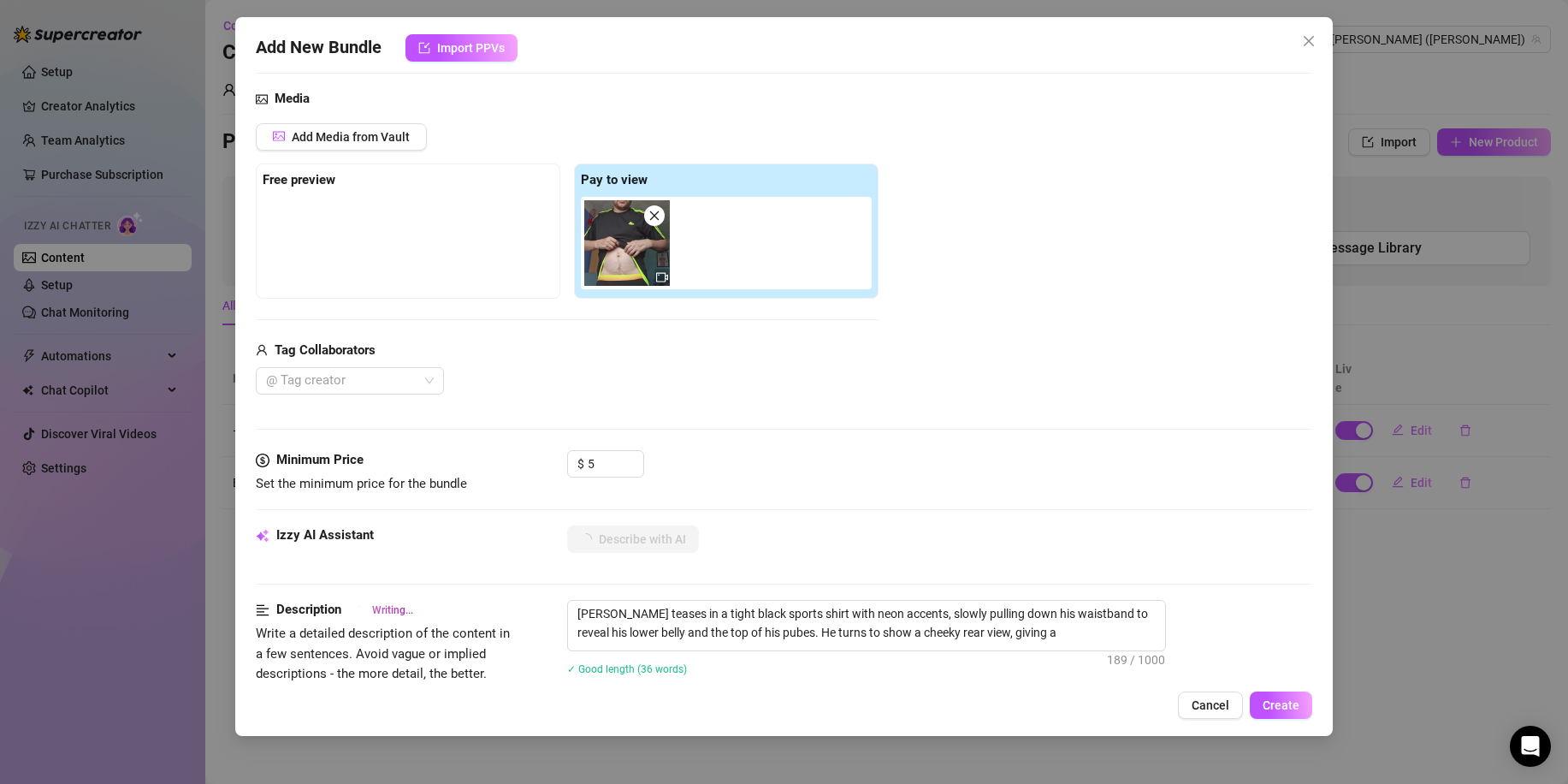
type textarea "[PERSON_NAME] teases in a tight black sports shirt with neon accents, slowly pu…"
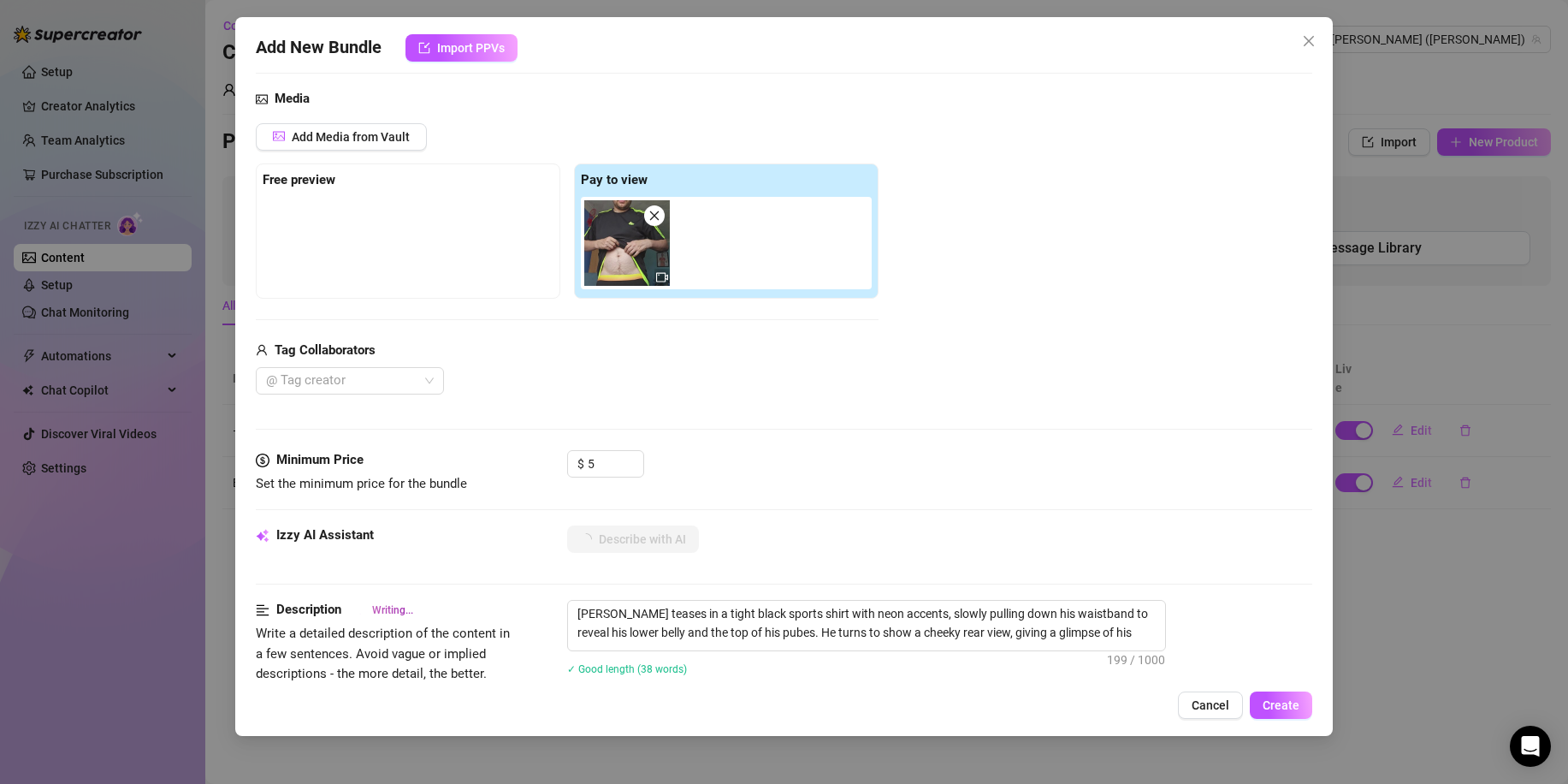
type textarea "[PERSON_NAME] teases in a tight black sports shirt with neon accents, slowly pu…"
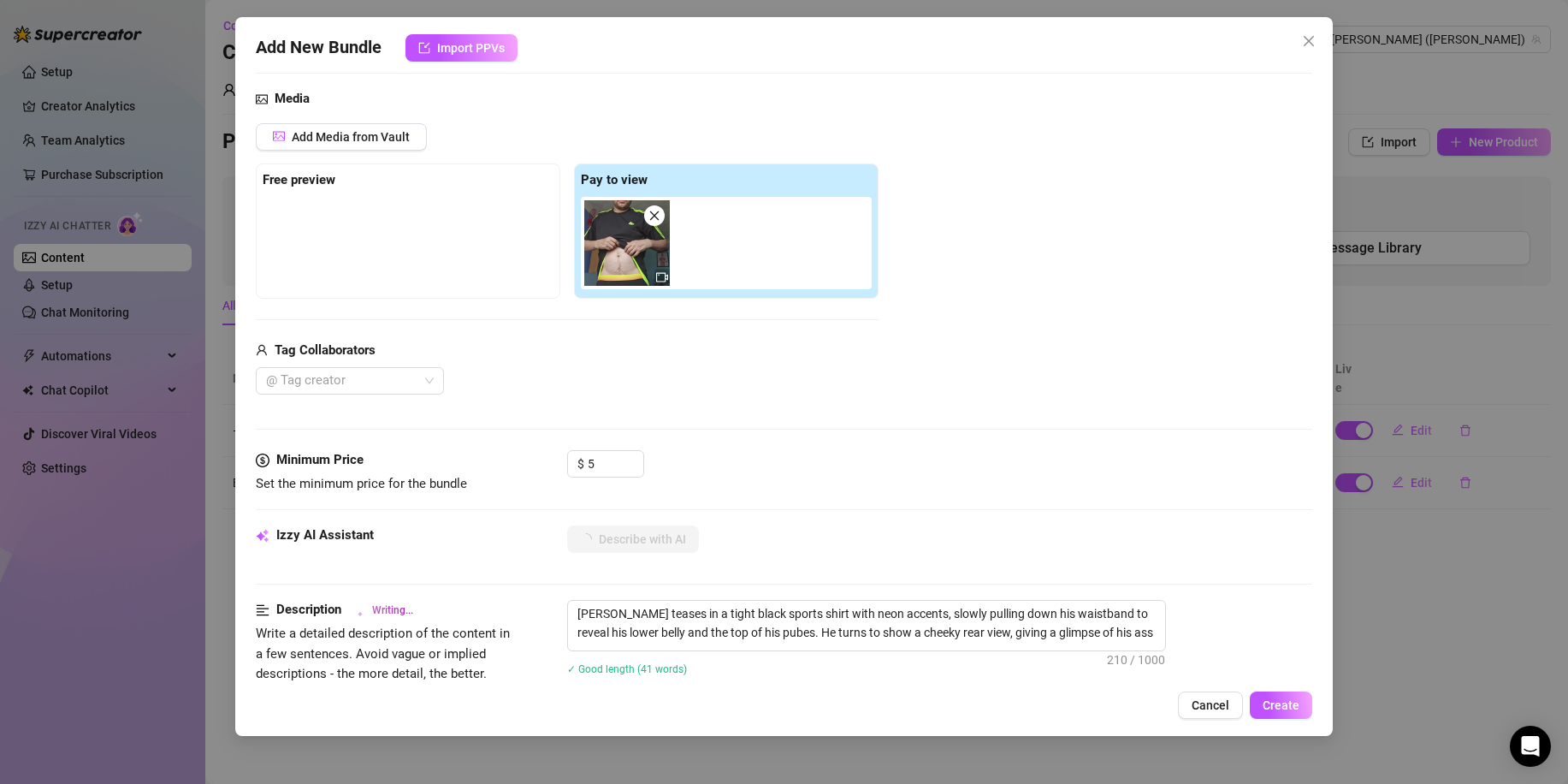
type textarea "[PERSON_NAME] teases in a tight black sports shirt with neon accents, slowly pu…"
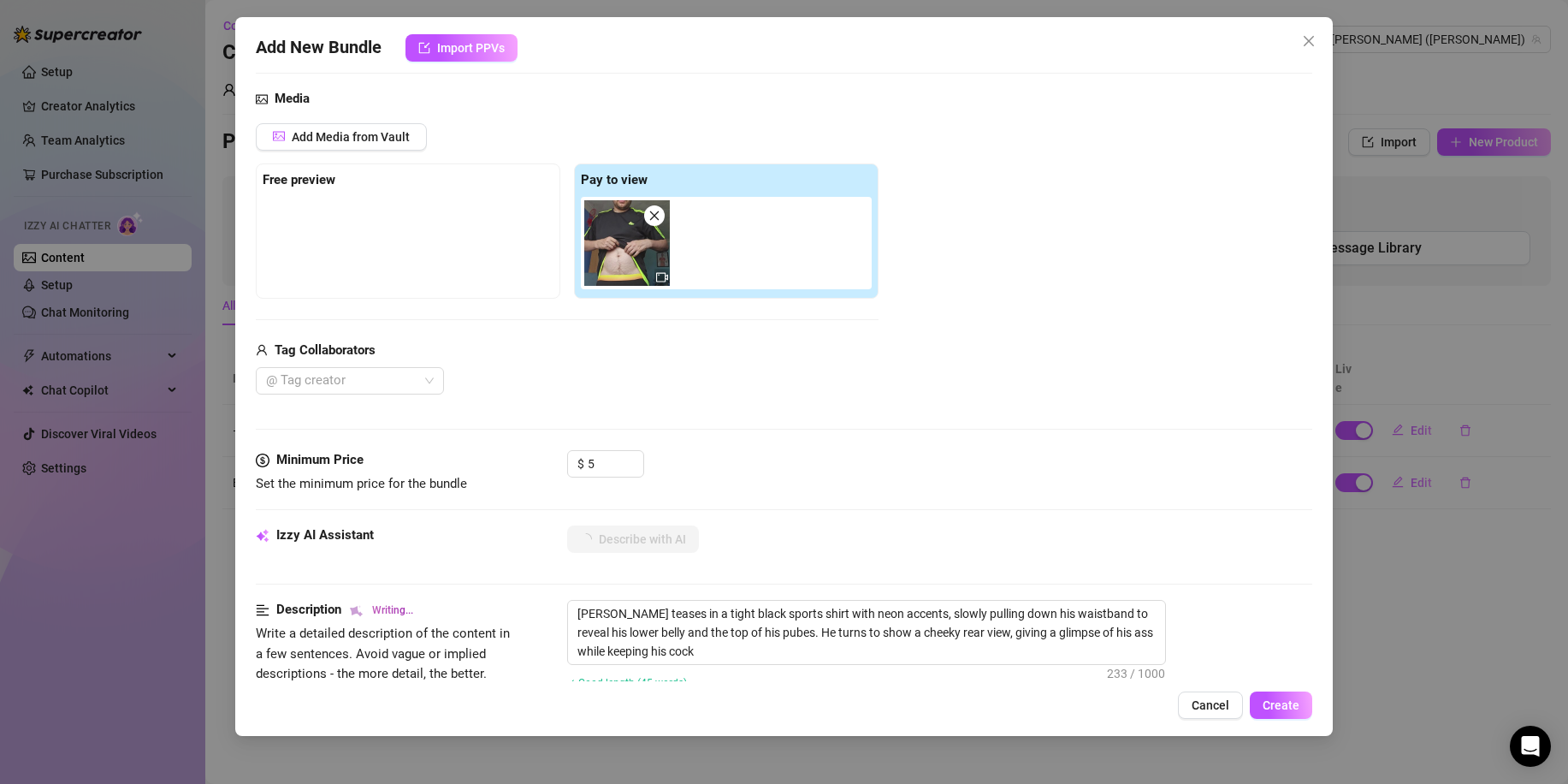
type textarea "[PERSON_NAME] teases in a tight black sports shirt with neon accents, slowly pu…"
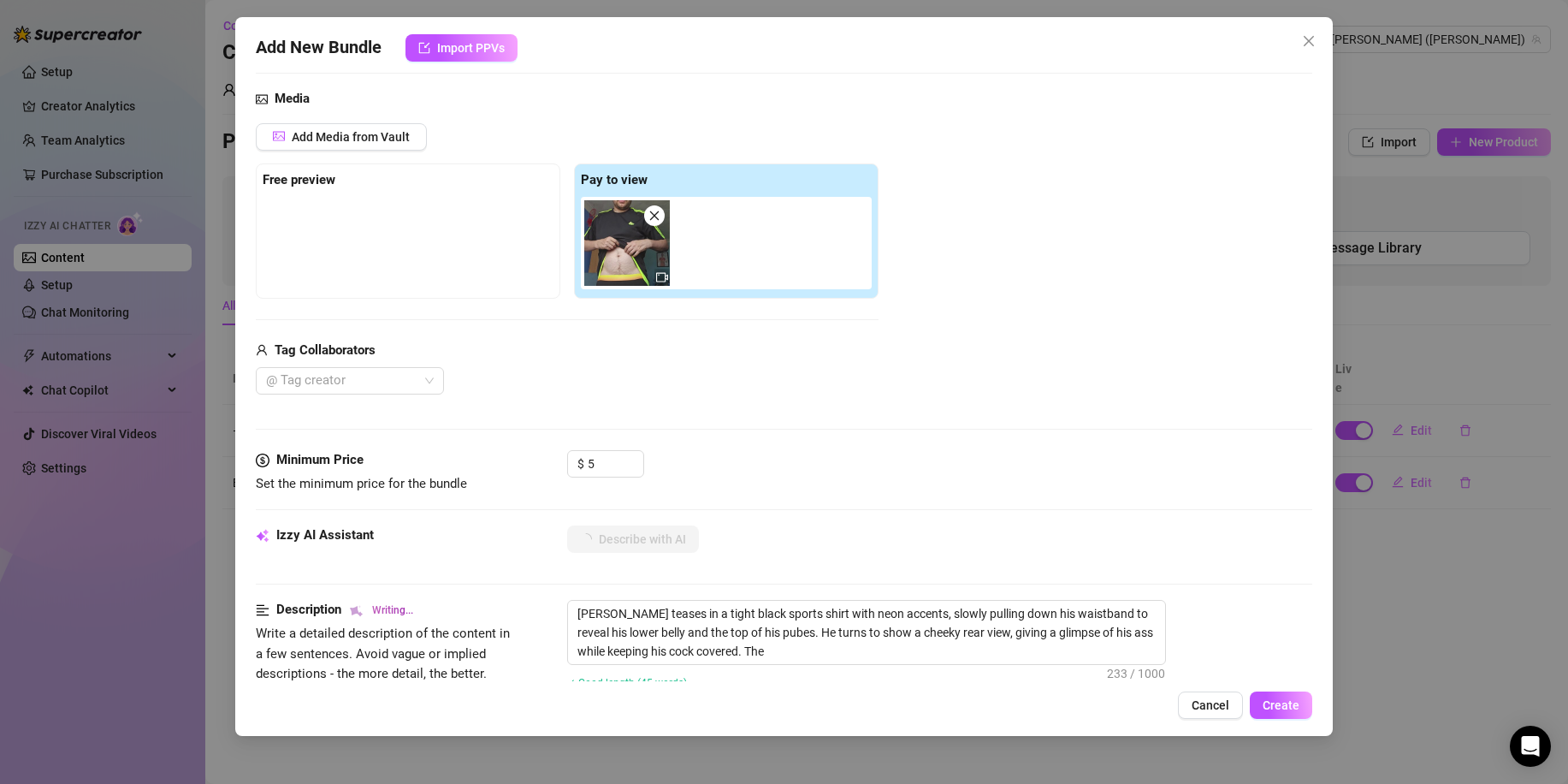
type textarea "[PERSON_NAME] teases in a tight black sports shirt with neon accents, slowly pu…"
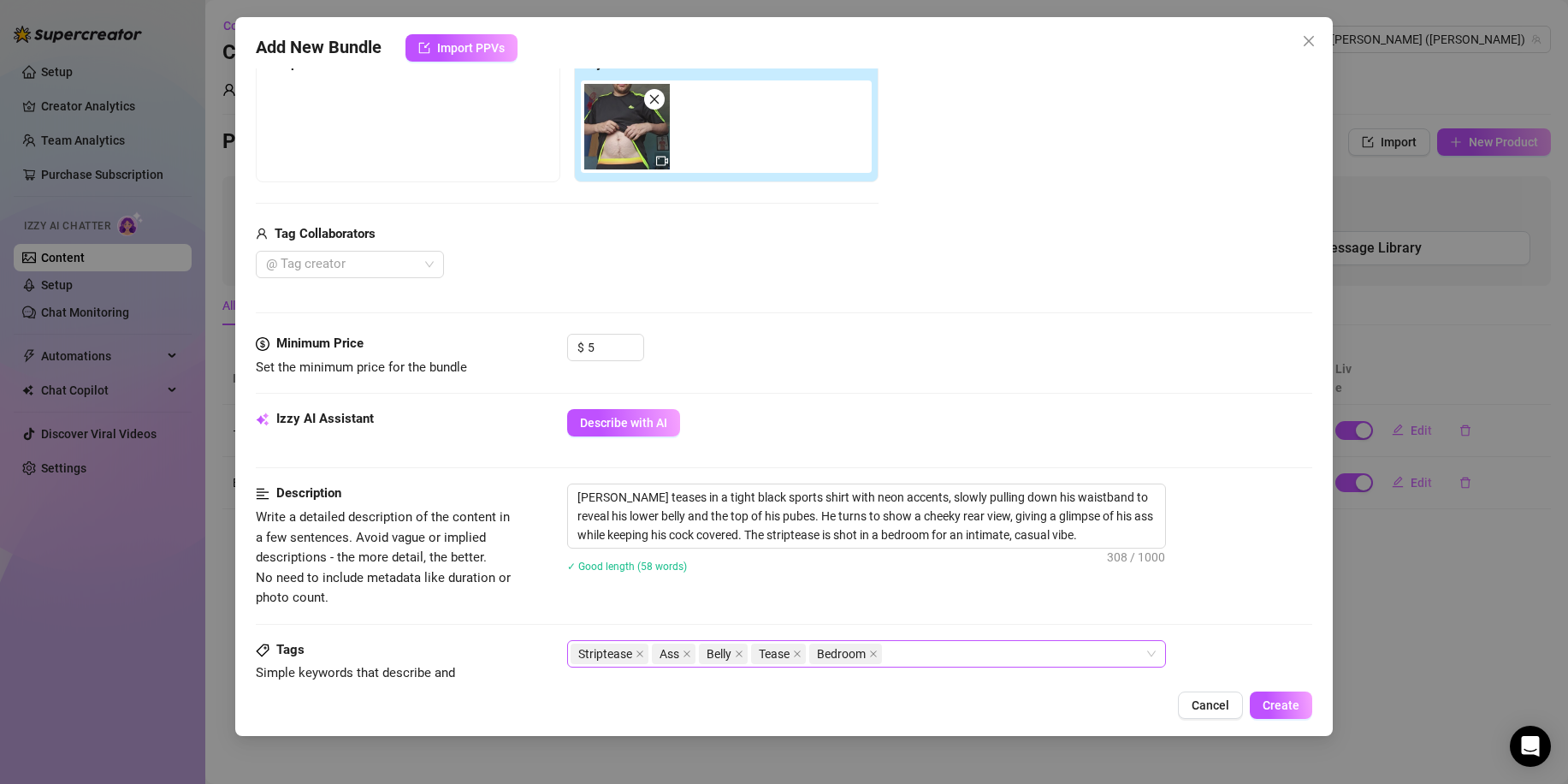
scroll to position [343, 0]
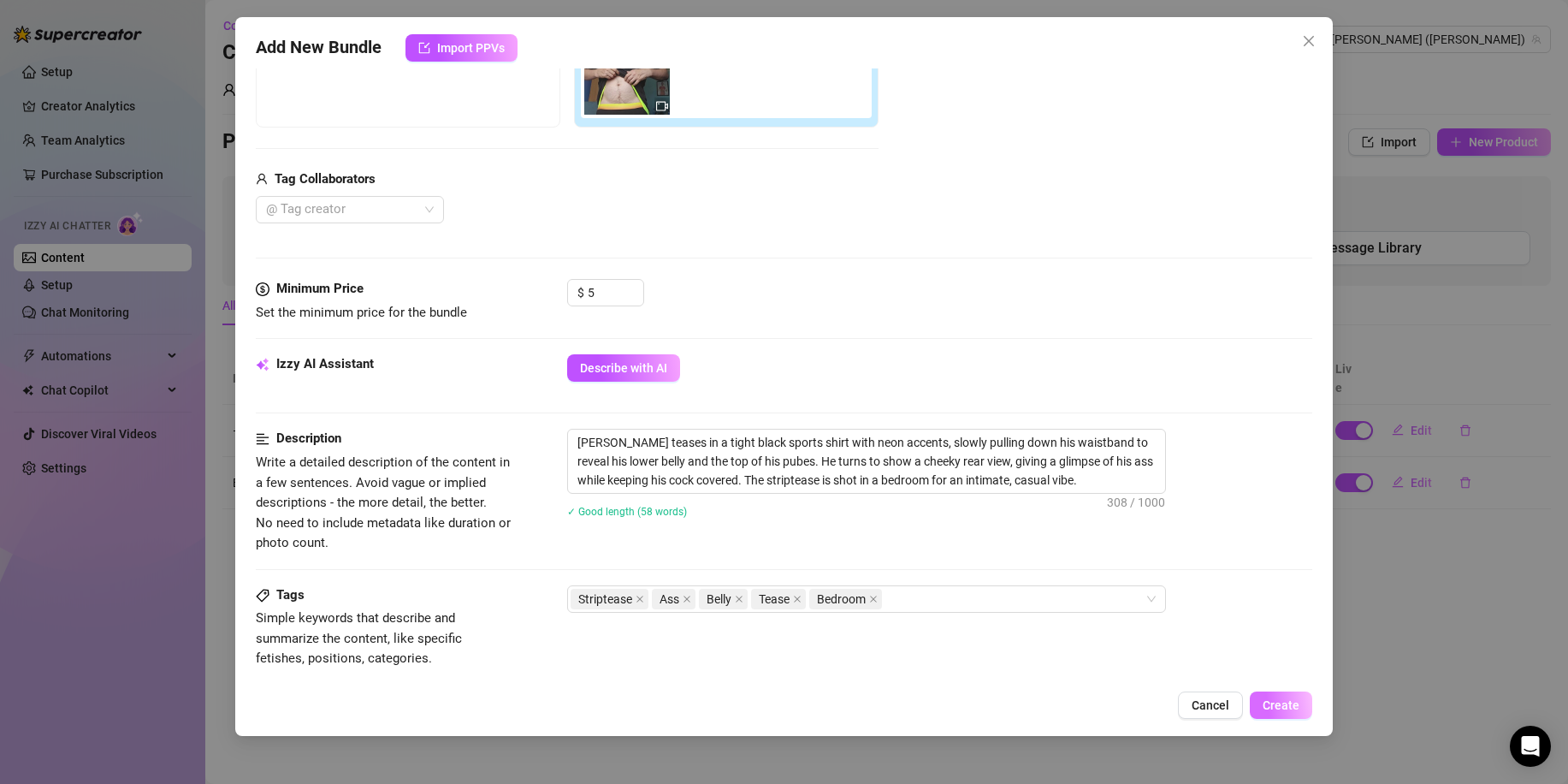
click at [1286, 709] on span "Create" at bounding box center [1281, 705] width 37 height 14
